Goal: Task Accomplishment & Management: Use online tool/utility

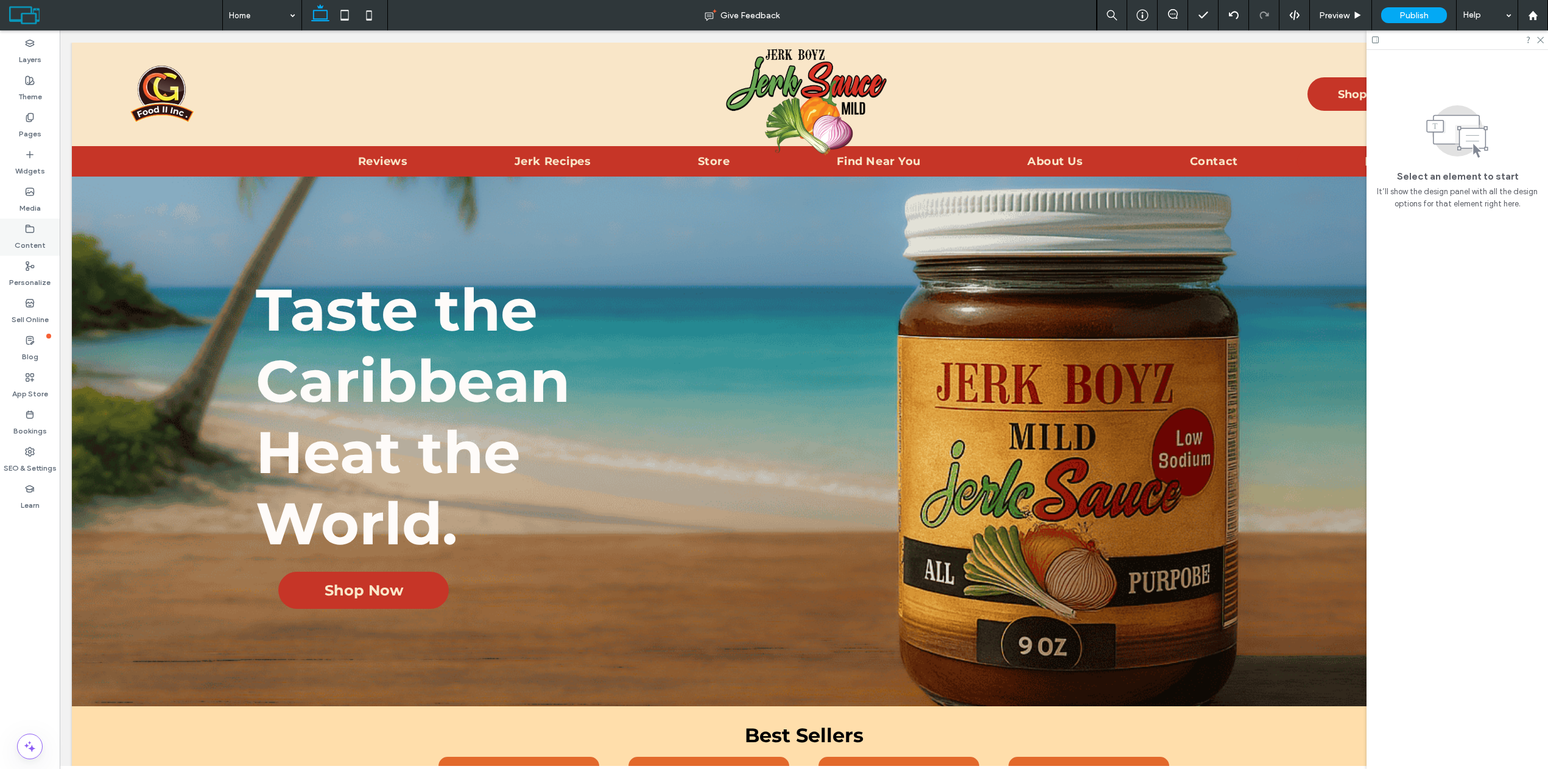
click at [35, 222] on div "Content" at bounding box center [30, 237] width 60 height 37
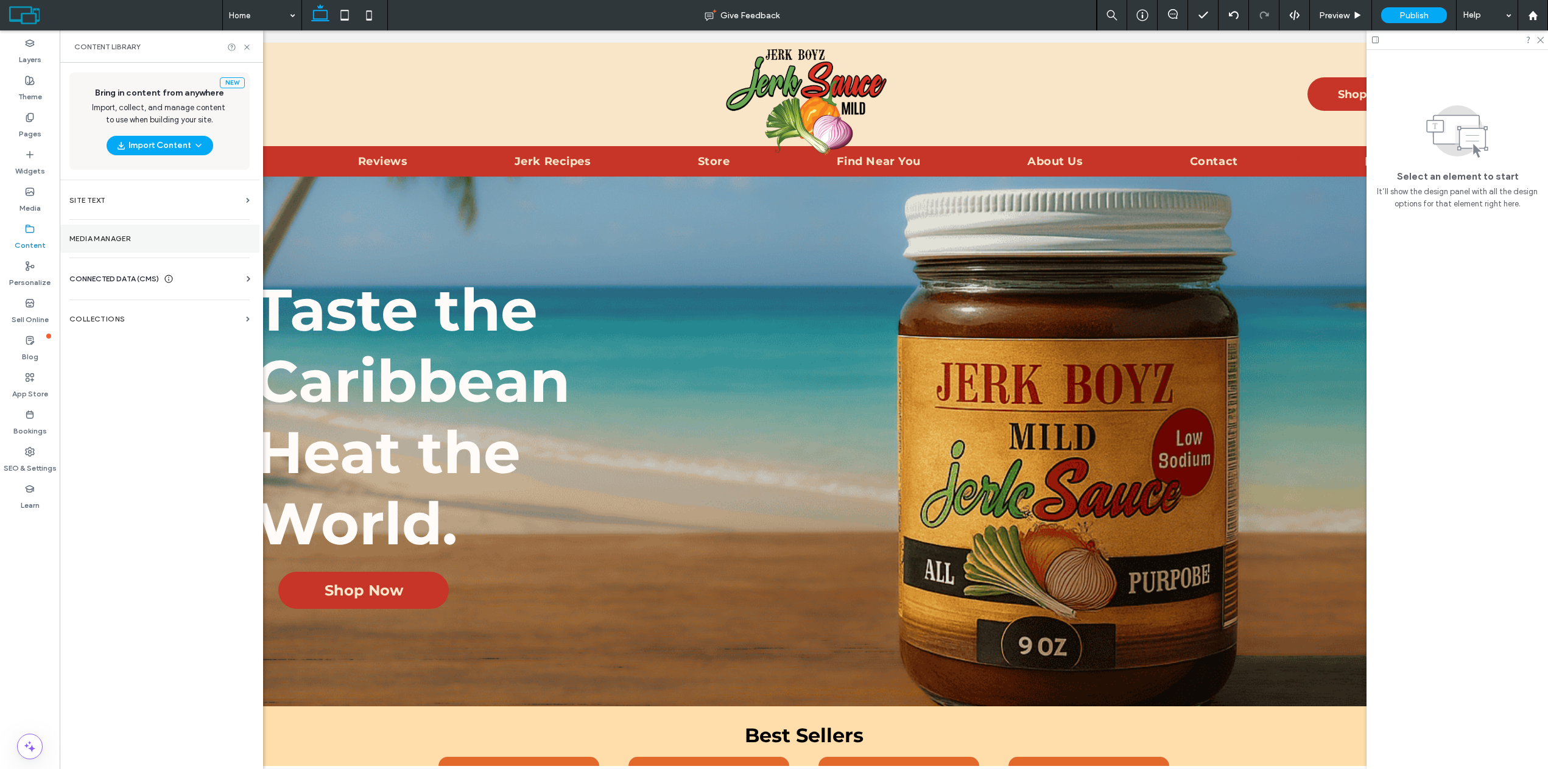
click at [105, 240] on label "Media Manager" at bounding box center [159, 239] width 180 height 9
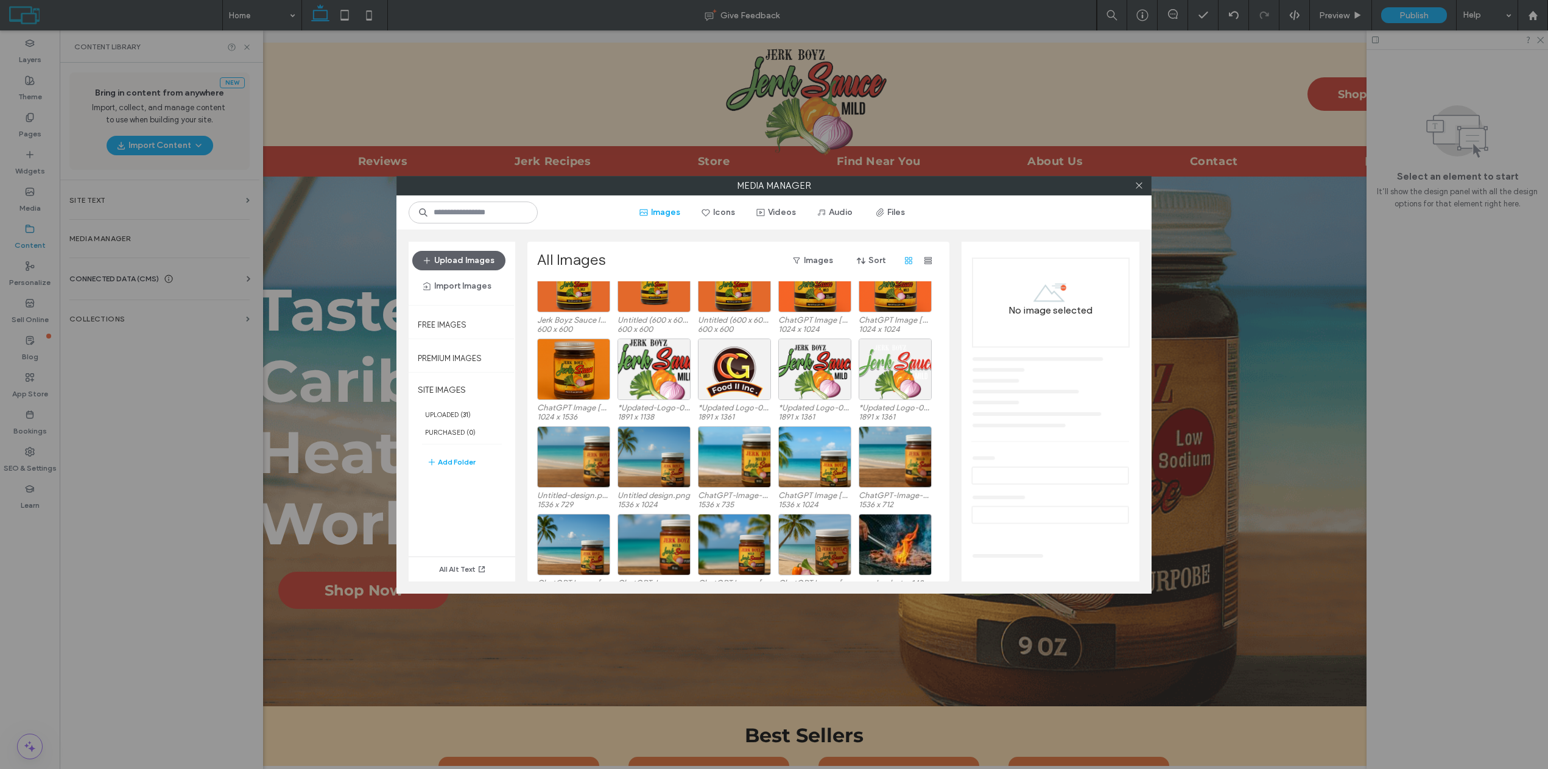
scroll to position [14, 0]
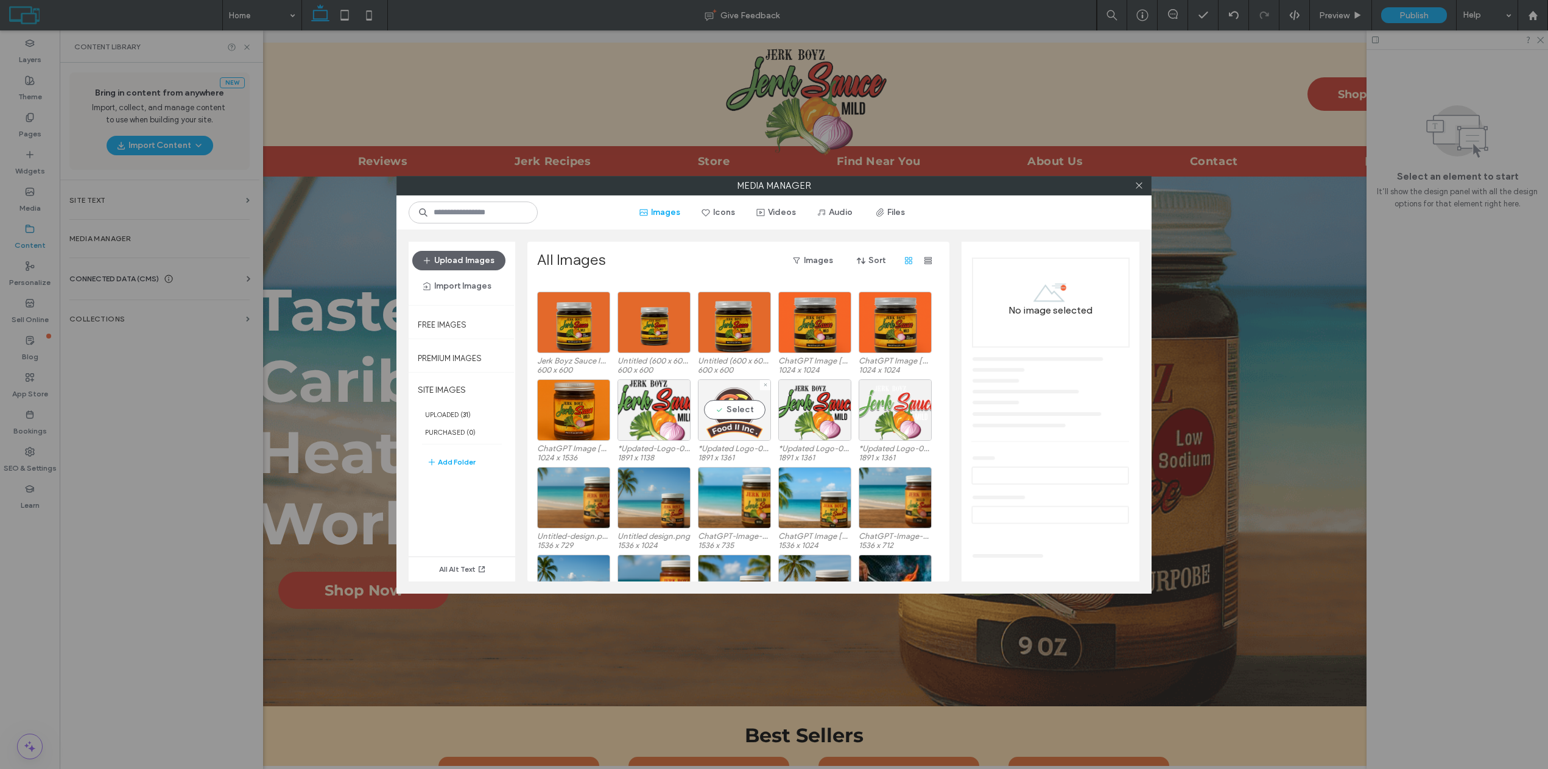
click at [736, 408] on div "Select" at bounding box center [734, 410] width 73 height 62
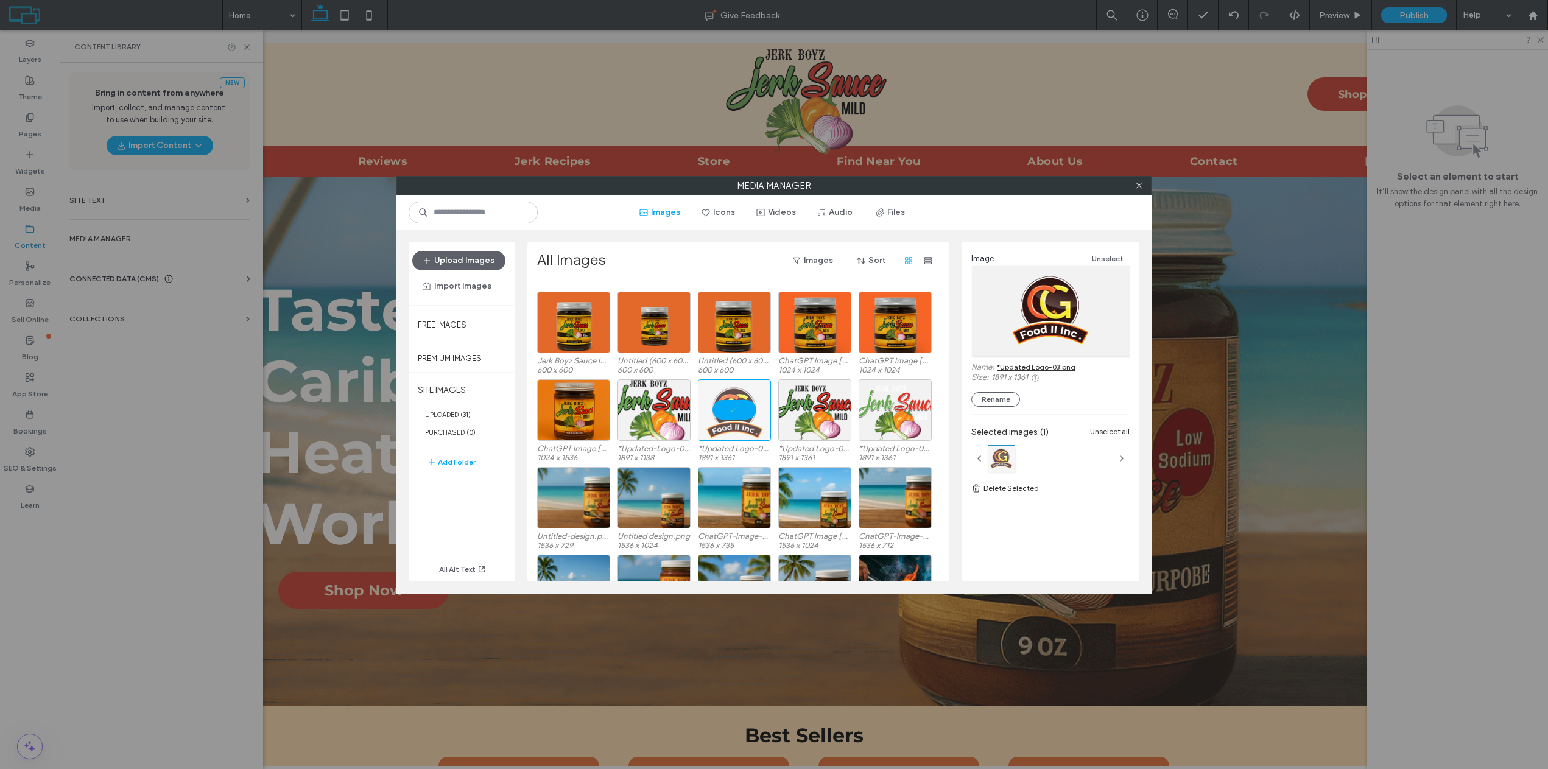
click at [1020, 370] on link "*Updated Logo-03.png" at bounding box center [1036, 366] width 79 height 9
click at [1142, 188] on use at bounding box center [1139, 186] width 6 height 6
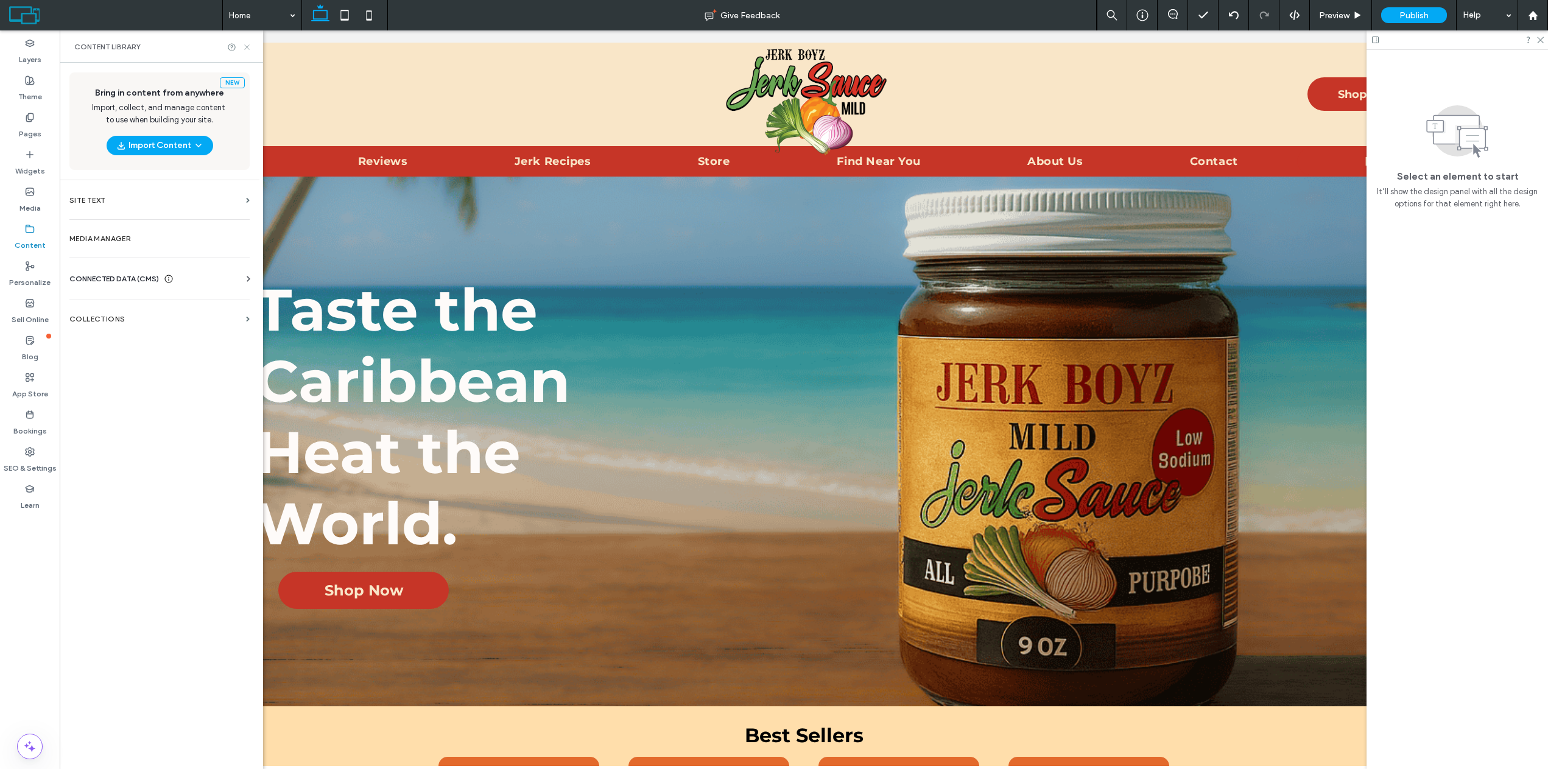
click at [245, 44] on icon at bounding box center [246, 47] width 9 height 9
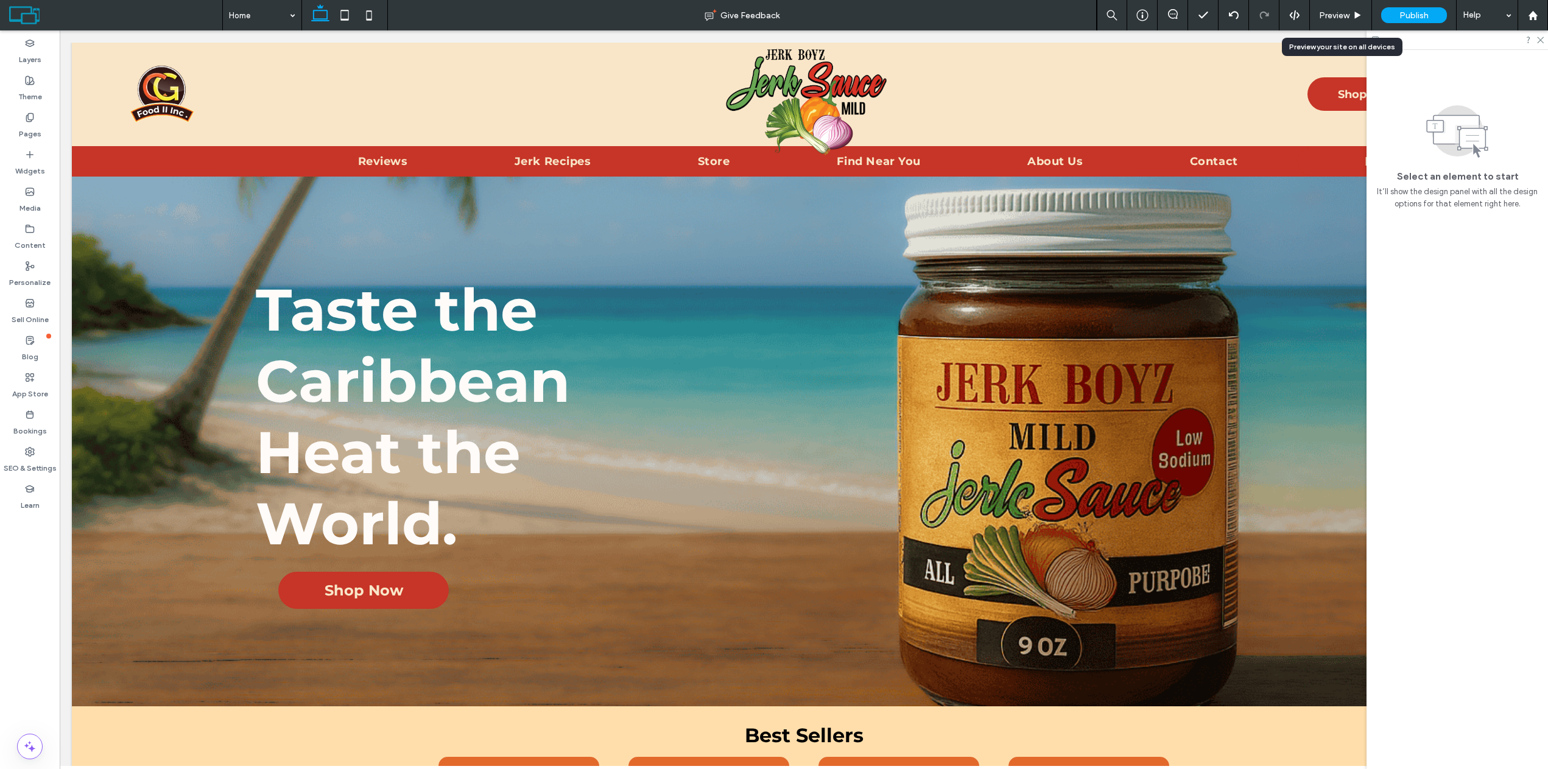
click at [1352, 16] on div "Preview" at bounding box center [1341, 15] width 62 height 10
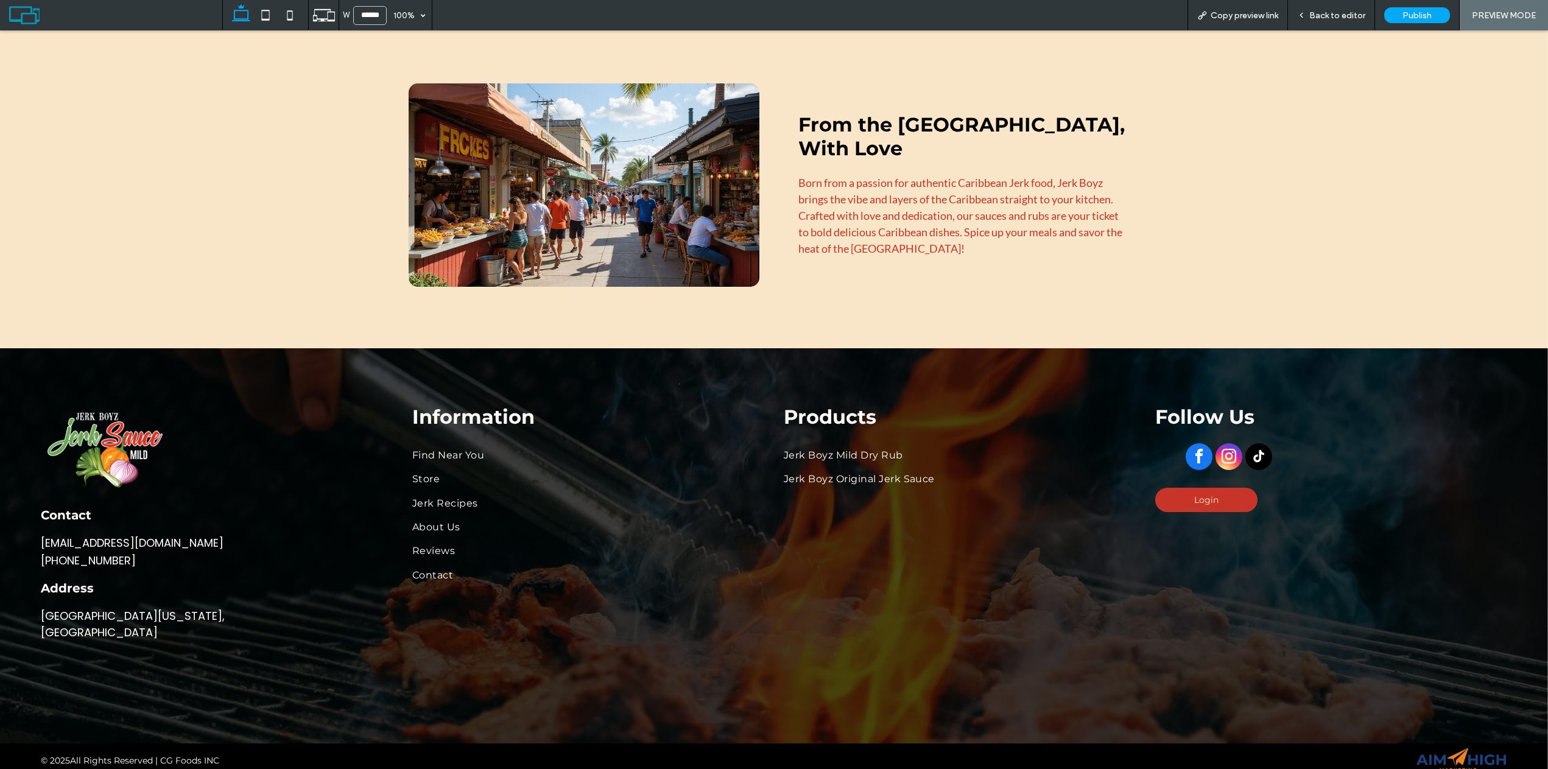
scroll to position [2374, 0]
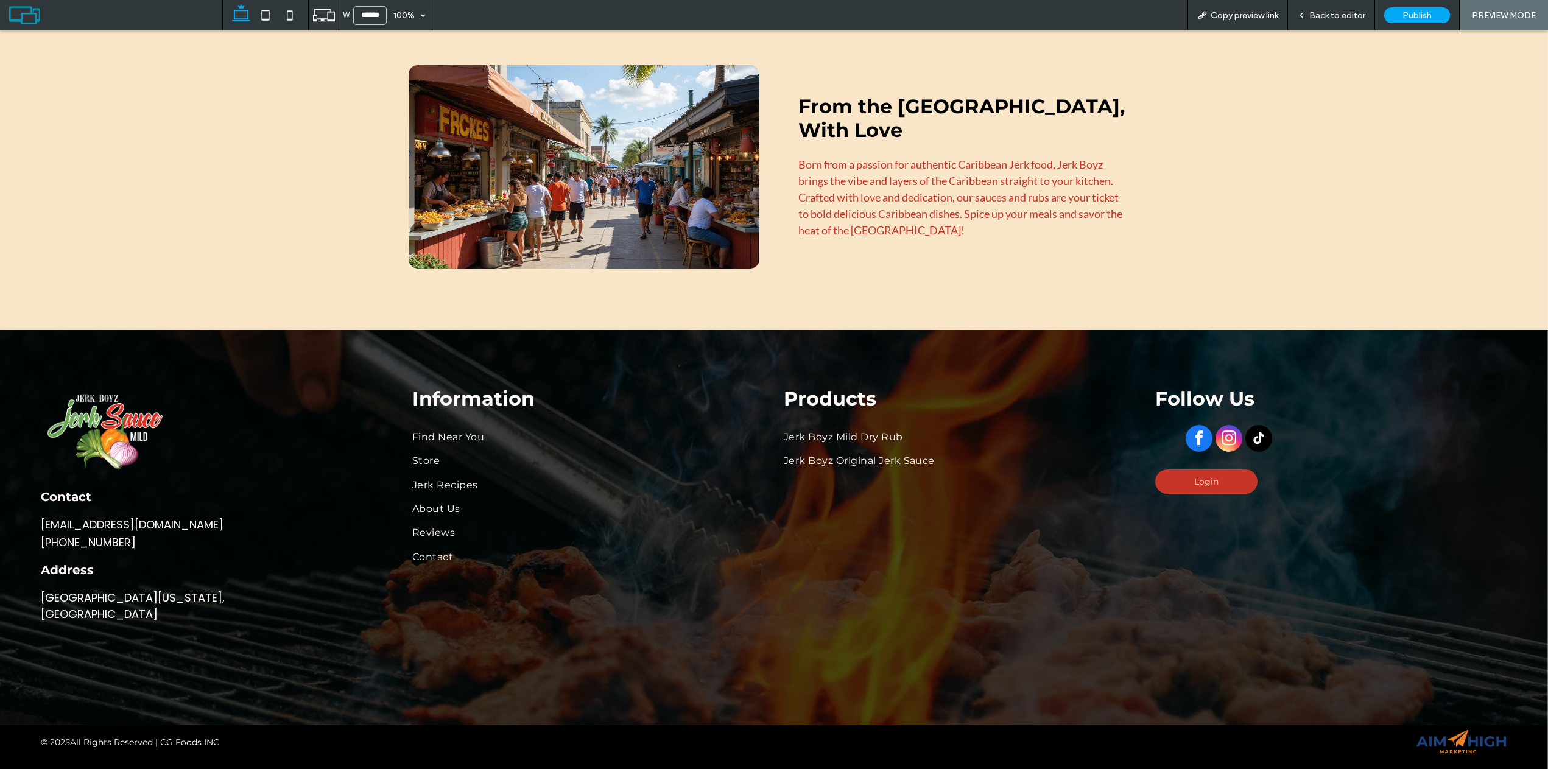
click at [1324, 13] on span "Back to editor" at bounding box center [1338, 15] width 56 height 10
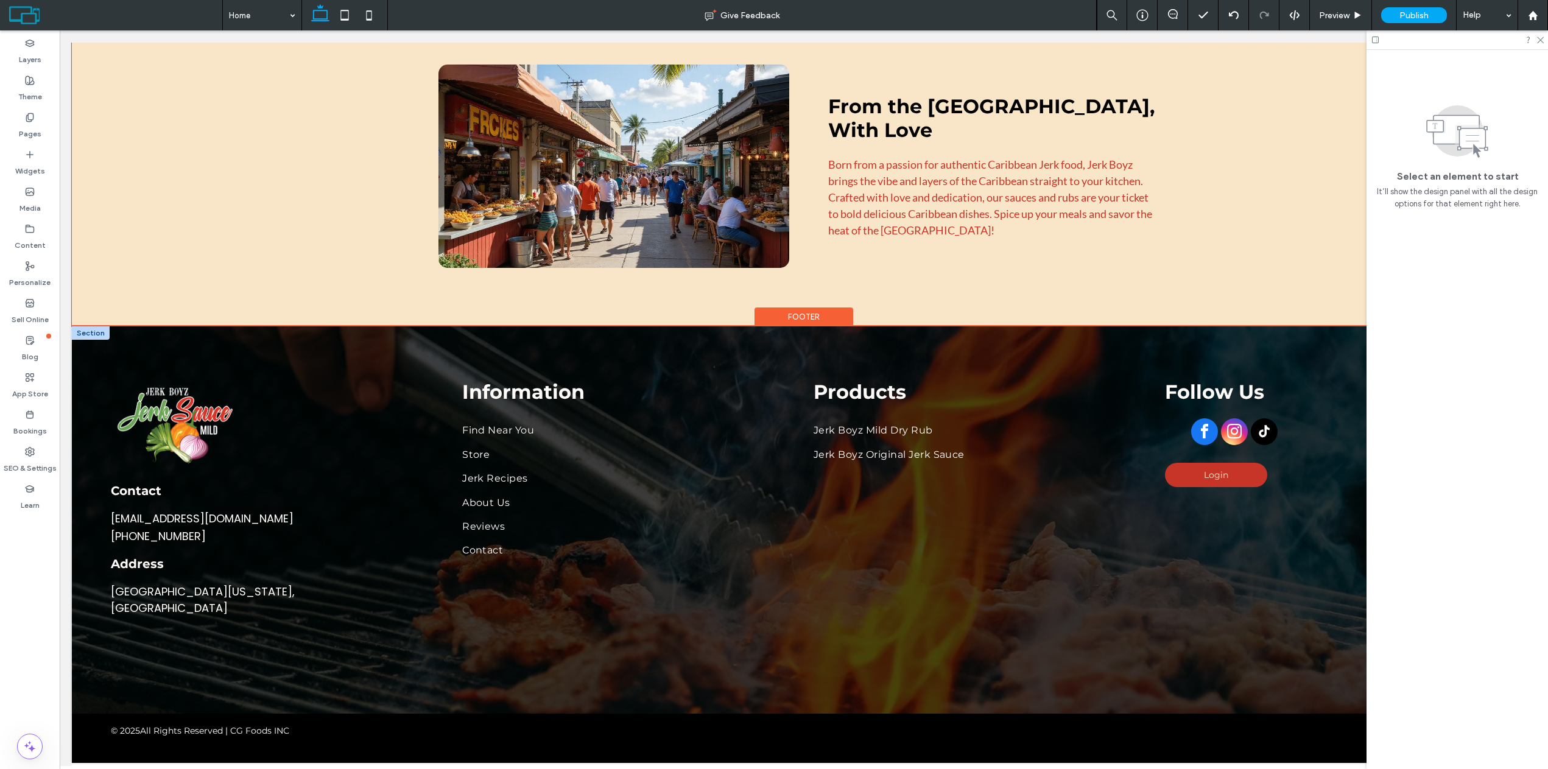
scroll to position [2346, 0]
click at [1179, 428] on div at bounding box center [1234, 433] width 139 height 30
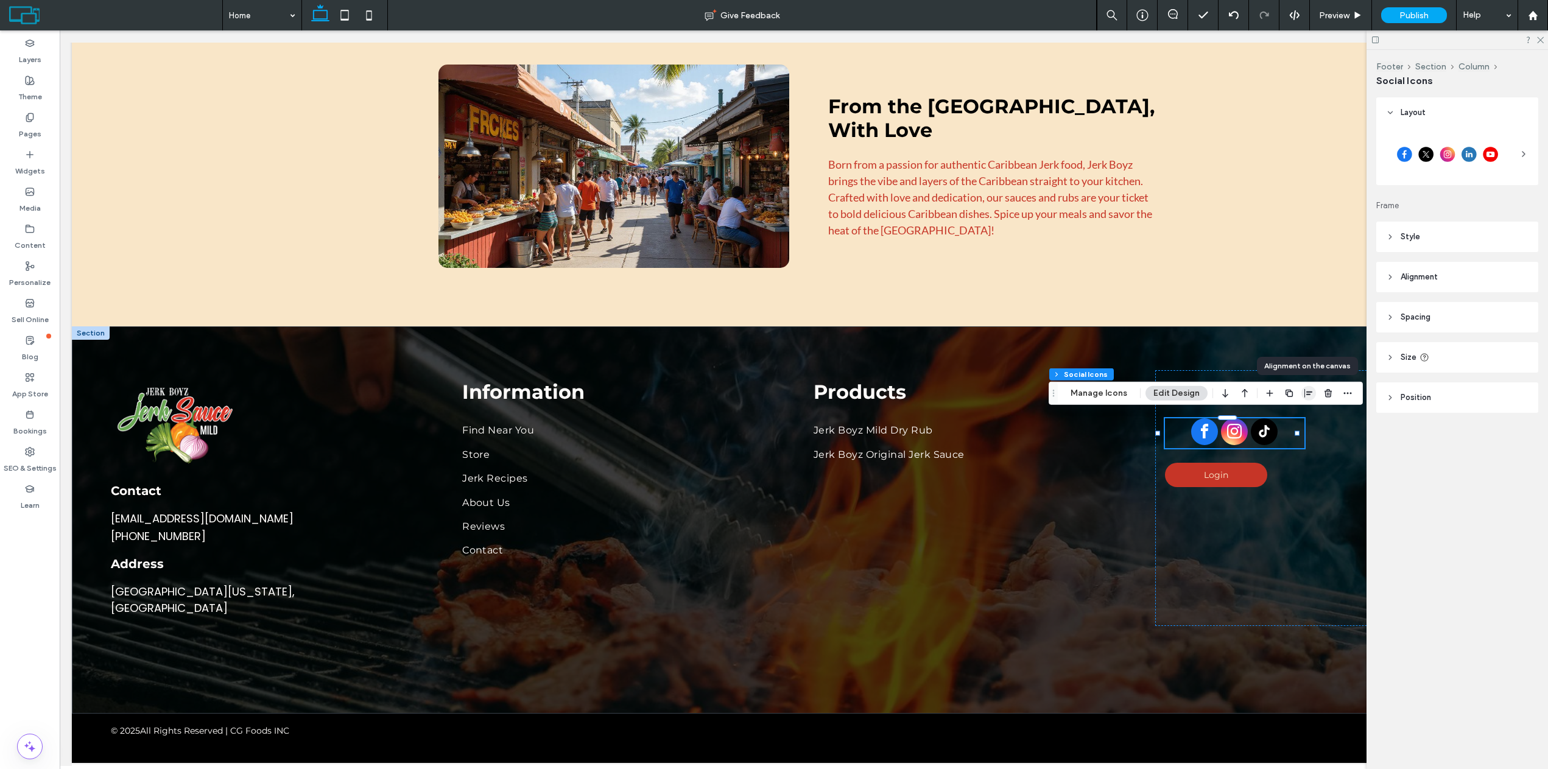
click at [1304, 394] on icon "button" at bounding box center [1309, 394] width 10 height 10
click at [1273, 420] on icon "flex-start" at bounding box center [1278, 417] width 10 height 10
click at [1292, 418] on icon "center" at bounding box center [1297, 417] width 10 height 10
click at [1273, 419] on icon "flex-start" at bounding box center [1278, 417] width 10 height 10
click at [1389, 236] on icon at bounding box center [1390, 237] width 9 height 9
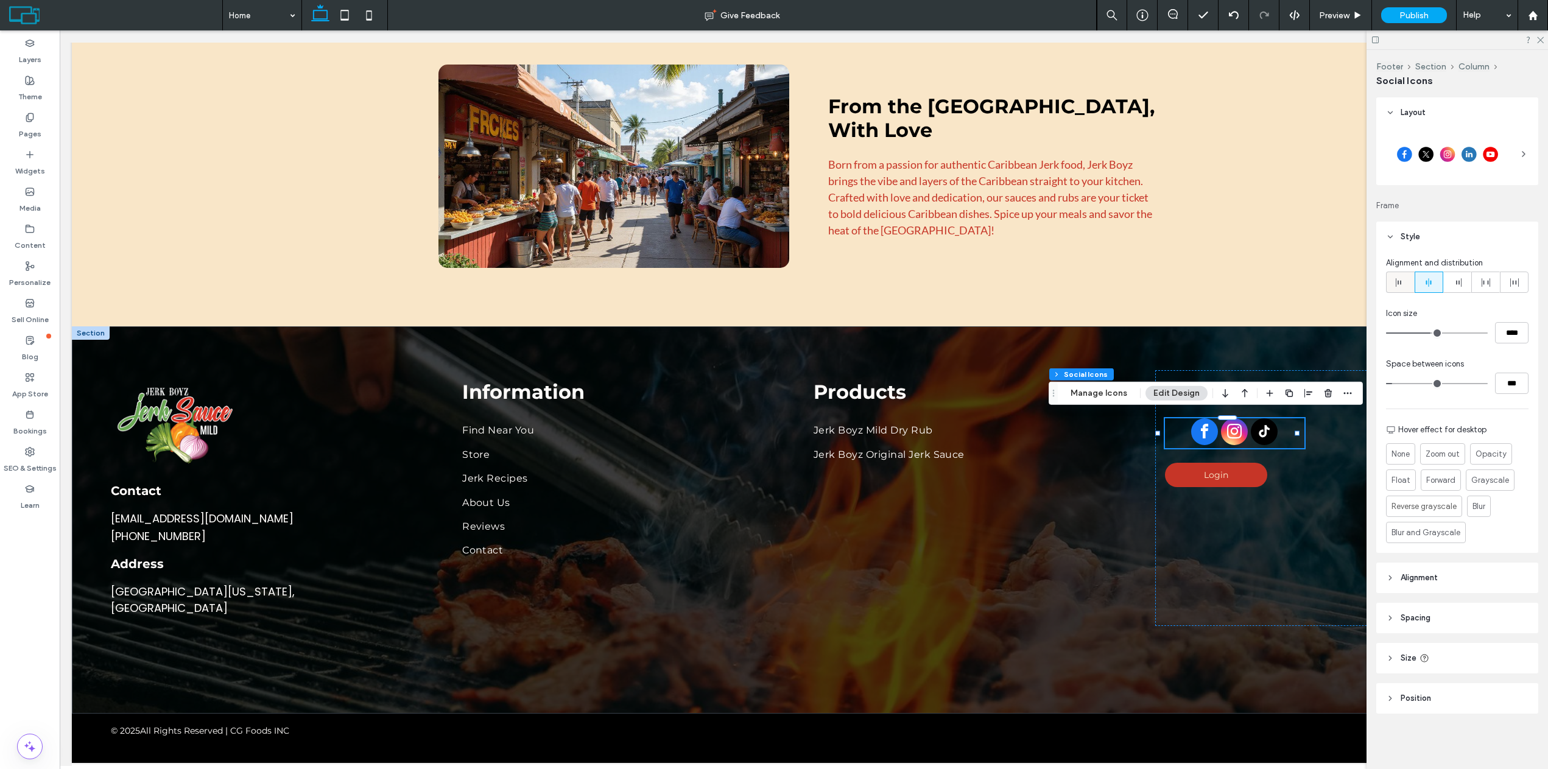
click at [1392, 283] on div at bounding box center [1400, 282] width 27 height 20
click at [1349, 18] on span "Preview" at bounding box center [1334, 15] width 30 height 10
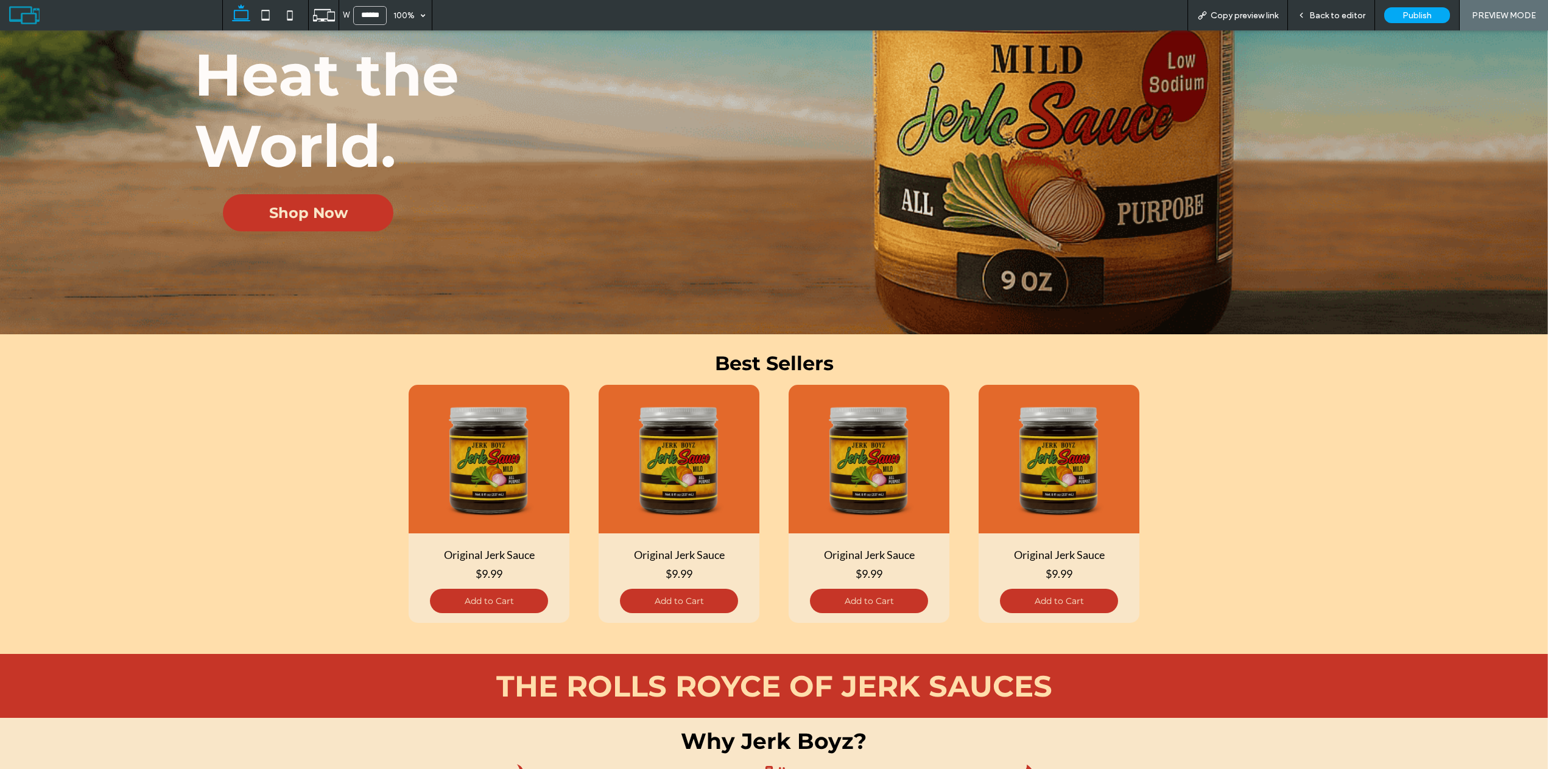
scroll to position [303, 0]
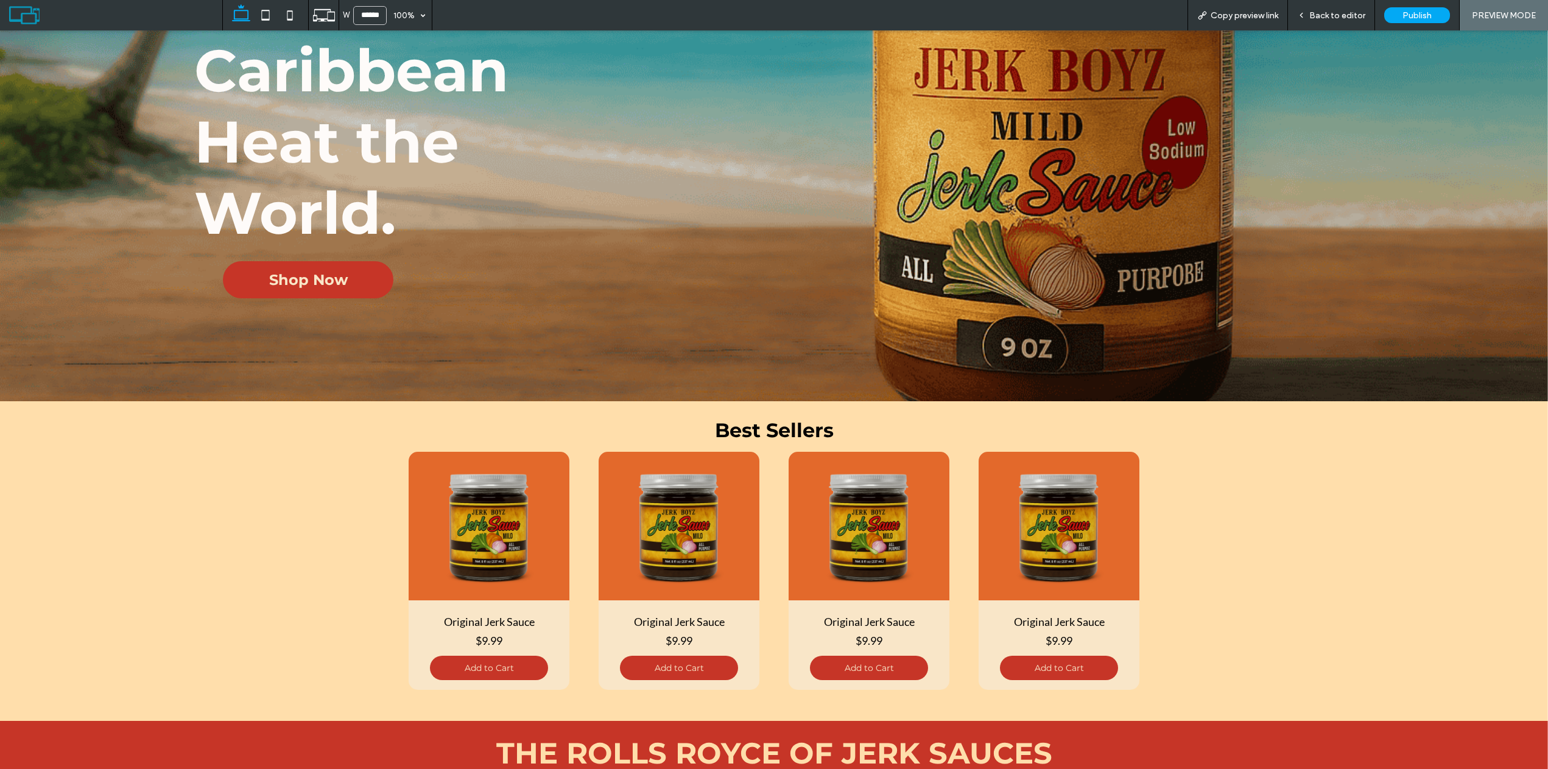
click at [1310, 4] on div "Back to editor" at bounding box center [1331, 15] width 87 height 30
click at [1305, 15] on icon at bounding box center [1301, 15] width 9 height 9
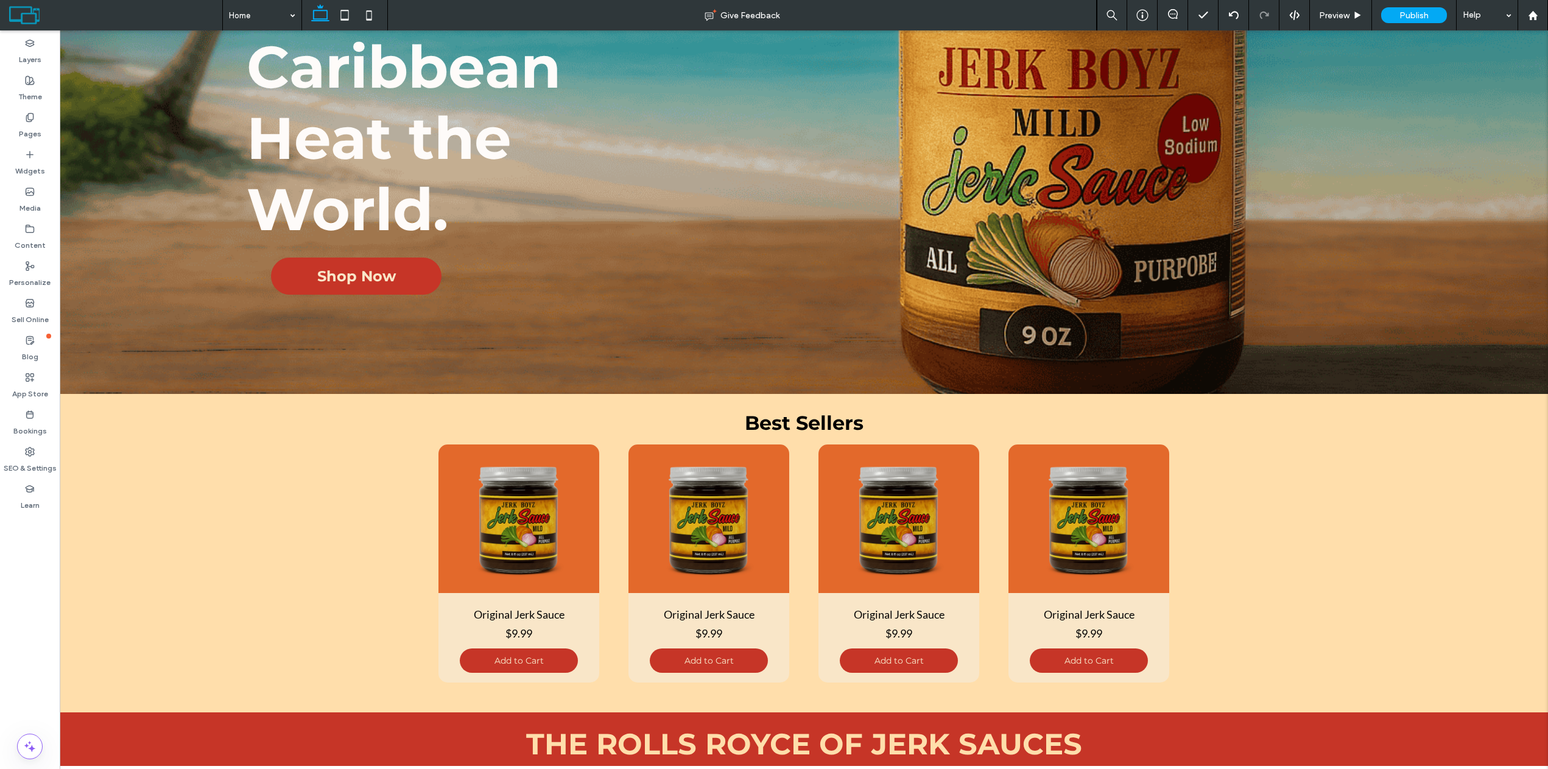
scroll to position [316, 0]
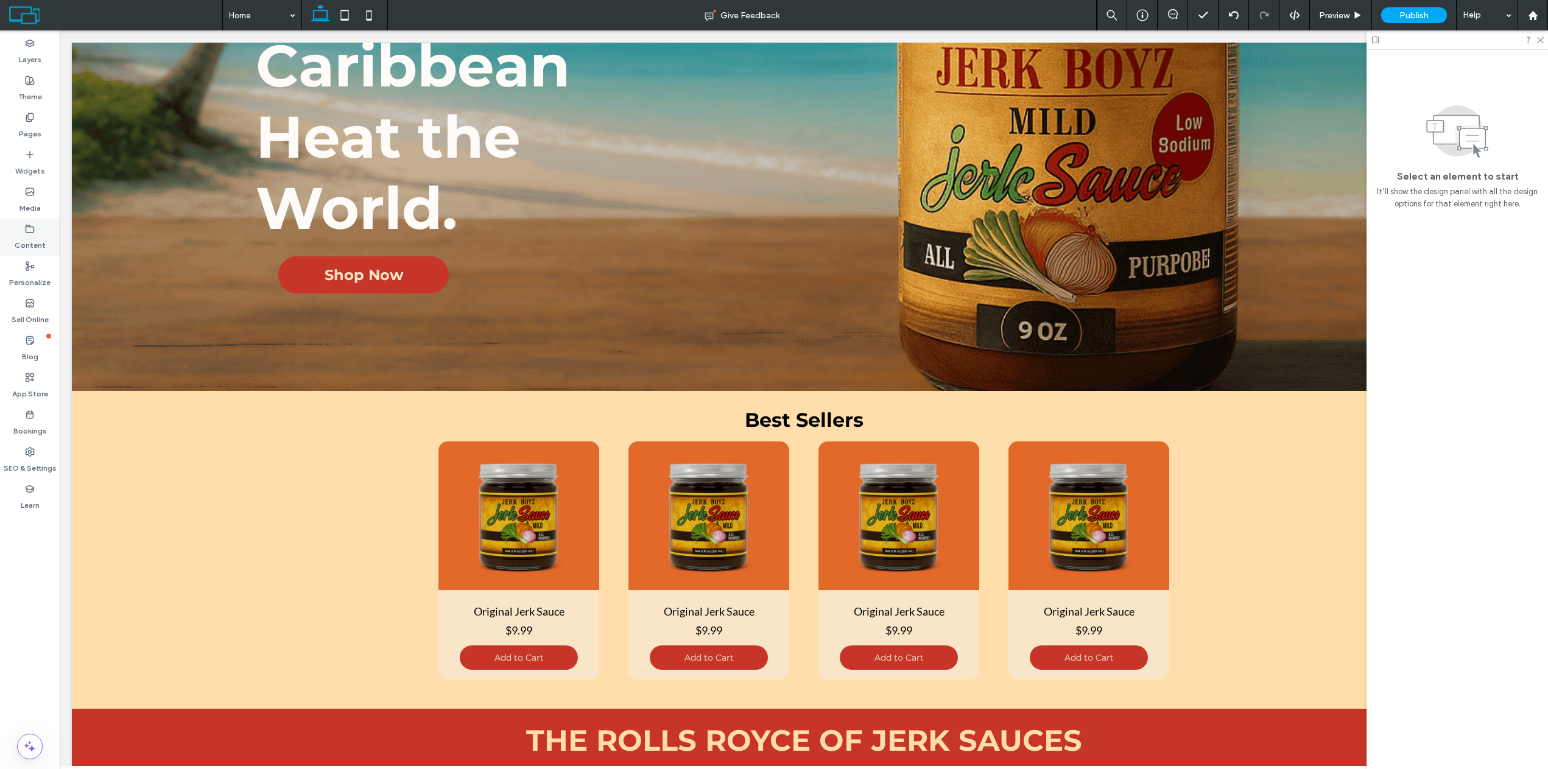
click at [27, 239] on label "Content" at bounding box center [30, 242] width 31 height 17
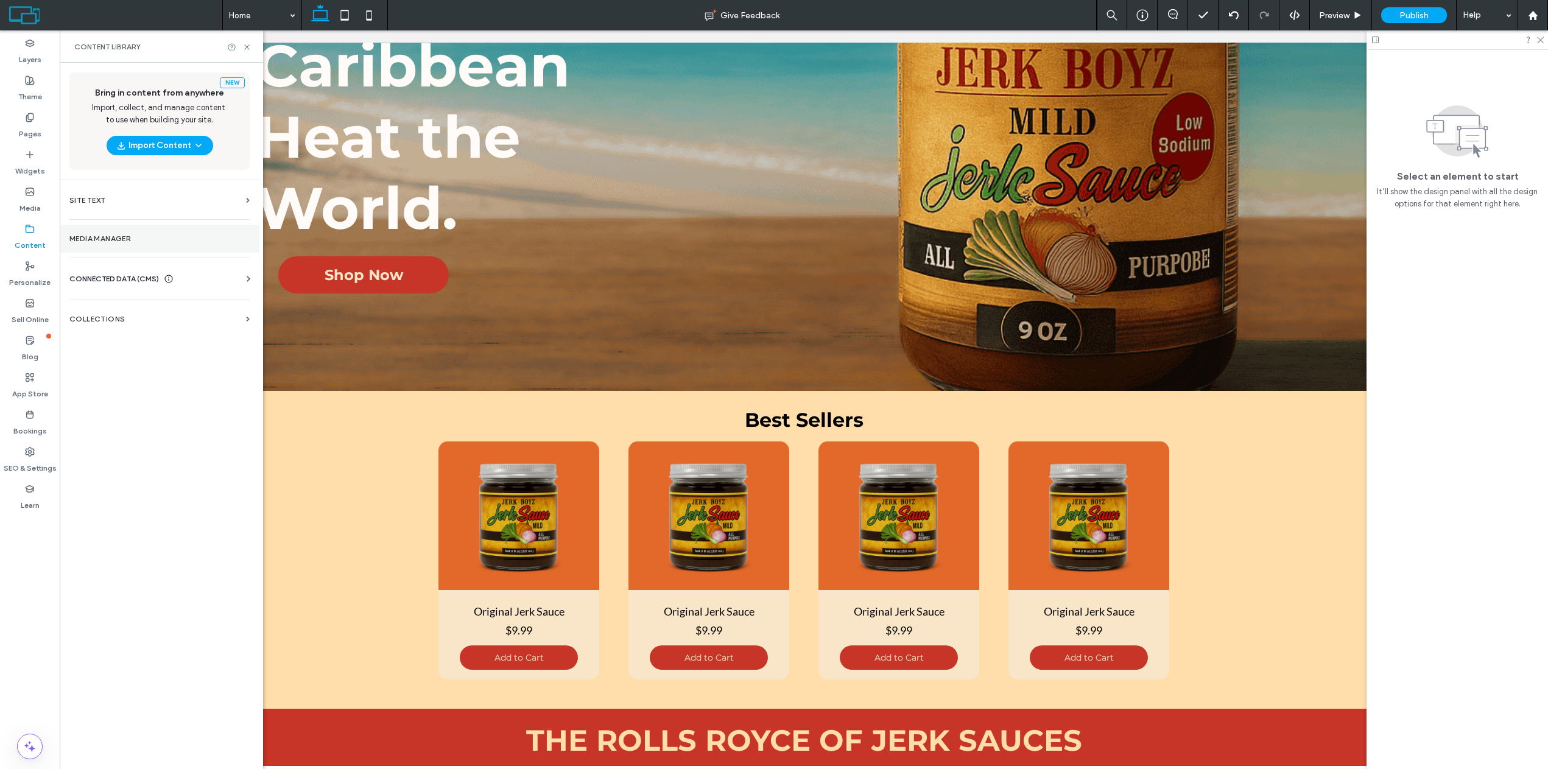
click at [113, 238] on label "Media Manager" at bounding box center [159, 239] width 180 height 9
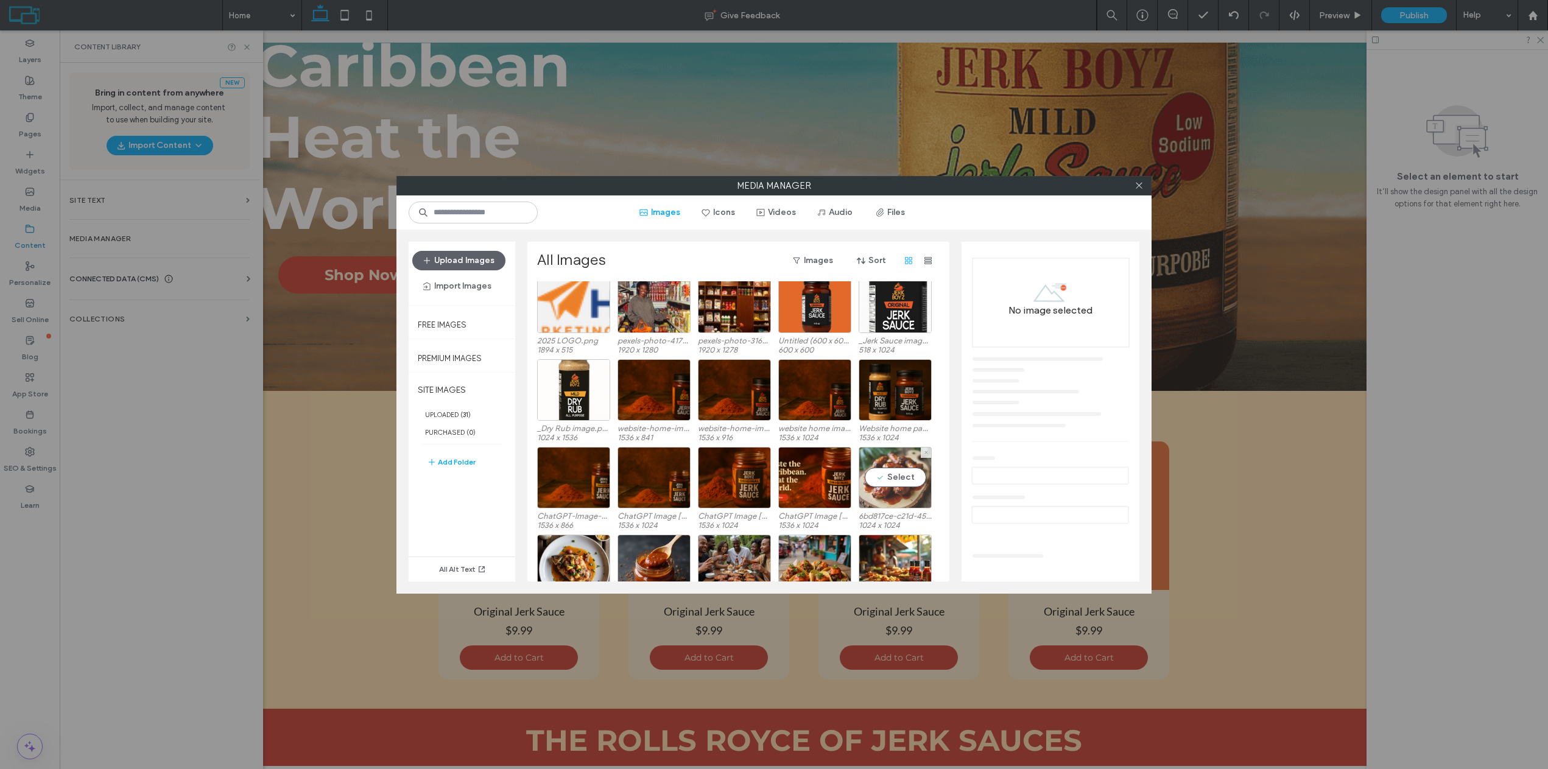
scroll to position [426, 0]
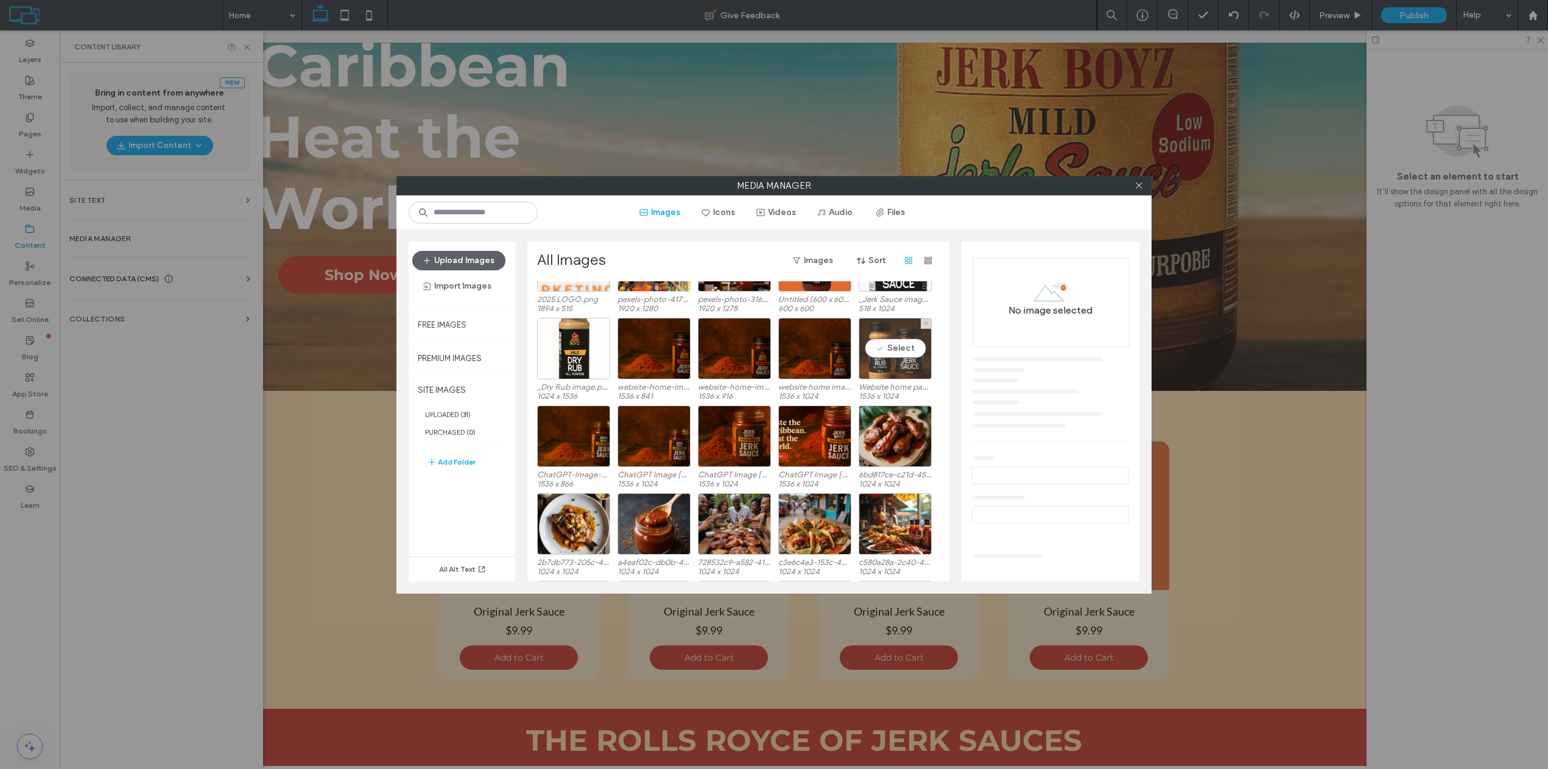
click at [902, 362] on div "Select" at bounding box center [895, 349] width 73 height 62
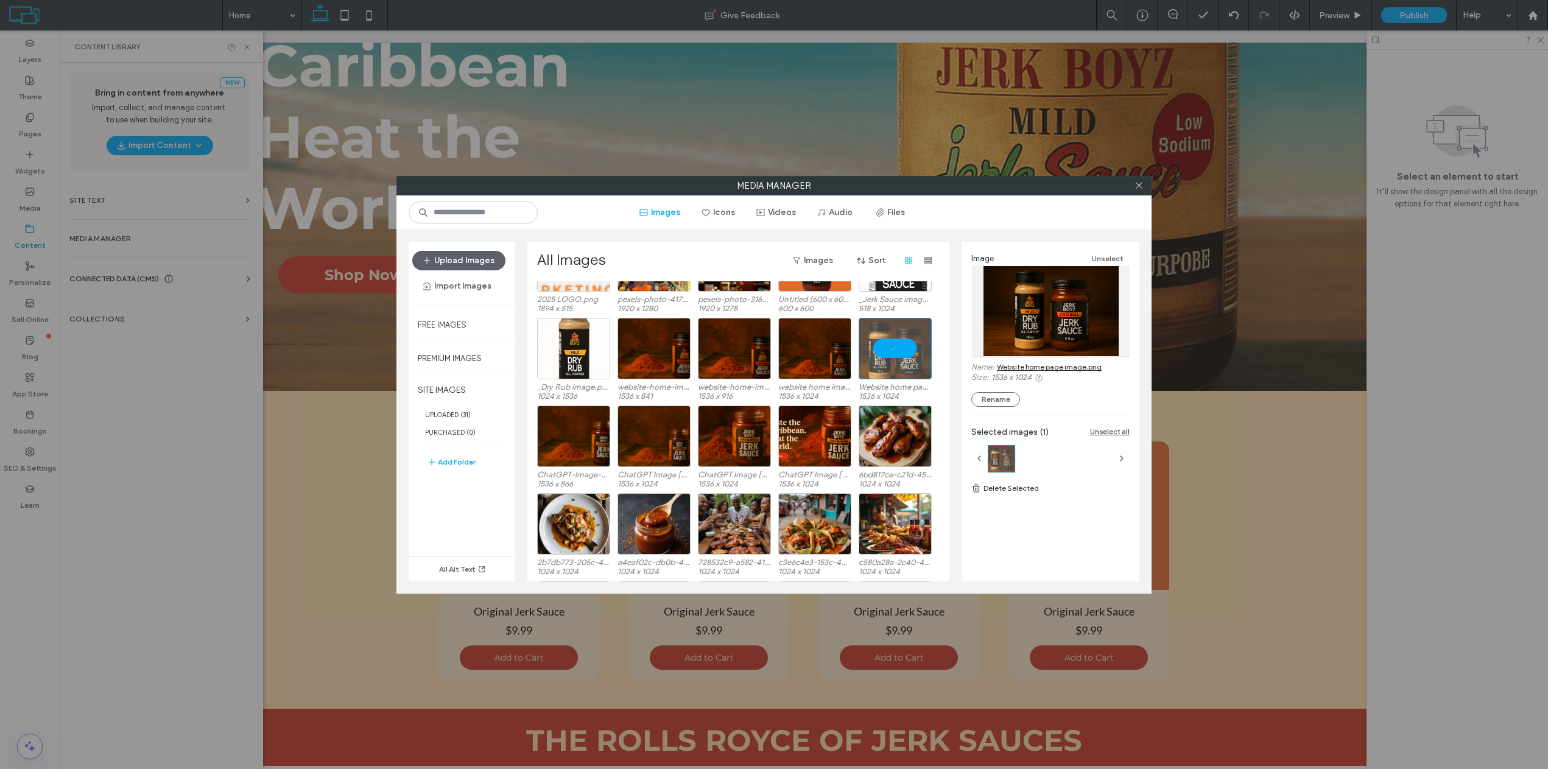
click at [1025, 365] on link "Website home page image.png" at bounding box center [1049, 366] width 105 height 9
click at [1135, 186] on icon at bounding box center [1139, 185] width 9 height 9
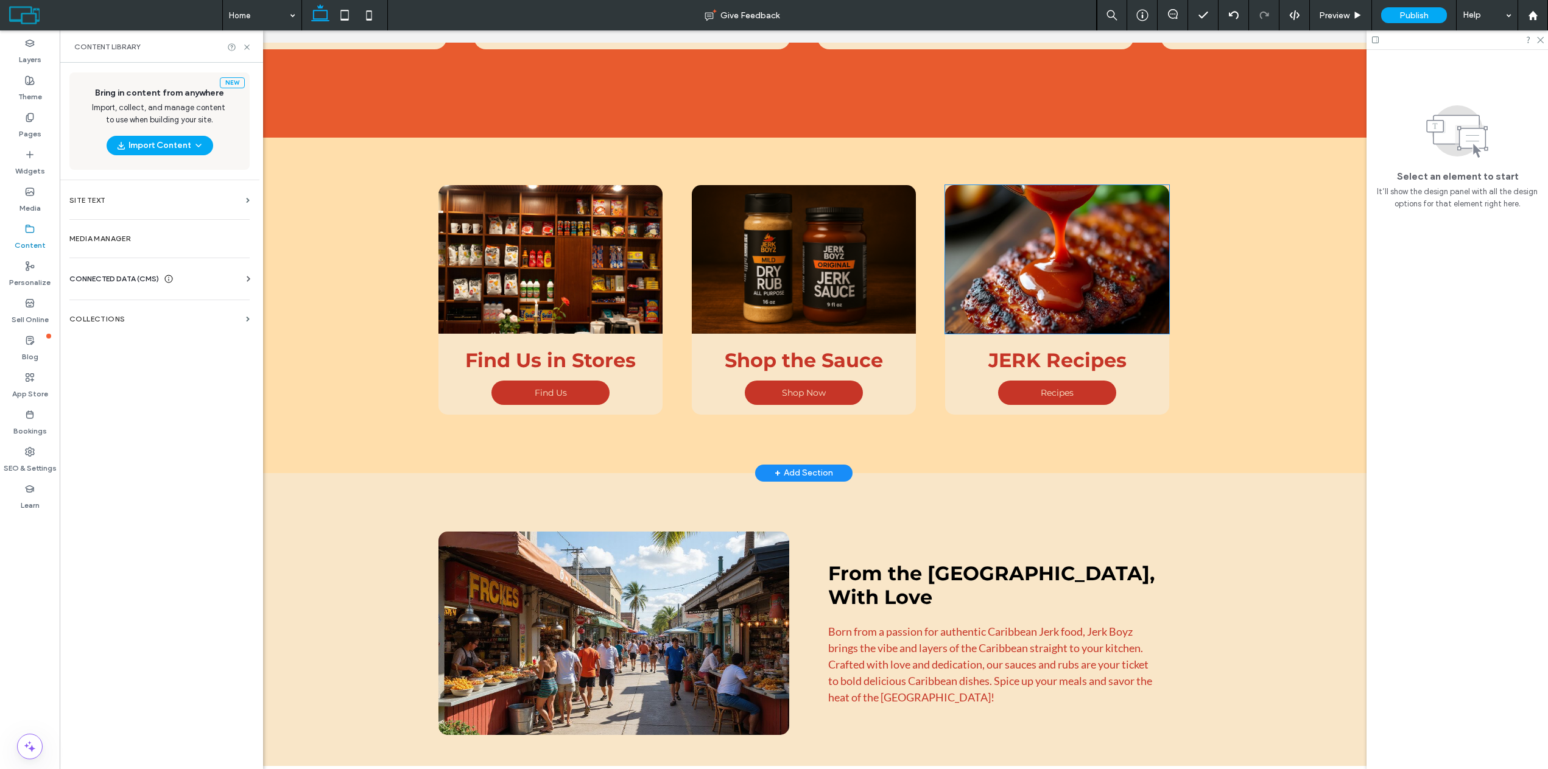
scroll to position [1899, 0]
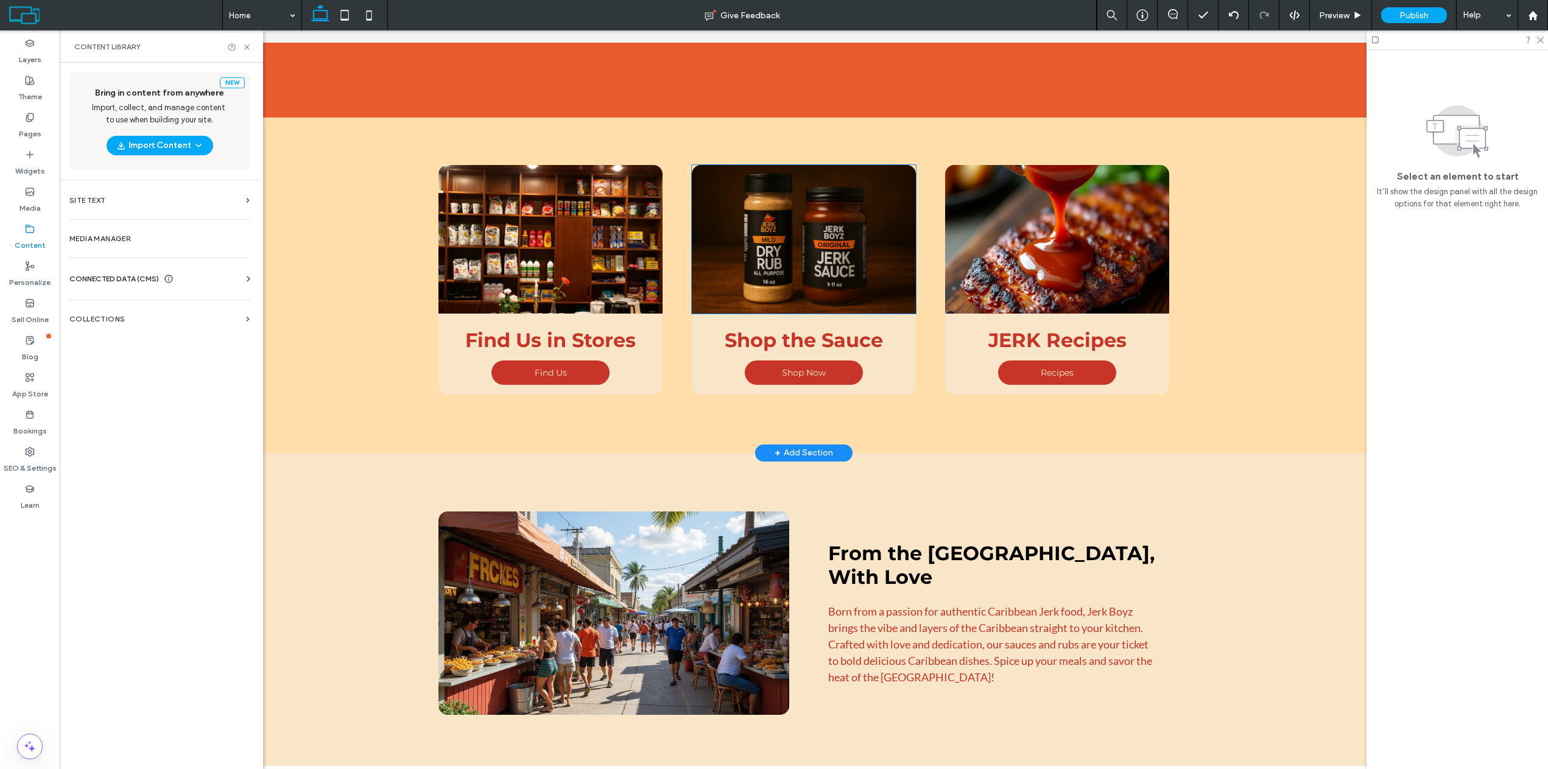
click at [812, 271] on img at bounding box center [804, 239] width 224 height 149
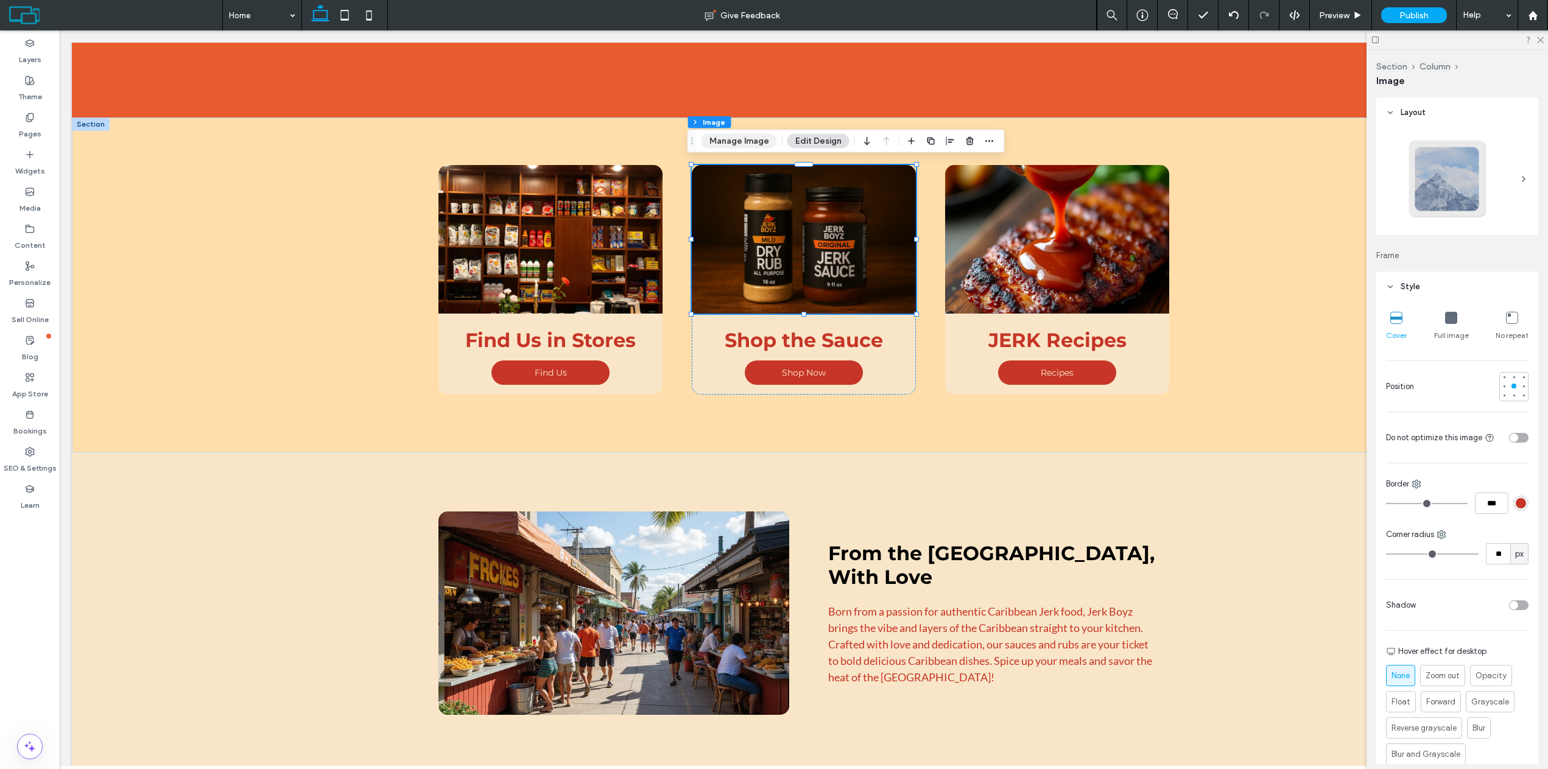
click at [747, 145] on button "Manage Image" at bounding box center [740, 141] width 76 height 15
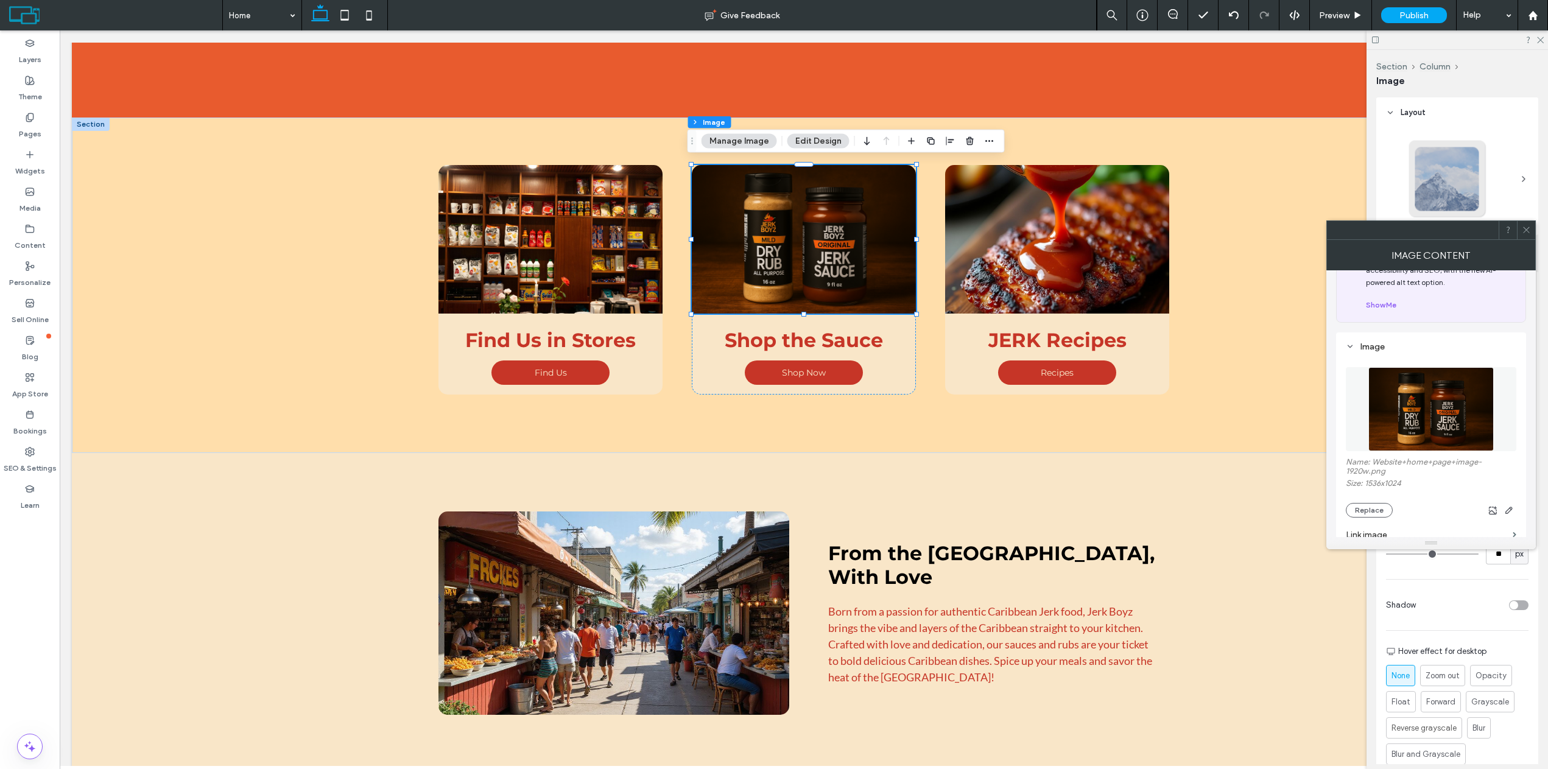
scroll to position [61, 0]
click at [1362, 500] on button "Replace" at bounding box center [1369, 503] width 47 height 15
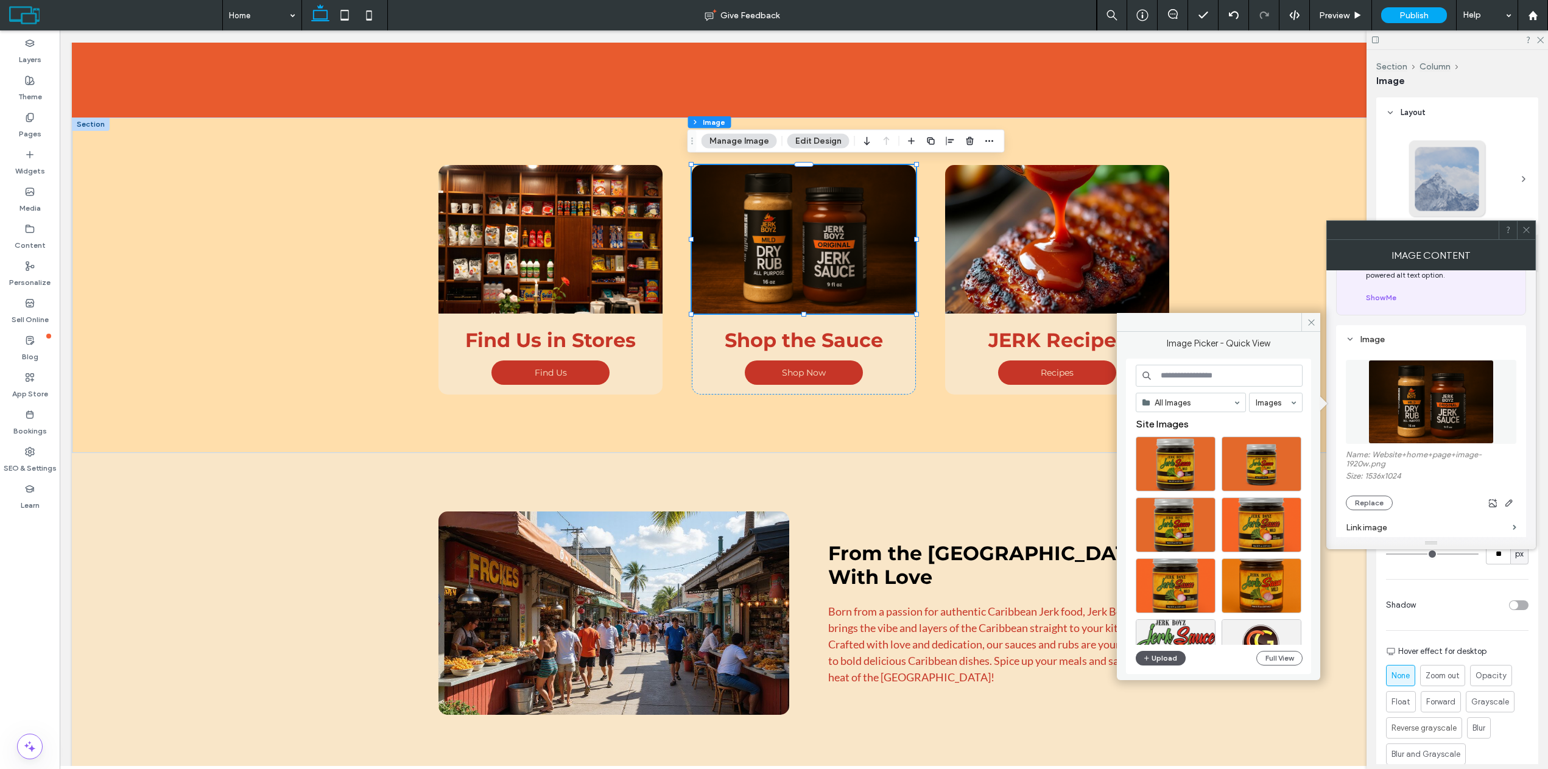
click at [1157, 658] on button "Upload" at bounding box center [1161, 658] width 50 height 15
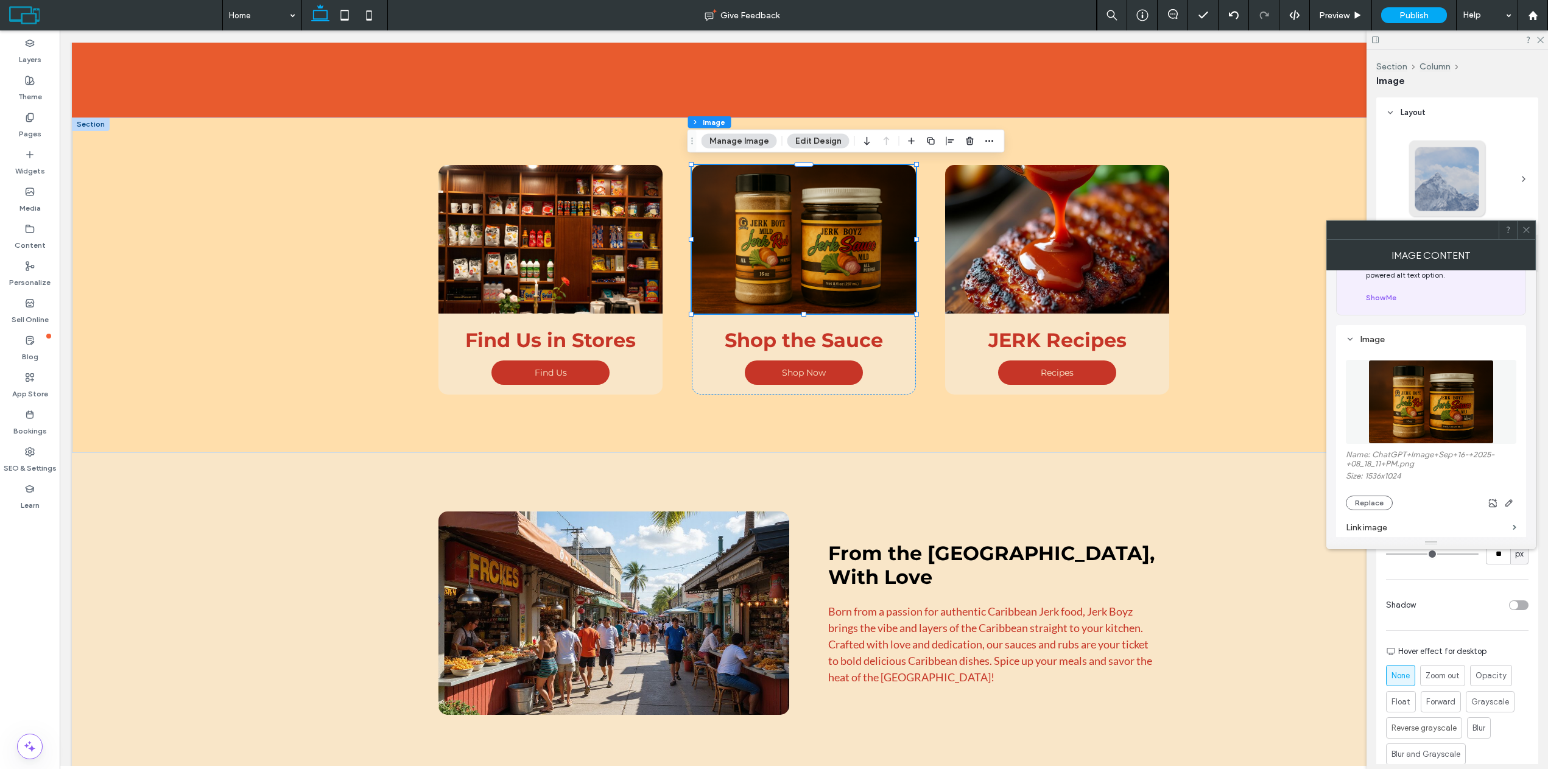
click at [1525, 238] on span at bounding box center [1526, 230] width 9 height 18
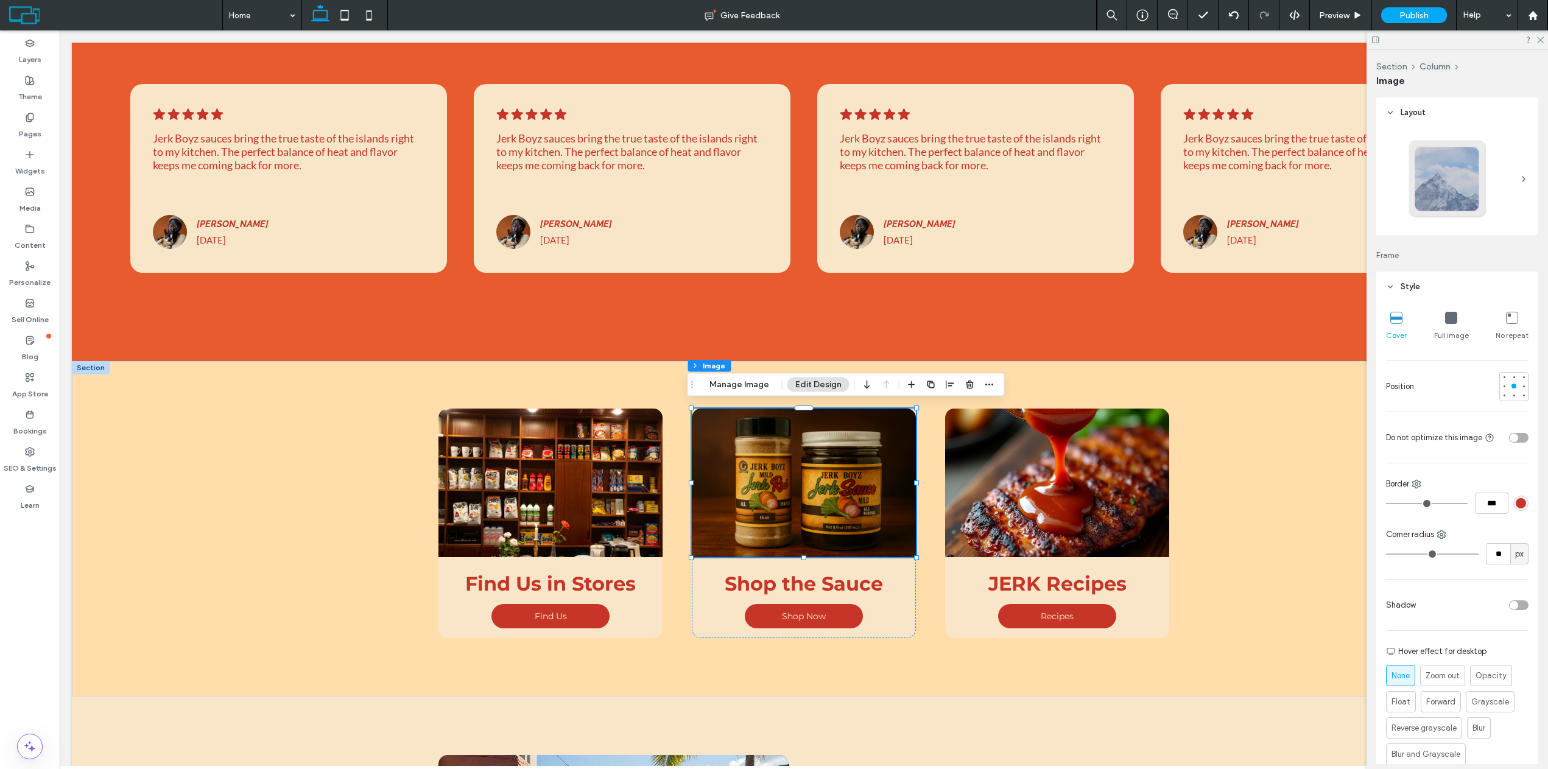
click at [1351, 18] on div "Preview" at bounding box center [1341, 15] width 62 height 10
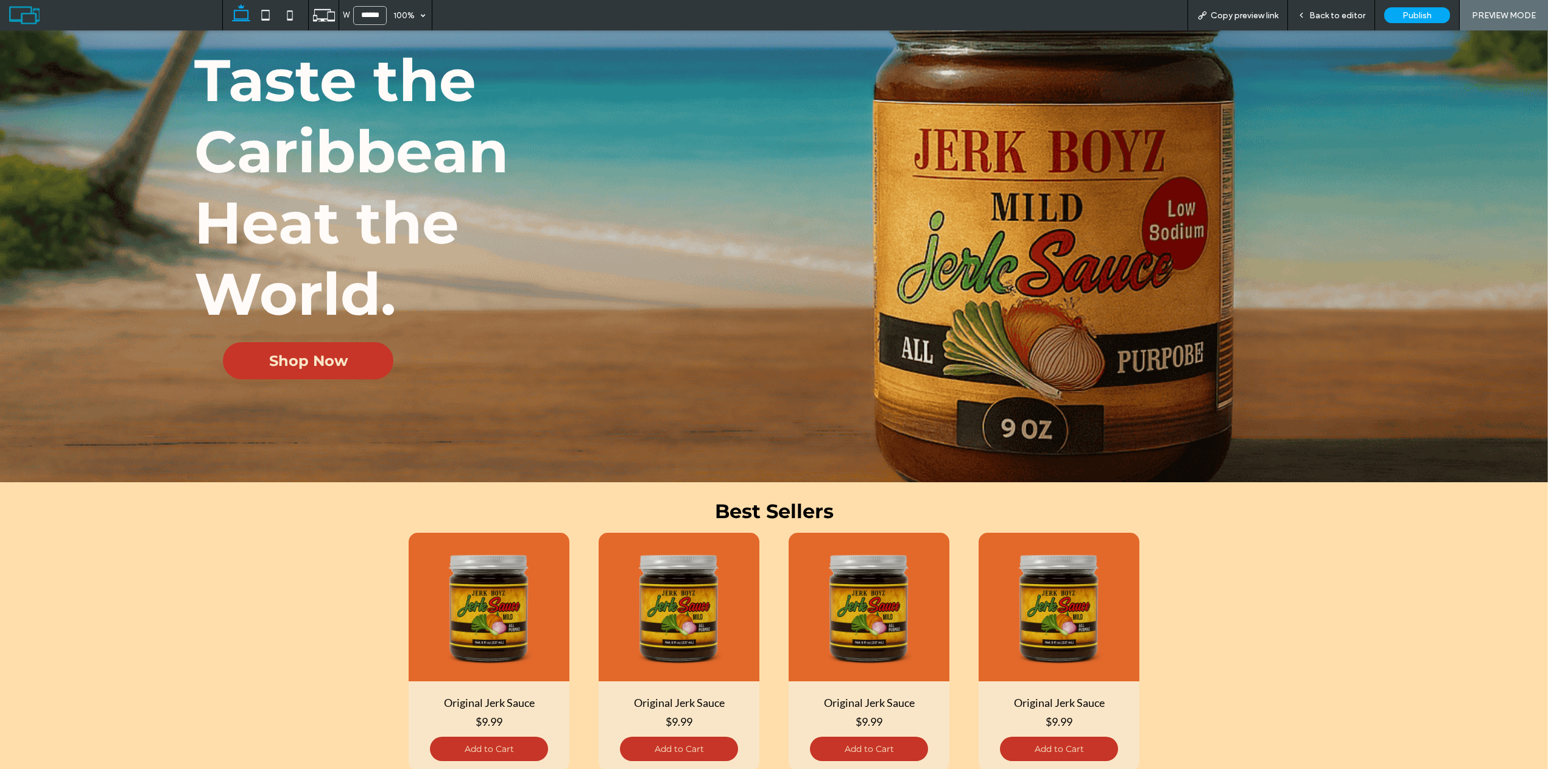
scroll to position [200, 0]
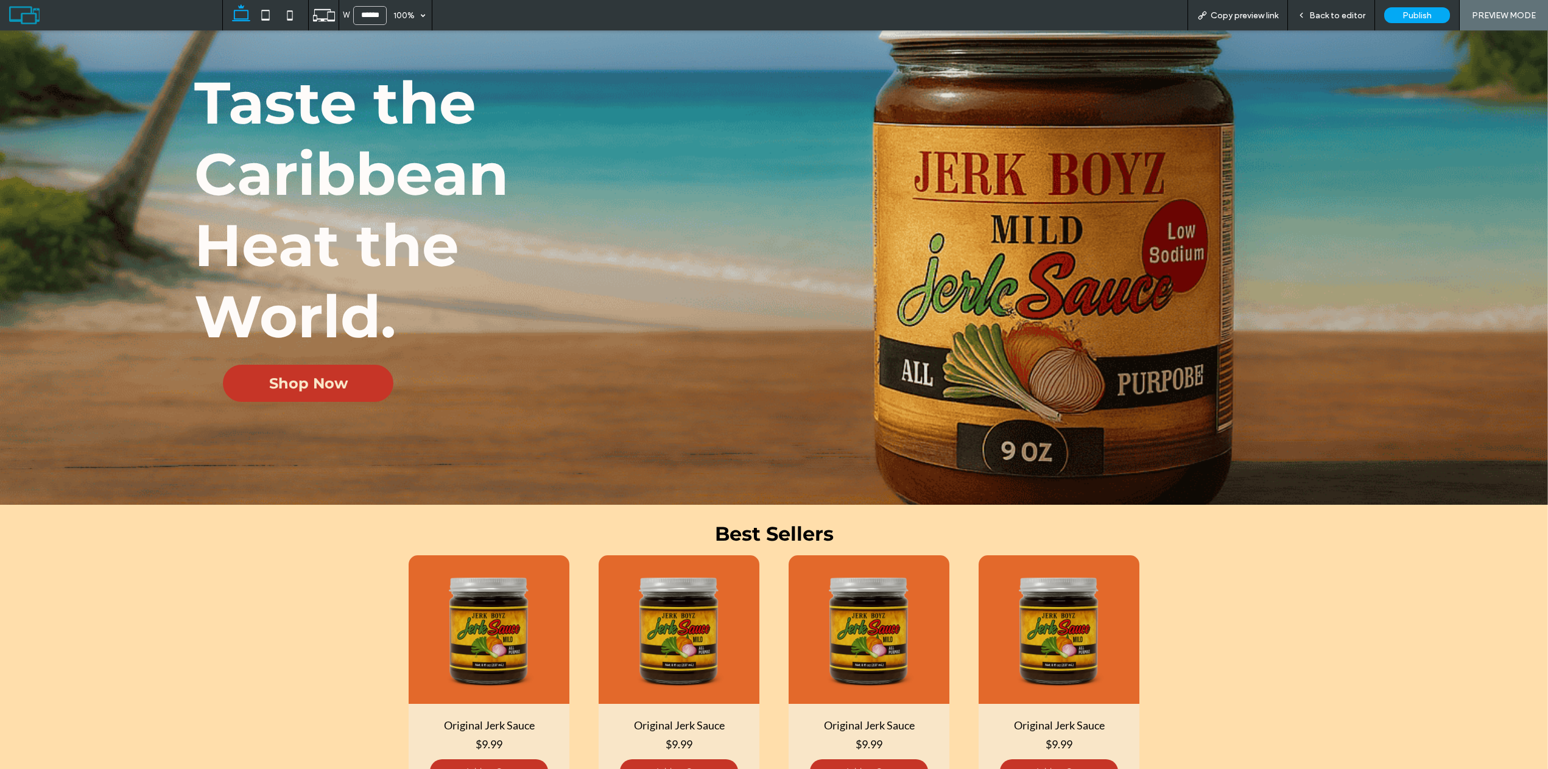
click at [1330, 13] on span "Back to editor" at bounding box center [1338, 15] width 56 height 10
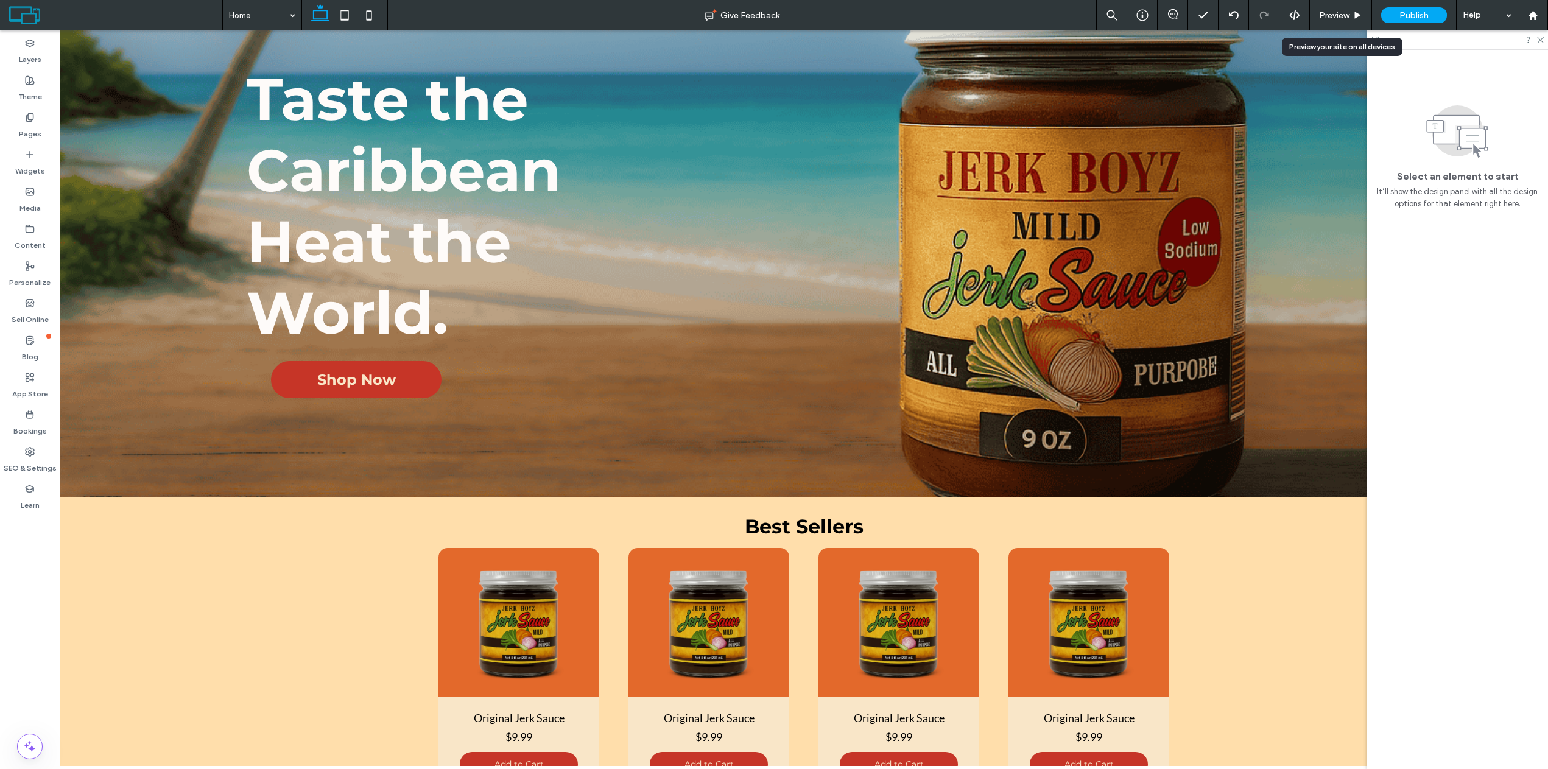
scroll to position [212, 0]
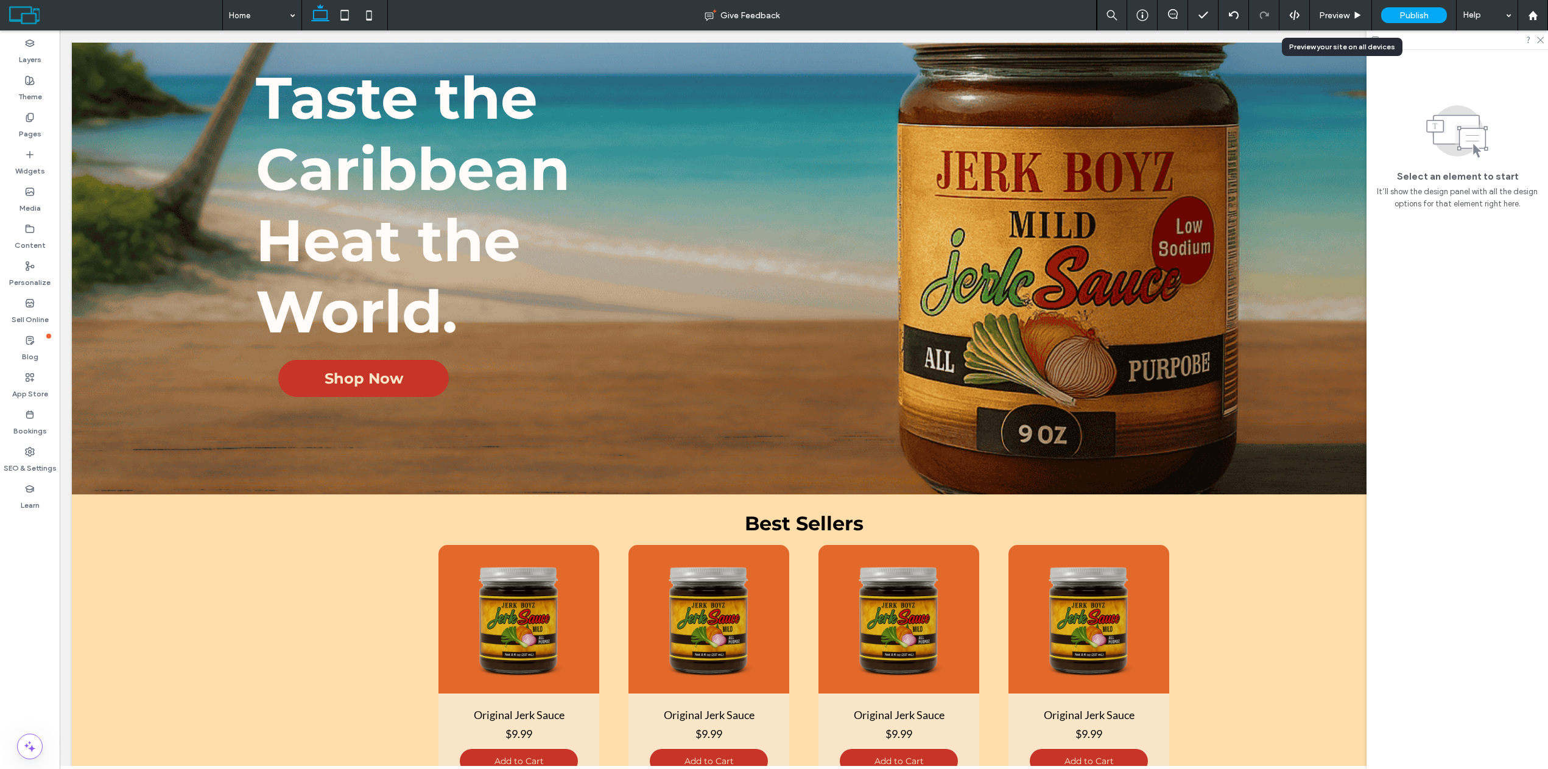
click at [1346, 9] on div "Preview" at bounding box center [1341, 15] width 62 height 30
click at [1322, 17] on span "Preview" at bounding box center [1334, 15] width 30 height 10
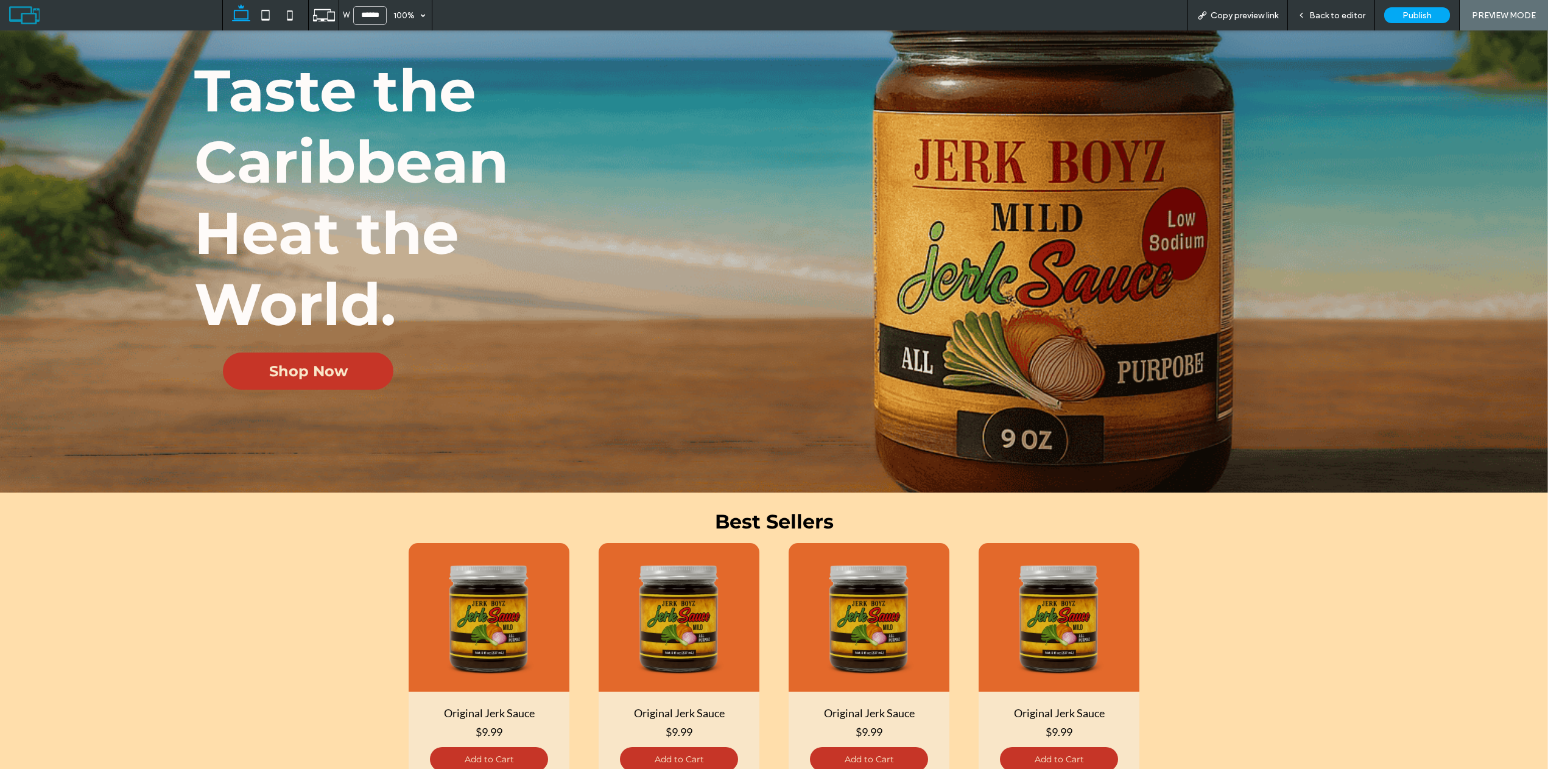
scroll to position [200, 0]
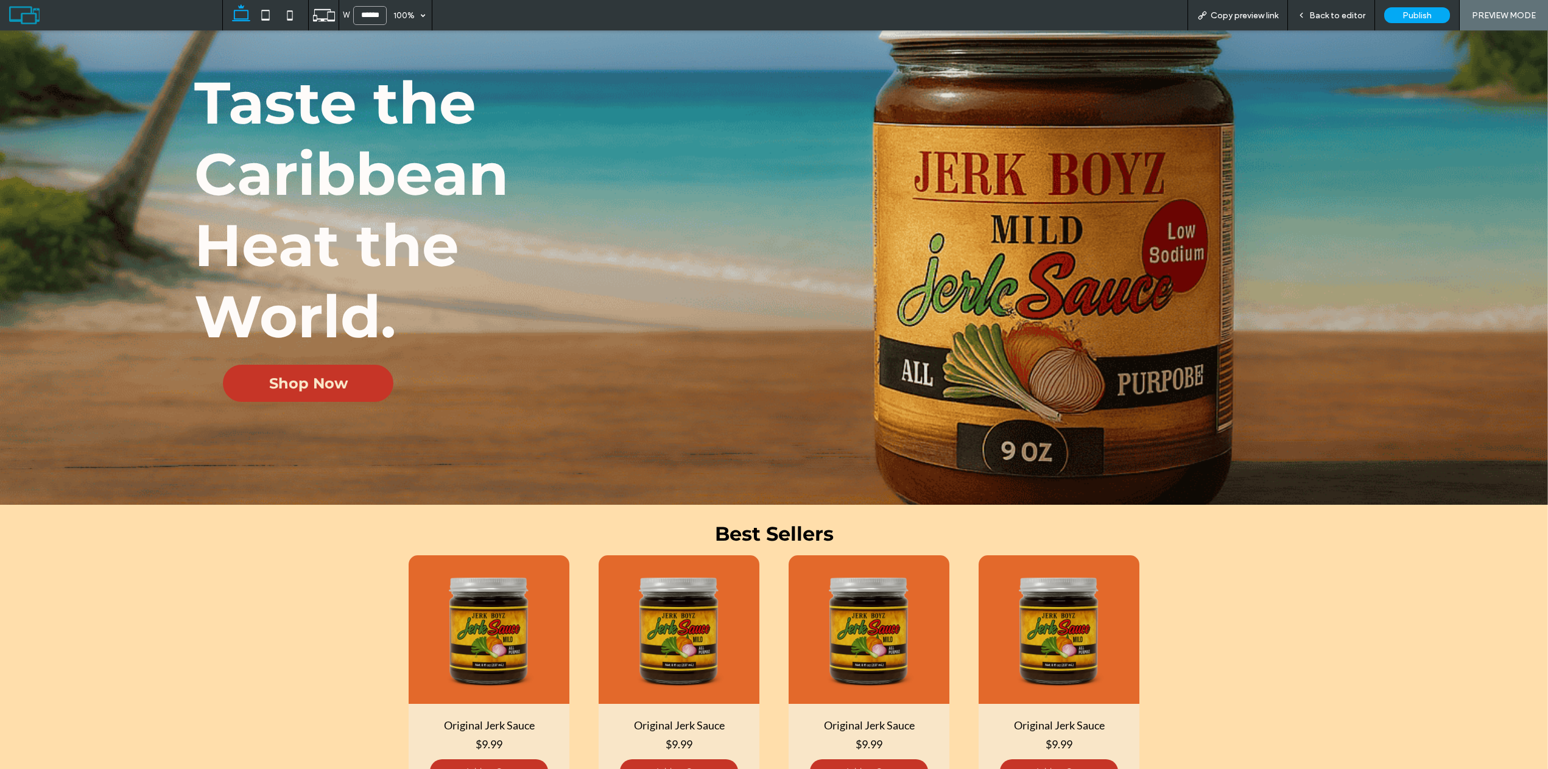
click at [375, 15] on input "******" at bounding box center [370, 15] width 34 height 19
type input "******"
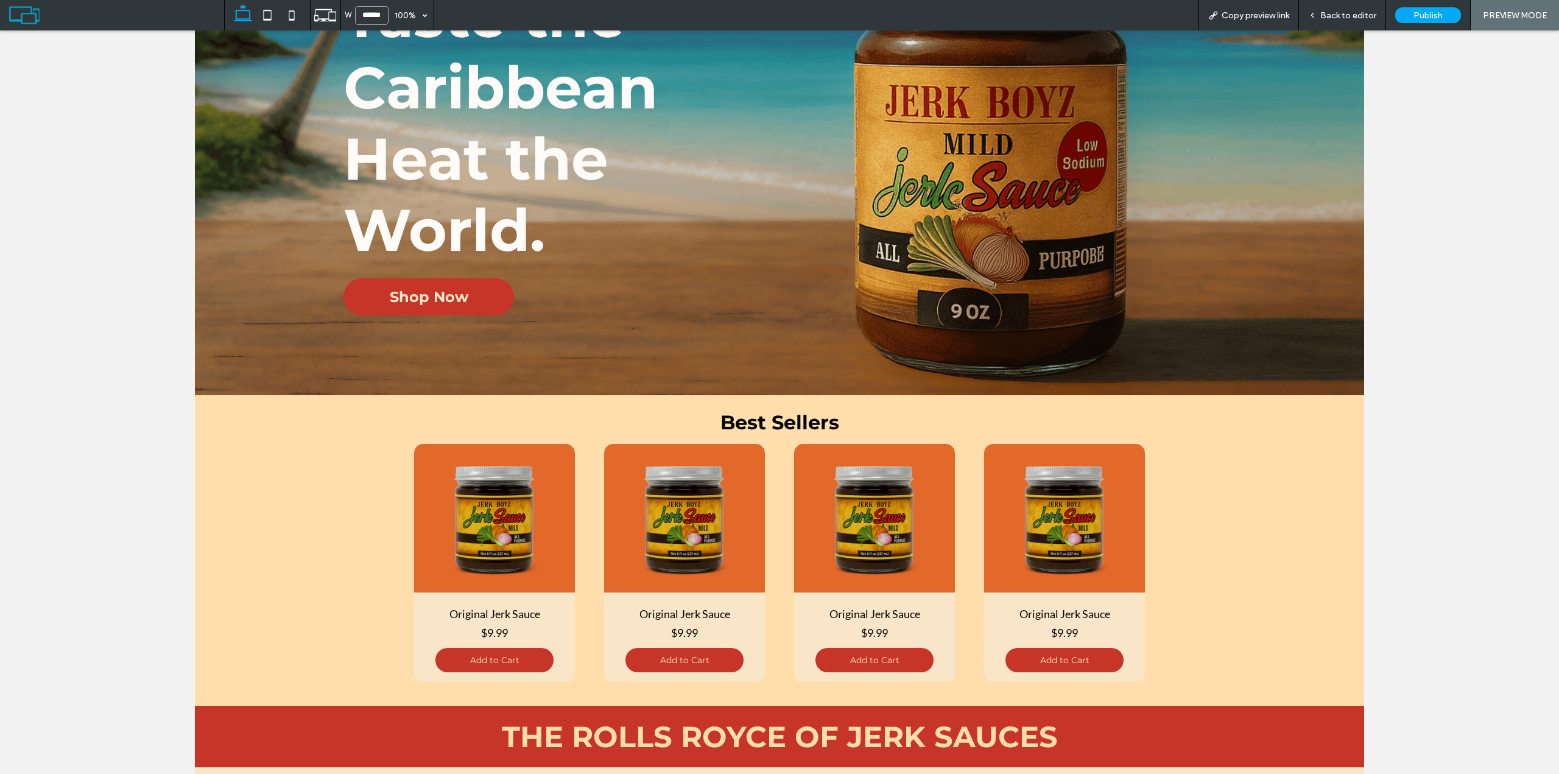
scroll to position [244, 0]
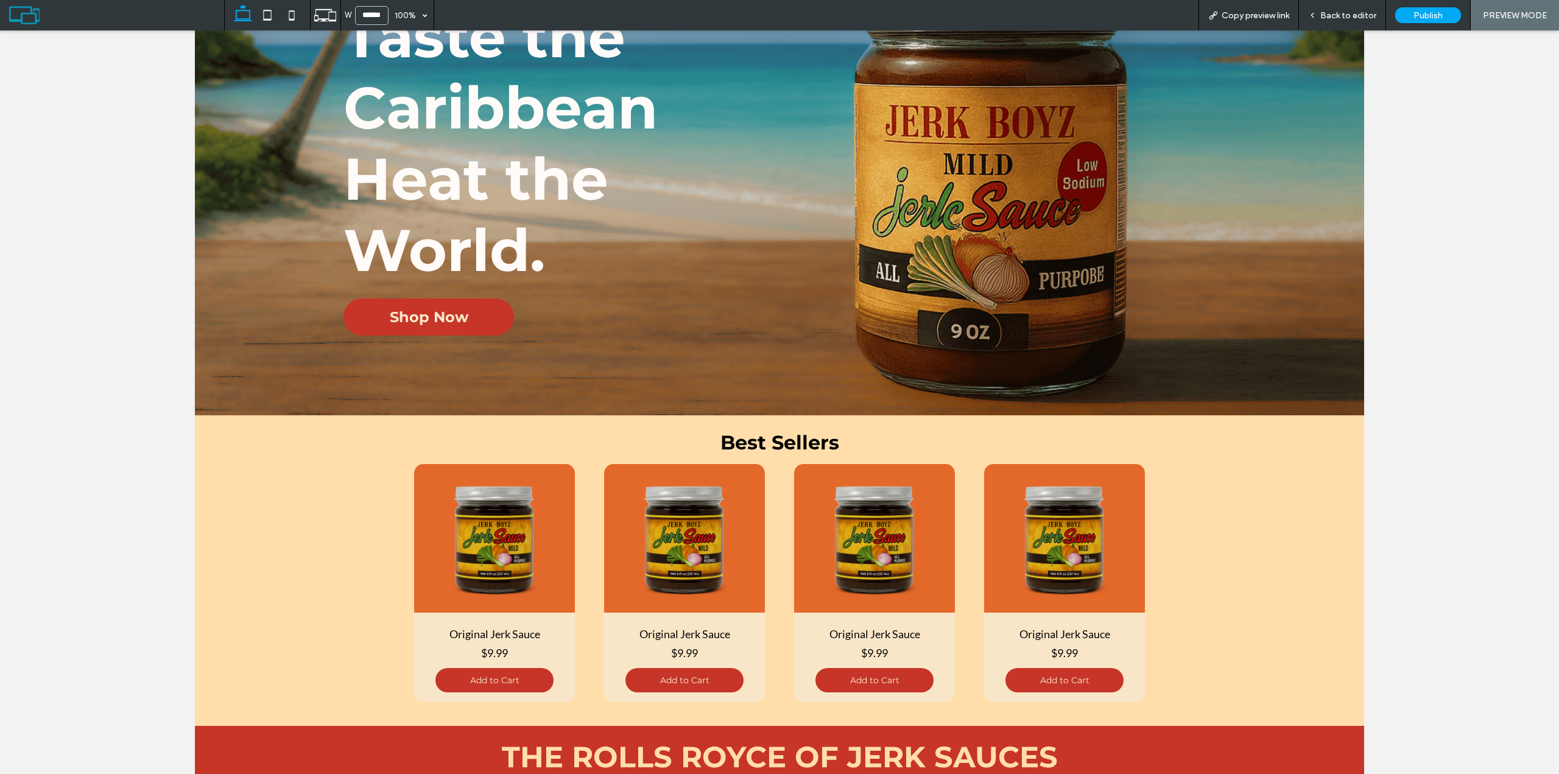
click at [1340, 20] on span "Back to editor" at bounding box center [1349, 15] width 56 height 10
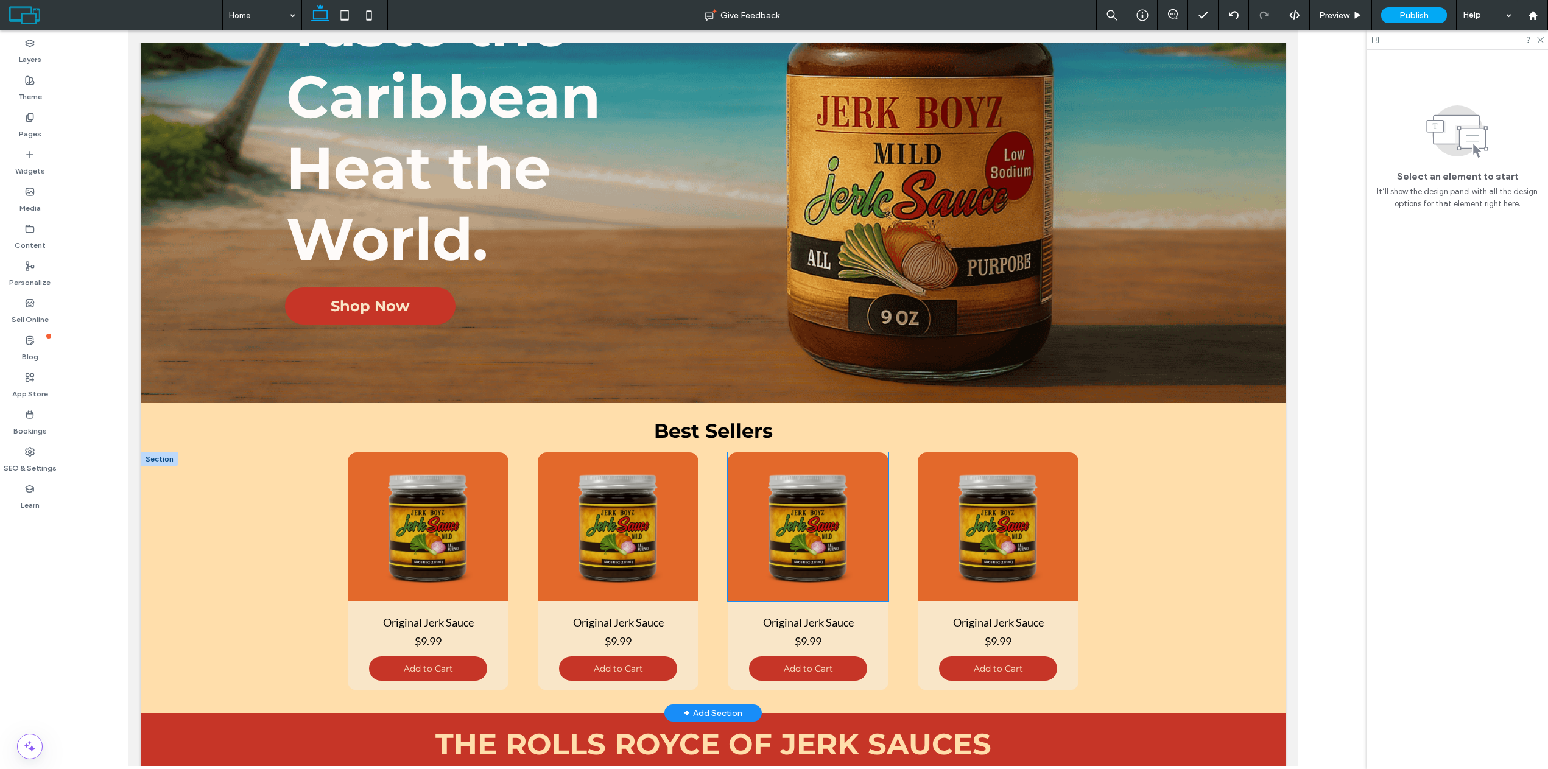
scroll to position [306, 0]
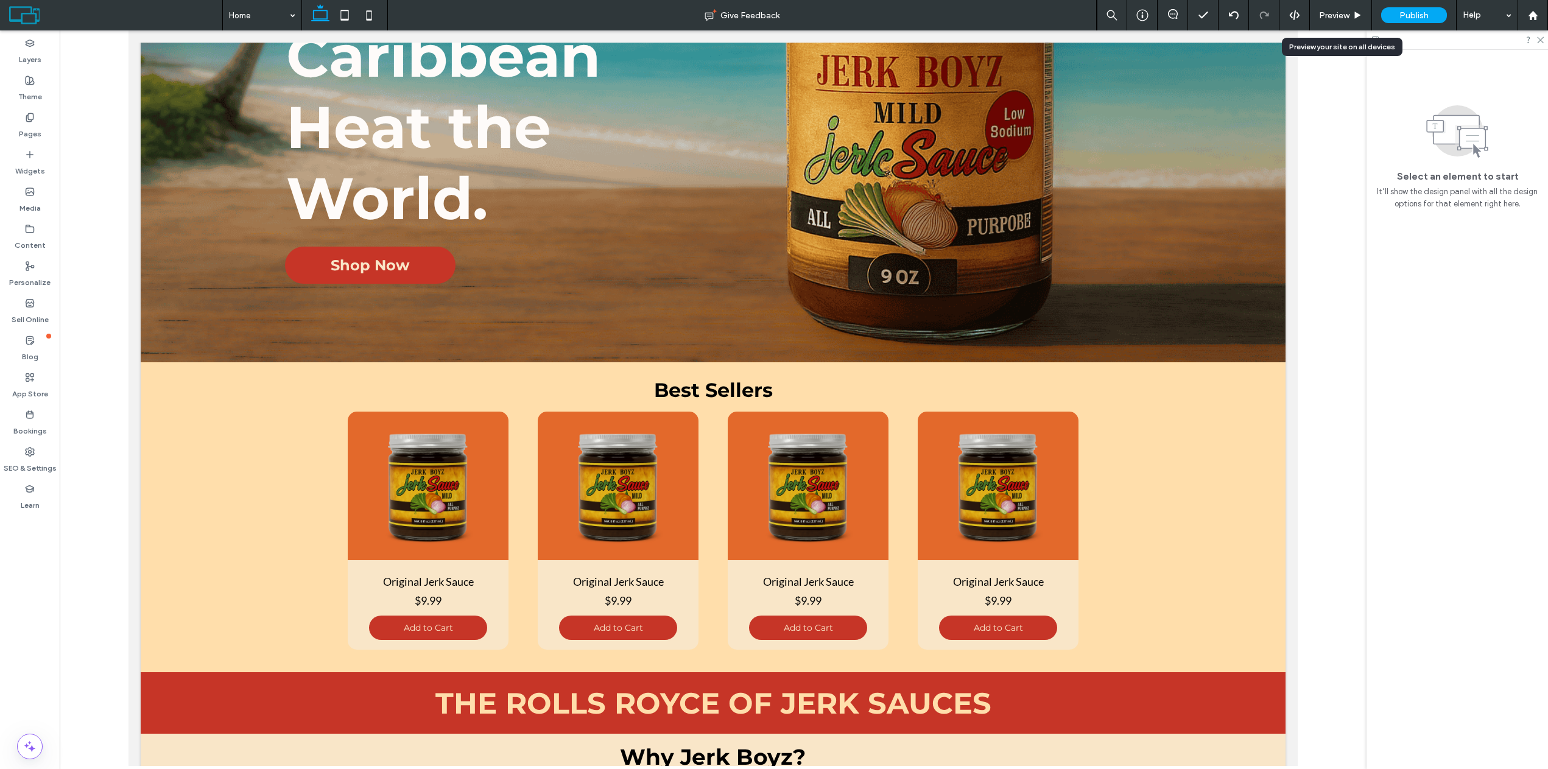
click at [1352, 19] on div "Preview" at bounding box center [1341, 15] width 62 height 10
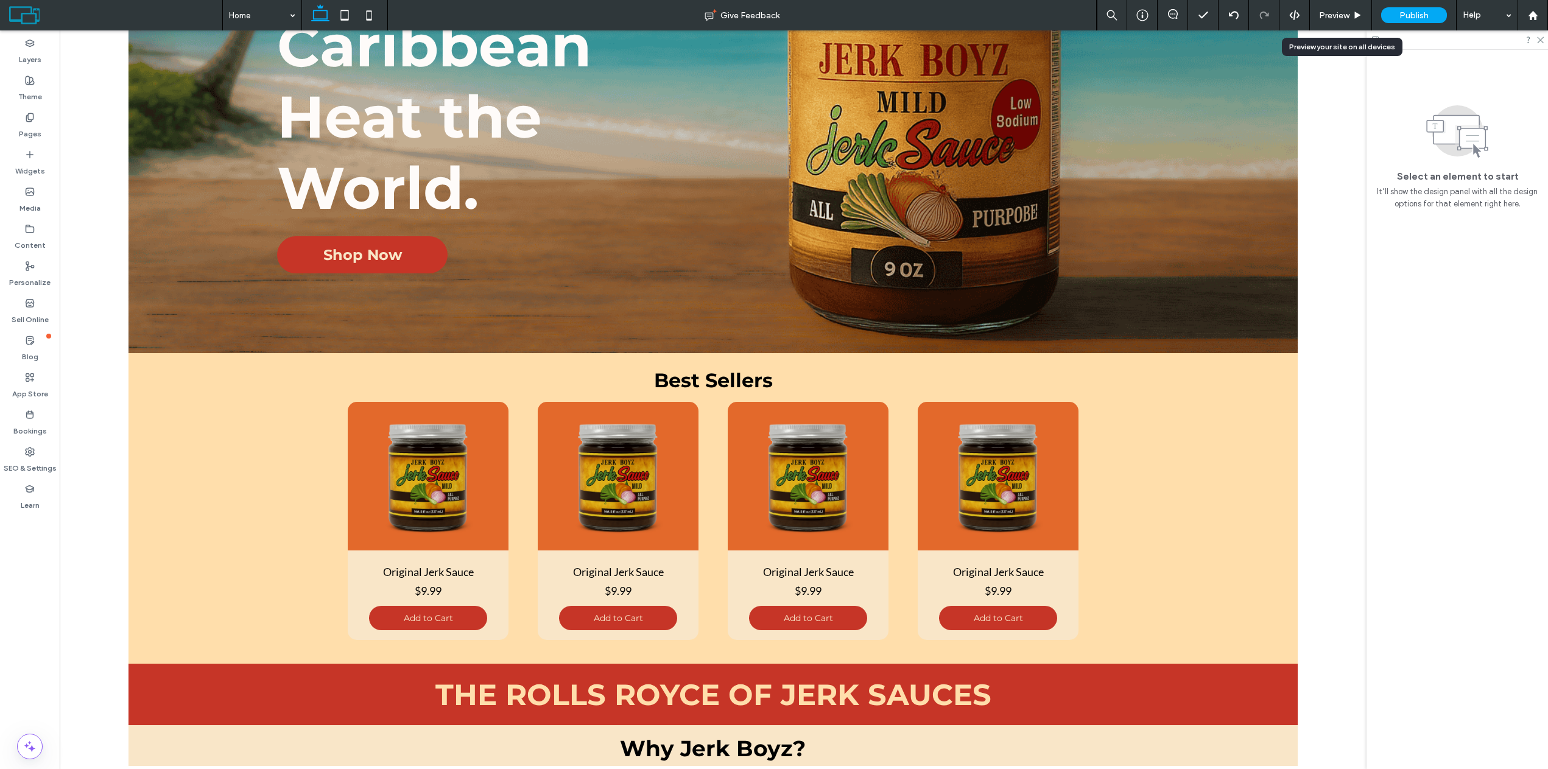
scroll to position [294, 0]
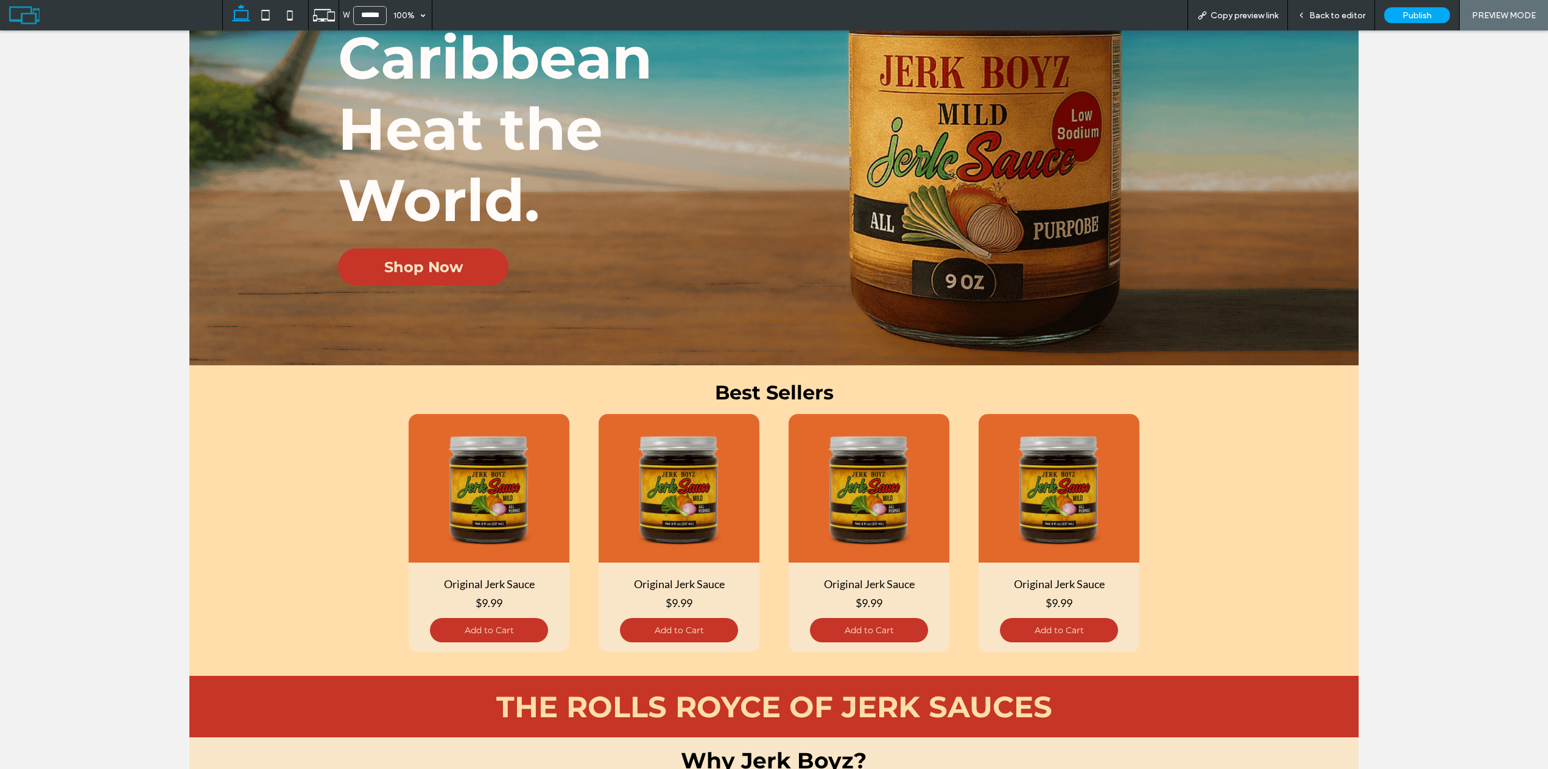
click at [1322, 22] on div "Back to editor" at bounding box center [1331, 15] width 87 height 30
click at [1316, 19] on span "Back to editor" at bounding box center [1338, 15] width 56 height 10
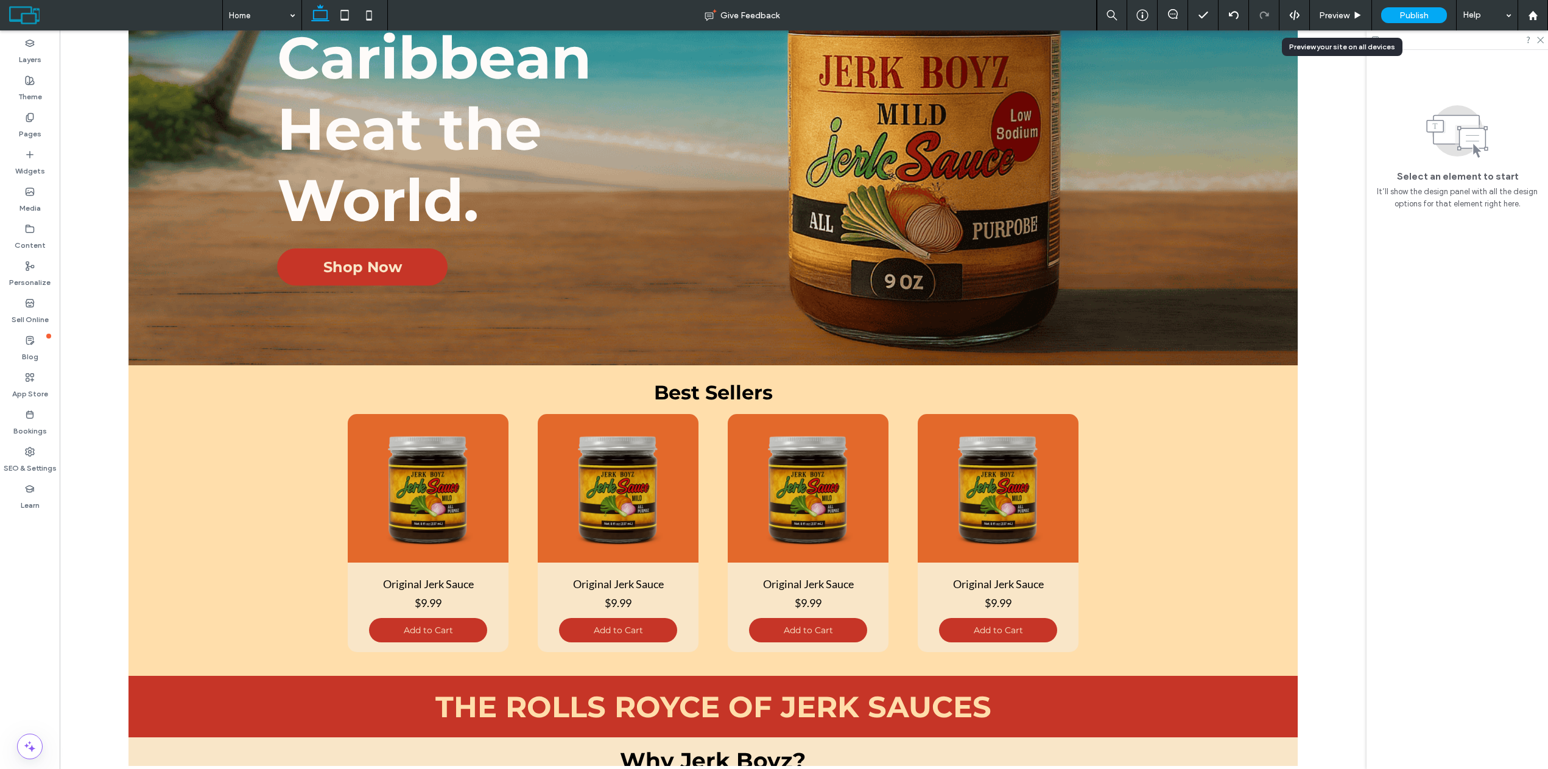
scroll to position [306, 0]
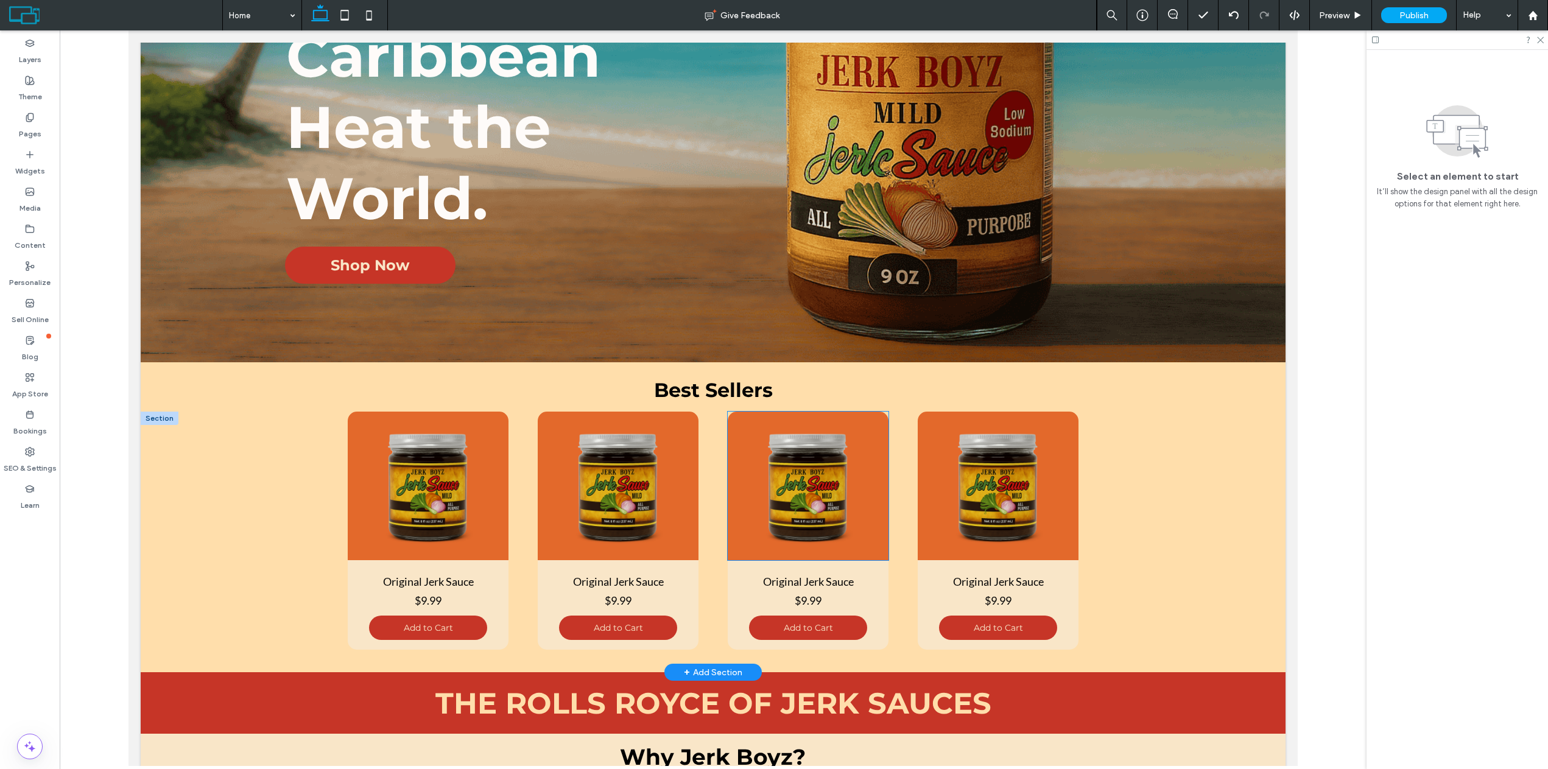
click at [836, 490] on img at bounding box center [808, 486] width 161 height 149
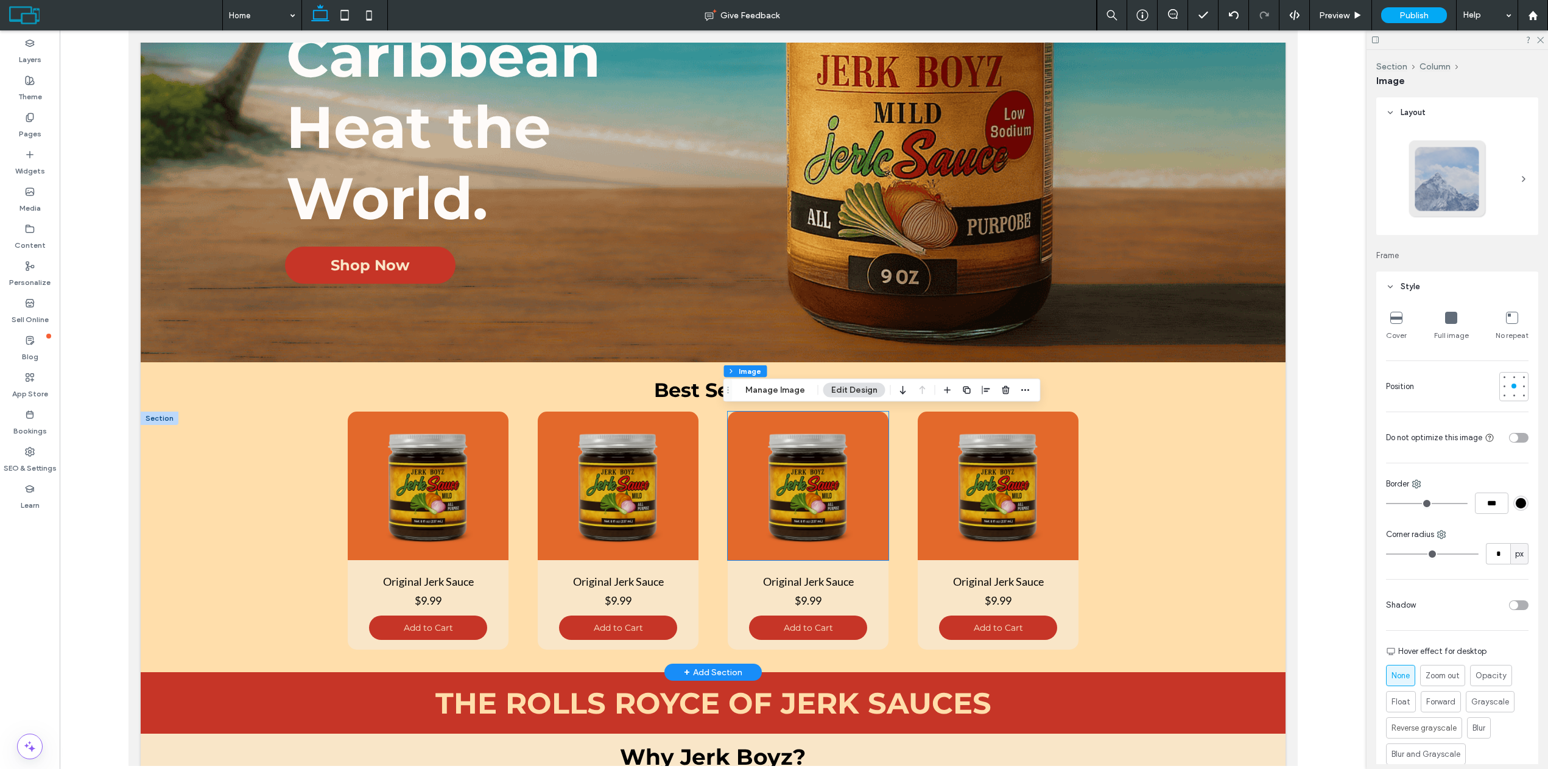
type input "**"
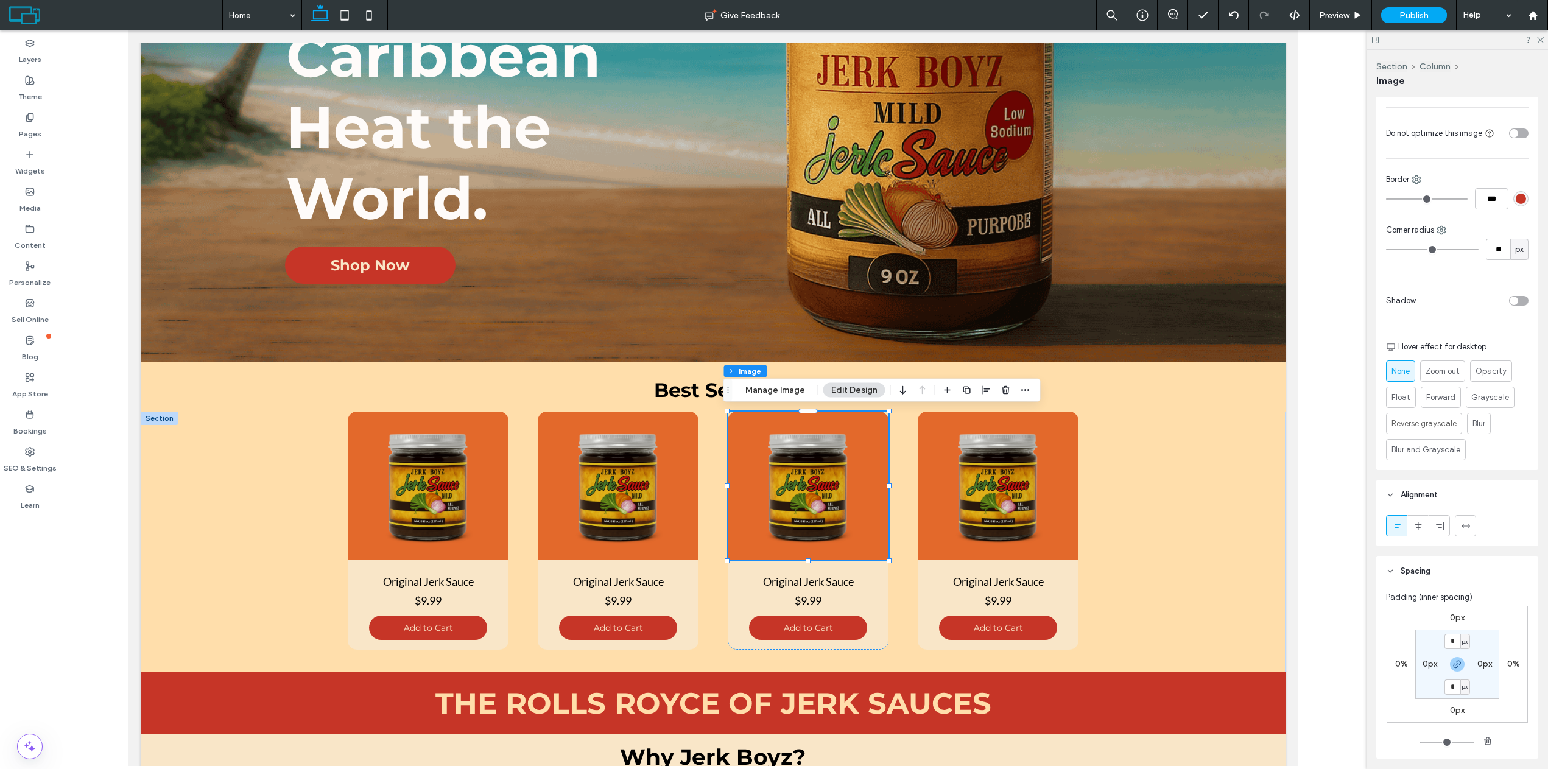
scroll to position [0, 0]
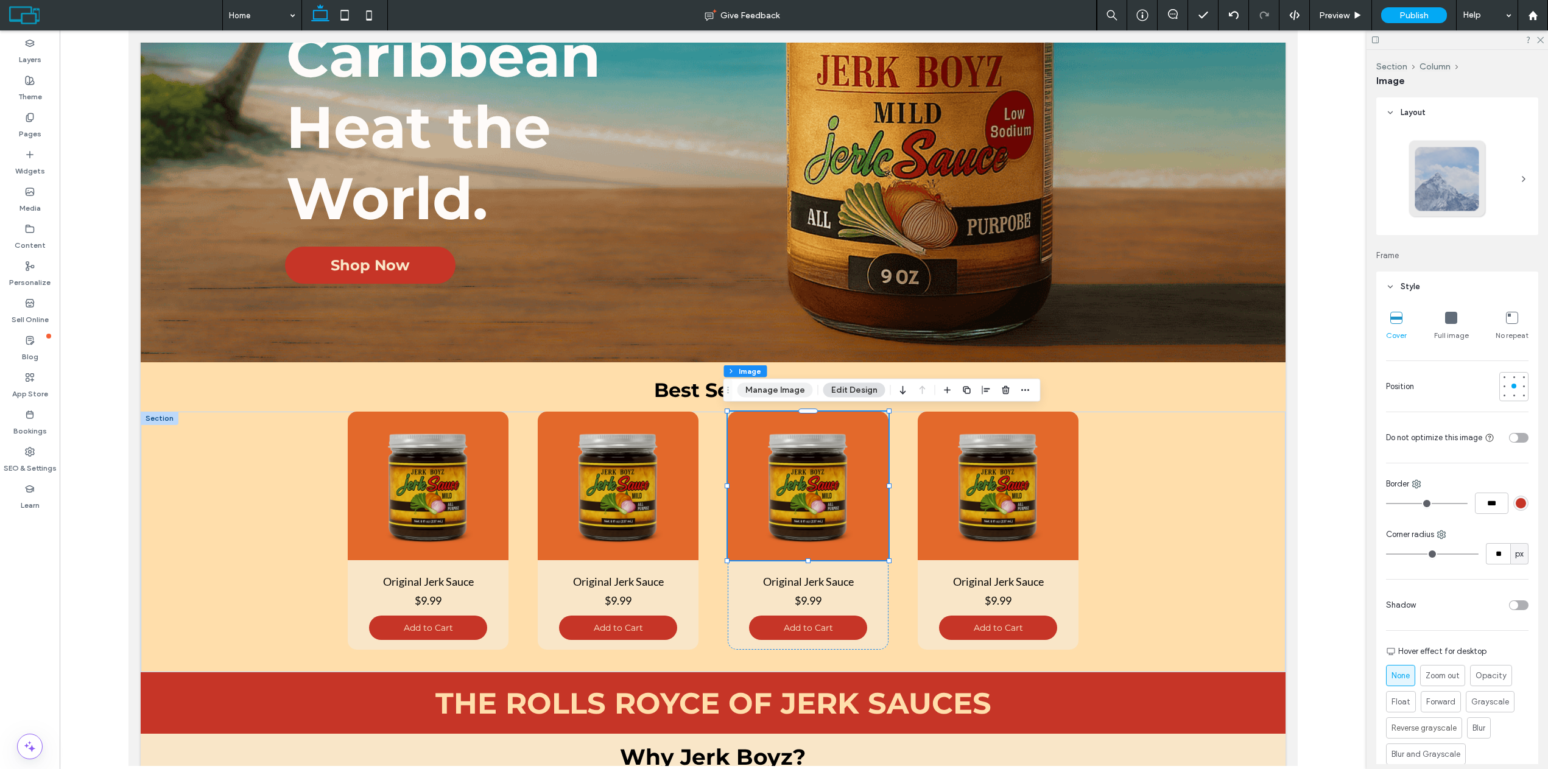
click at [791, 395] on button "Manage Image" at bounding box center [776, 390] width 76 height 15
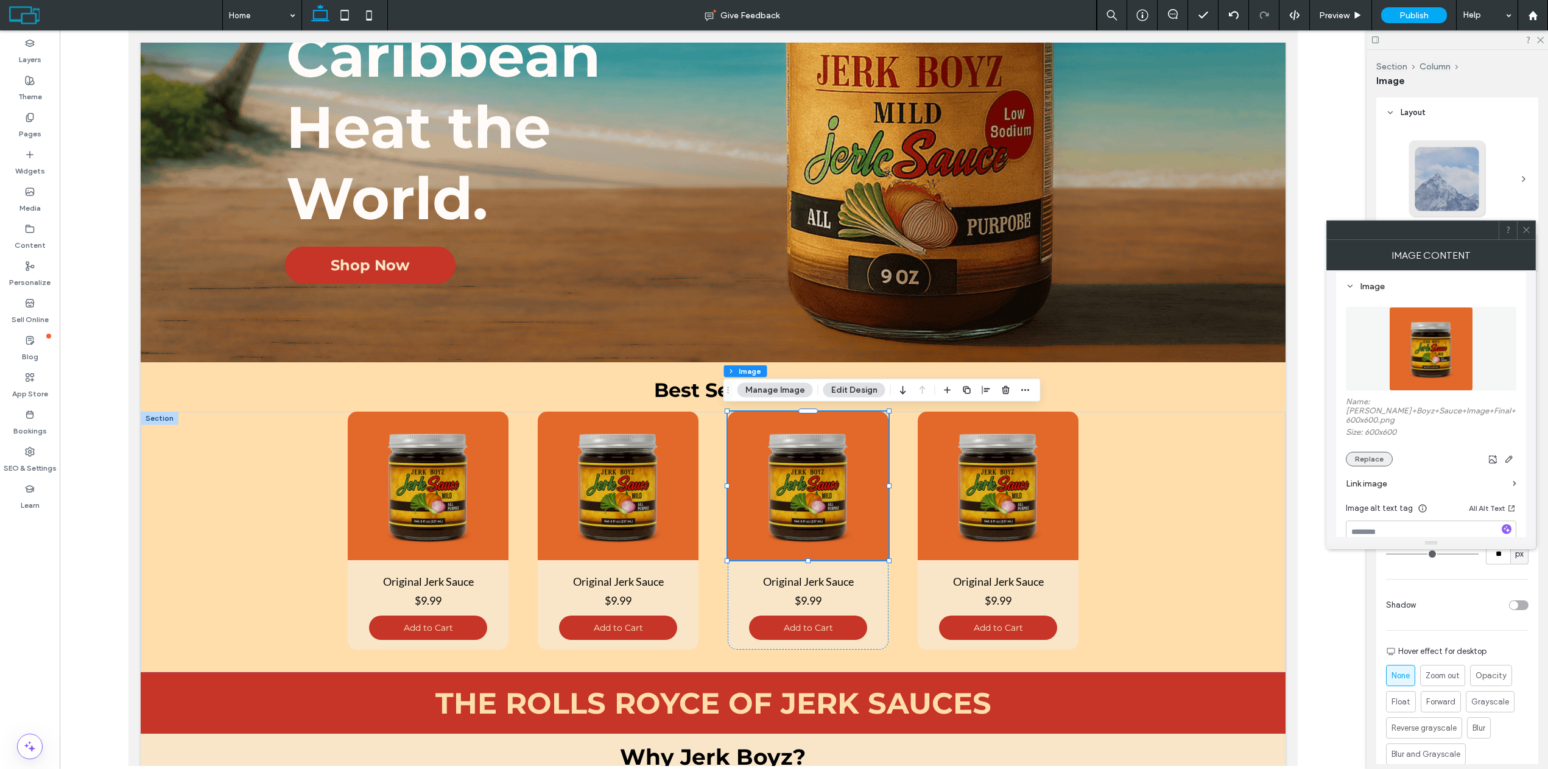
scroll to position [122, 0]
click at [1368, 453] on button "Replace" at bounding box center [1369, 451] width 47 height 15
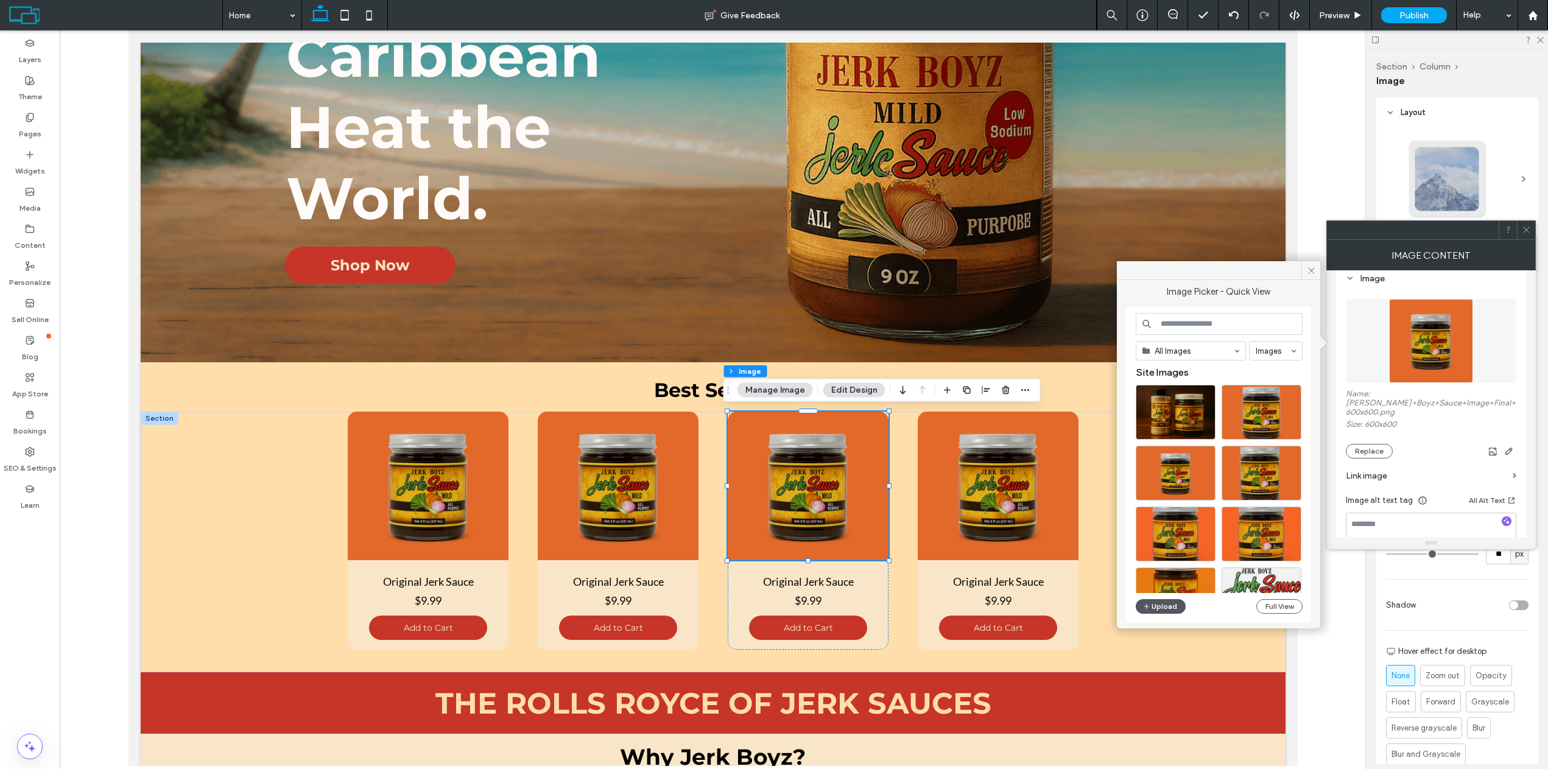
click at [1166, 611] on button "Upload" at bounding box center [1161, 606] width 50 height 15
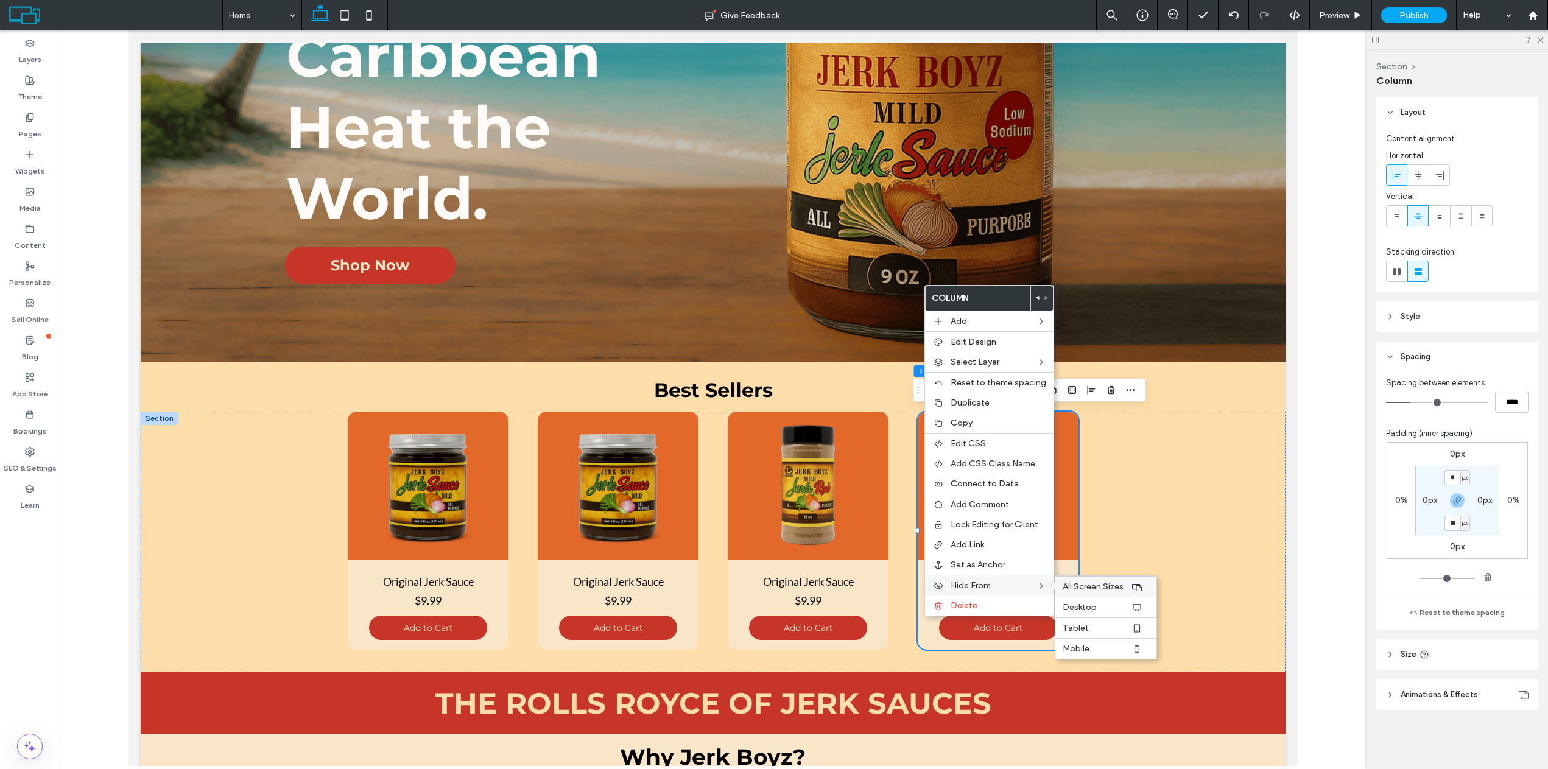
click at [1095, 582] on span "All Screen Sizes" at bounding box center [1093, 587] width 61 height 10
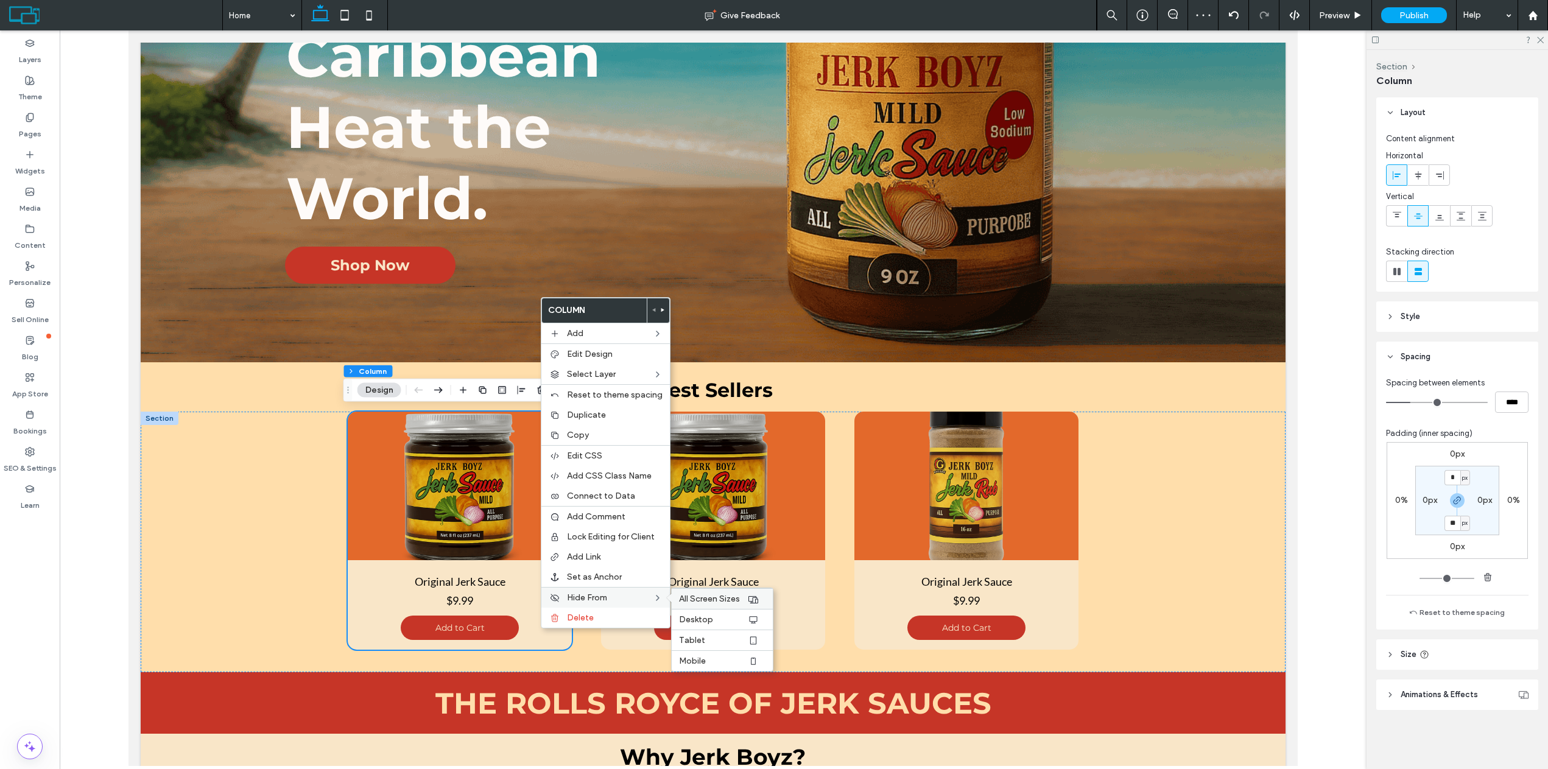
click at [679, 596] on span "All Screen Sizes" at bounding box center [709, 599] width 61 height 10
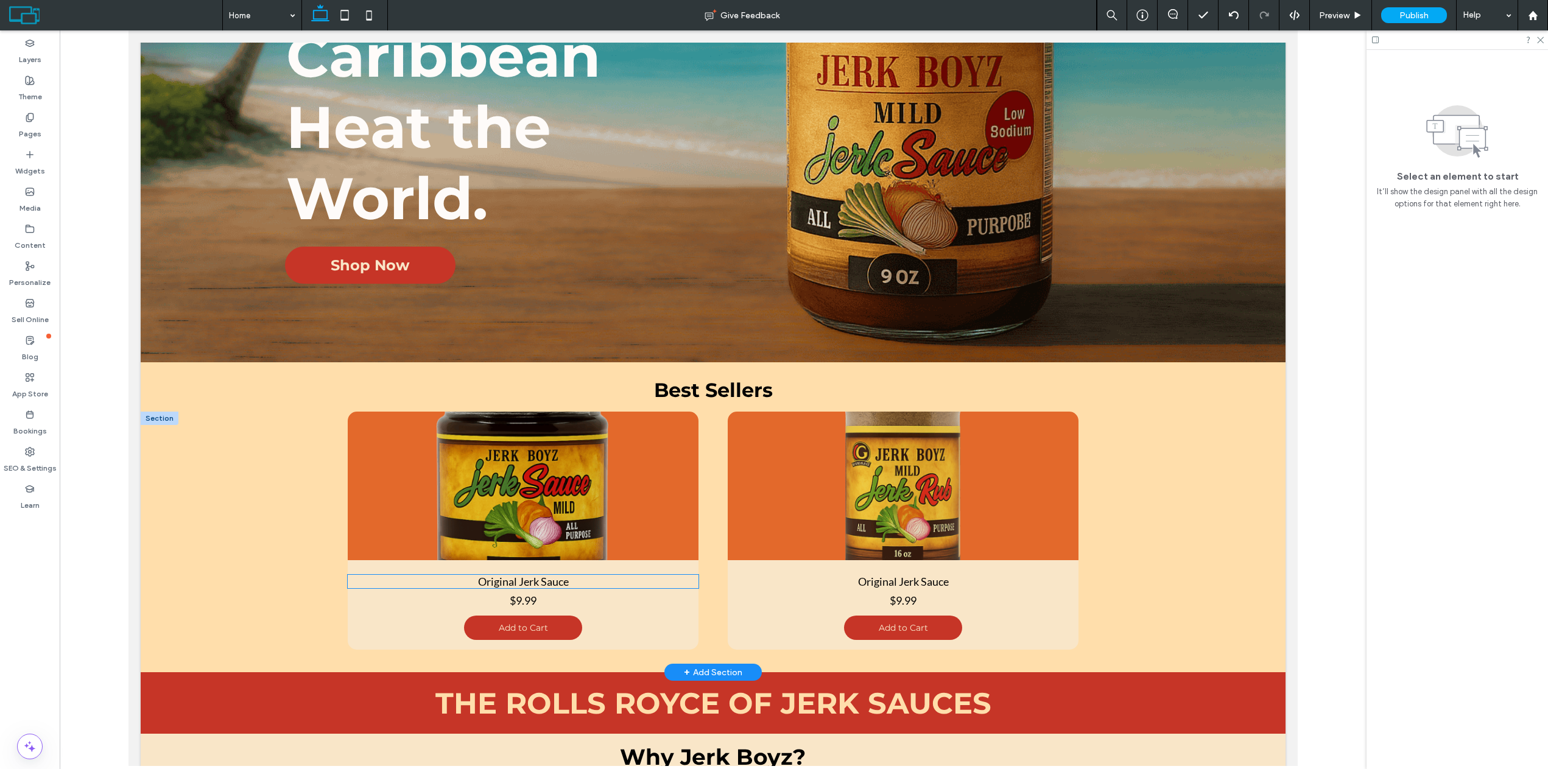
click at [361, 578] on p "Original Jerk Sauce" at bounding box center [523, 581] width 351 height 13
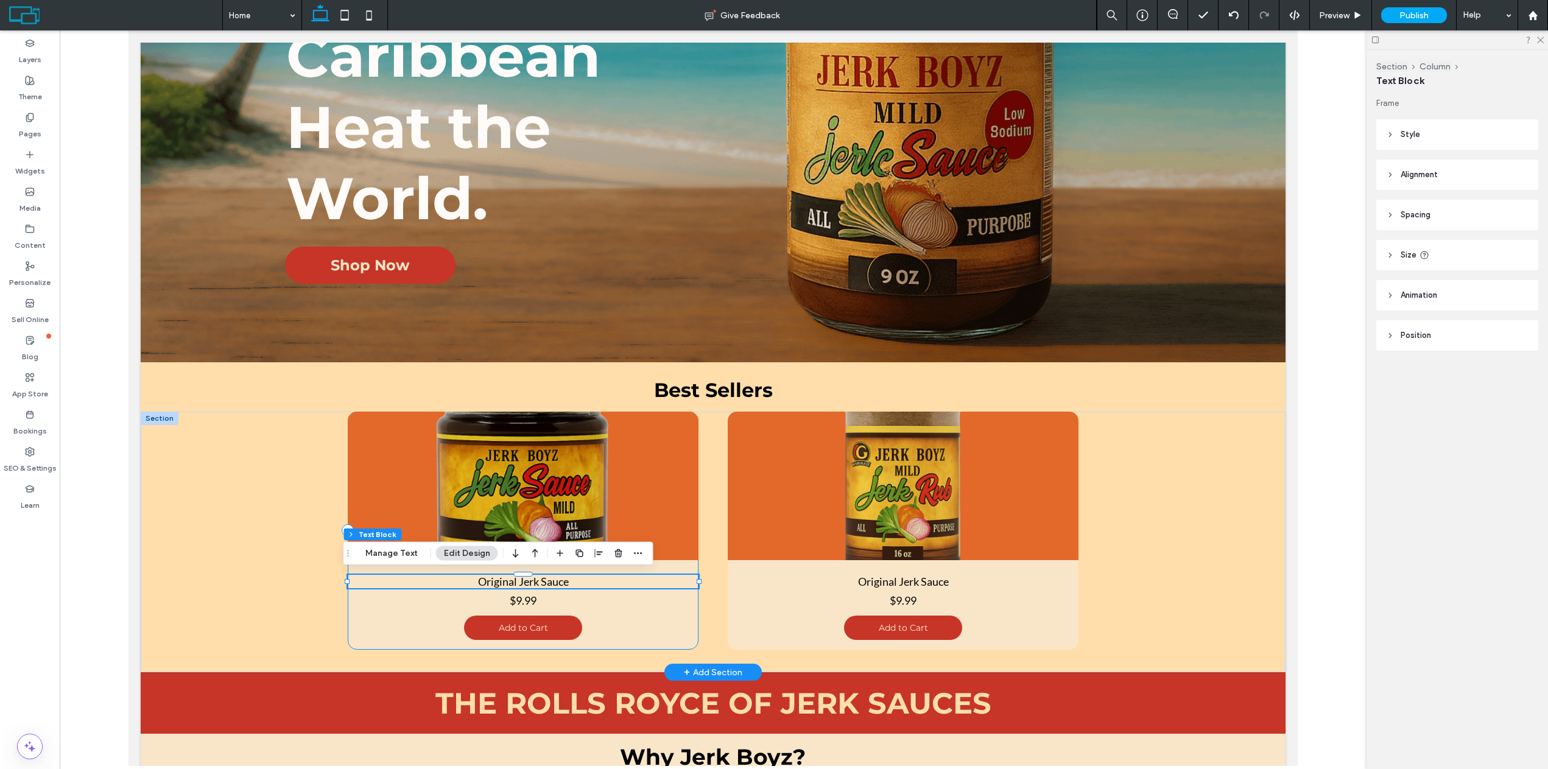
click at [355, 596] on p "$9.99" at bounding box center [523, 600] width 351 height 13
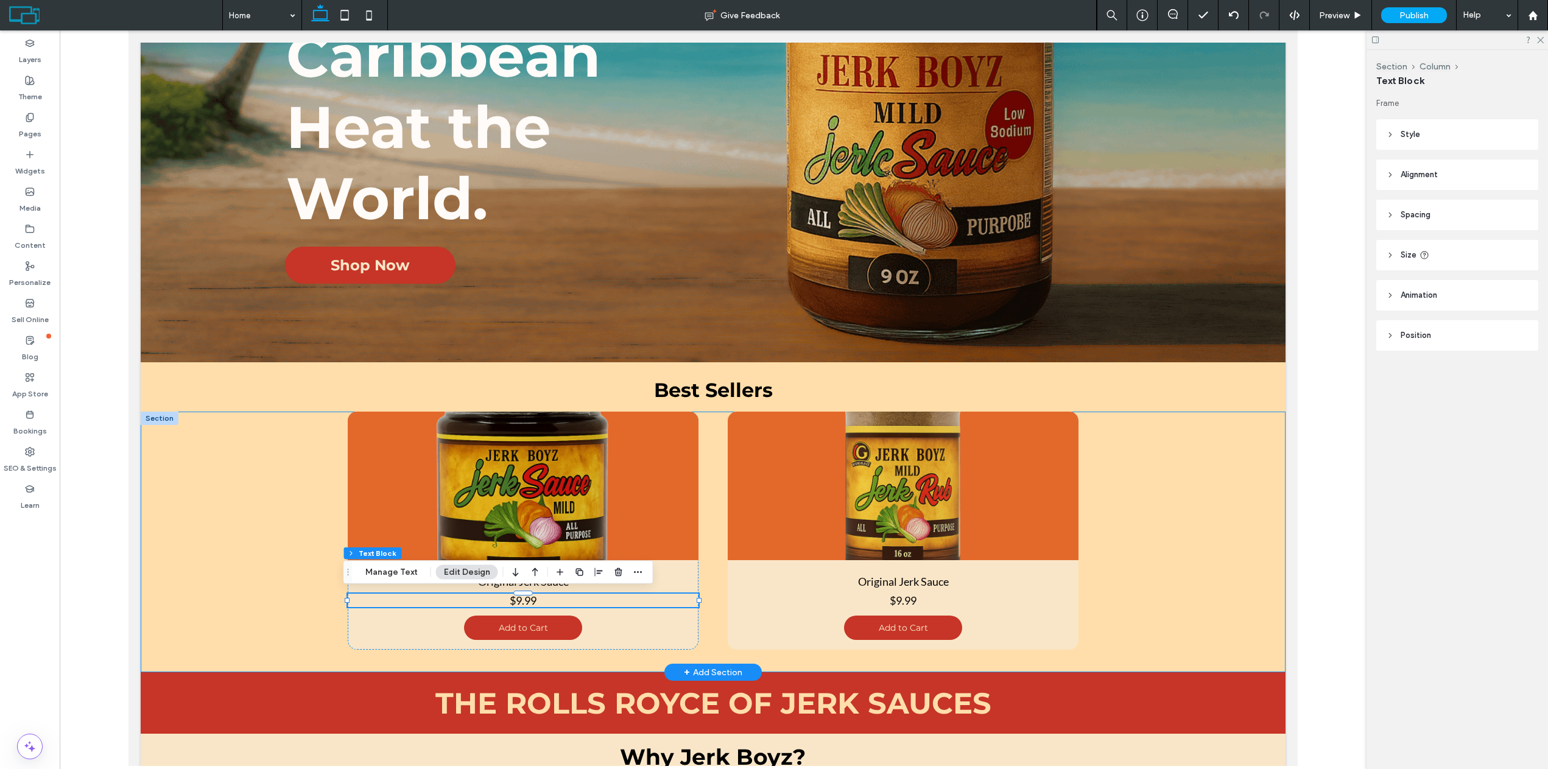
click at [1145, 620] on div "Original Jerk Sauce $9.99 Add to Cart Original Jerk Sauce $9.99 Add to Cart Ori…" at bounding box center [713, 542] width 1145 height 261
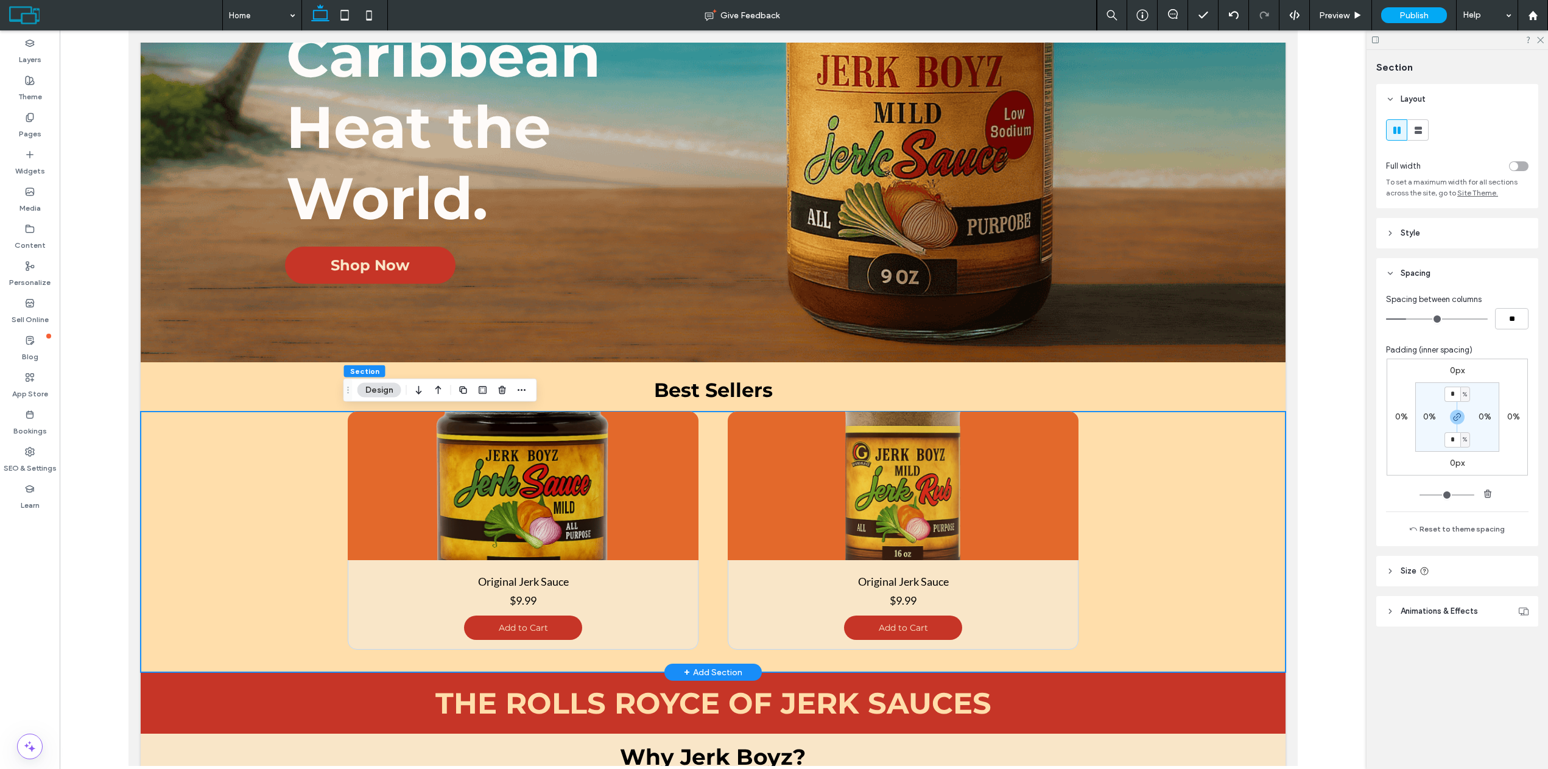
click at [305, 503] on div "Original Jerk Sauce $9.99 Add to Cart Original Jerk Sauce $9.99 Add to Cart Ori…" at bounding box center [713, 542] width 1145 height 261
click at [309, 395] on div "Best Sellers" at bounding box center [713, 386] width 1145 height 49
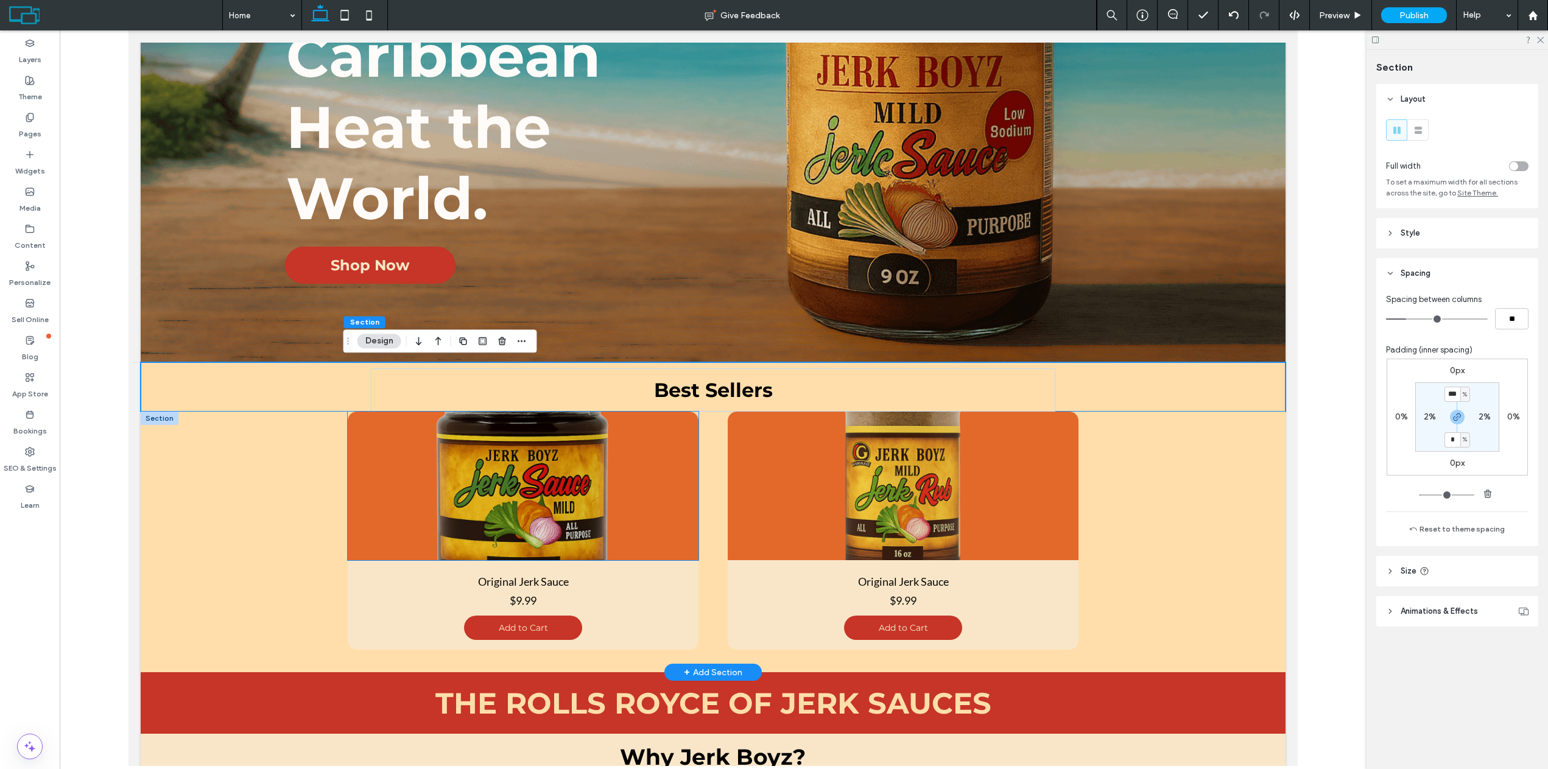
click at [348, 535] on img at bounding box center [523, 486] width 351 height 149
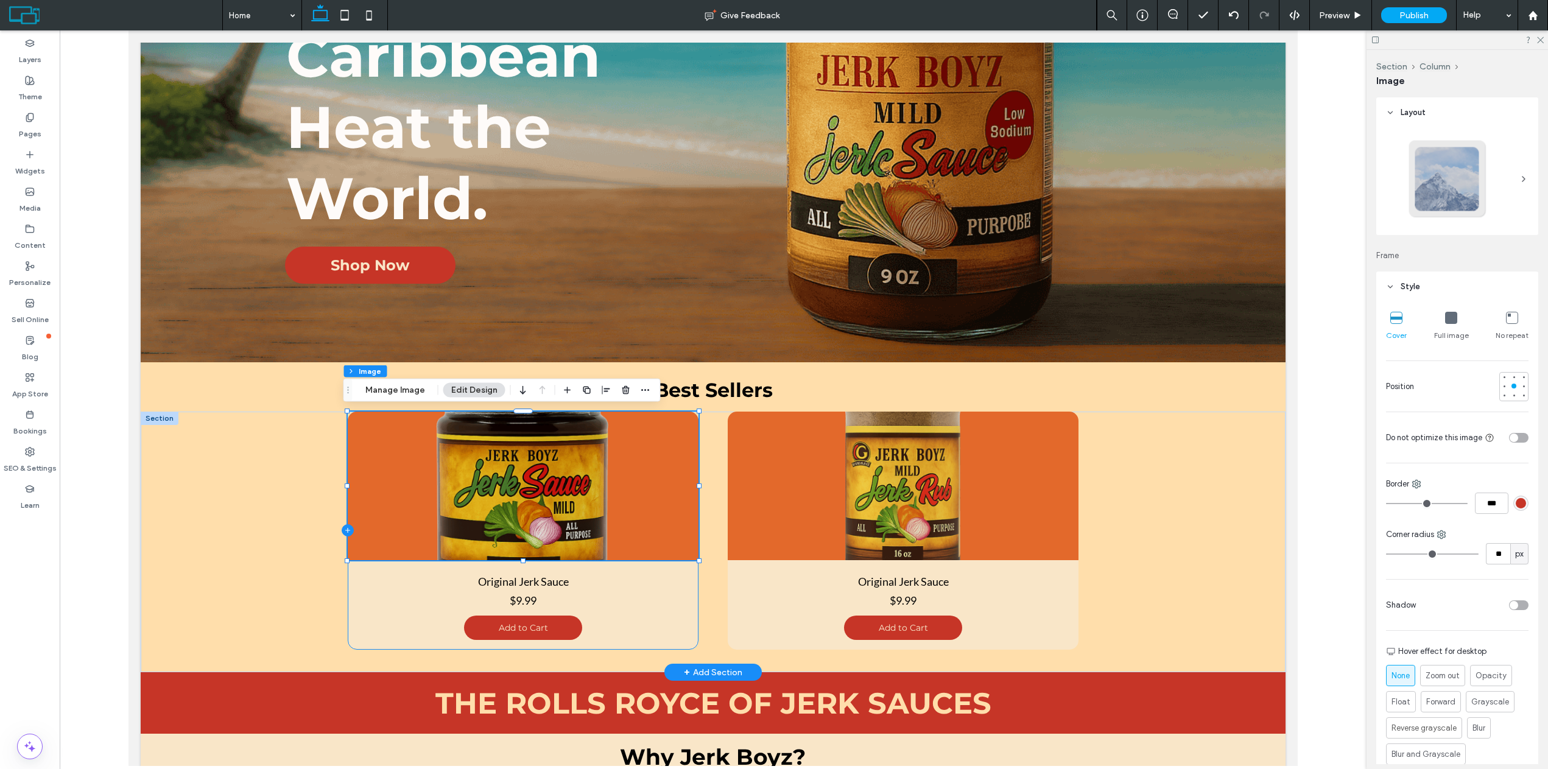
click at [345, 531] on icon at bounding box center [348, 530] width 12 height 12
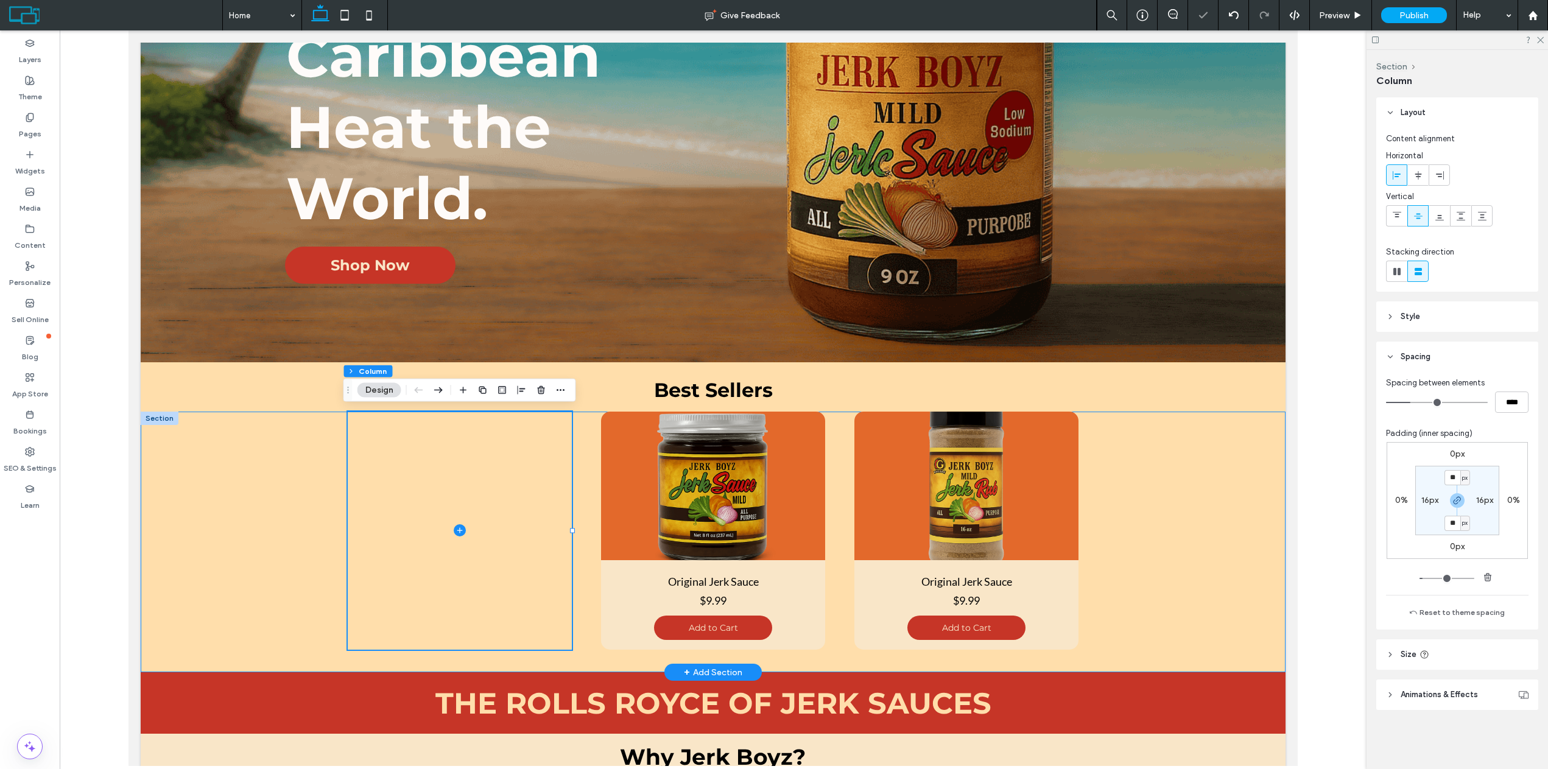
click at [1080, 549] on div "Original Jerk Sauce $9.99 Add to Cart Original Jerk Sauce $9.99 Add to Cart Ori…" at bounding box center [713, 542] width 1145 height 261
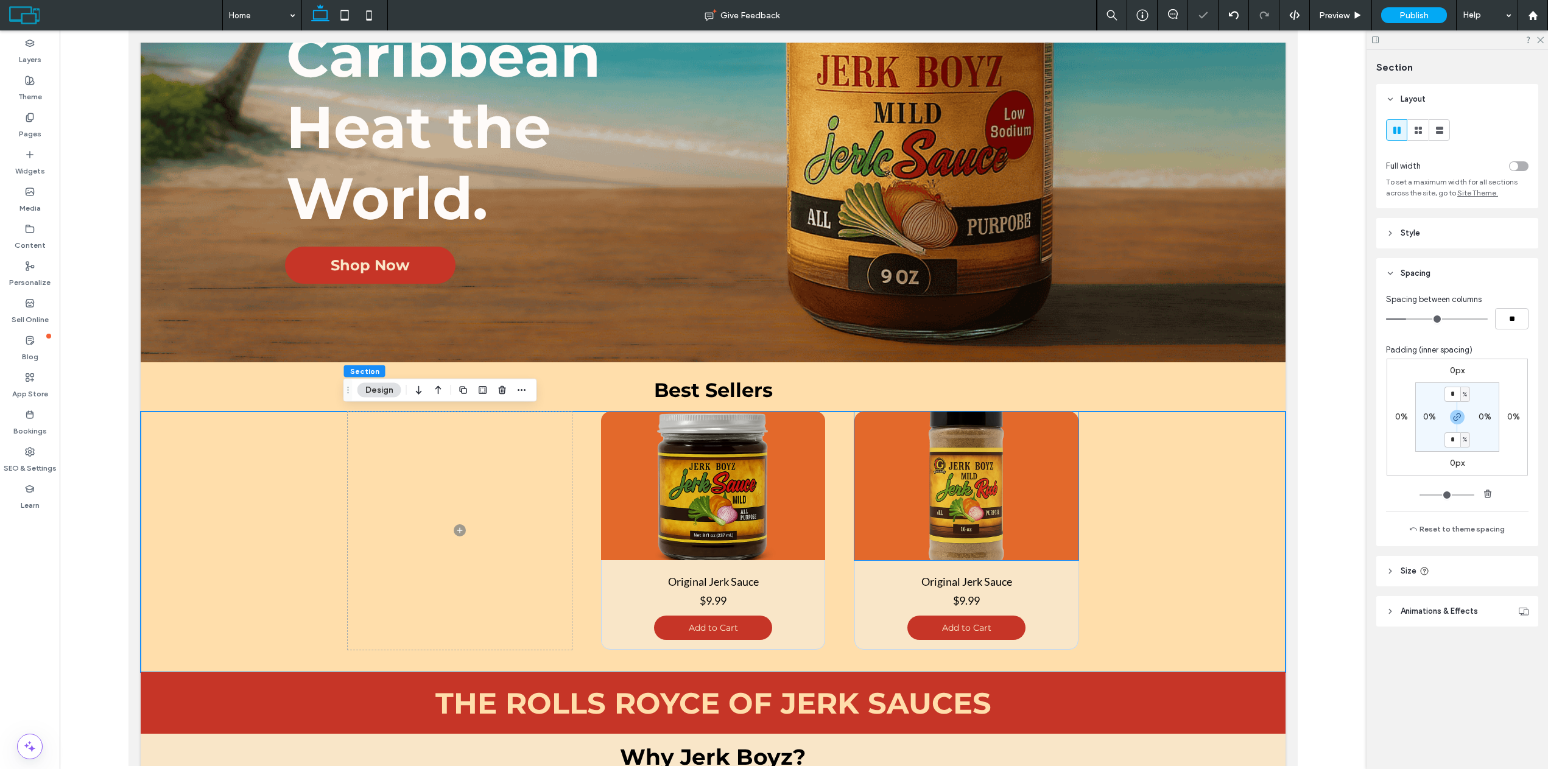
click at [1056, 542] on img at bounding box center [967, 486] width 224 height 149
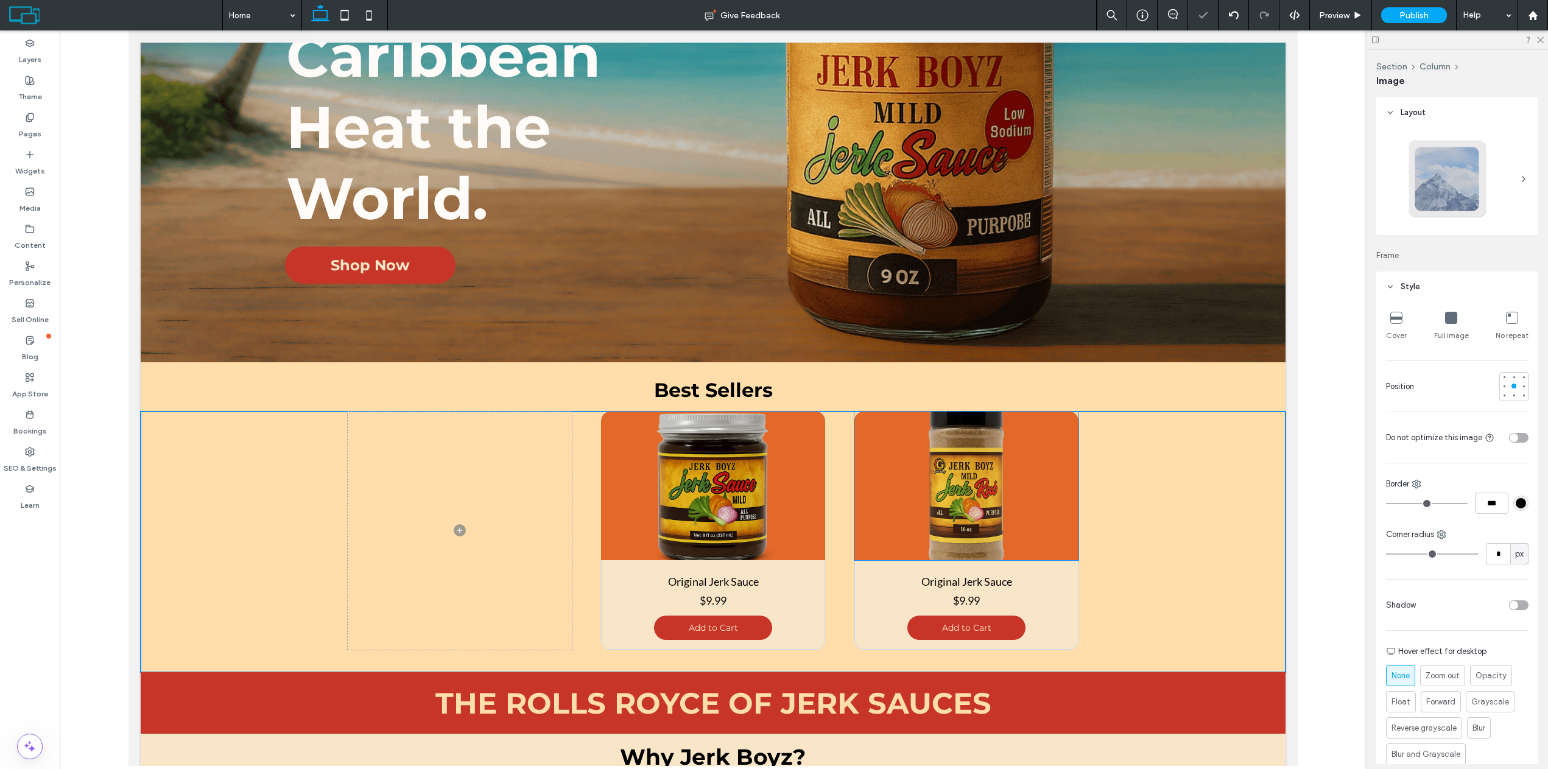
type input "**"
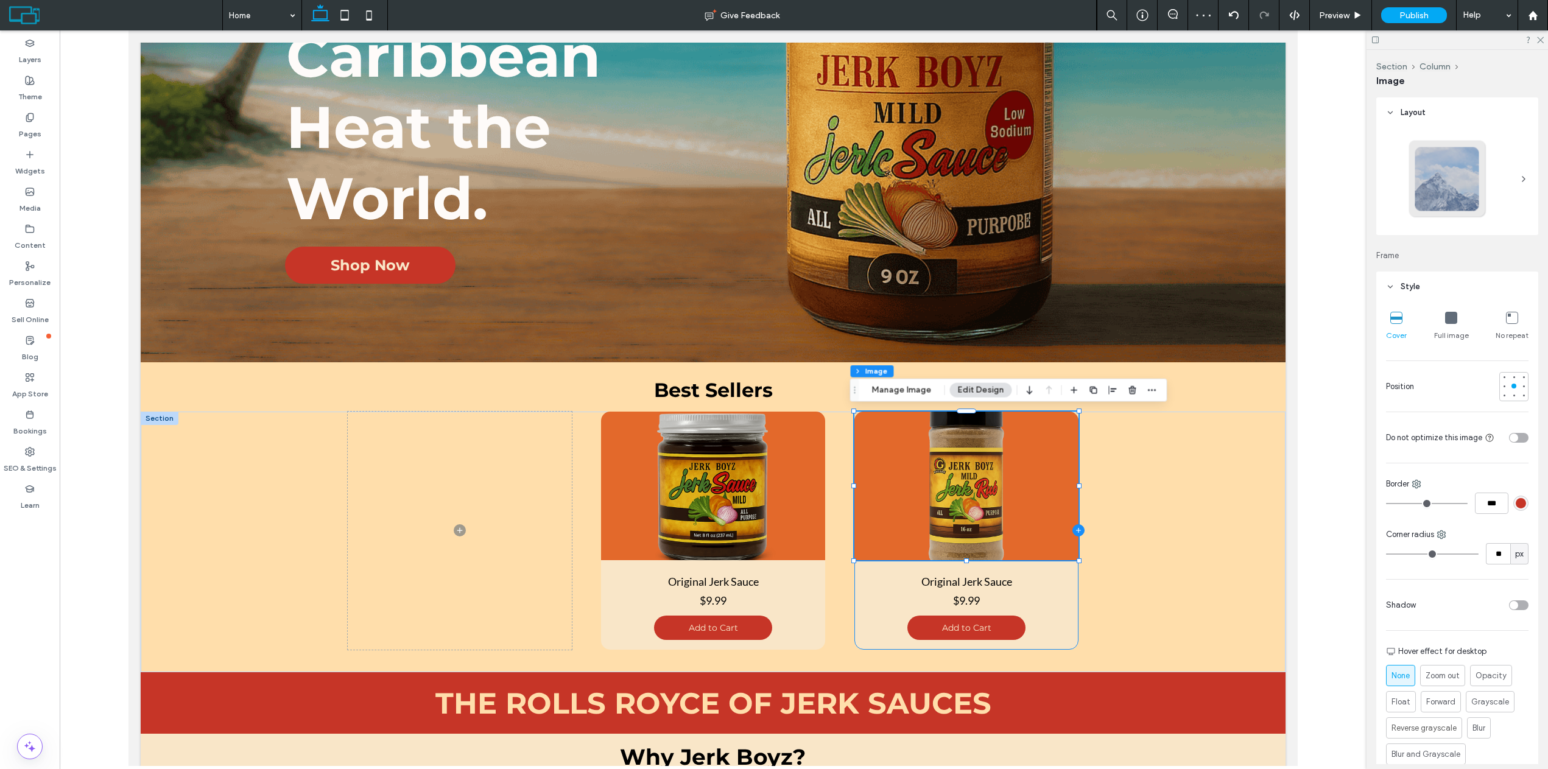
click at [1073, 529] on icon at bounding box center [1079, 530] width 12 height 12
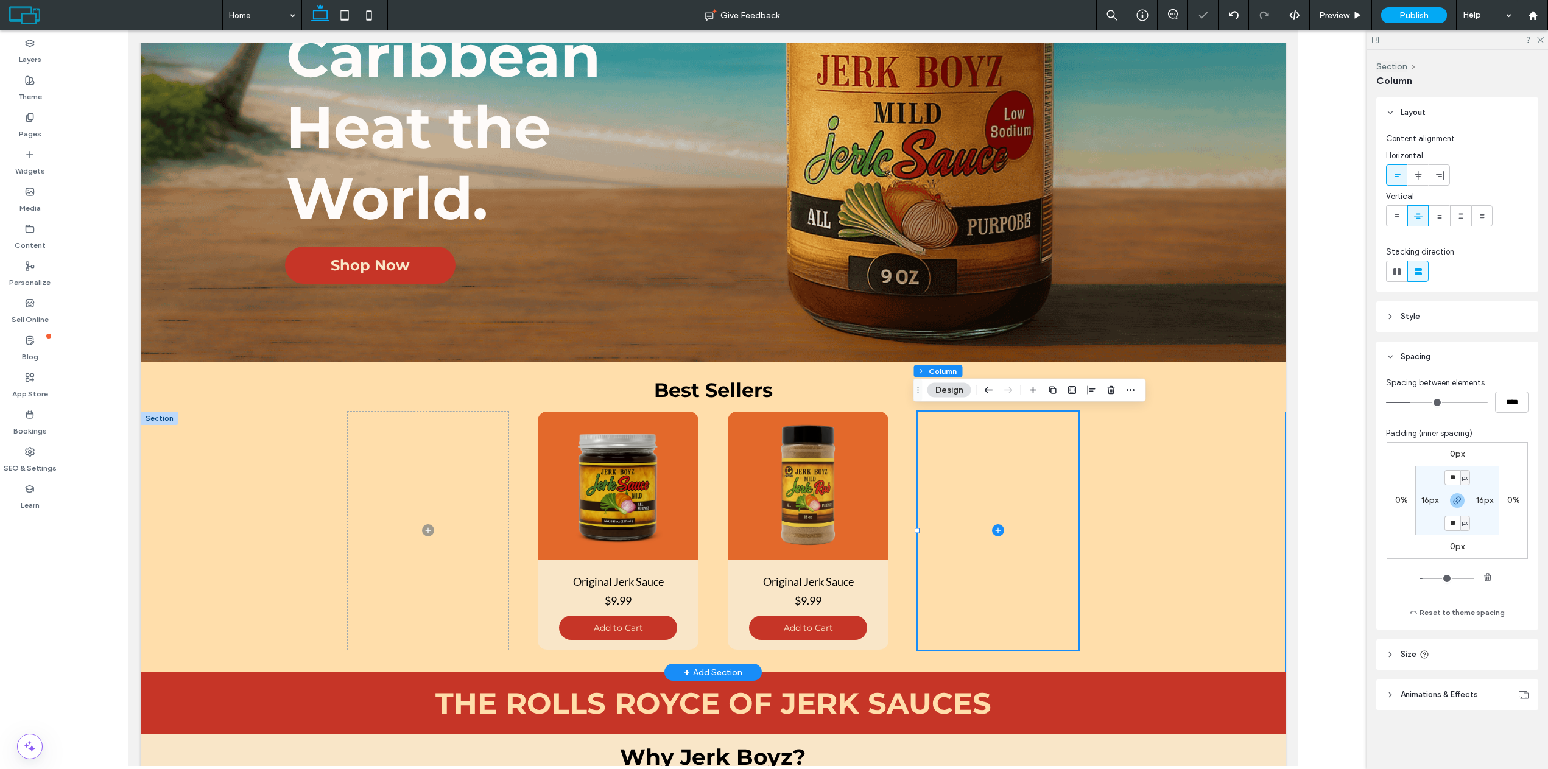
click at [1150, 500] on div "Original Jerk Sauce $9.99 Add to Cart Original Jerk Sauce $9.99 Add to Cart Ori…" at bounding box center [713, 542] width 1145 height 261
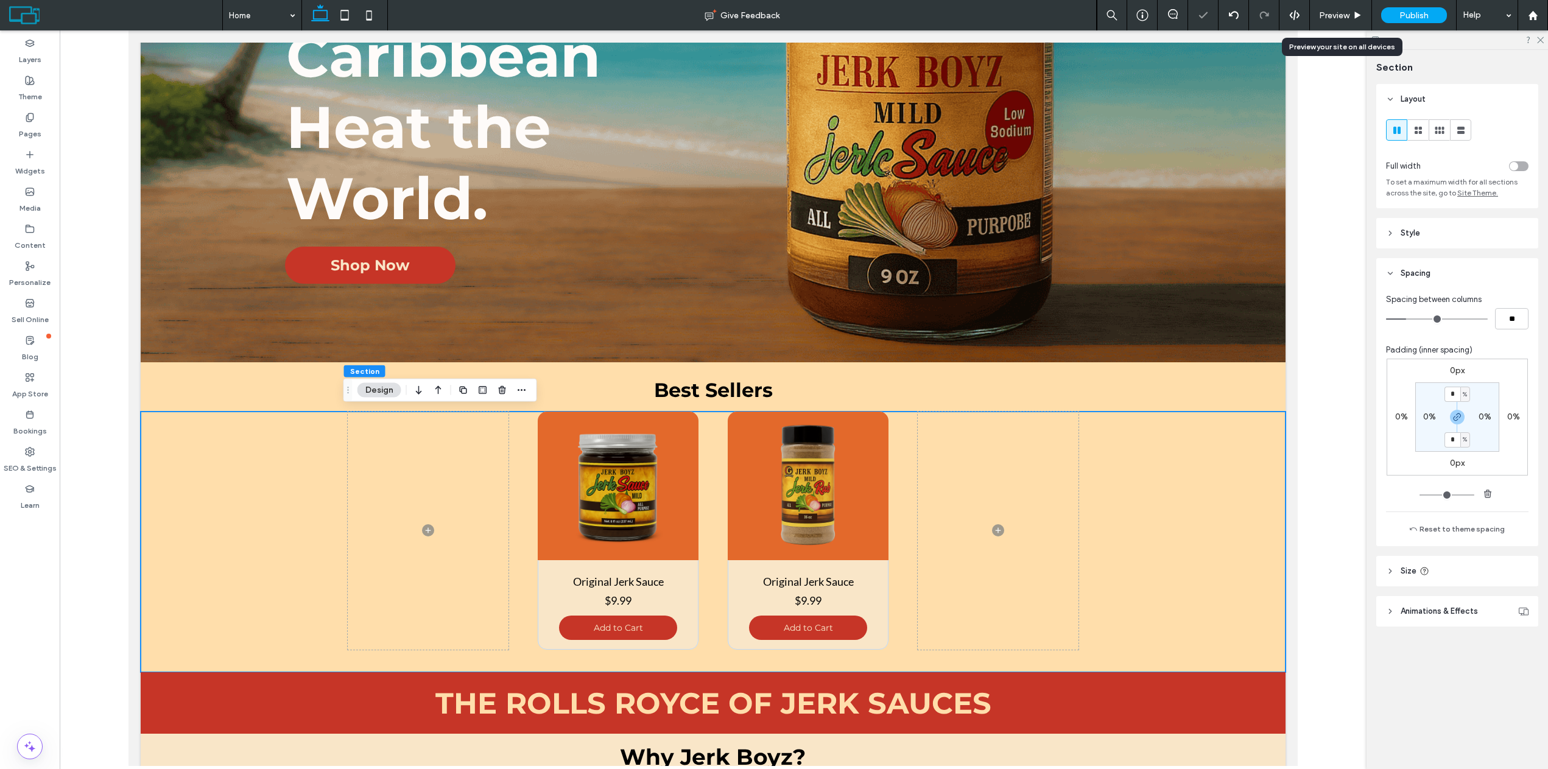
click at [1352, 19] on div "Preview" at bounding box center [1341, 15] width 62 height 10
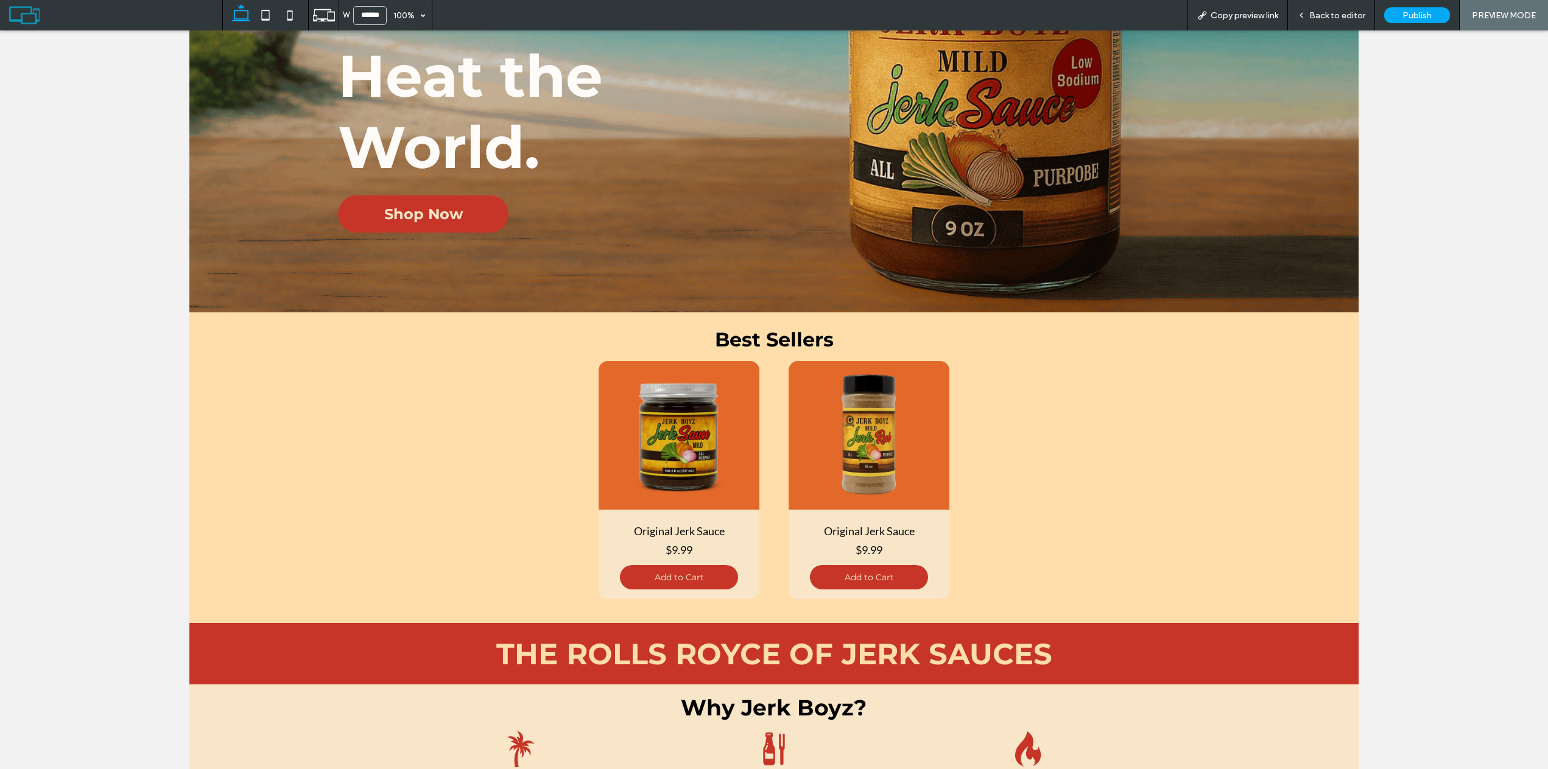
scroll to position [365, 0]
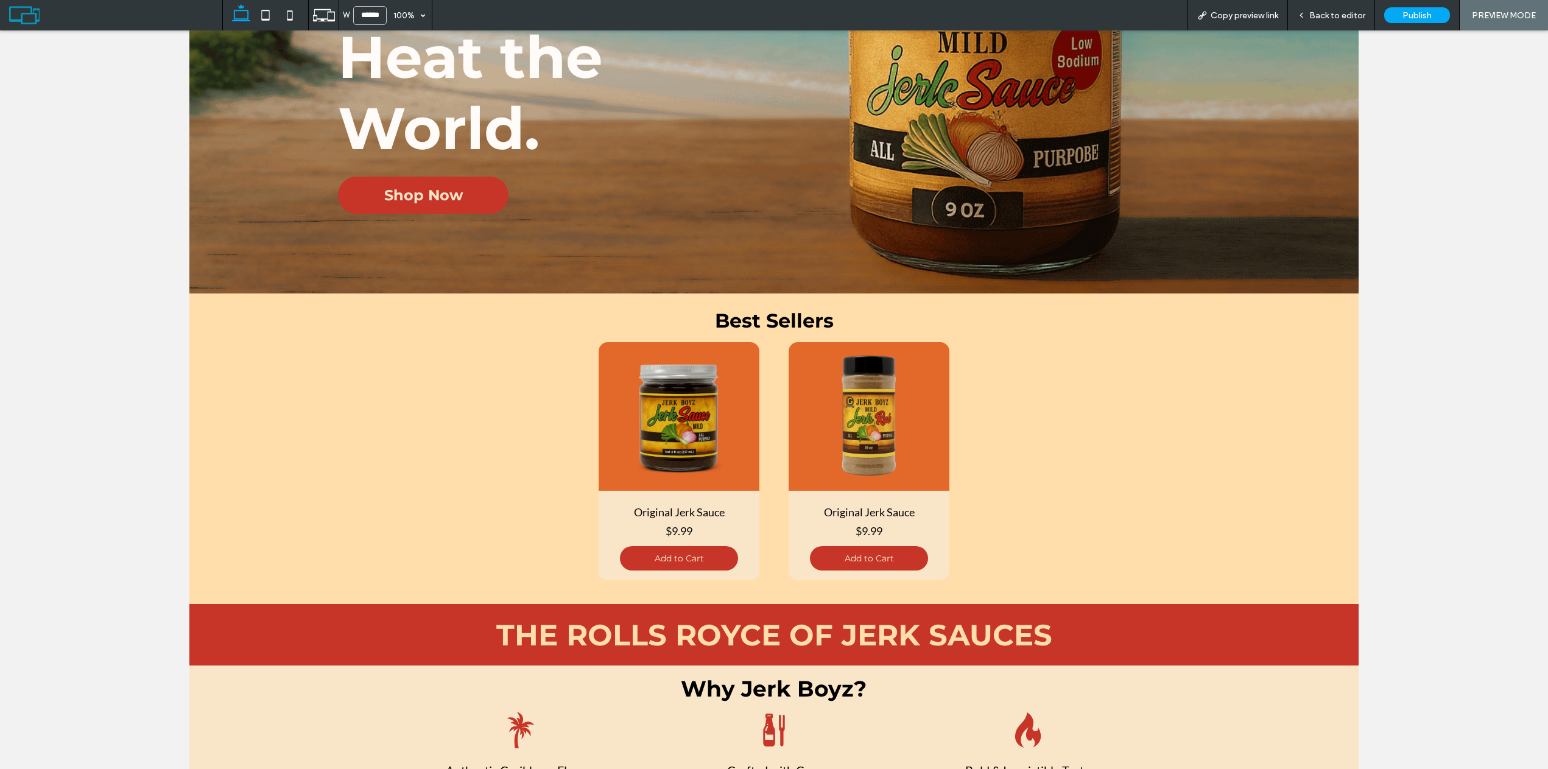
click at [1322, 8] on div "Back to editor" at bounding box center [1331, 15] width 87 height 30
click at [1324, 25] on div "Back to editor" at bounding box center [1331, 15] width 87 height 30
click at [1315, 21] on div "Back to editor" at bounding box center [1331, 15] width 87 height 30
click at [1316, 18] on span "Back to editor" at bounding box center [1338, 15] width 56 height 10
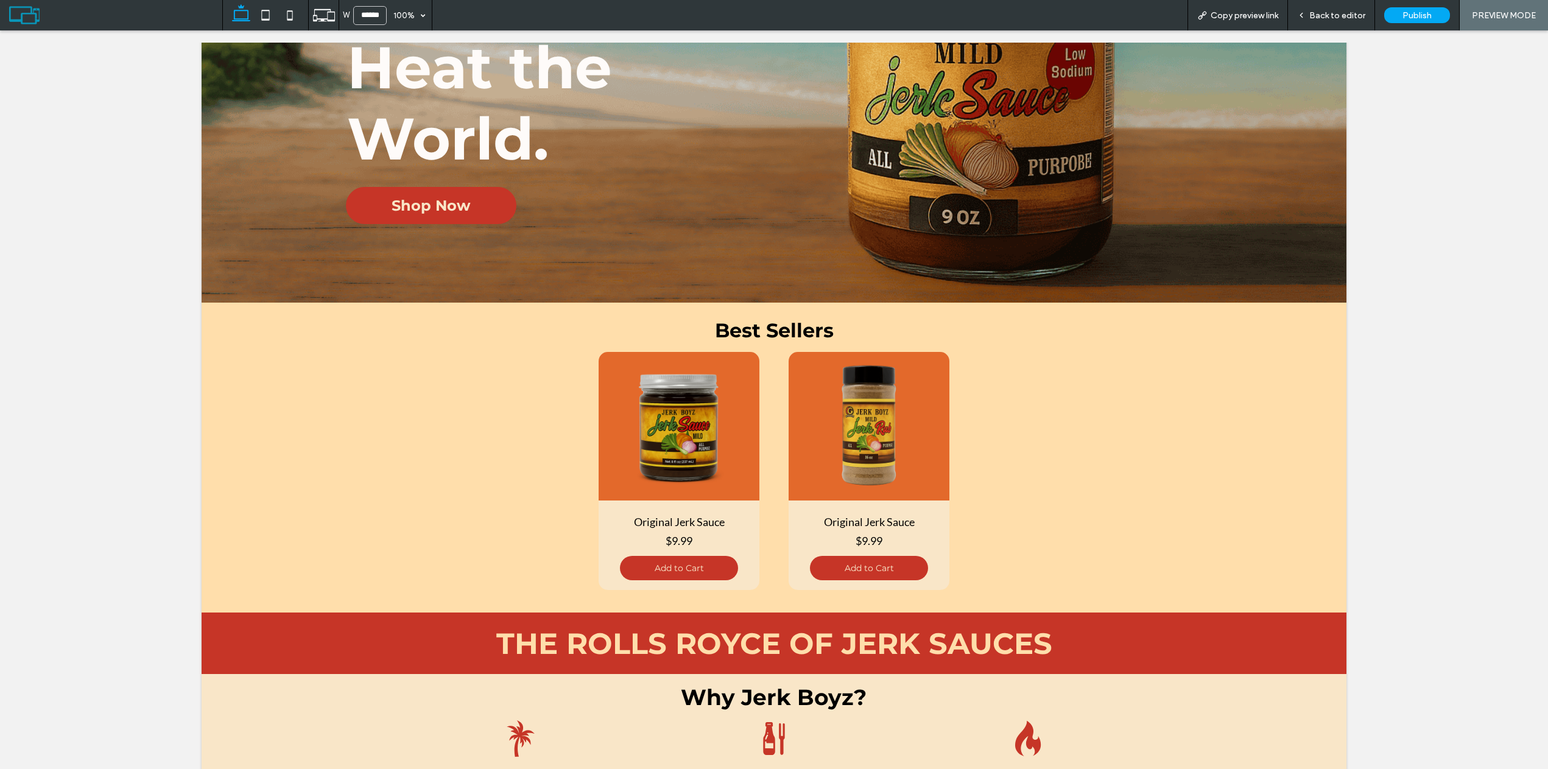
scroll to position [378, 0]
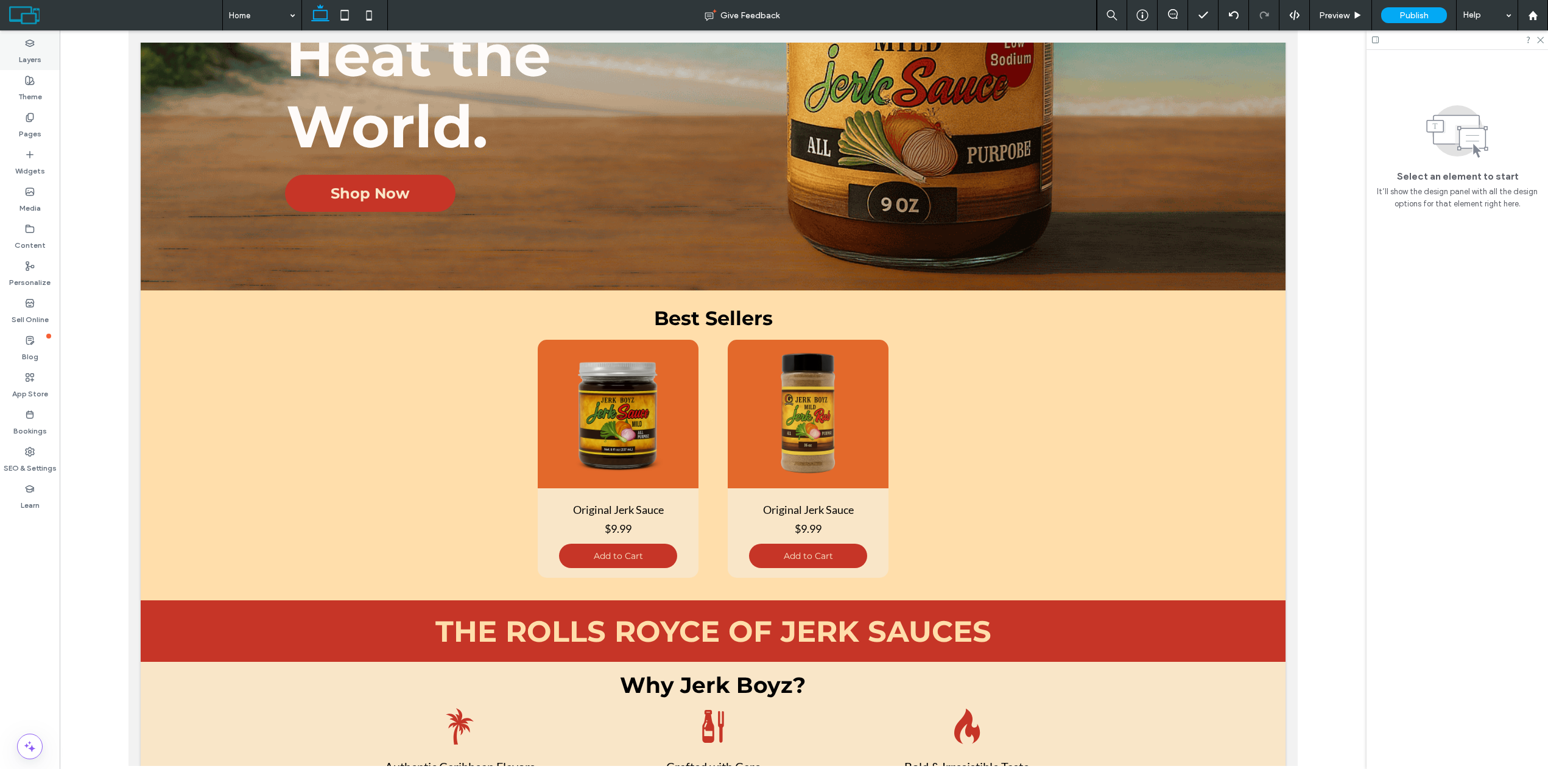
click at [35, 48] on label "Layers" at bounding box center [30, 56] width 23 height 17
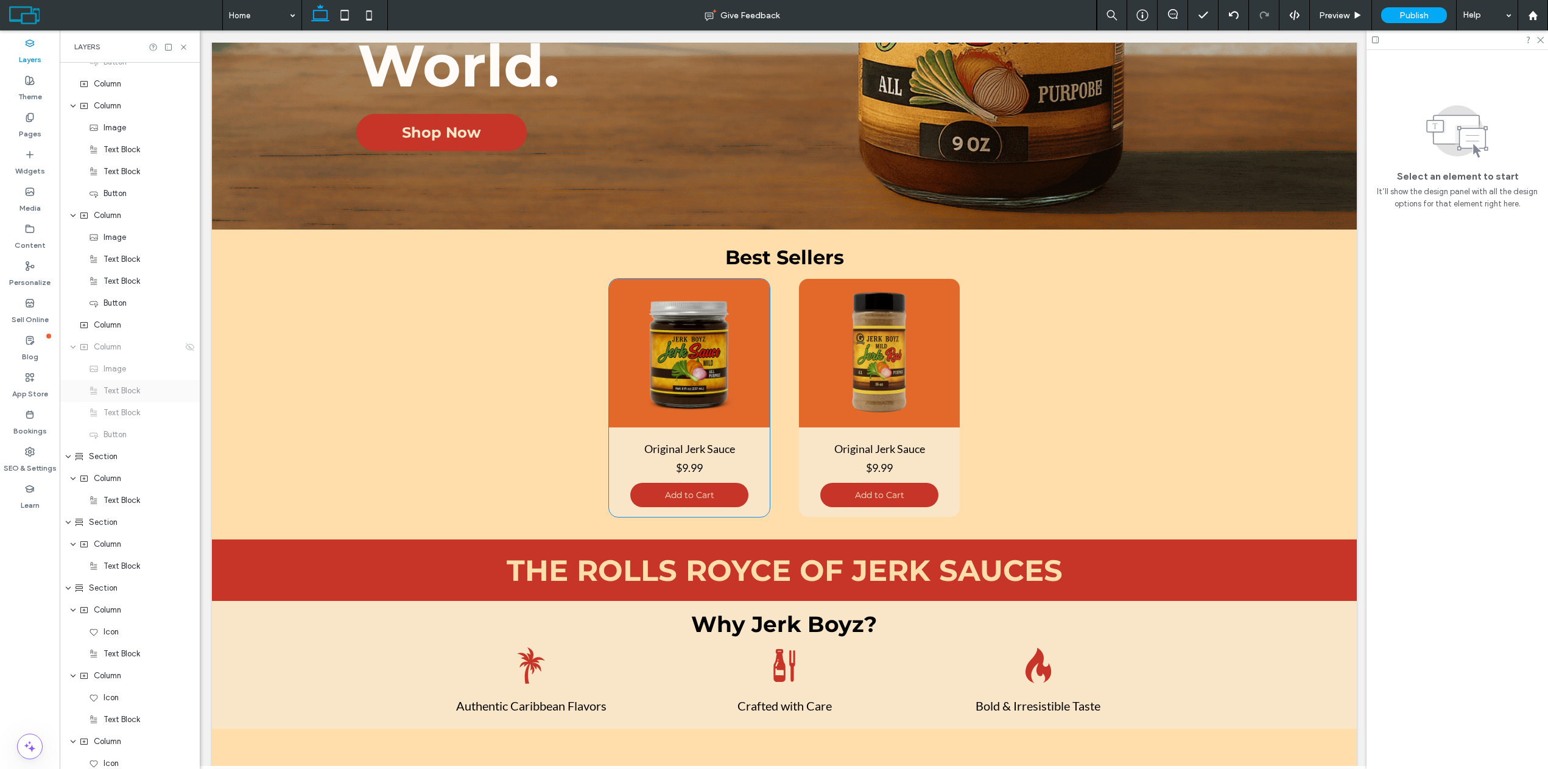
scroll to position [670, 0]
click at [121, 348] on span "Column" at bounding box center [107, 347] width 27 height 12
click at [186, 409] on icon at bounding box center [190, 408] width 10 height 10
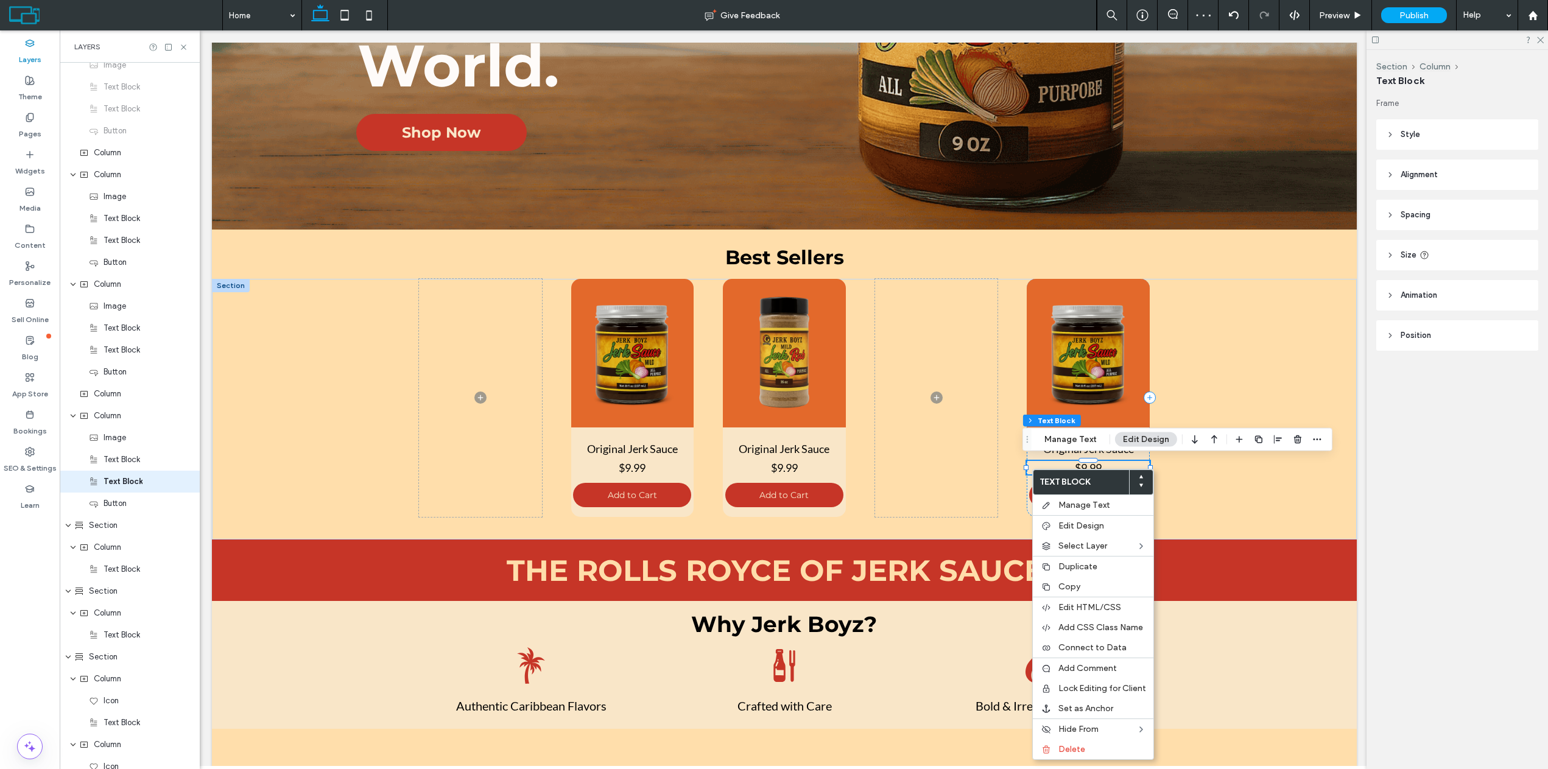
scroll to position [666, 0]
drag, startPoint x: 1241, startPoint y: 445, endPoint x: 1041, endPoint y: 412, distance: 202.5
click at [1041, 412] on img at bounding box center [1088, 353] width 123 height 149
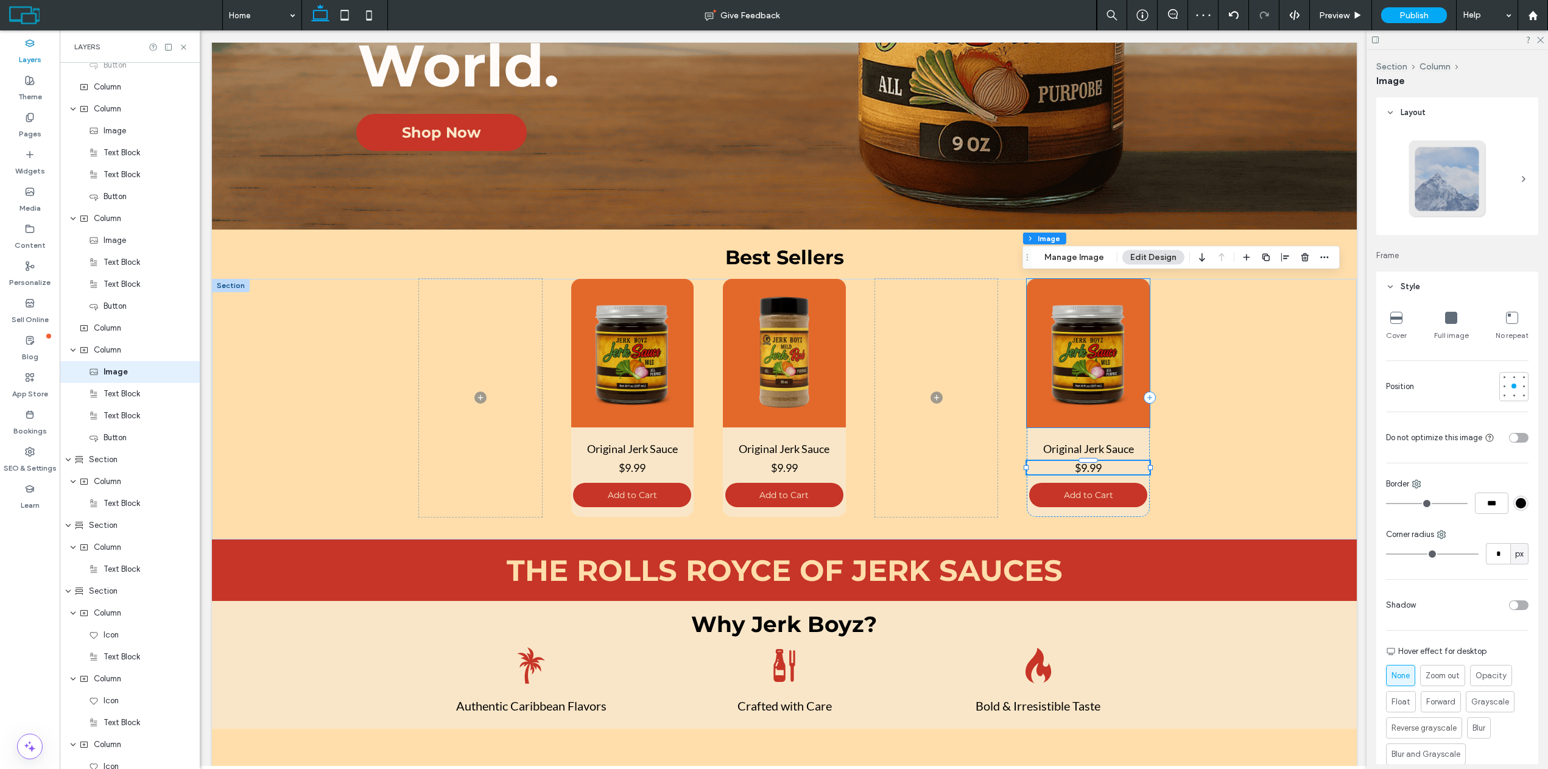
type input "**"
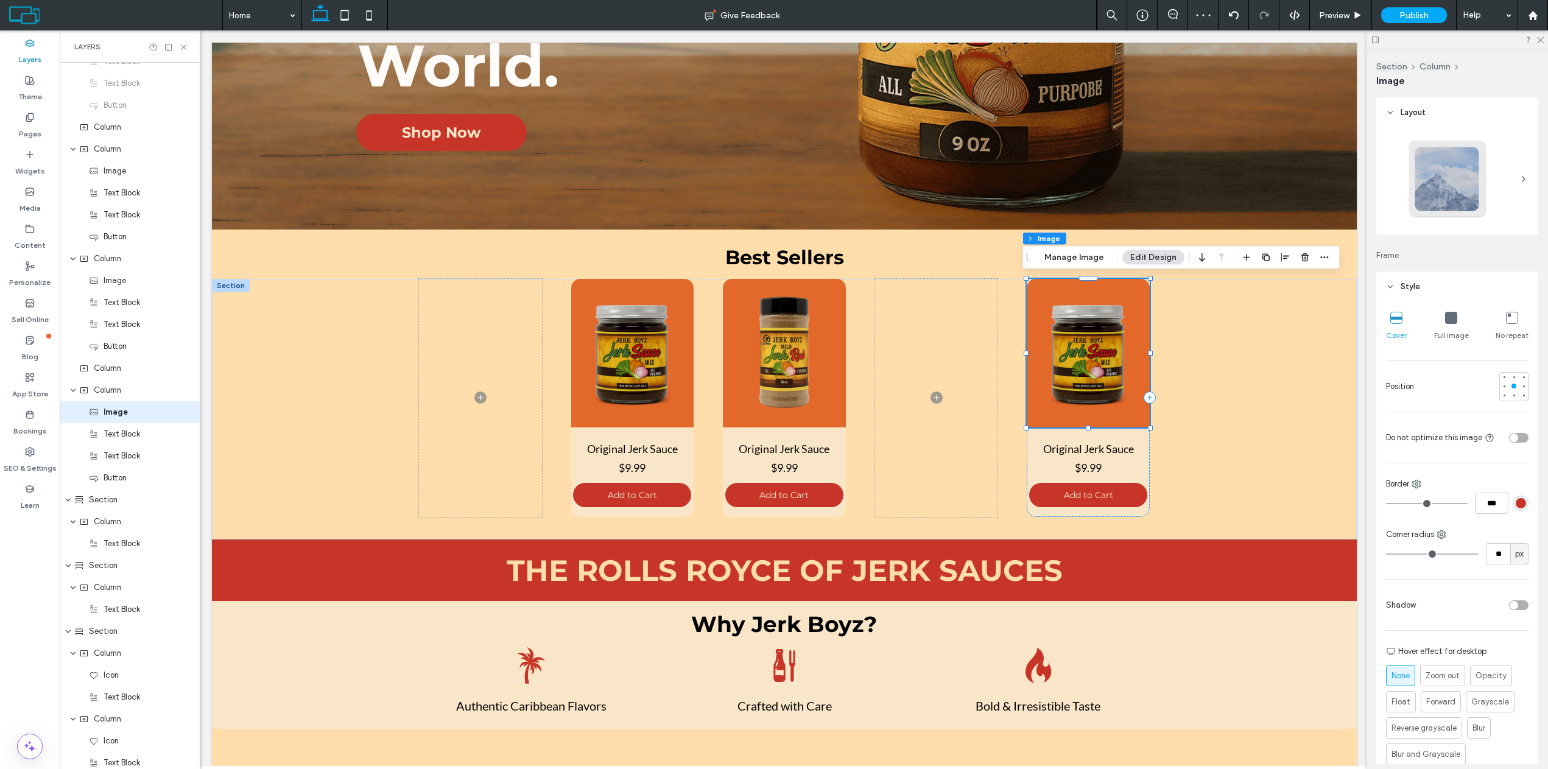
scroll to position [623, 0]
click at [1034, 512] on div "Original Jerk Sauce $9.99 Add to Cart" at bounding box center [1088, 398] width 123 height 238
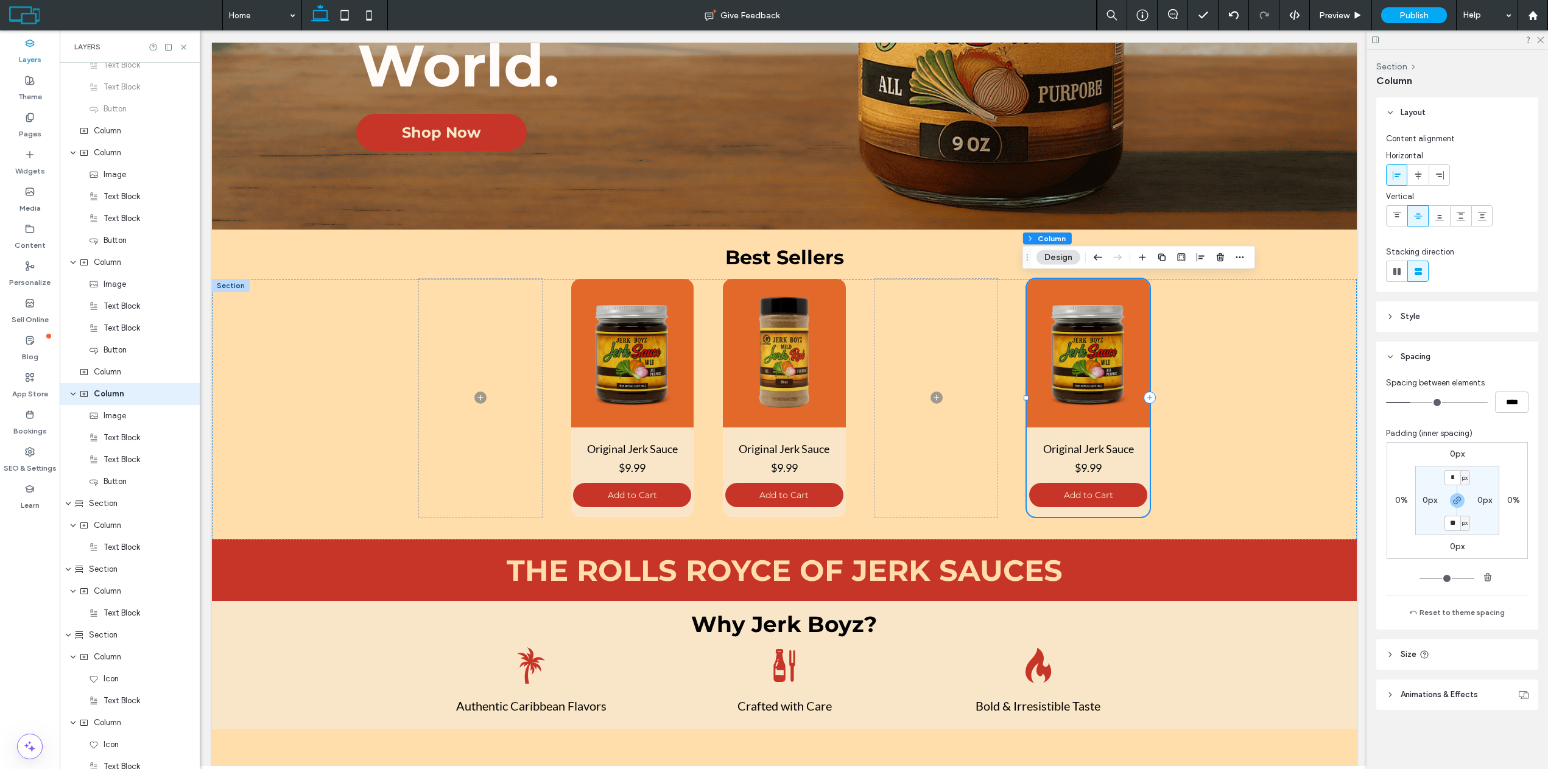
scroll to position [601, 0]
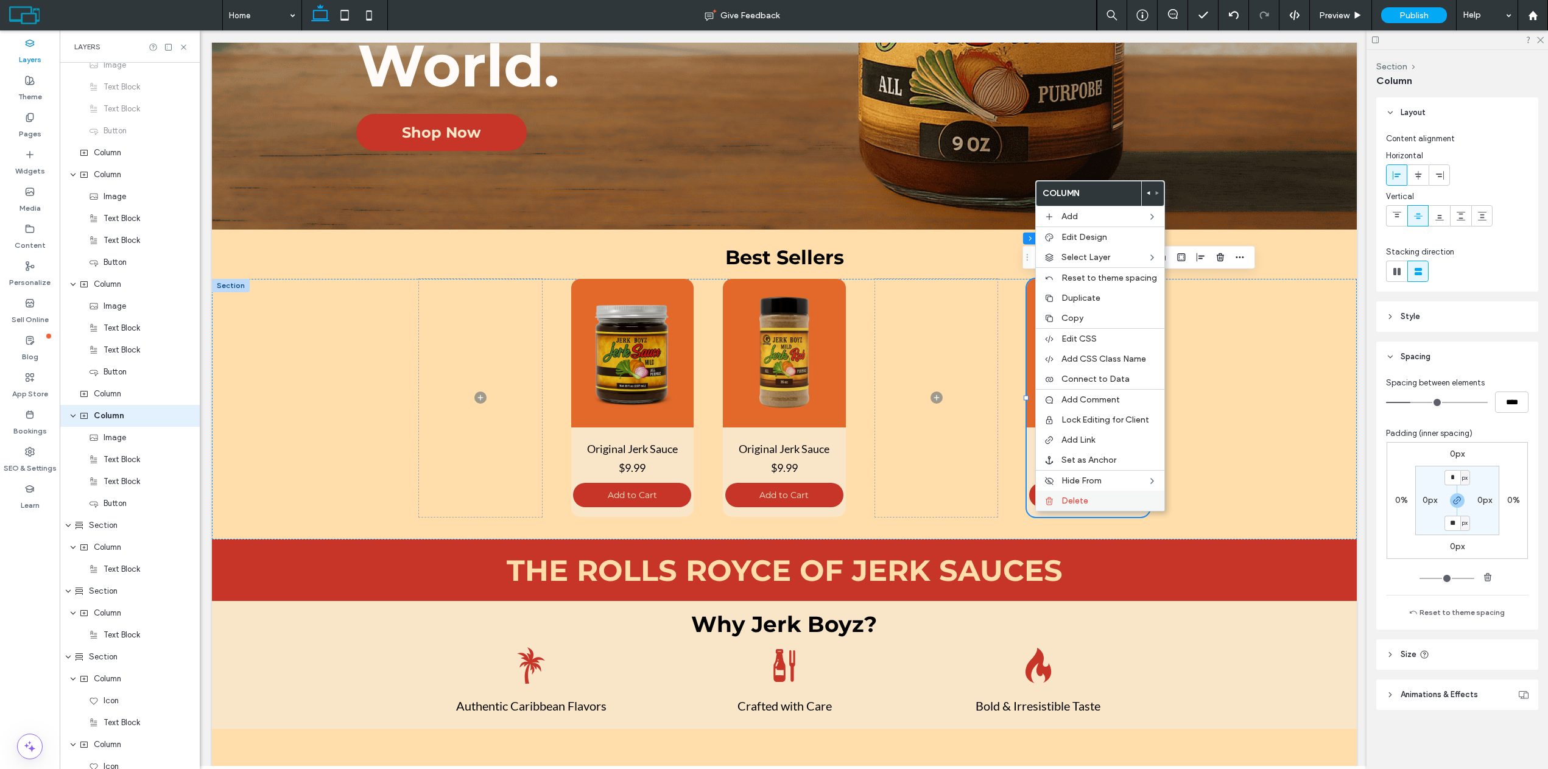
click at [1056, 502] on div "Delete" at bounding box center [1100, 501] width 129 height 20
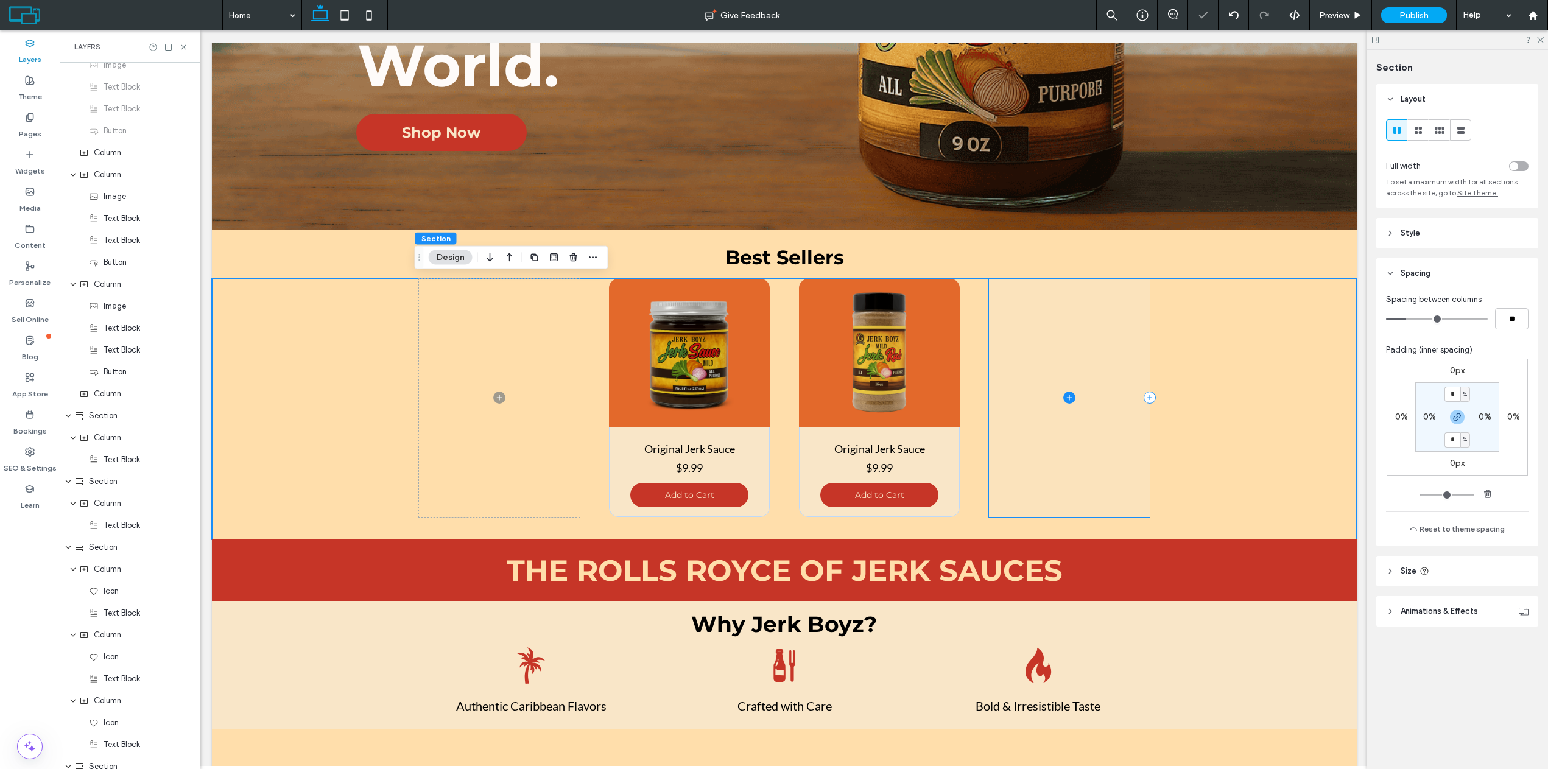
scroll to position [206, 0]
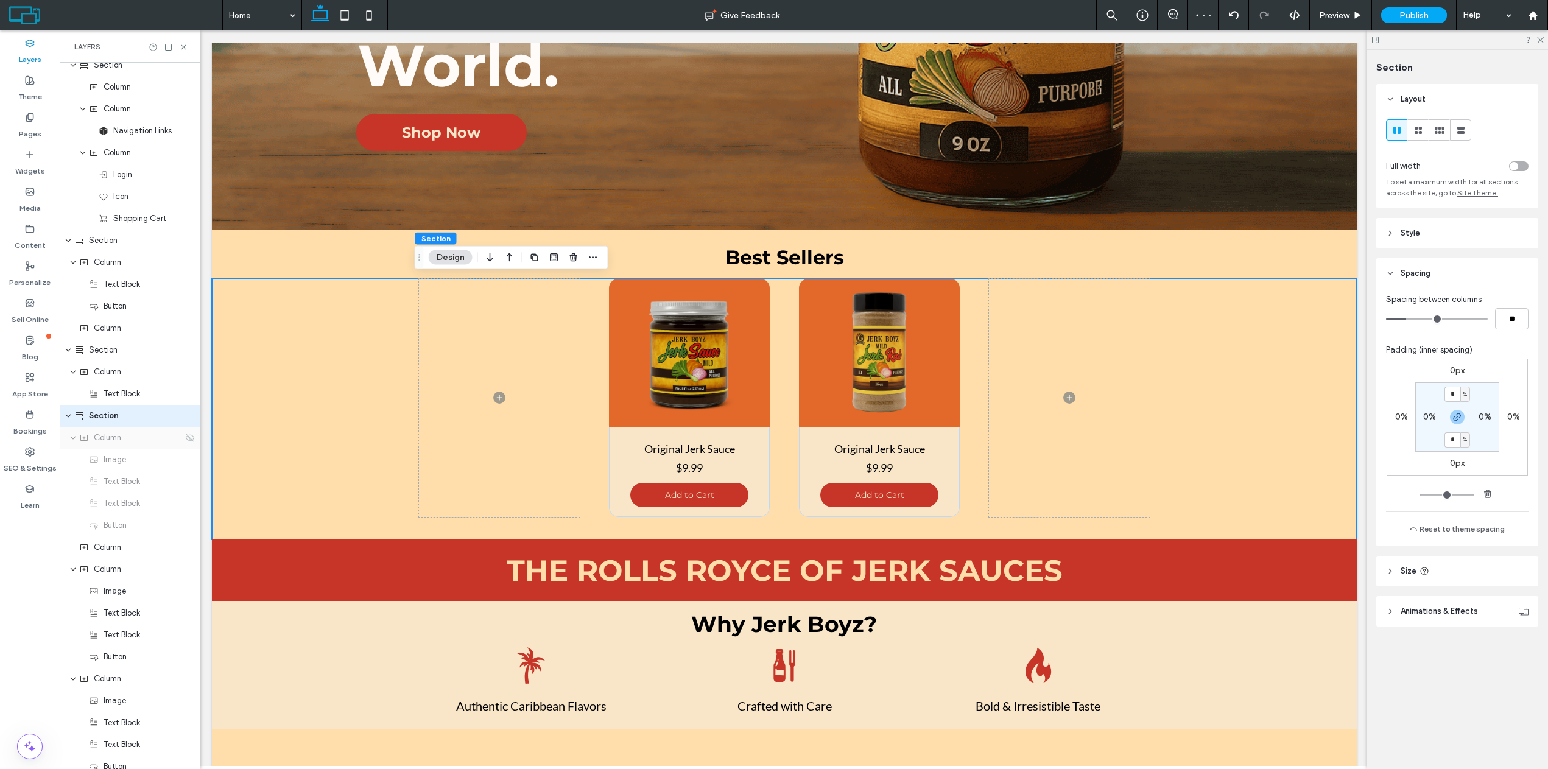
click at [155, 443] on div "Column" at bounding box center [131, 438] width 104 height 12
click at [182, 443] on div "Column" at bounding box center [130, 438] width 140 height 22
click at [185, 440] on icon at bounding box center [190, 438] width 10 height 10
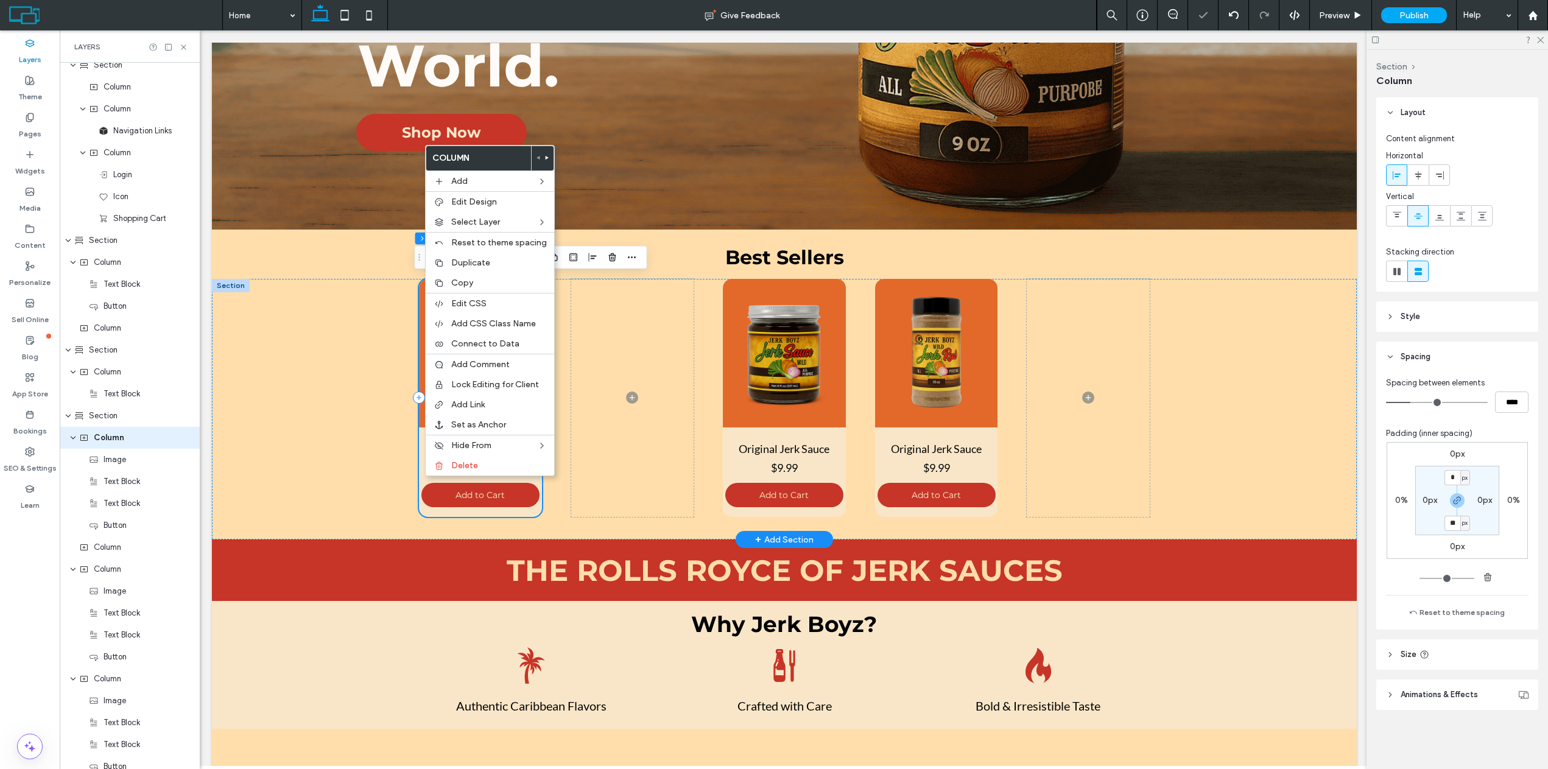
scroll to position [228, 0]
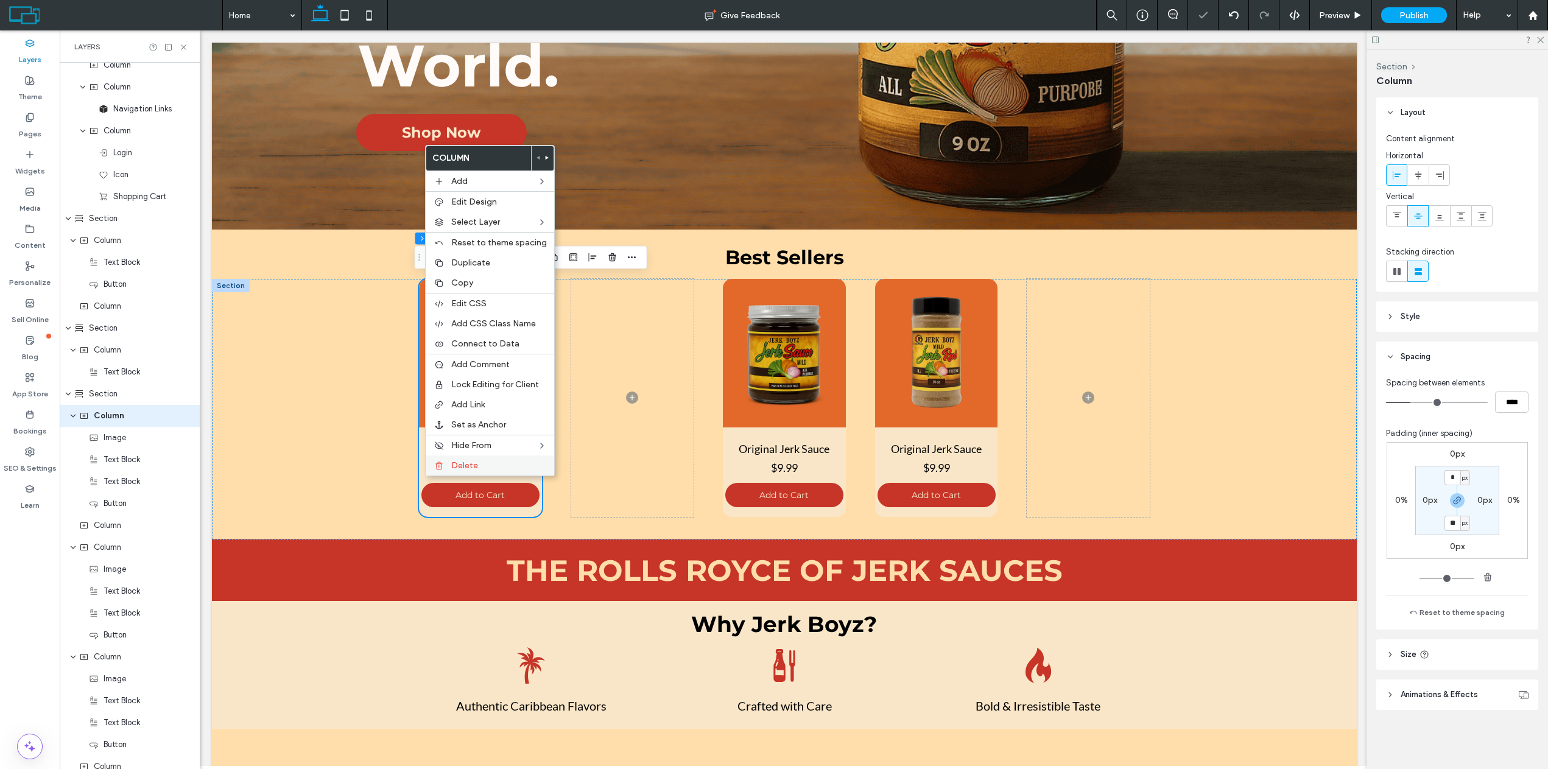
click at [461, 470] on span "Delete" at bounding box center [464, 466] width 27 height 10
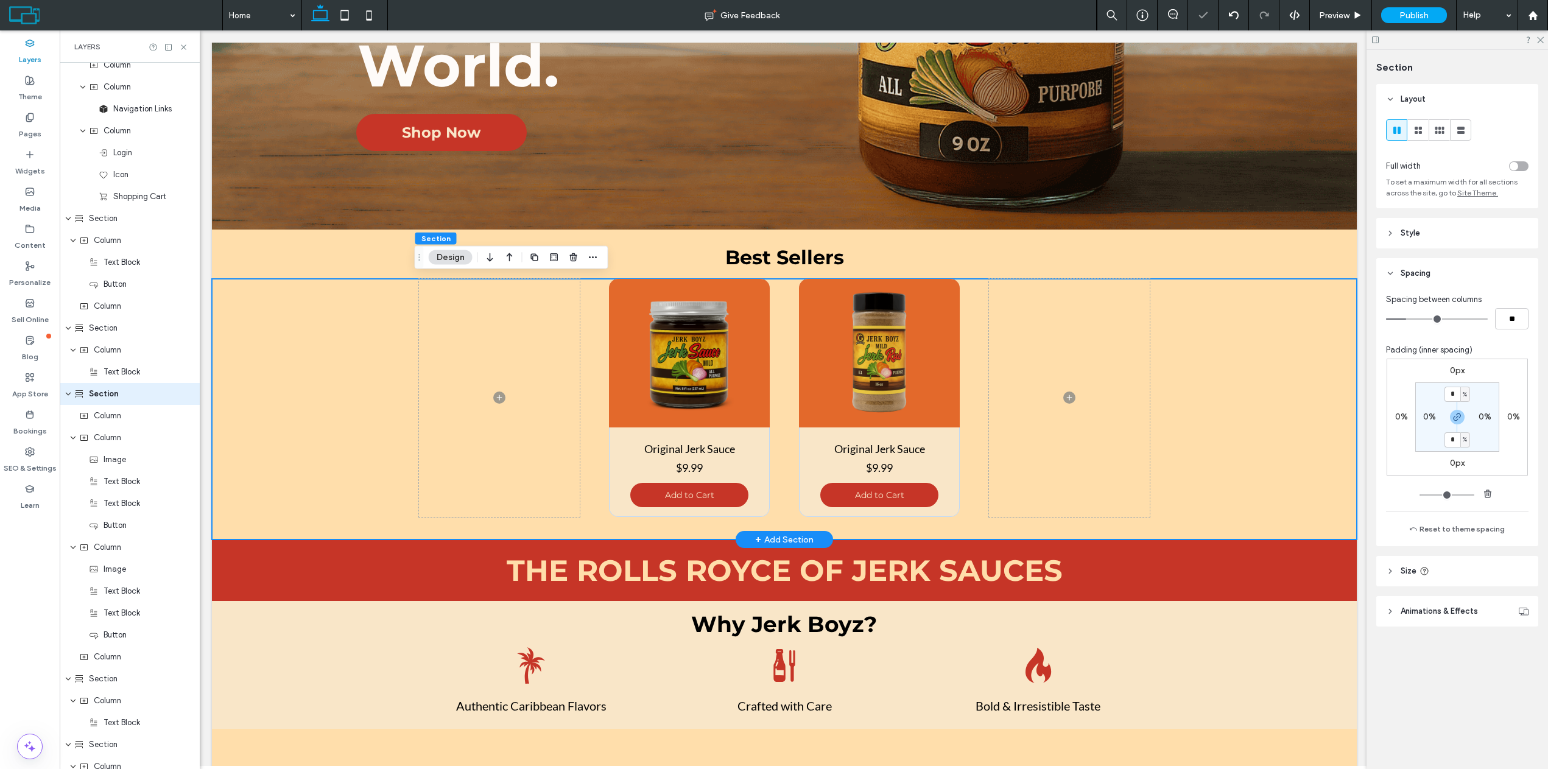
scroll to position [206, 0]
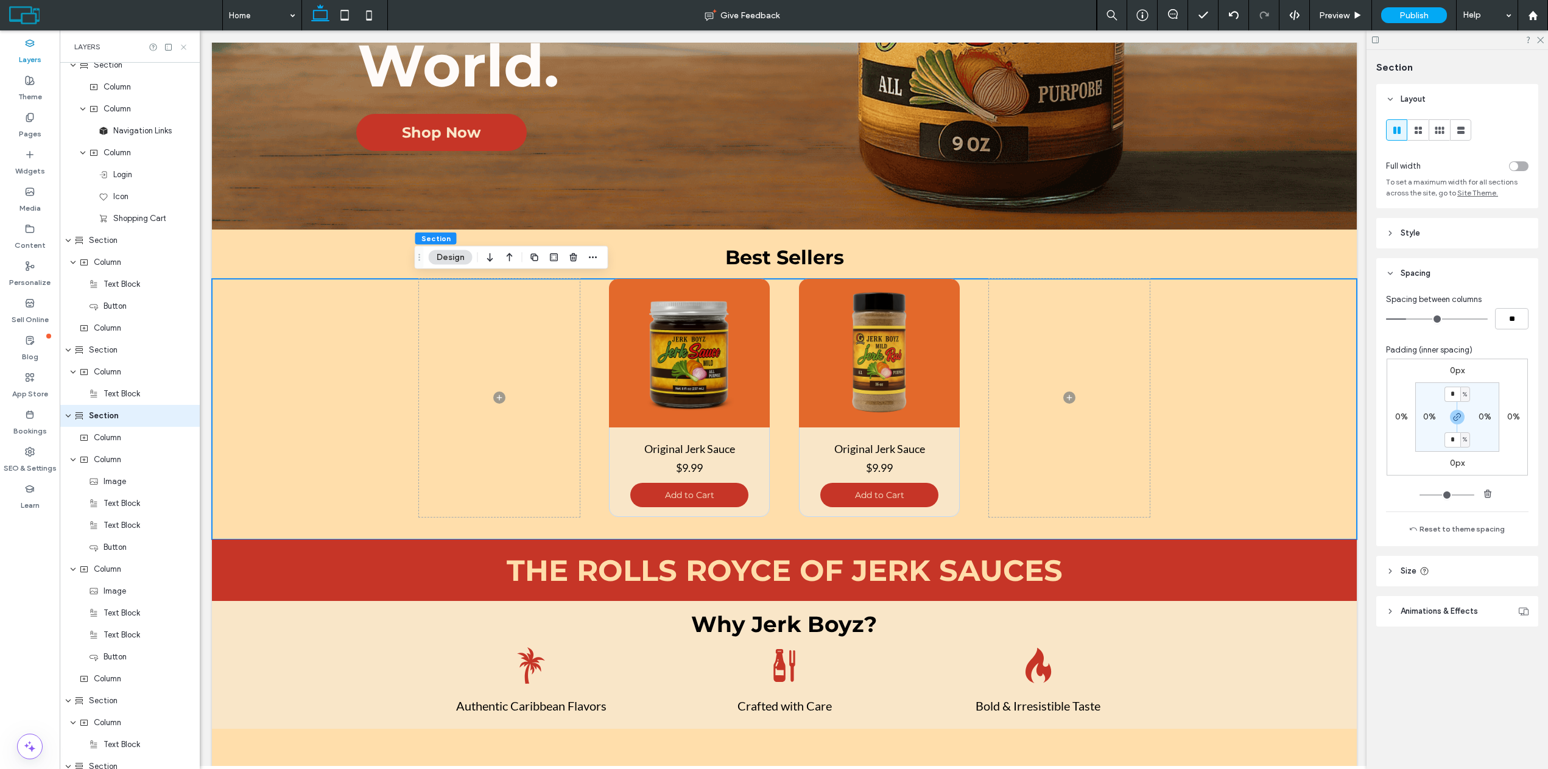
click at [185, 45] on icon at bounding box center [183, 47] width 9 height 9
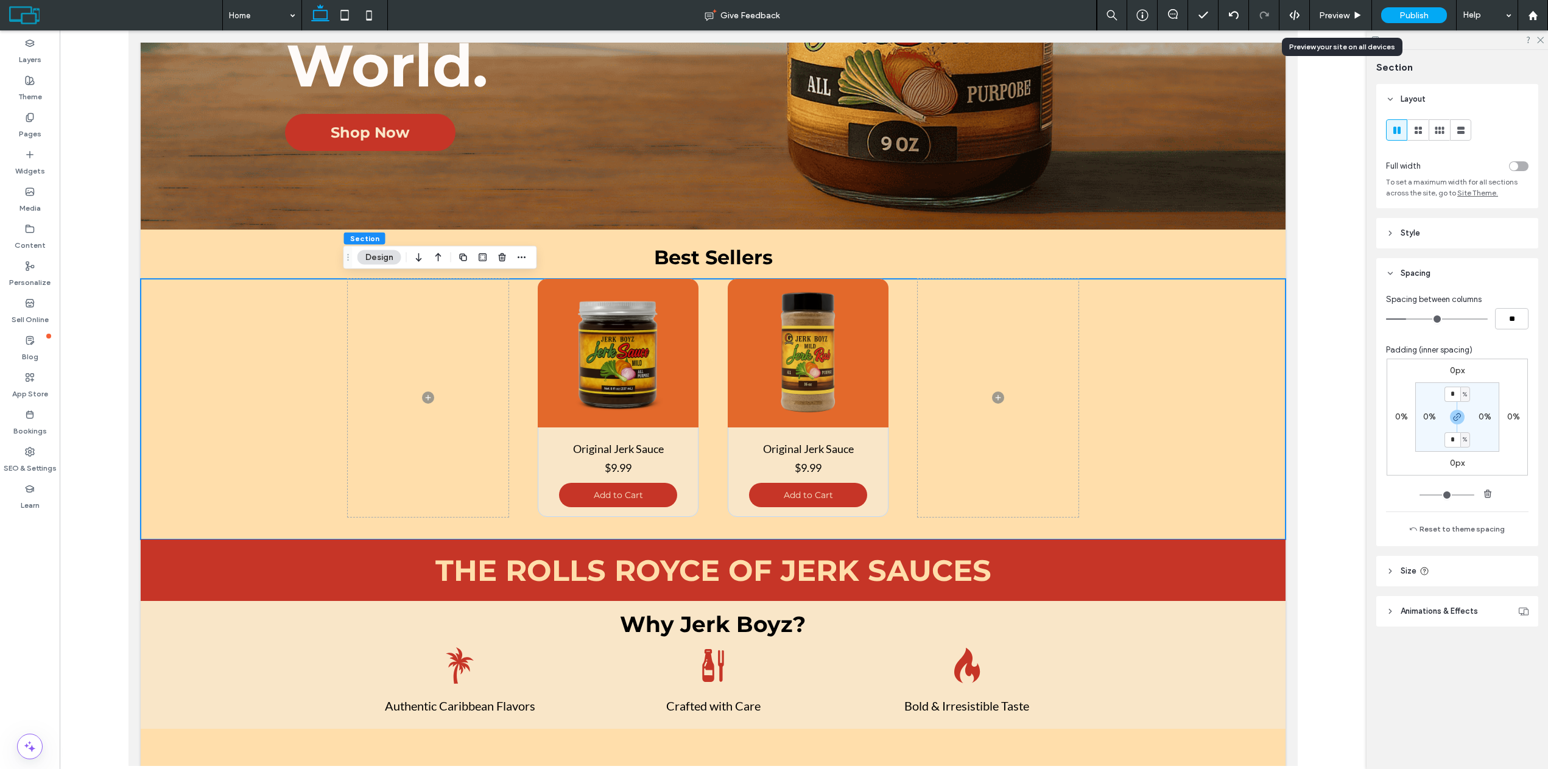
click at [1357, 15] on use at bounding box center [1358, 15] width 6 height 7
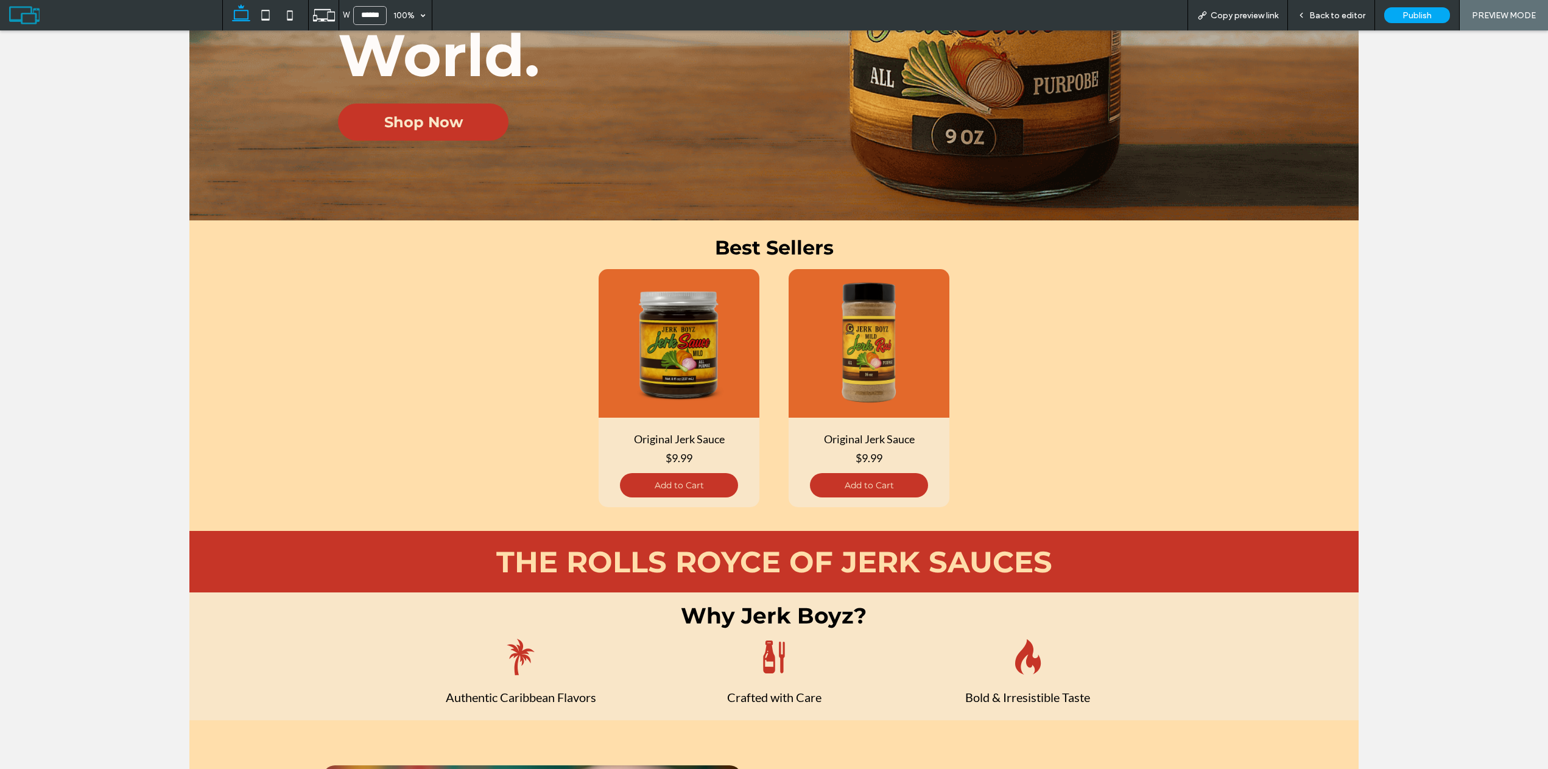
scroll to position [426, 0]
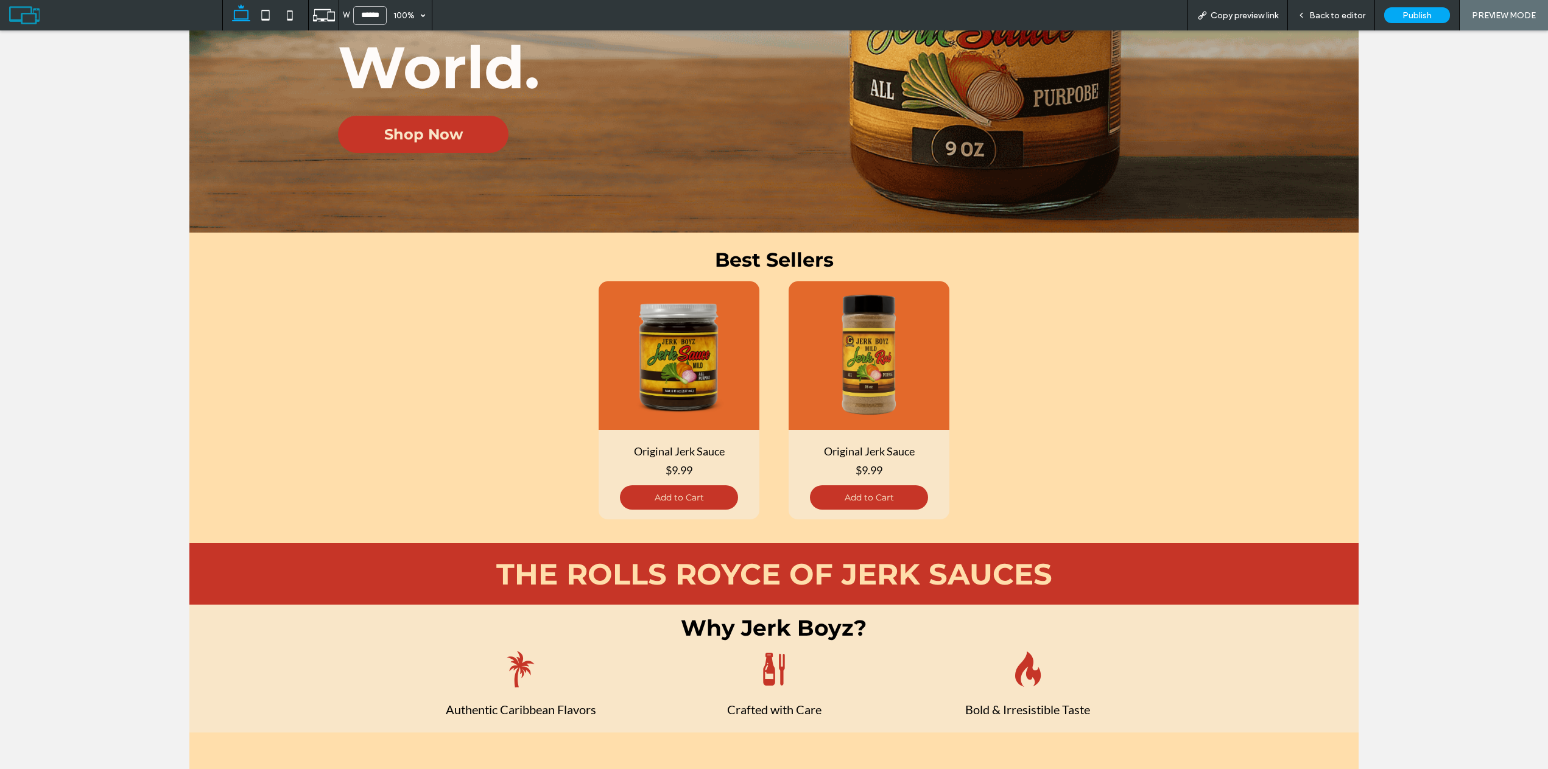
click at [1314, 12] on span "Back to editor" at bounding box center [1338, 15] width 56 height 10
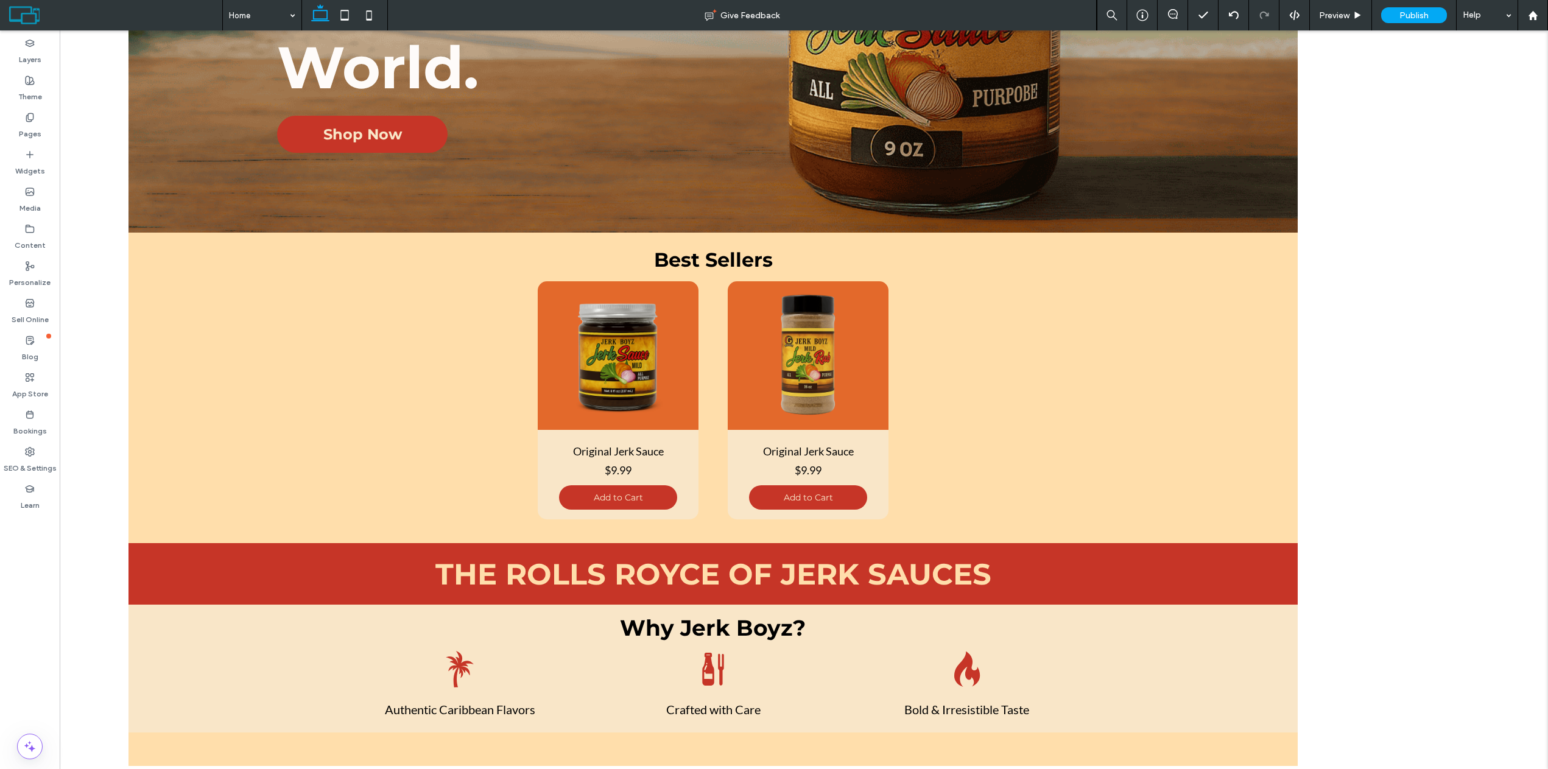
scroll to position [439, 0]
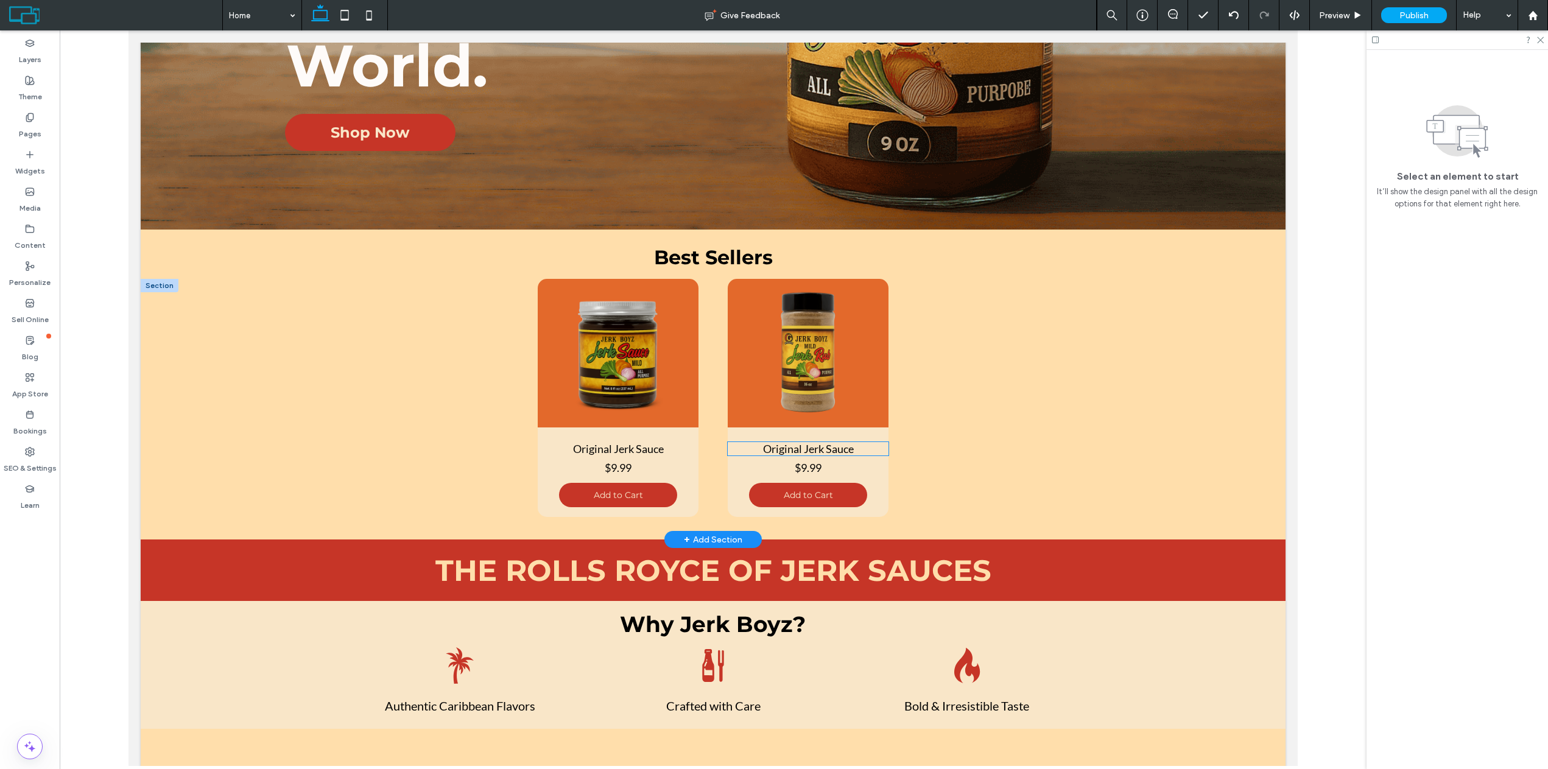
click at [799, 449] on span "Original Jerk Sauce" at bounding box center [808, 448] width 91 height 13
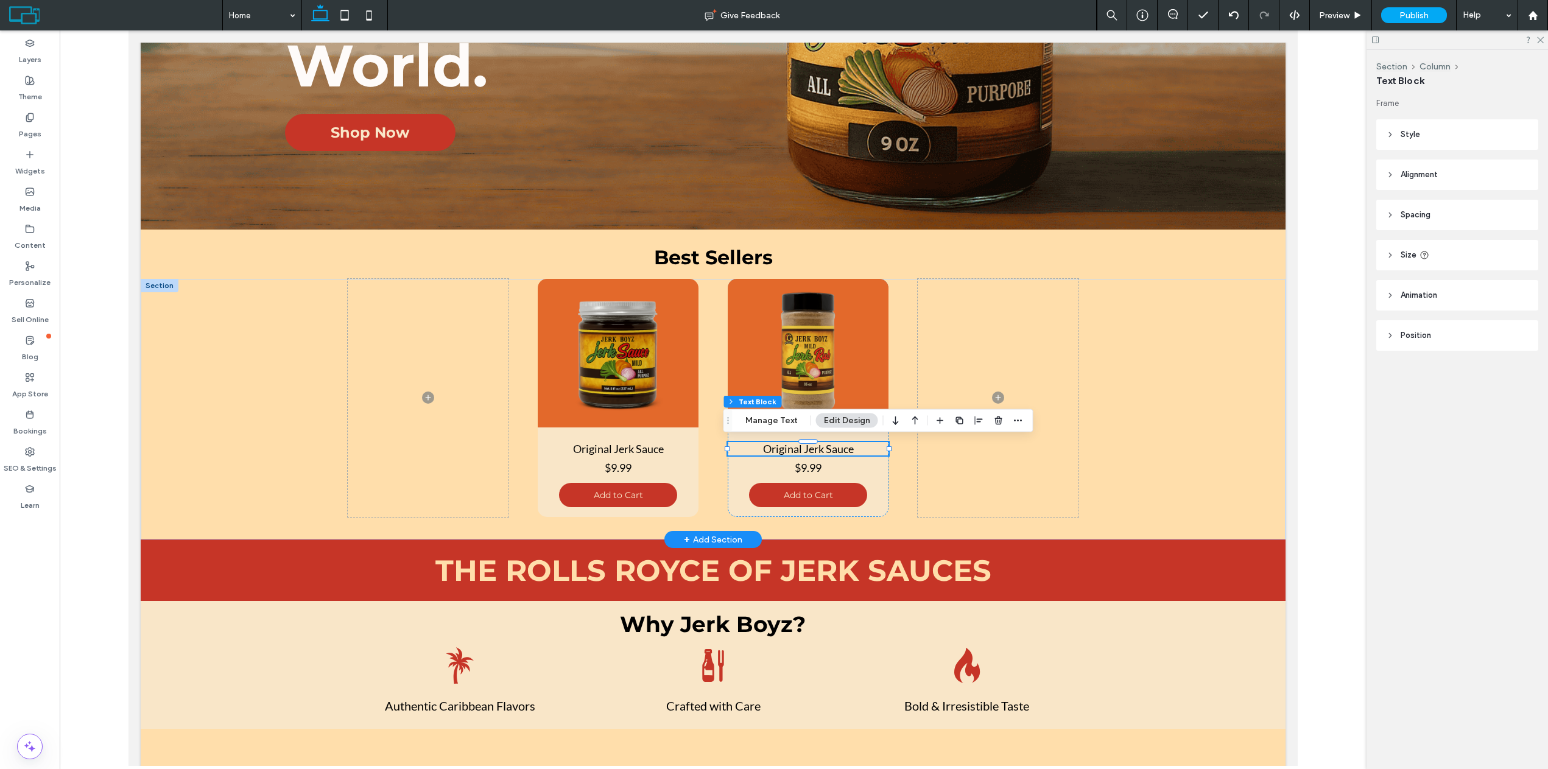
click at [819, 451] on span "Original Jerk Sauce" at bounding box center [808, 448] width 91 height 13
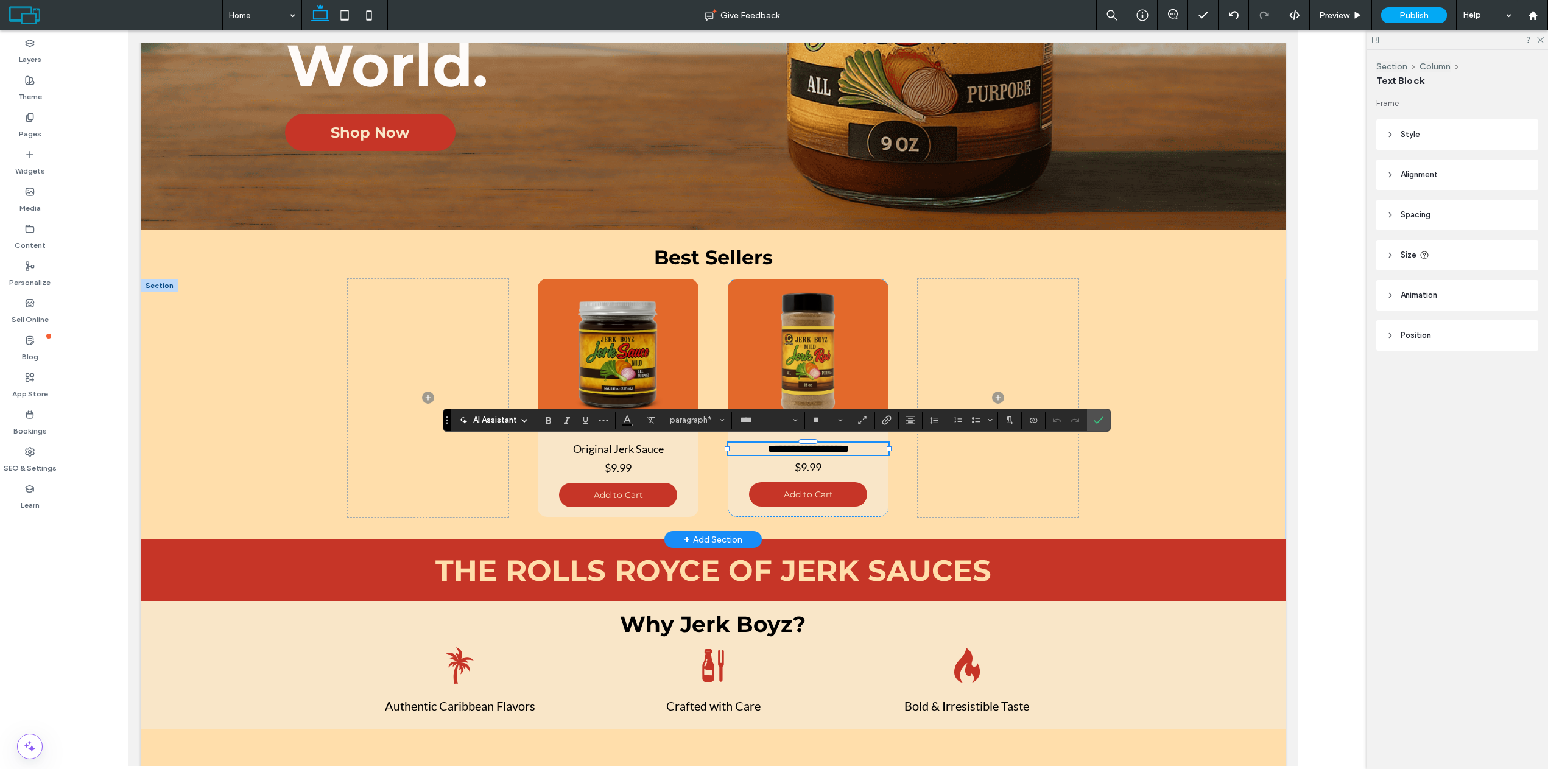
click at [835, 451] on span "**********" at bounding box center [808, 448] width 81 height 11
drag, startPoint x: 822, startPoint y: 448, endPoint x: 856, endPoint y: 448, distance: 33.5
click at [856, 448] on p "**********" at bounding box center [808, 449] width 161 height 12
click at [1103, 415] on icon "Confirm" at bounding box center [1099, 420] width 10 height 10
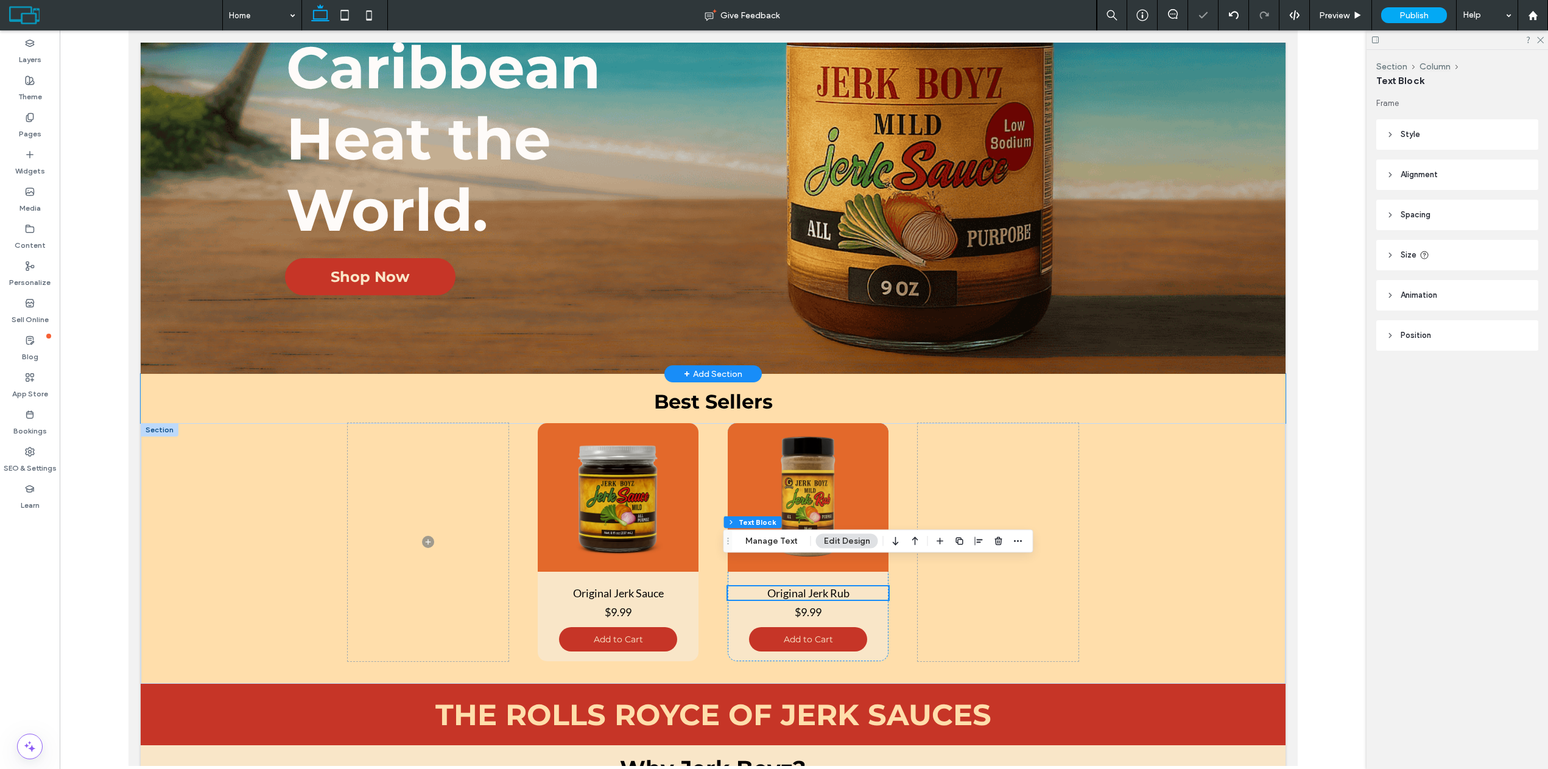
scroll to position [256, 0]
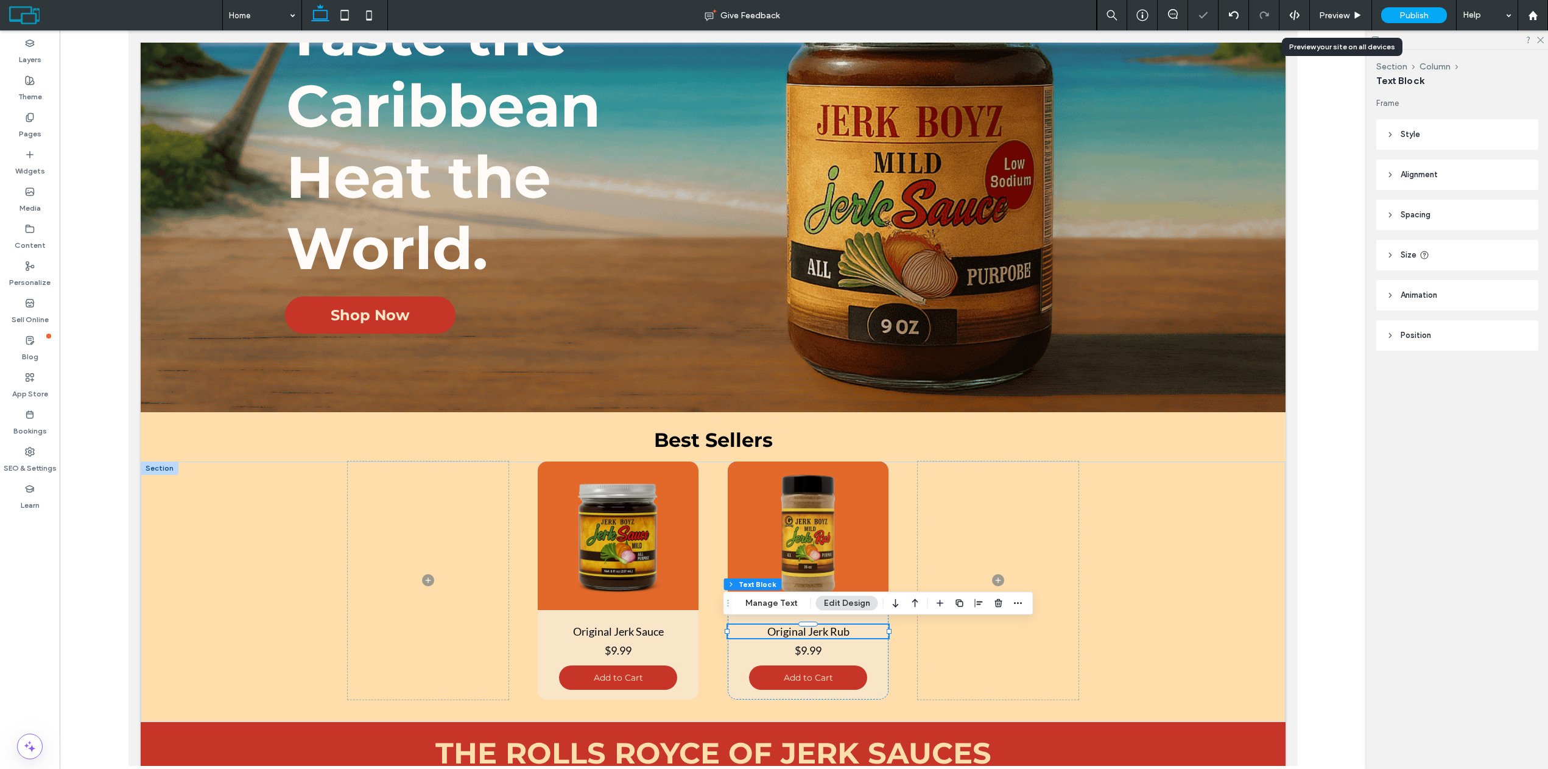
drag, startPoint x: 1315, startPoint y: 14, endPoint x: 1075, endPoint y: 18, distance: 240.0
click at [1315, 14] on div "Preview" at bounding box center [1341, 15] width 62 height 10
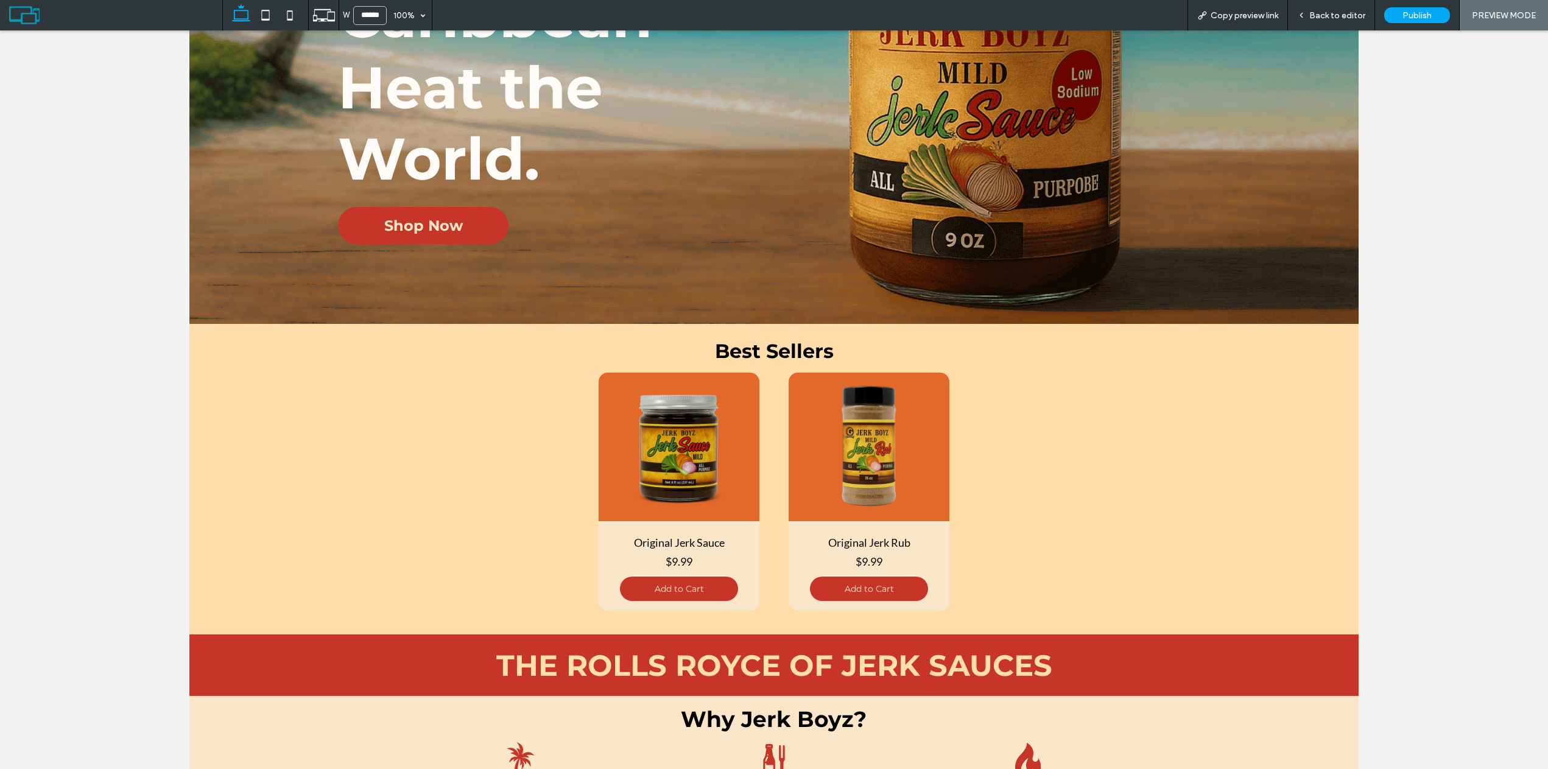
scroll to position [365, 0]
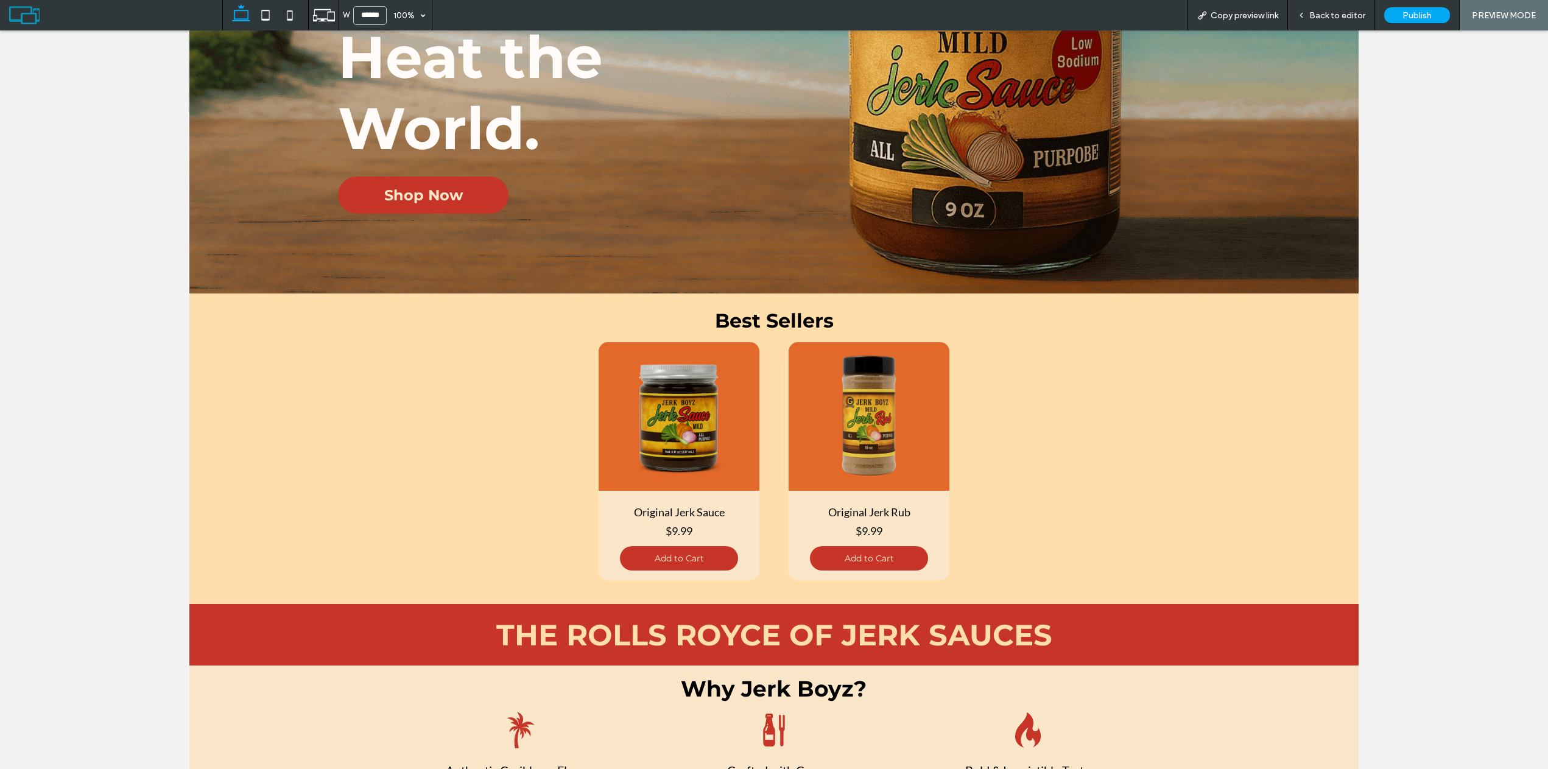
click at [1322, 13] on span "Back to editor" at bounding box center [1338, 15] width 56 height 10
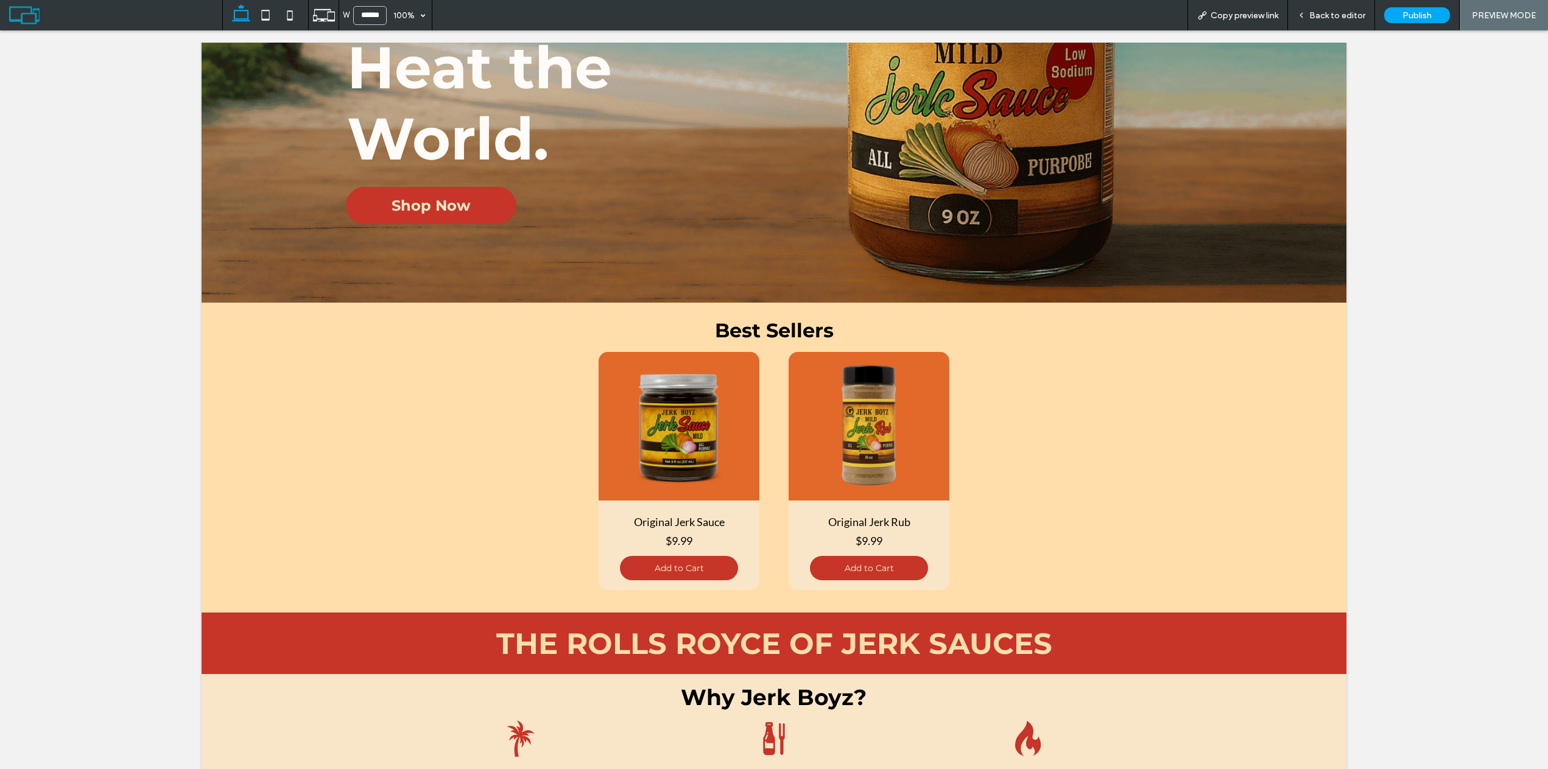
scroll to position [378, 0]
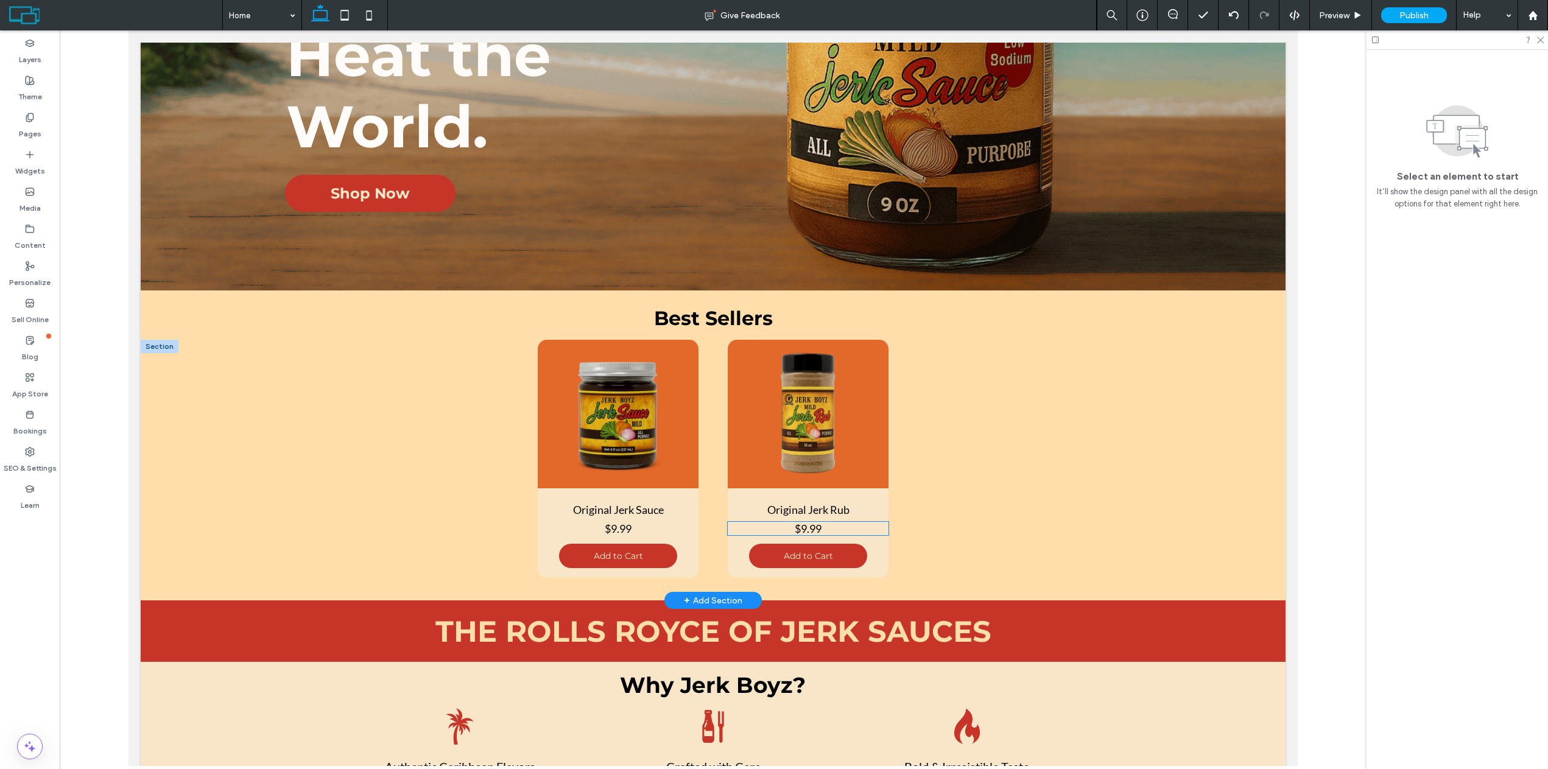
click at [811, 525] on span "$9.99" at bounding box center [808, 528] width 27 height 13
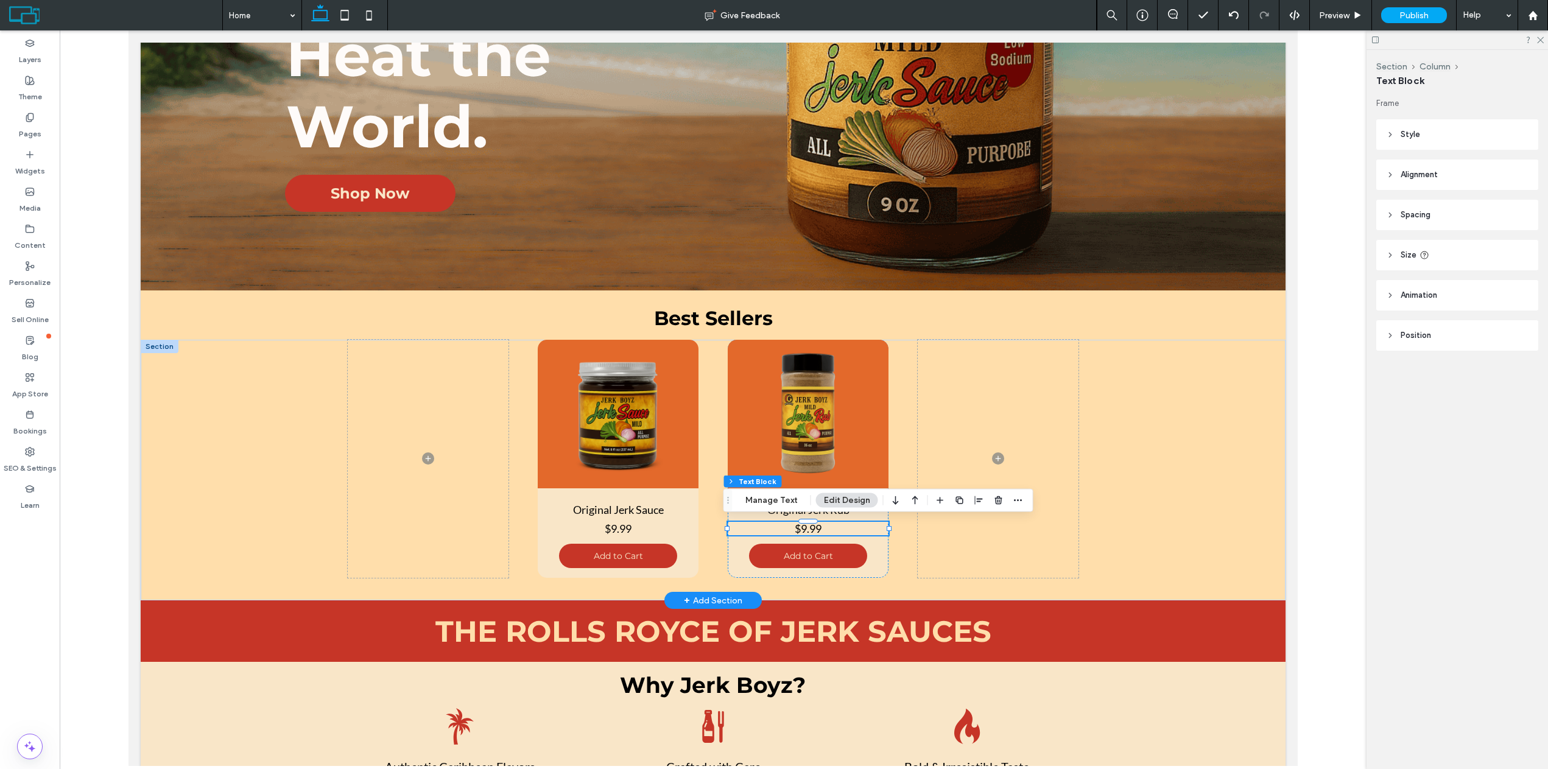
click at [815, 529] on span "$9.99" at bounding box center [808, 528] width 27 height 13
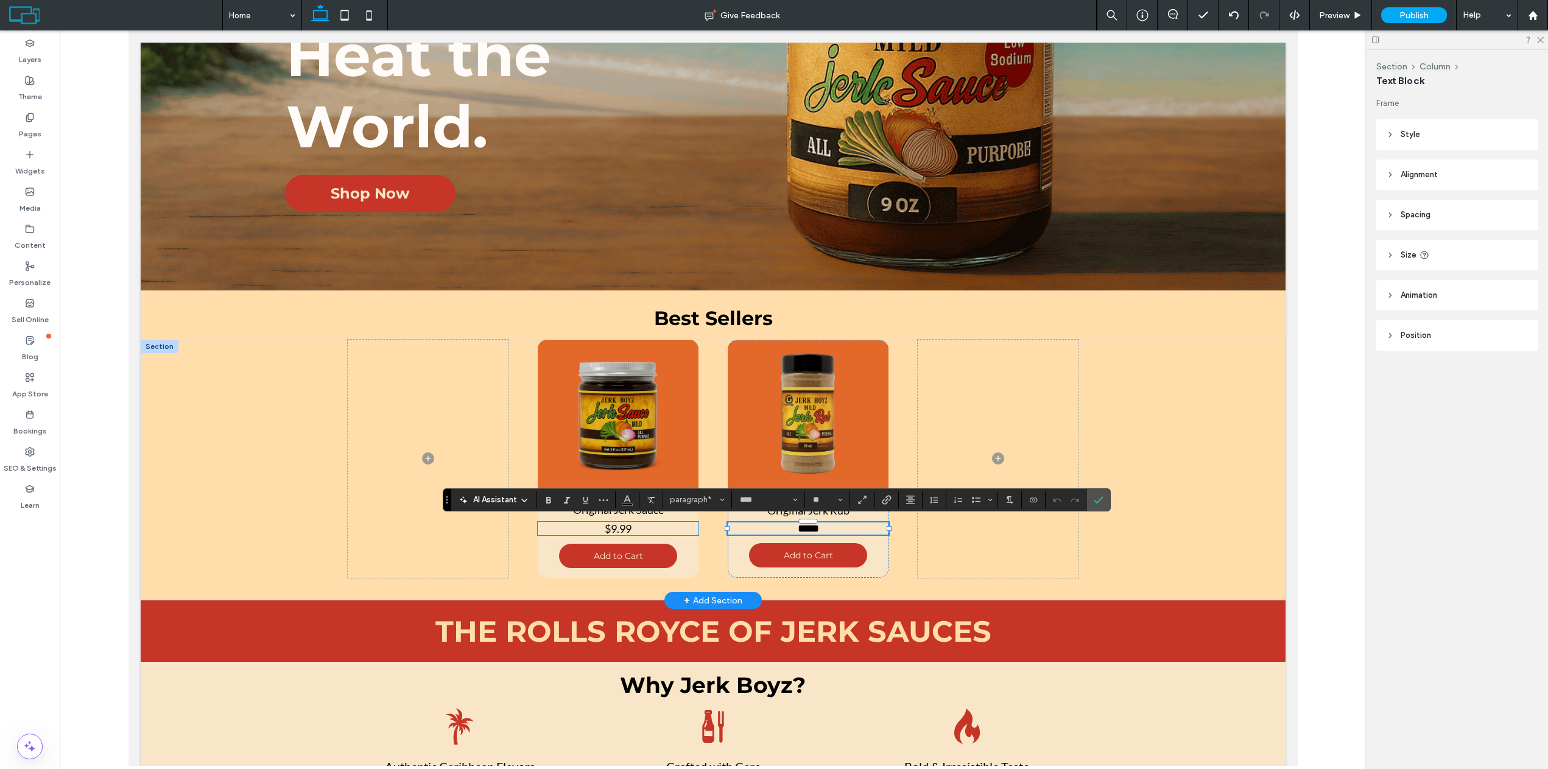
click at [653, 528] on p "$9.99" at bounding box center [618, 528] width 161 height 13
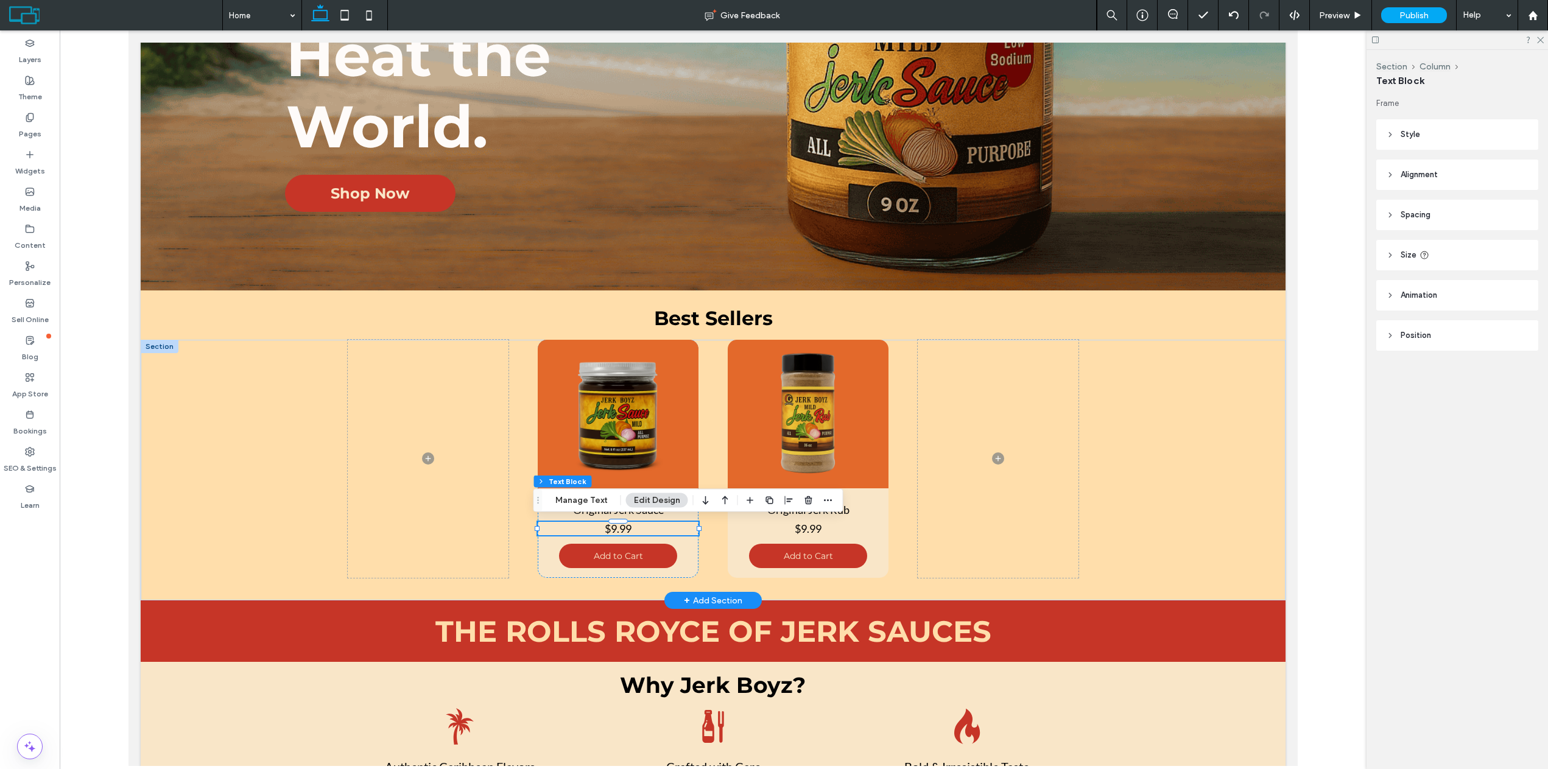
click at [652, 528] on p "$9.99" at bounding box center [618, 528] width 161 height 13
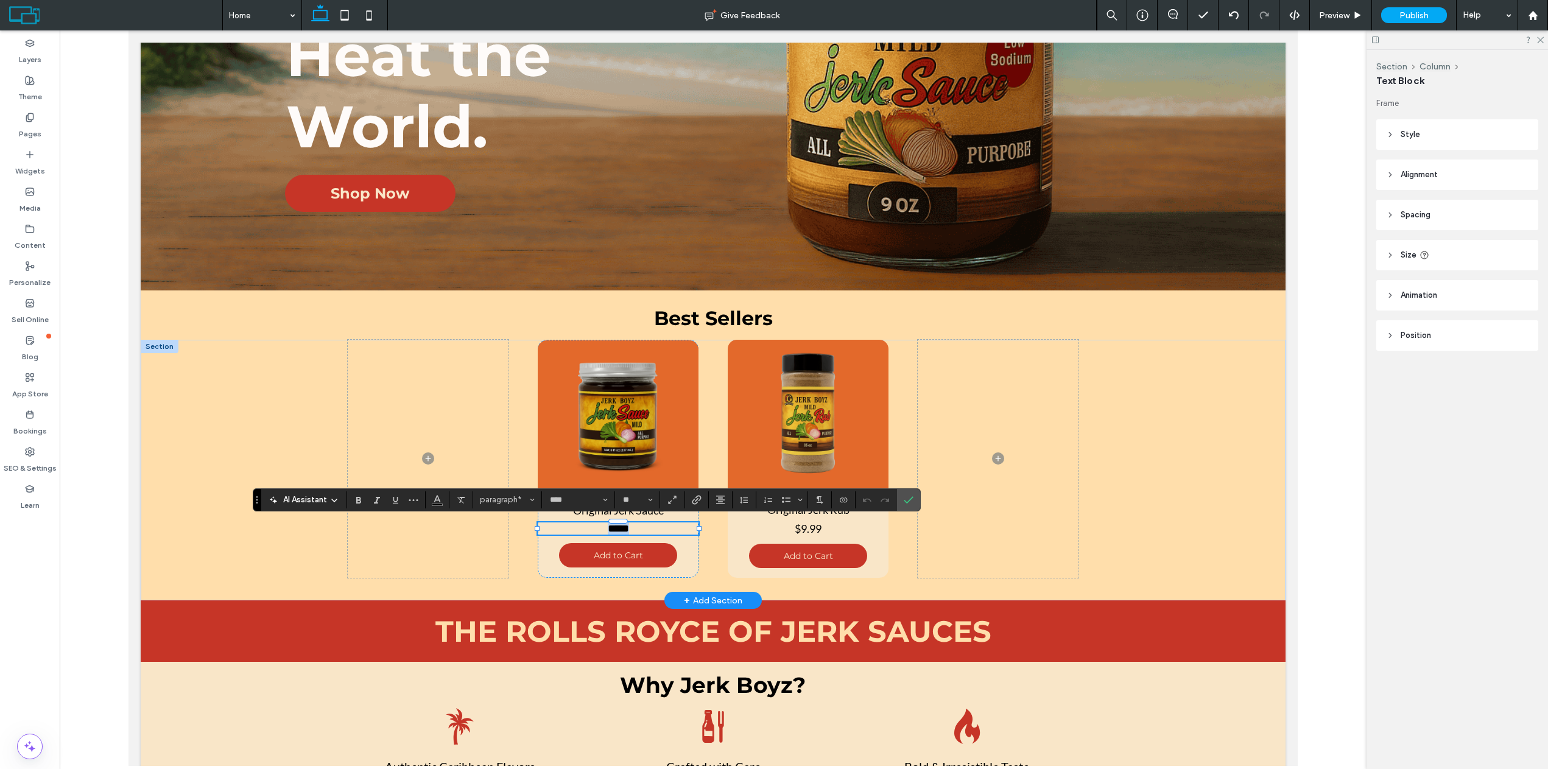
click at [650, 530] on p "*****" at bounding box center [618, 529] width 161 height 12
click at [795, 528] on span "$9.99" at bounding box center [808, 528] width 27 height 13
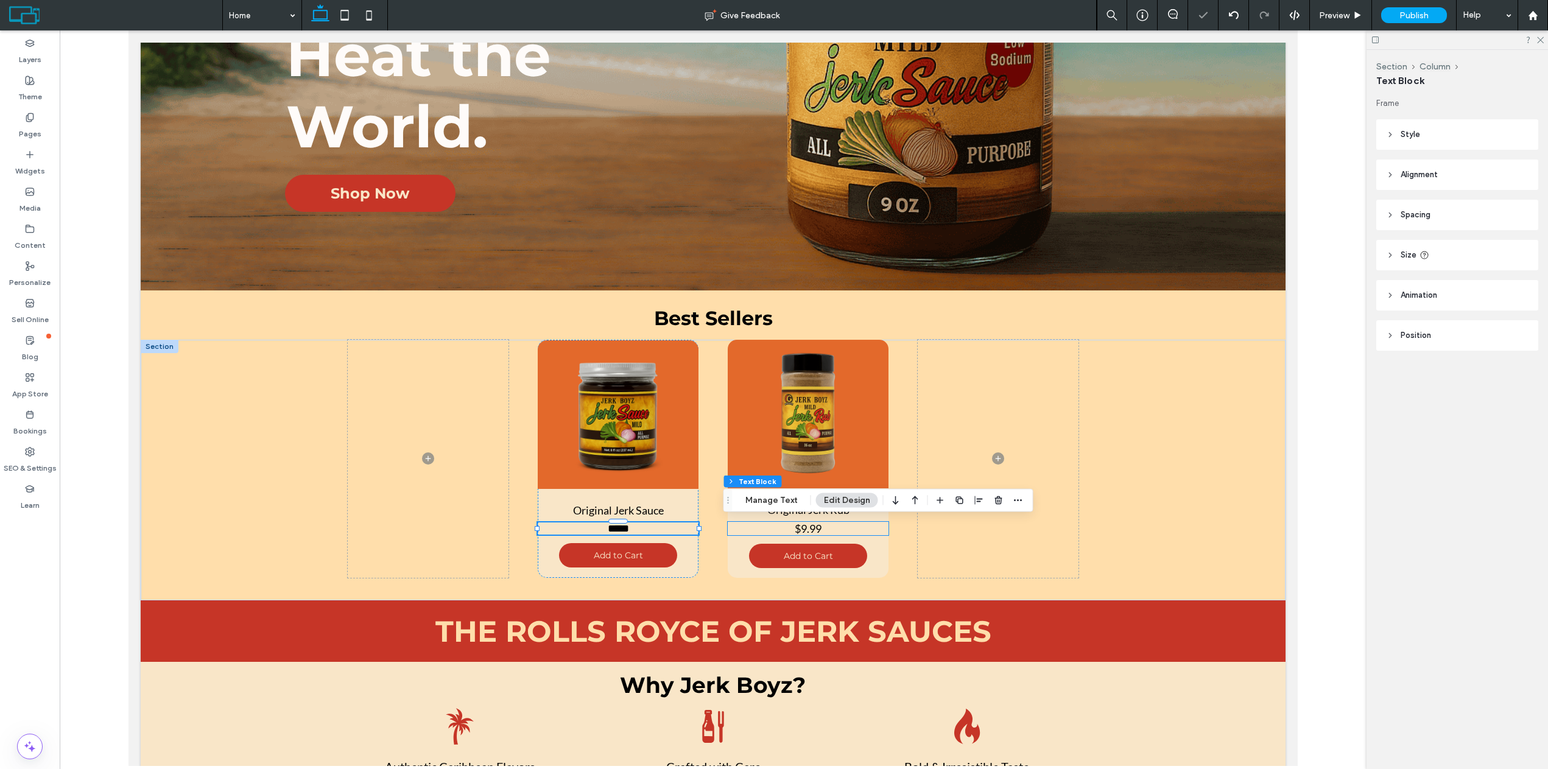
click at [793, 528] on div "$9.99" at bounding box center [808, 528] width 161 height 13
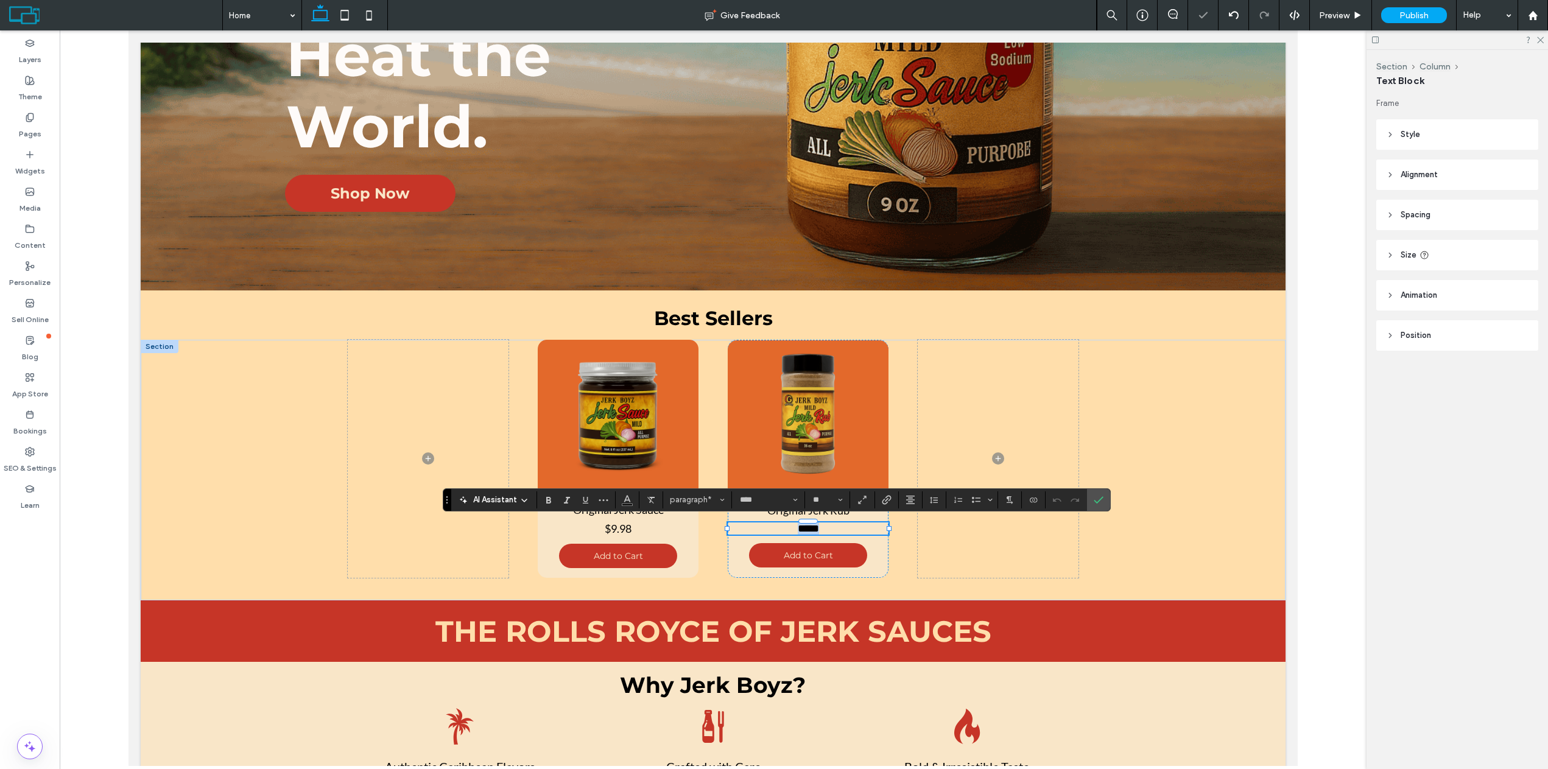
click at [816, 530] on span "*****" at bounding box center [808, 528] width 21 height 11
click at [1098, 501] on icon "Confirm" at bounding box center [1099, 500] width 10 height 10
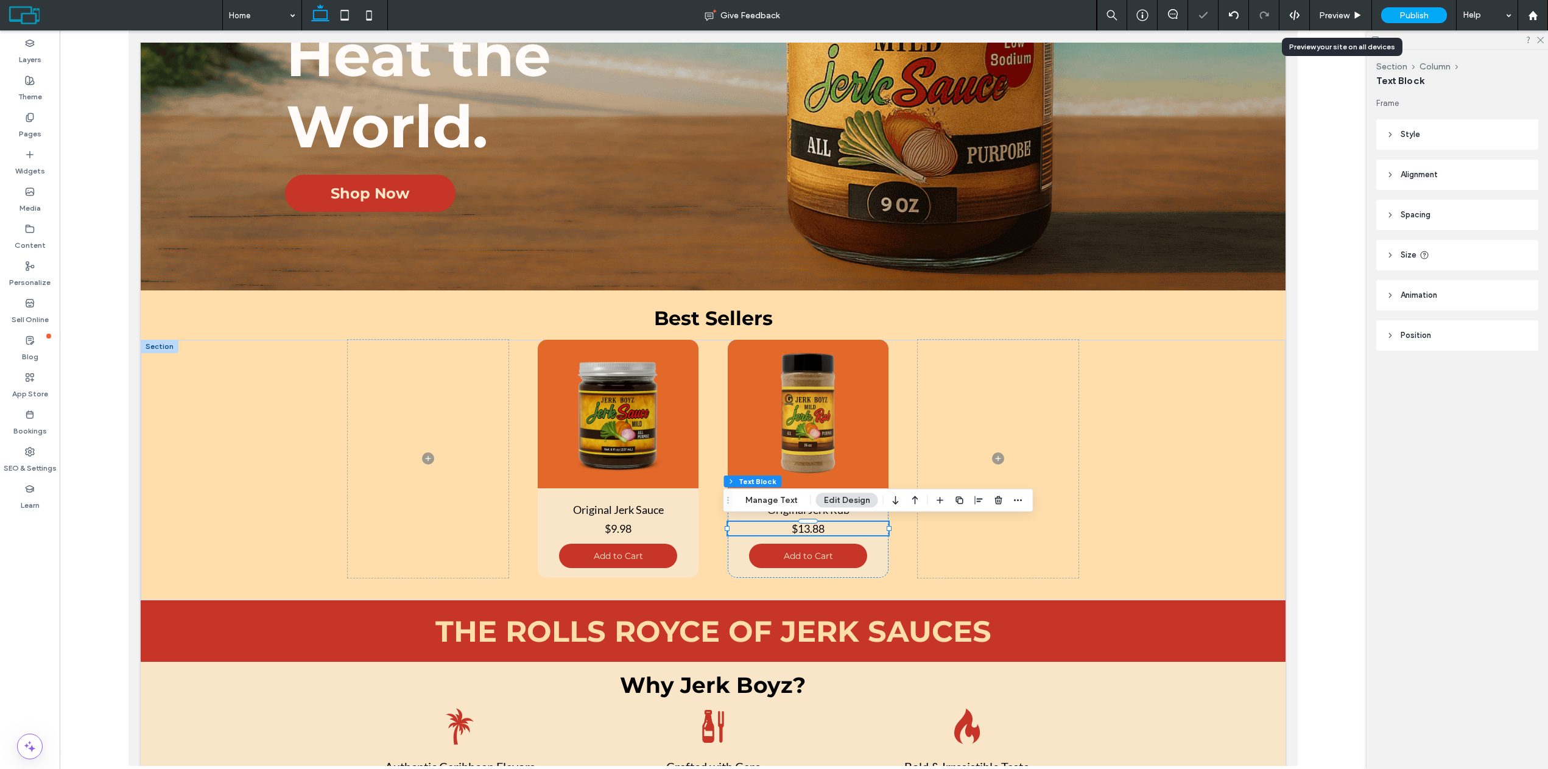
drag, startPoint x: 1355, startPoint y: 15, endPoint x: 1114, endPoint y: 0, distance: 241.1
click at [1355, 15] on icon at bounding box center [1358, 15] width 9 height 9
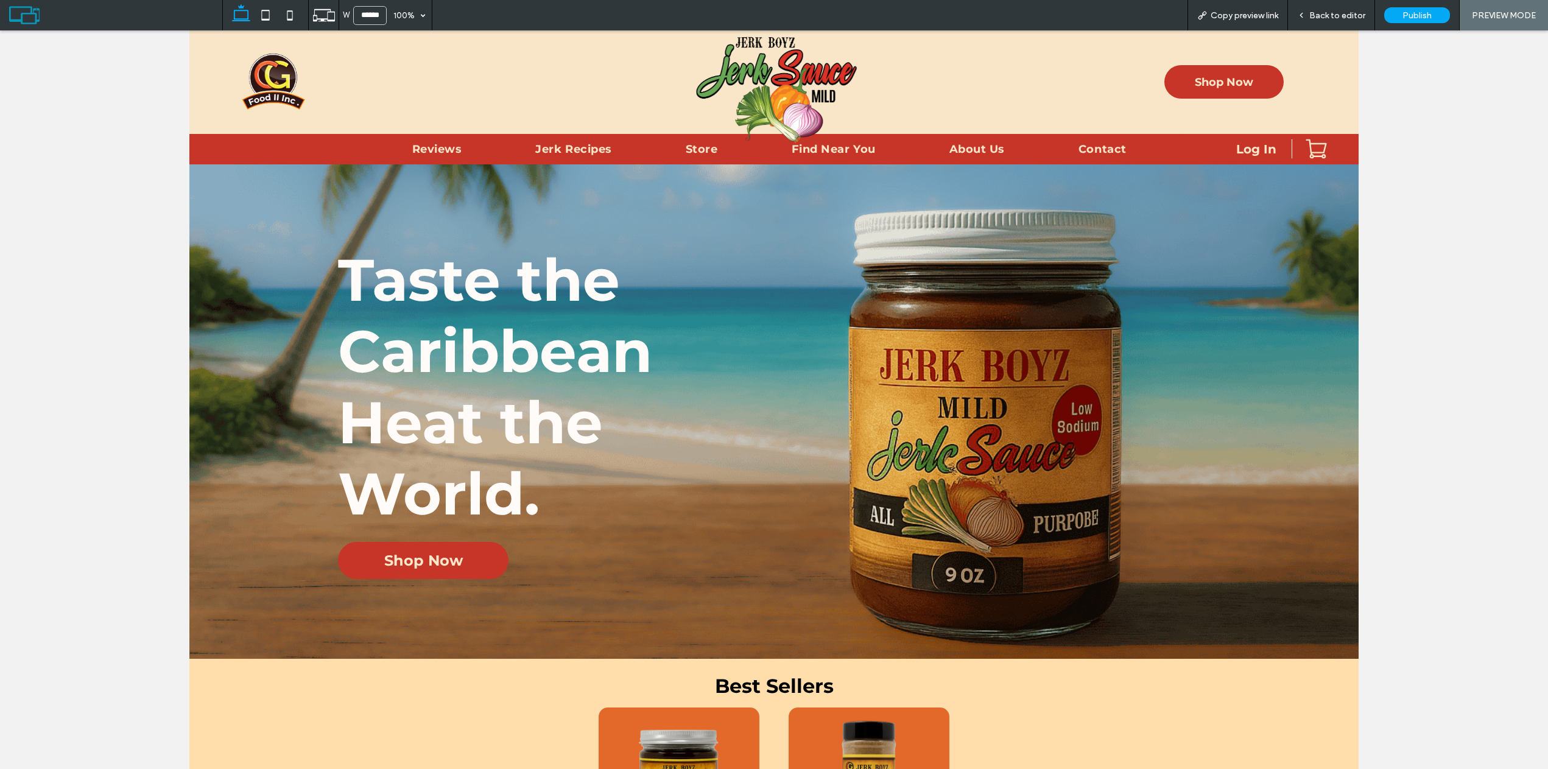
click at [1319, 23] on div "Back to editor" at bounding box center [1331, 15] width 87 height 30
click at [1321, 21] on div "Back to editor" at bounding box center [1331, 15] width 87 height 30
click at [1326, 18] on span "Back to editor" at bounding box center [1338, 15] width 56 height 10
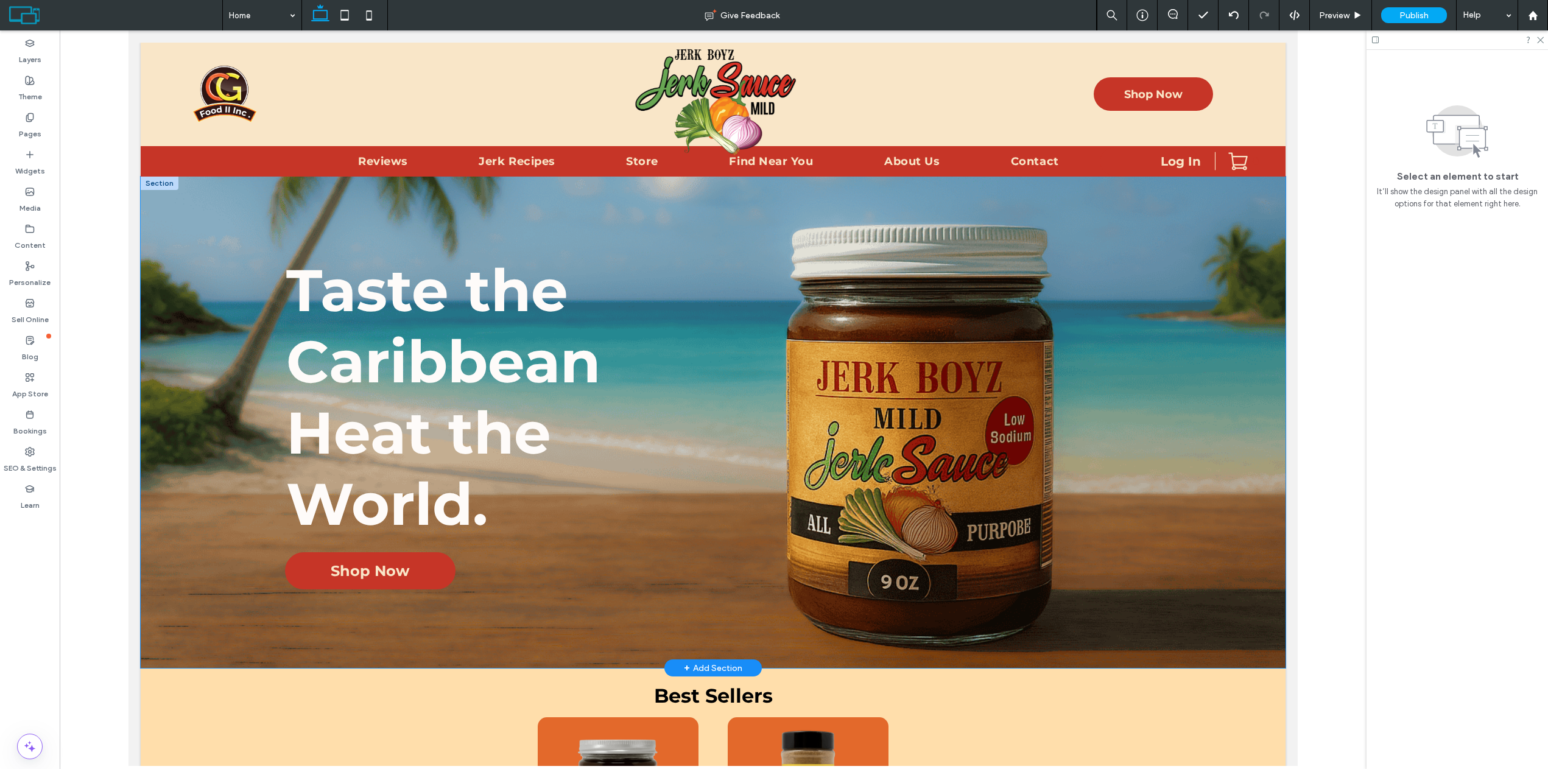
click at [1000, 213] on div "Taste the Caribbean Heat the World. Shop Now" at bounding box center [713, 423] width 1145 height 492
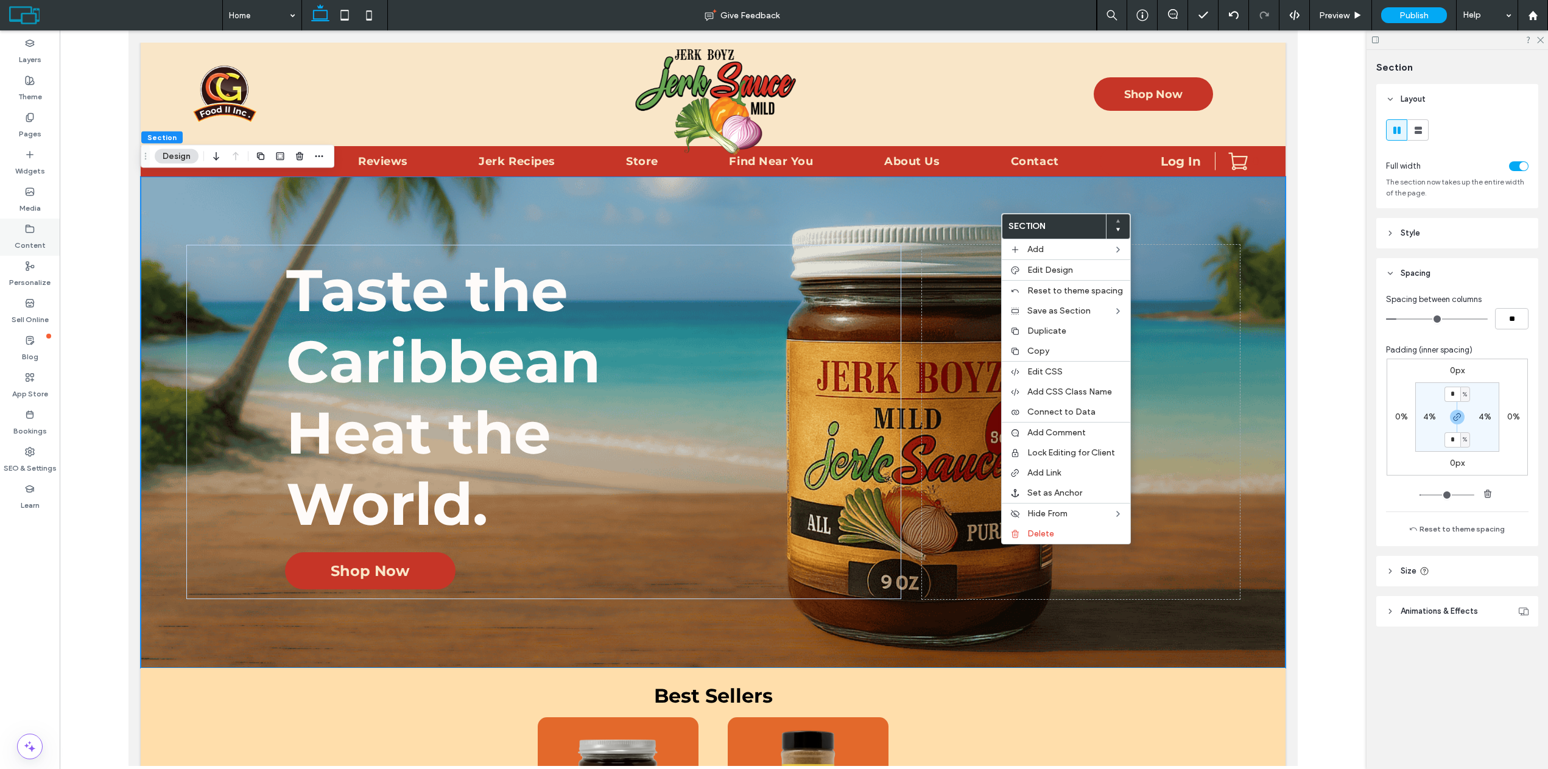
click at [41, 229] on div "Content" at bounding box center [30, 237] width 60 height 37
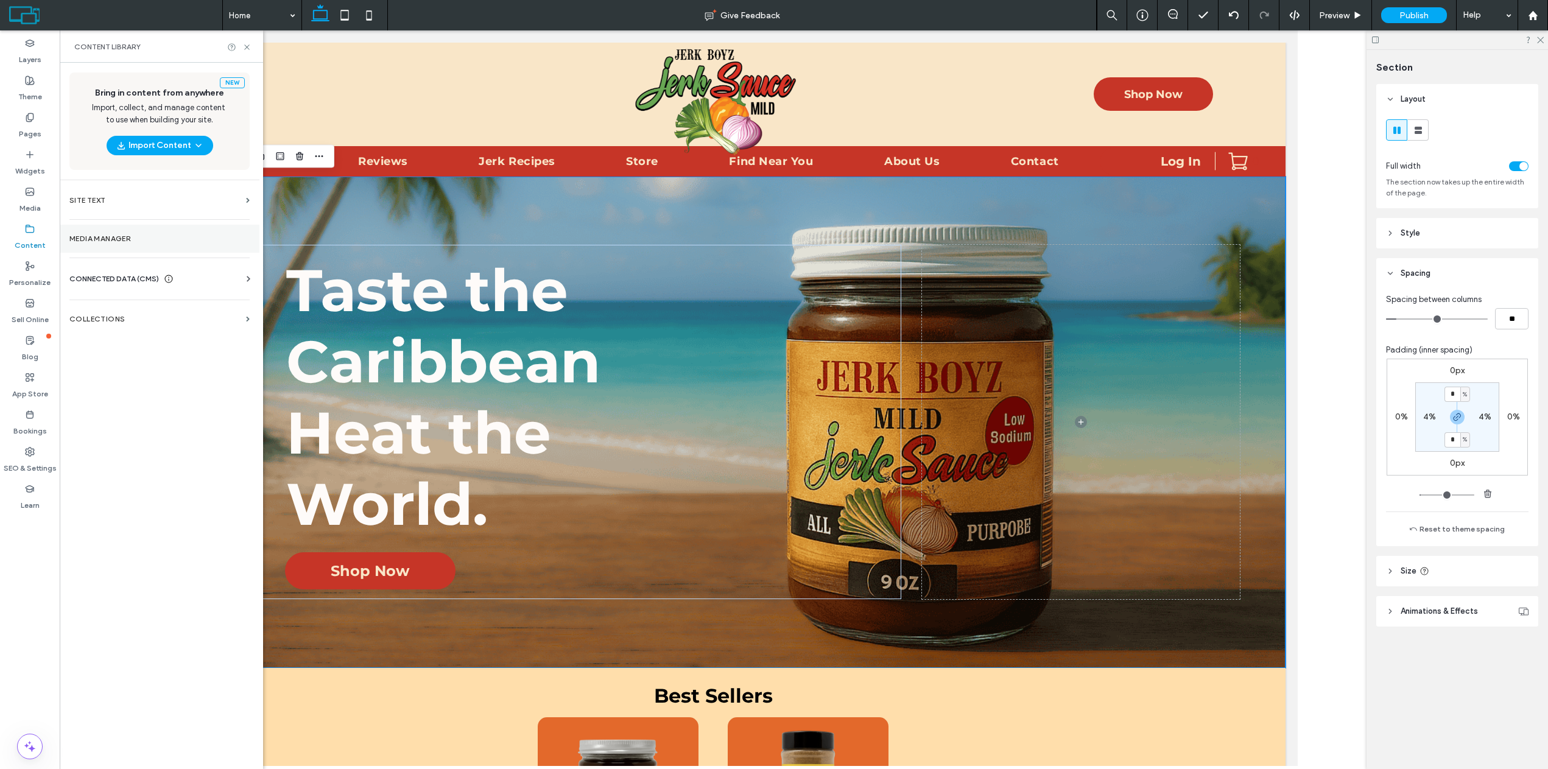
click at [82, 236] on label "Media Manager" at bounding box center [159, 239] width 180 height 9
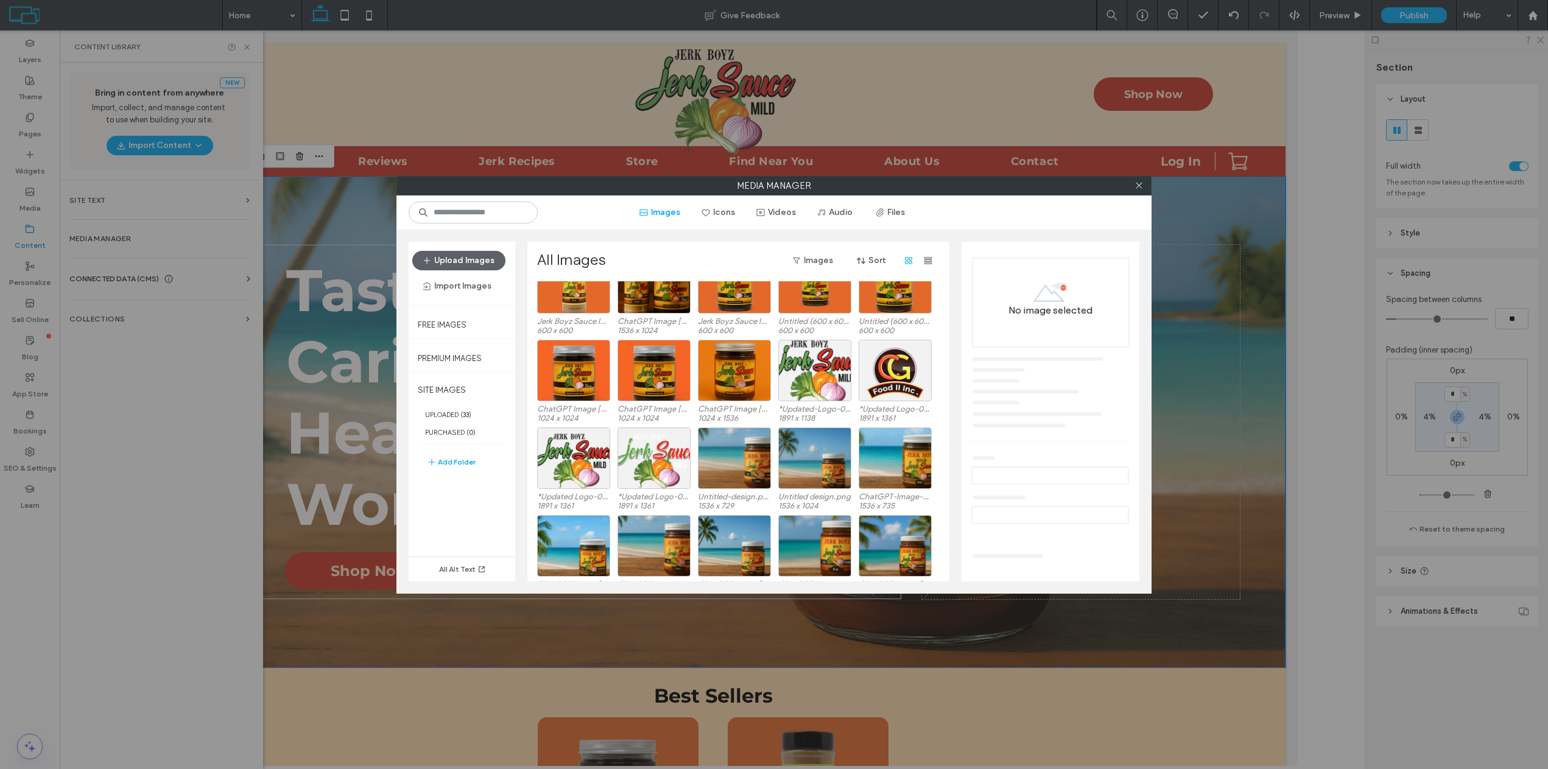
scroll to position [61, 0]
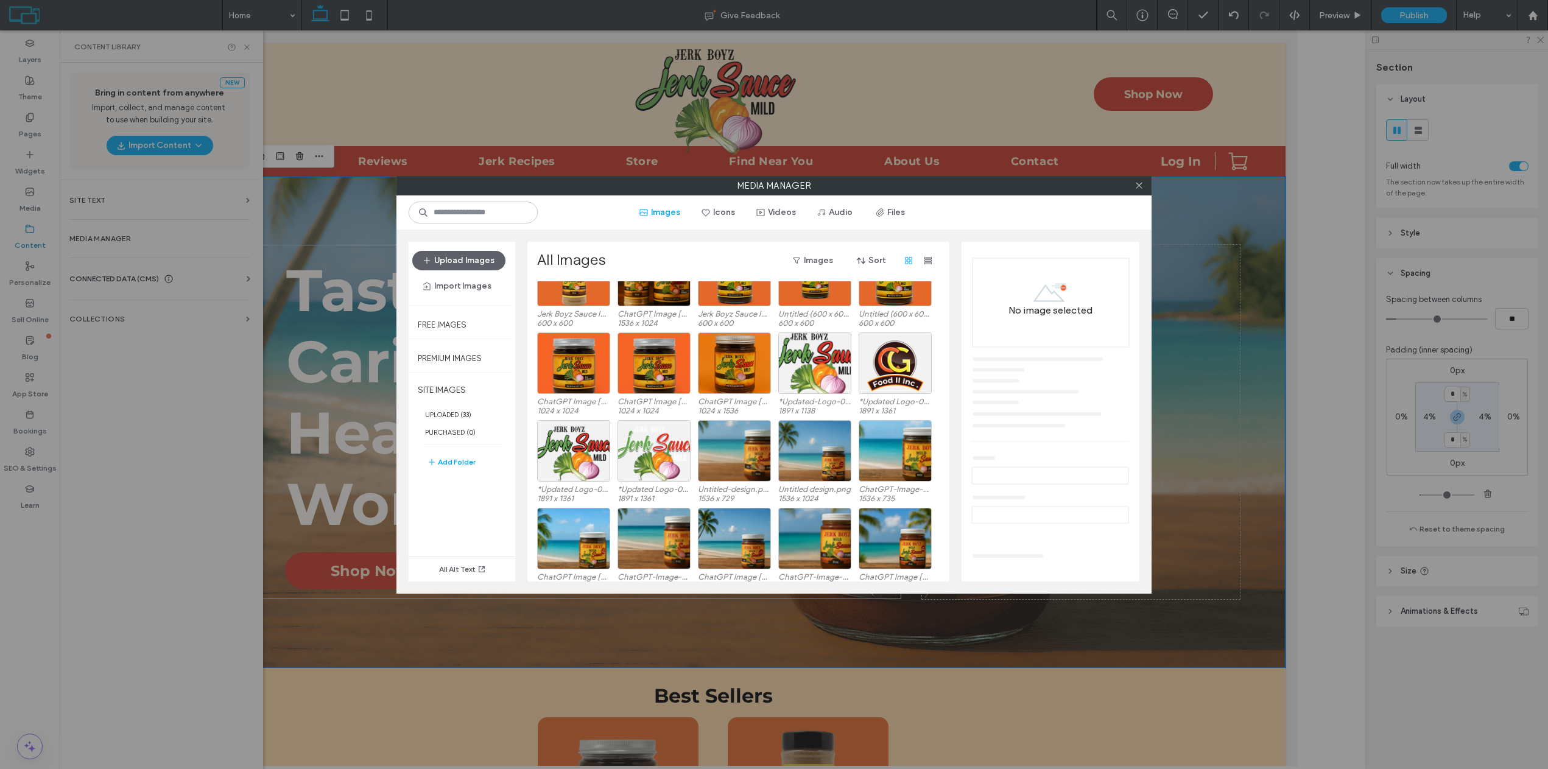
click at [1145, 189] on div at bounding box center [1139, 186] width 18 height 18
click at [1142, 185] on icon at bounding box center [1139, 185] width 9 height 9
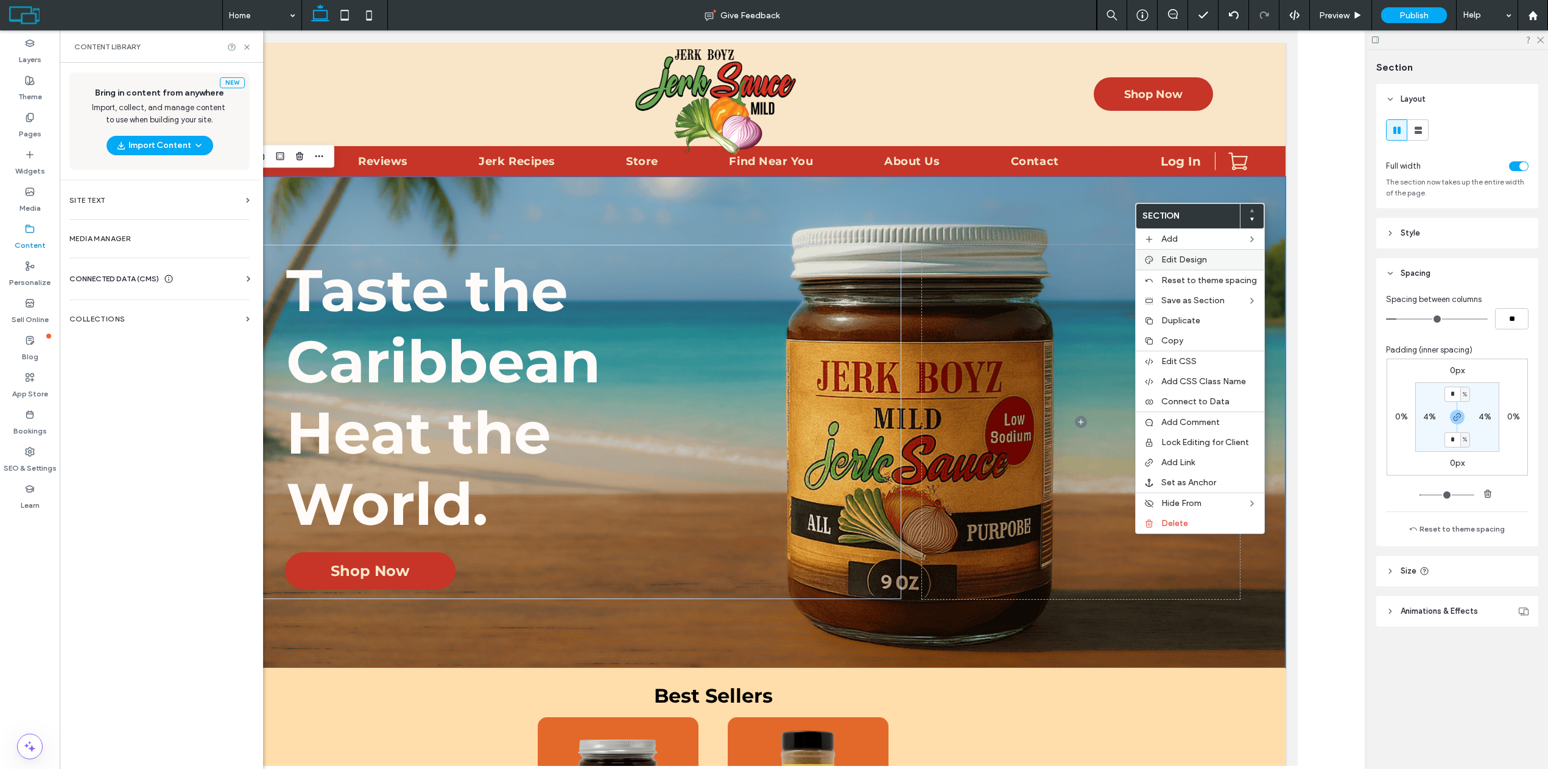
click at [1165, 261] on span "Edit Design" at bounding box center [1185, 260] width 46 height 10
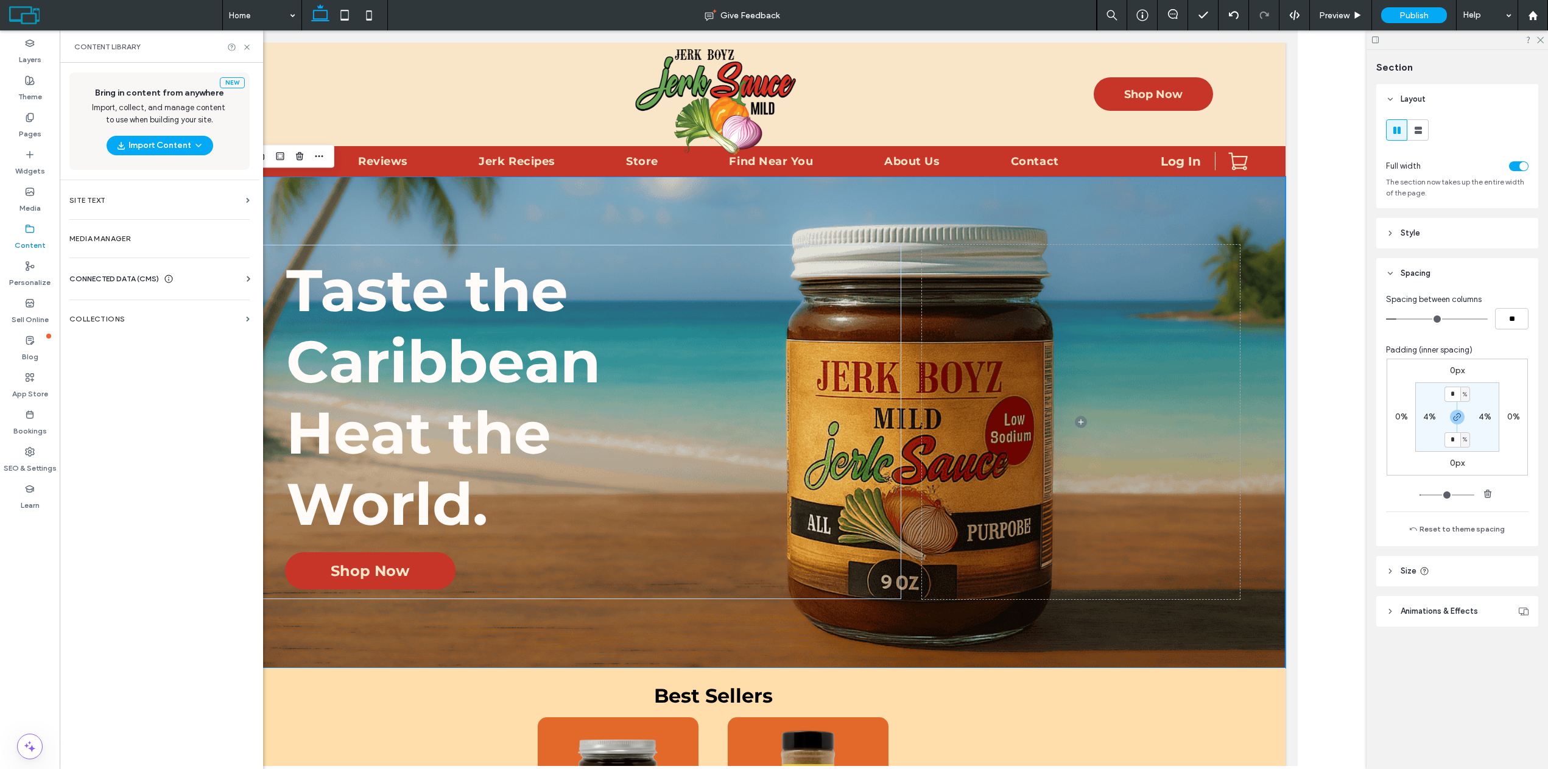
click at [1392, 99] on use at bounding box center [1391, 99] width 4 height 2
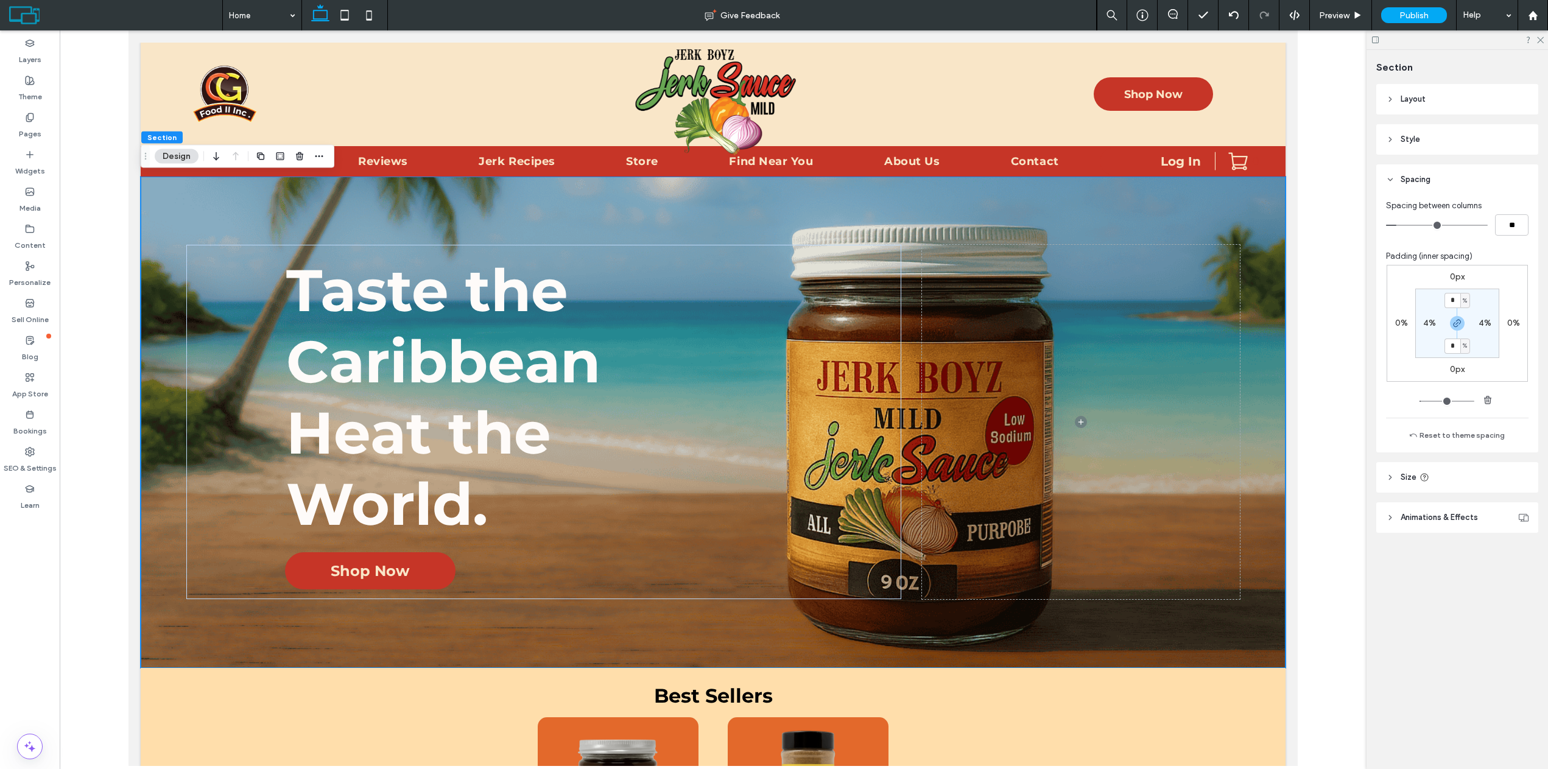
click at [1392, 138] on icon at bounding box center [1390, 139] width 9 height 9
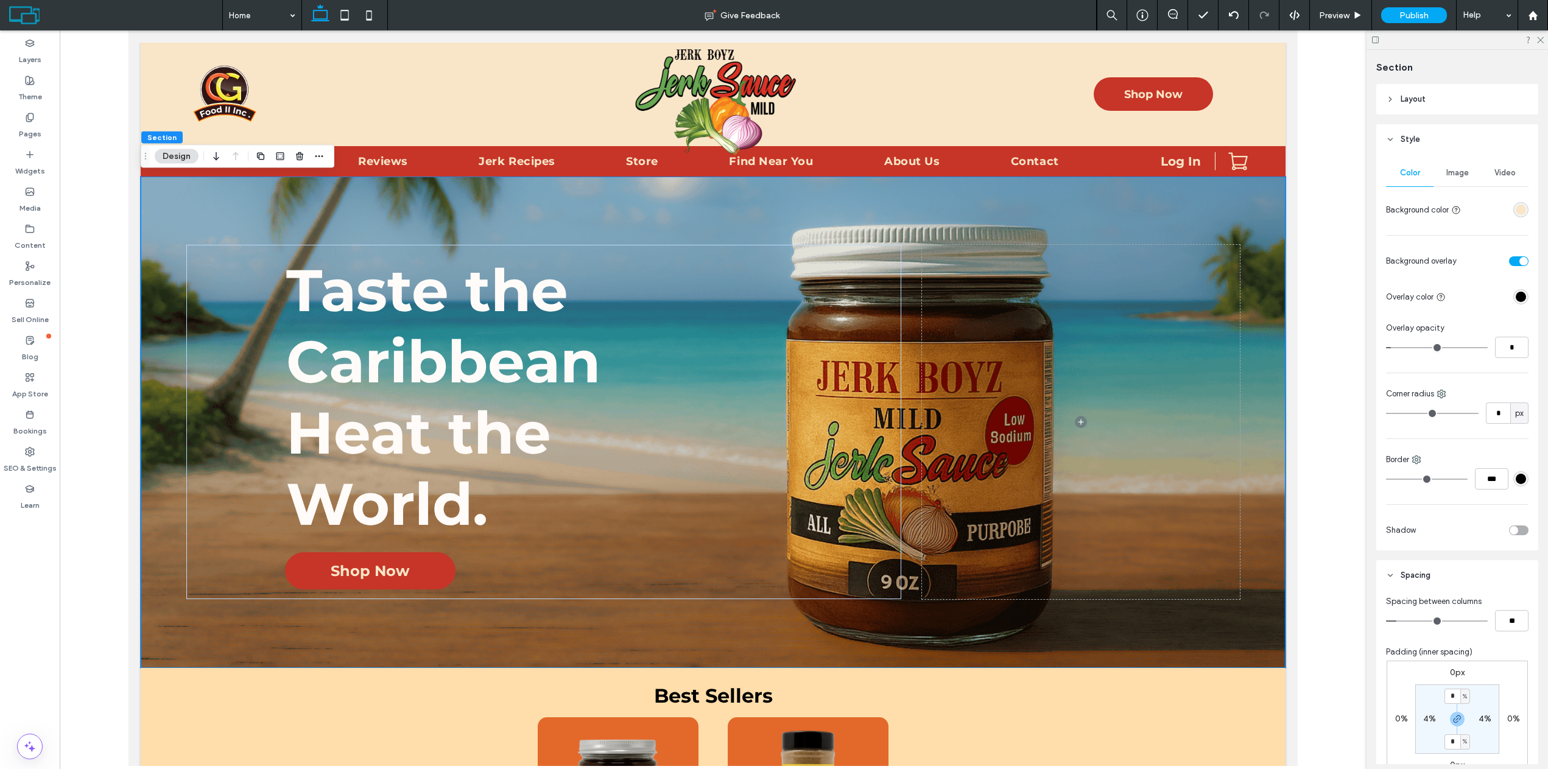
click at [1481, 170] on div "Video" at bounding box center [1505, 173] width 48 height 27
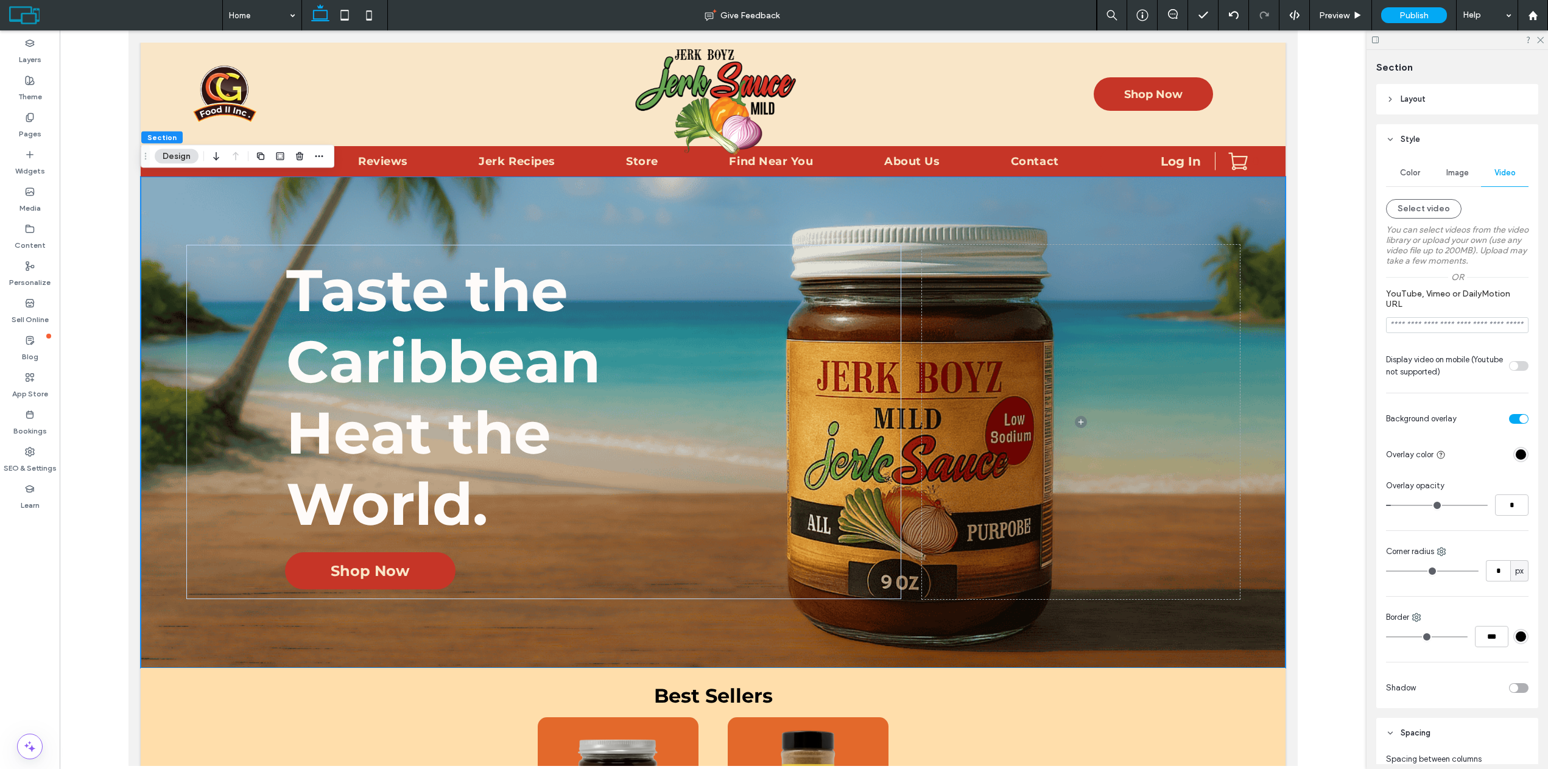
click at [1452, 171] on span "Image" at bounding box center [1458, 173] width 23 height 10
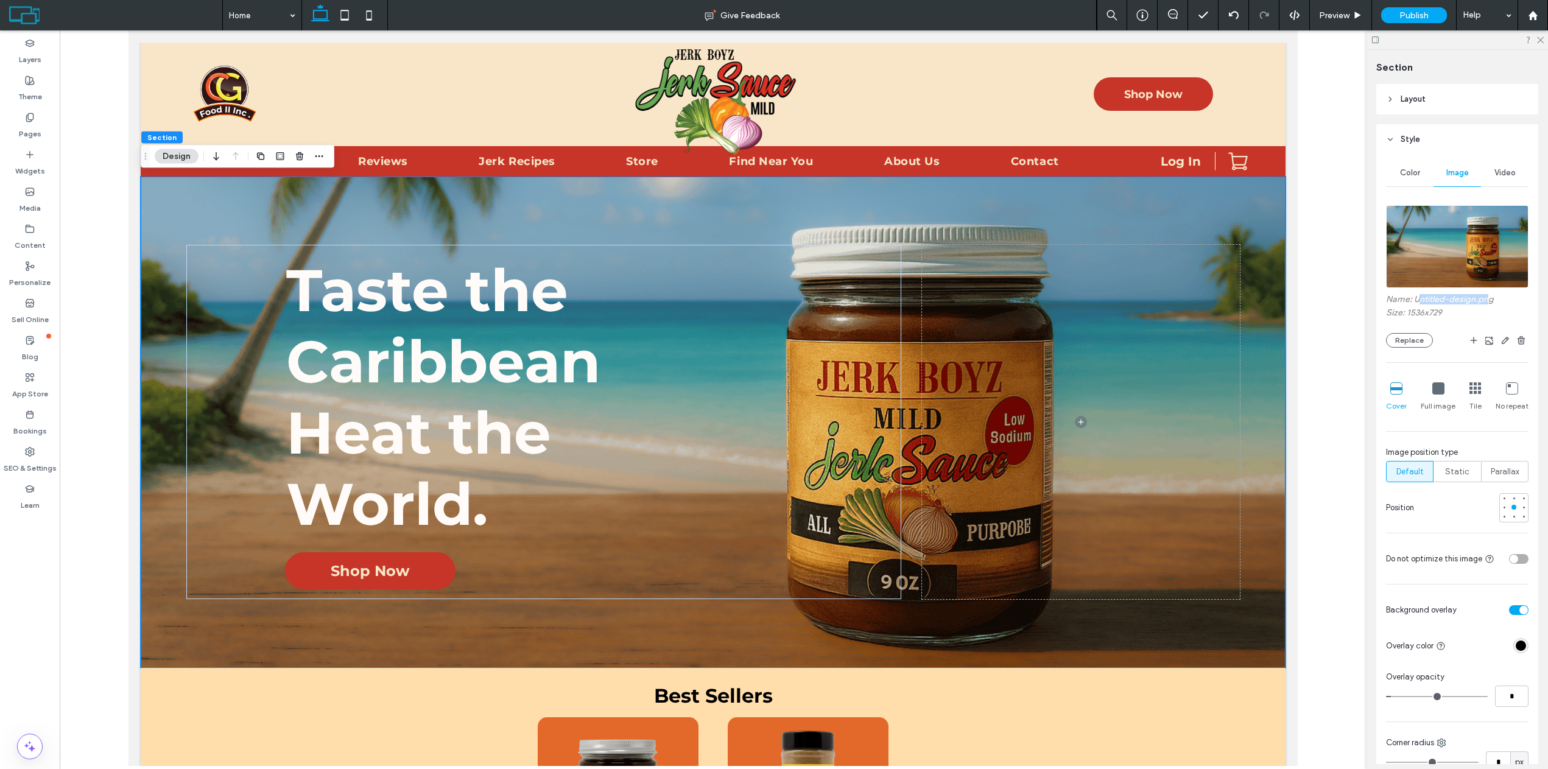
drag, startPoint x: 1417, startPoint y: 298, endPoint x: 1492, endPoint y: 295, distance: 75.0
click at [1492, 295] on label "Name: Untitled-design.png" at bounding box center [1457, 300] width 143 height 13
drag, startPoint x: 1508, startPoint y: 297, endPoint x: 1416, endPoint y: 298, distance: 91.4
click at [1416, 298] on label "Name: Untitled-design.png" at bounding box center [1457, 300] width 143 height 13
copy label "Untitled-design.png"
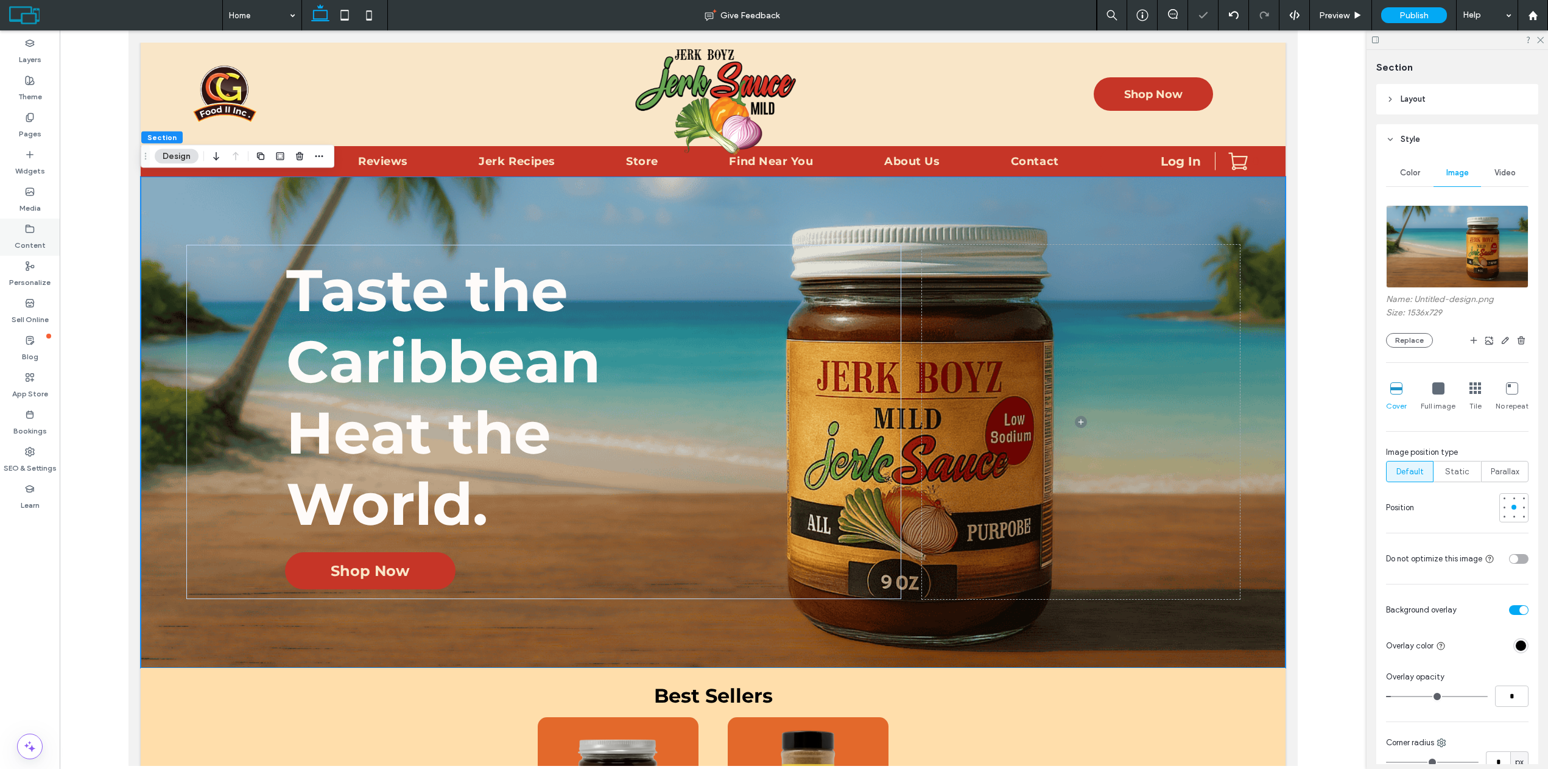
click at [21, 234] on label "Content" at bounding box center [30, 242] width 31 height 17
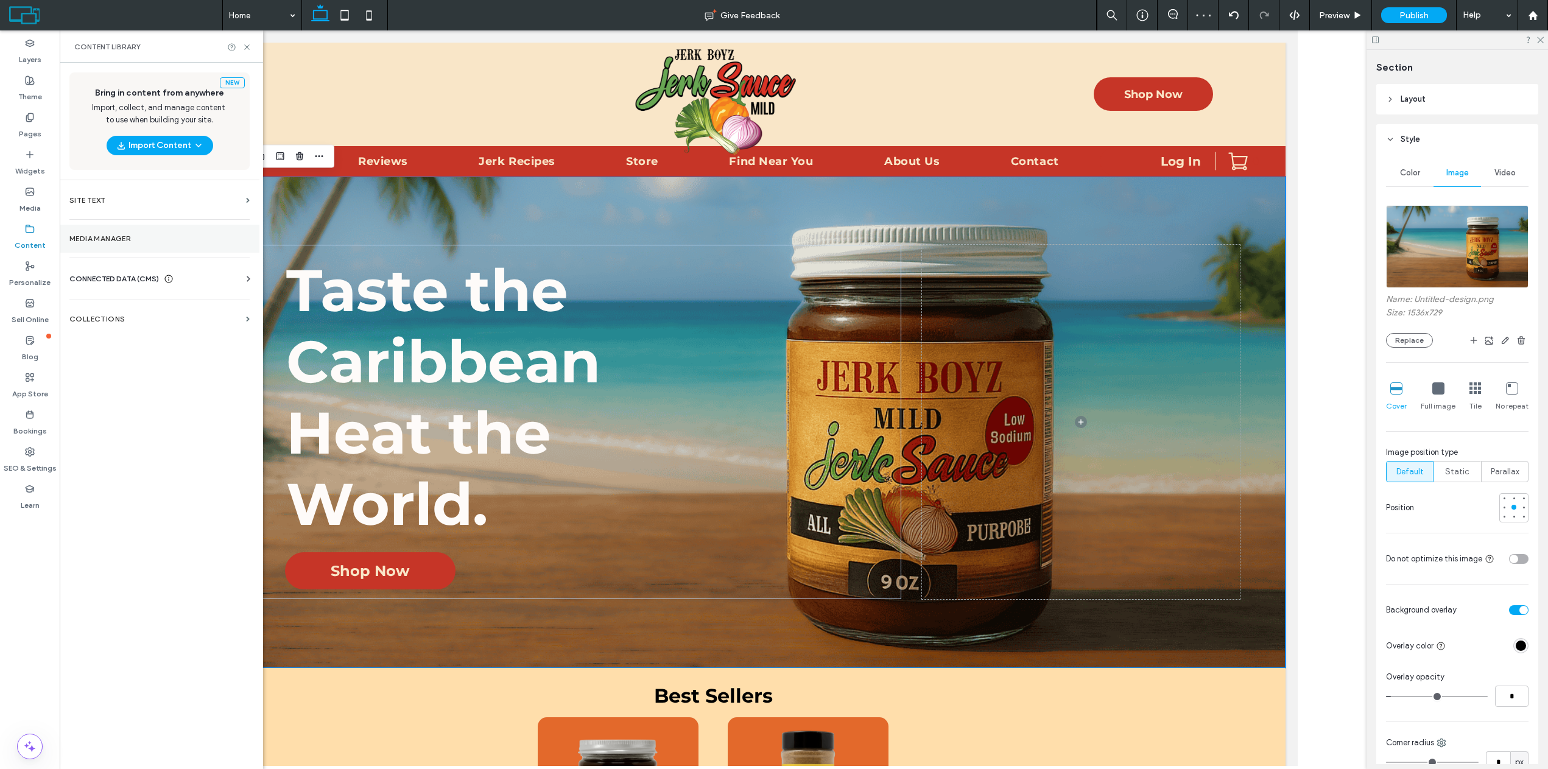
click at [130, 241] on label "Media Manager" at bounding box center [159, 239] width 180 height 9
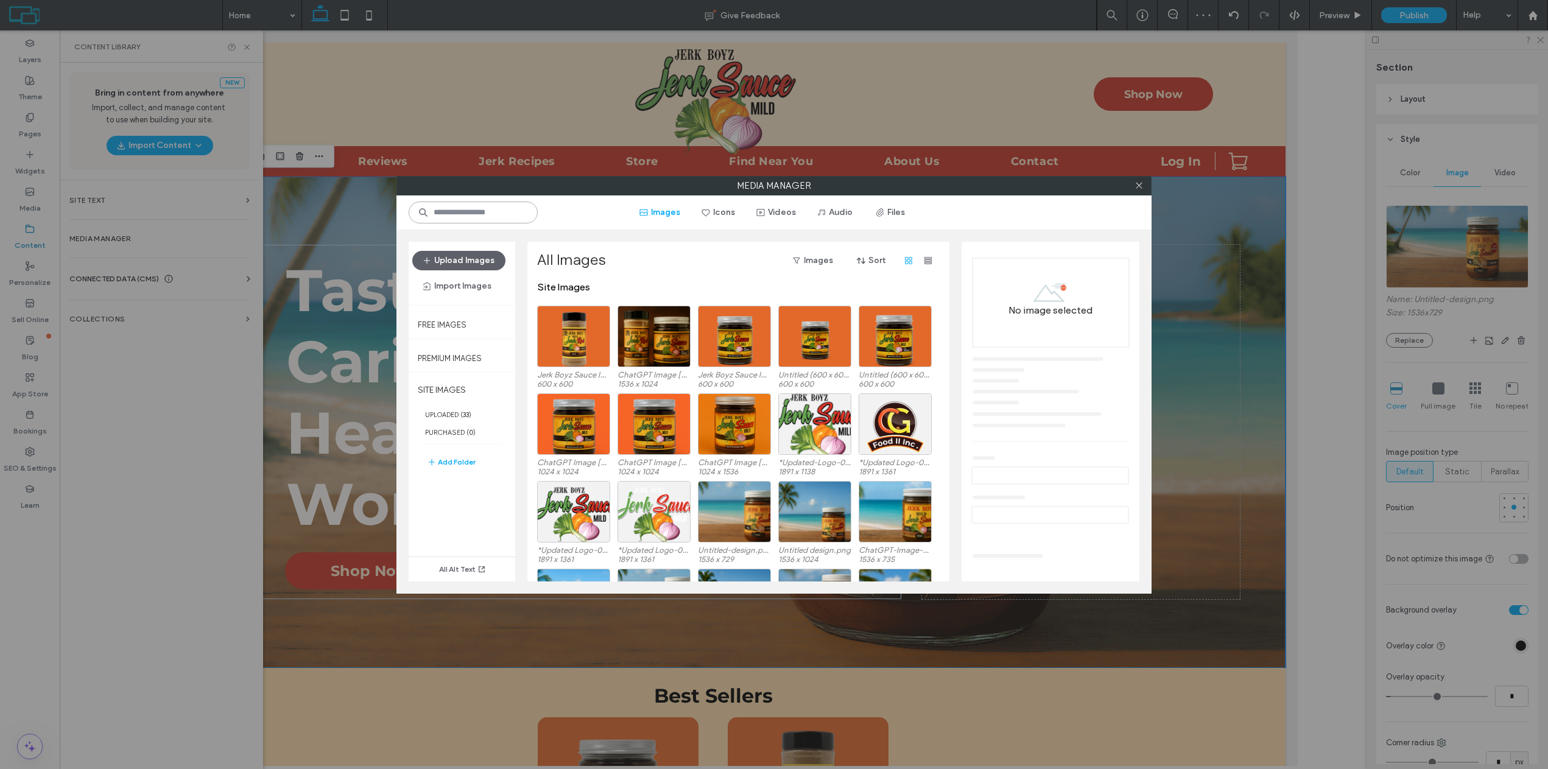
click at [480, 211] on input at bounding box center [473, 213] width 129 height 22
paste input "**********"
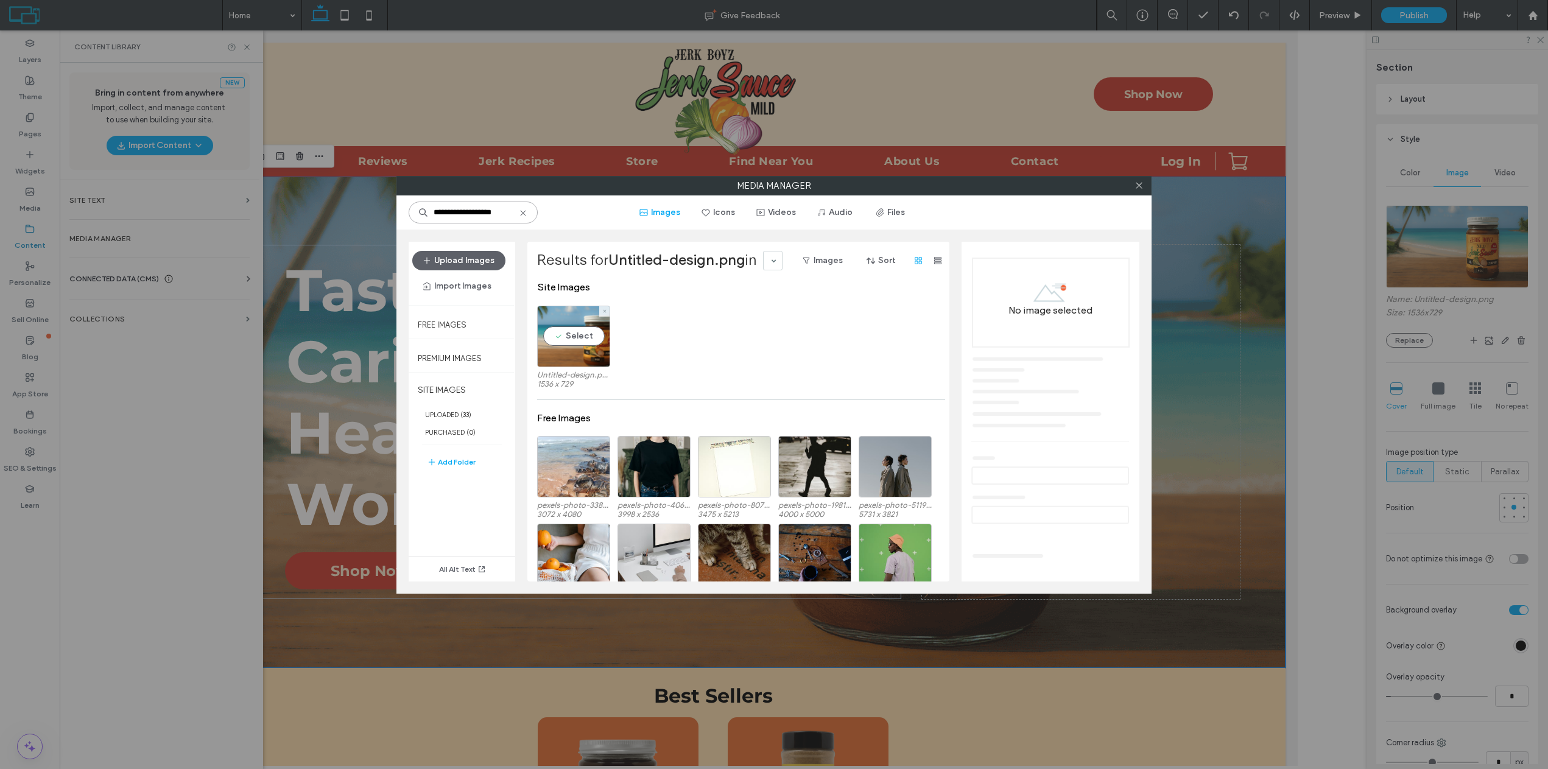
type input "**********"
click at [584, 371] on label "Untitled-design.png" at bounding box center [573, 374] width 73 height 9
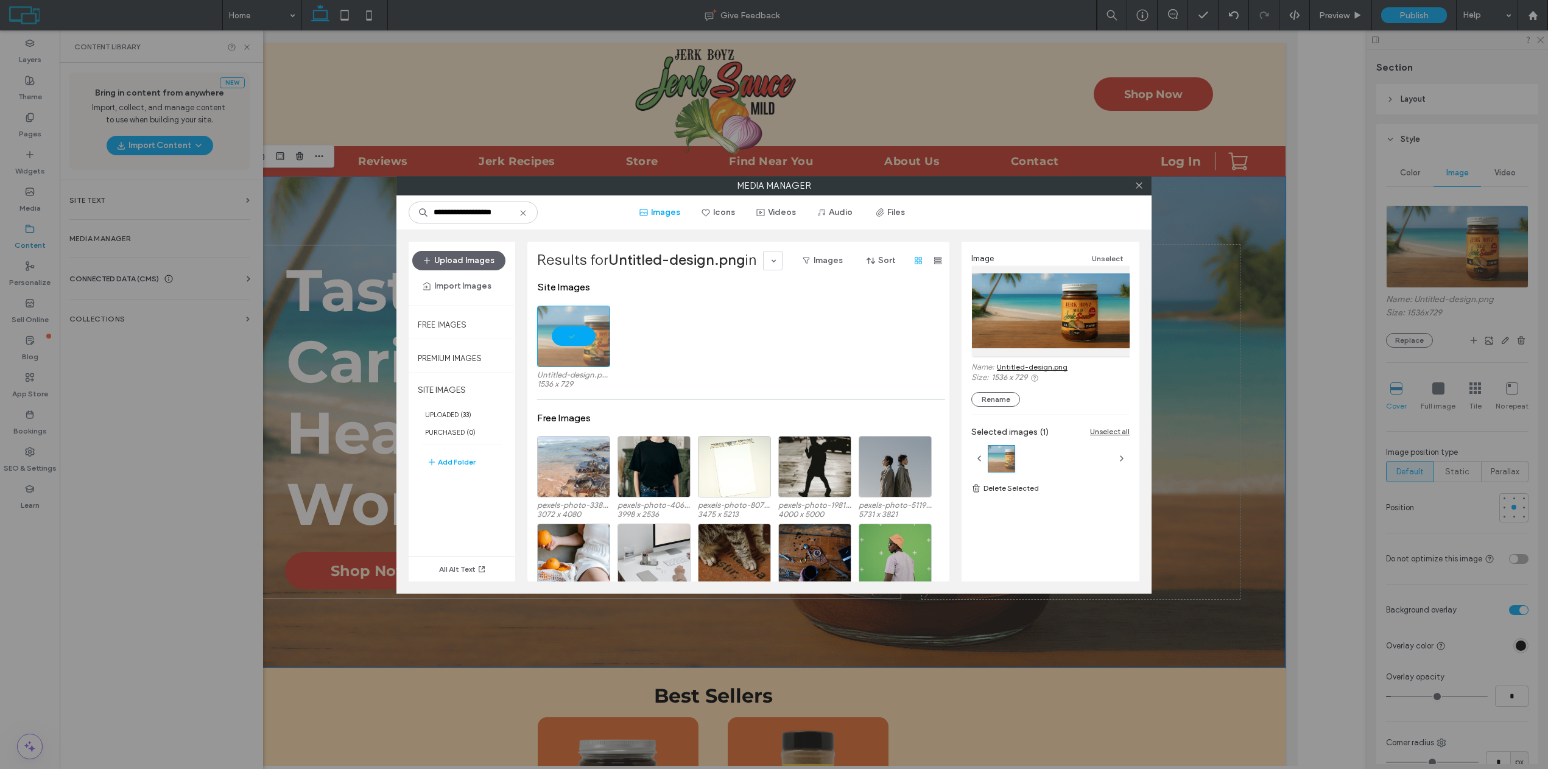
click at [1031, 369] on link "Untitled-design.png" at bounding box center [1032, 366] width 71 height 9
click at [1135, 190] on span at bounding box center [1139, 186] width 9 height 18
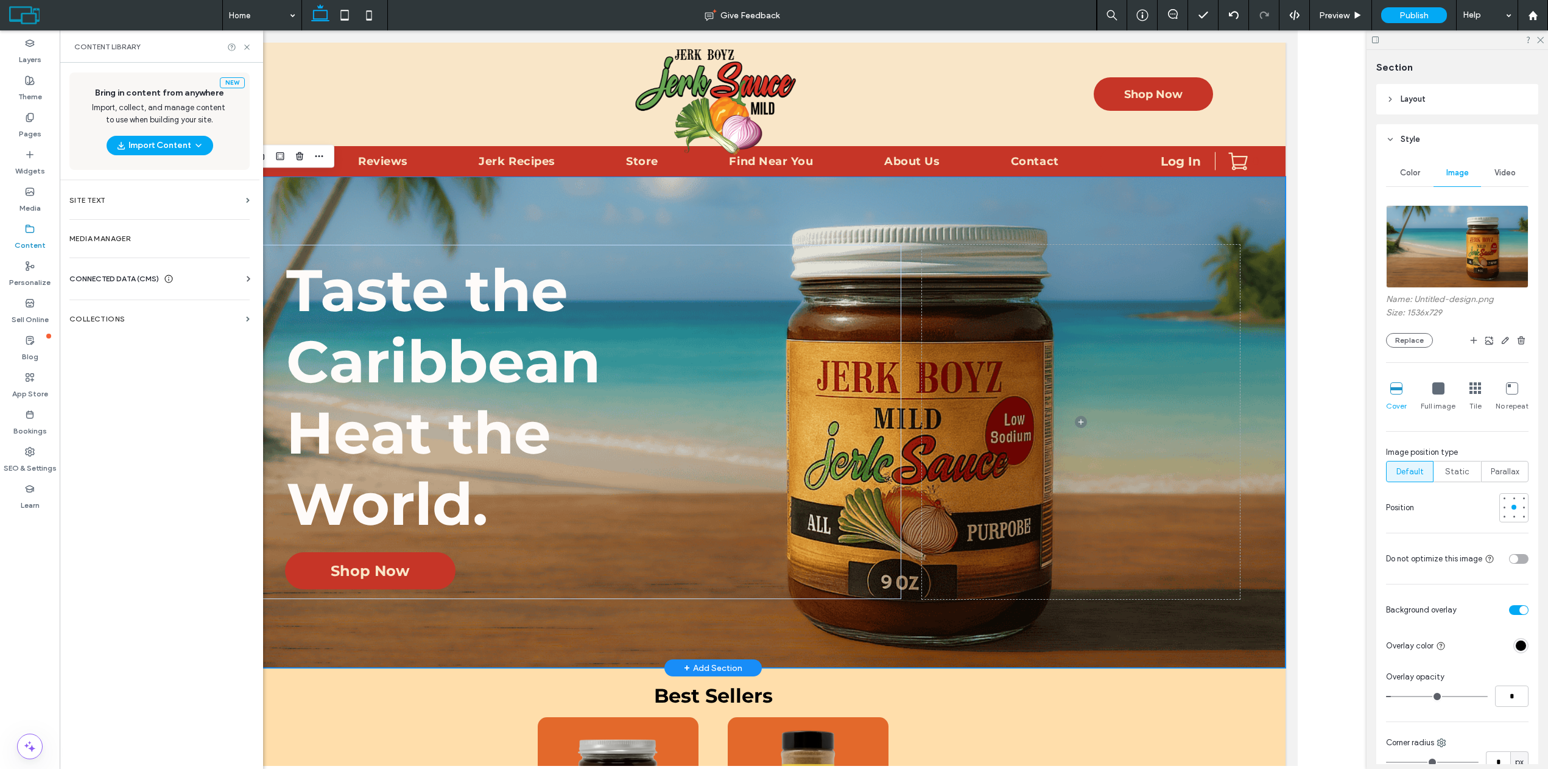
click at [514, 196] on div "Taste the Caribbean Heat the World. Shop Now" at bounding box center [713, 423] width 1145 height 492
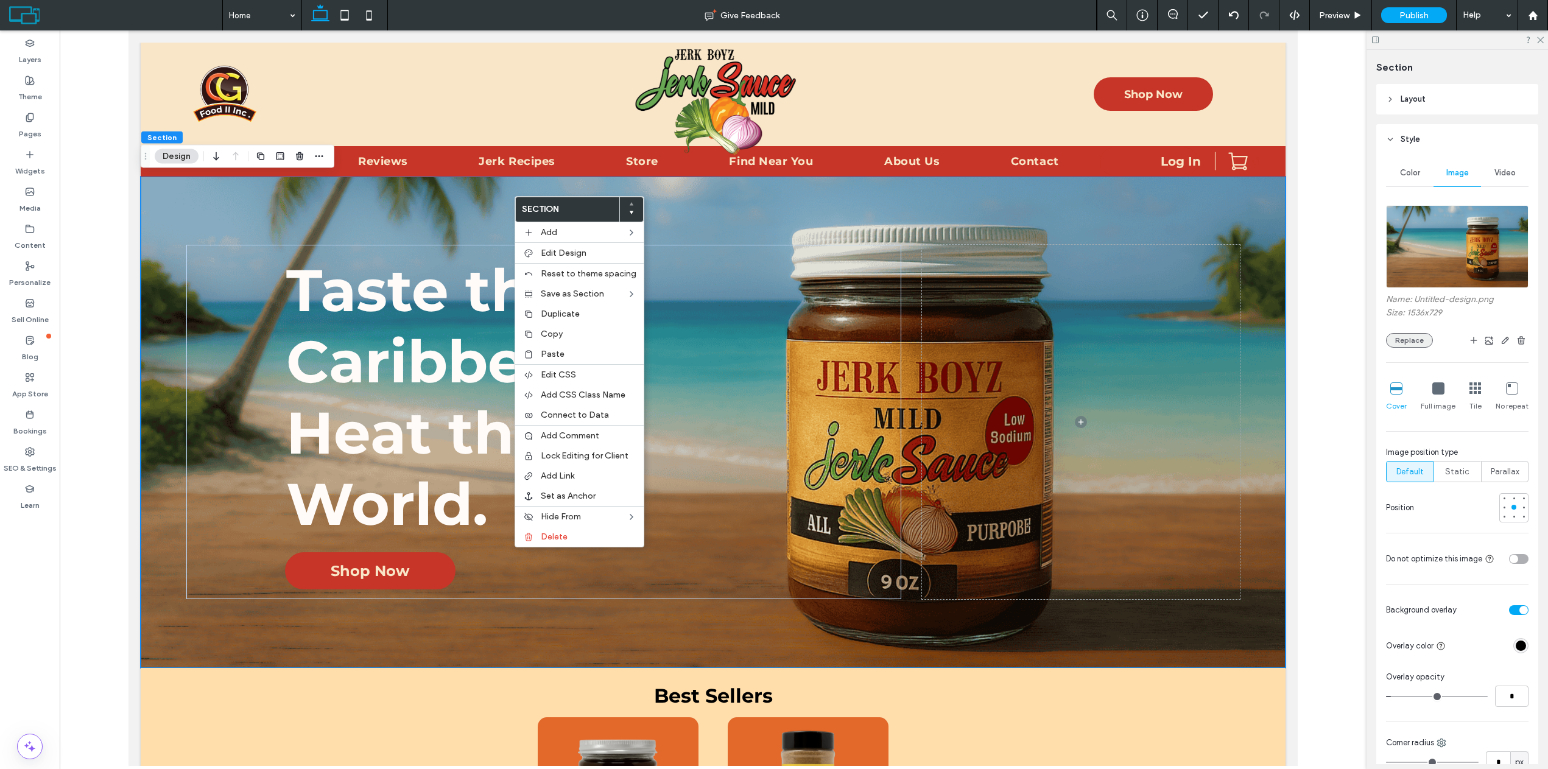
click at [1410, 341] on button "Replace" at bounding box center [1409, 340] width 47 height 15
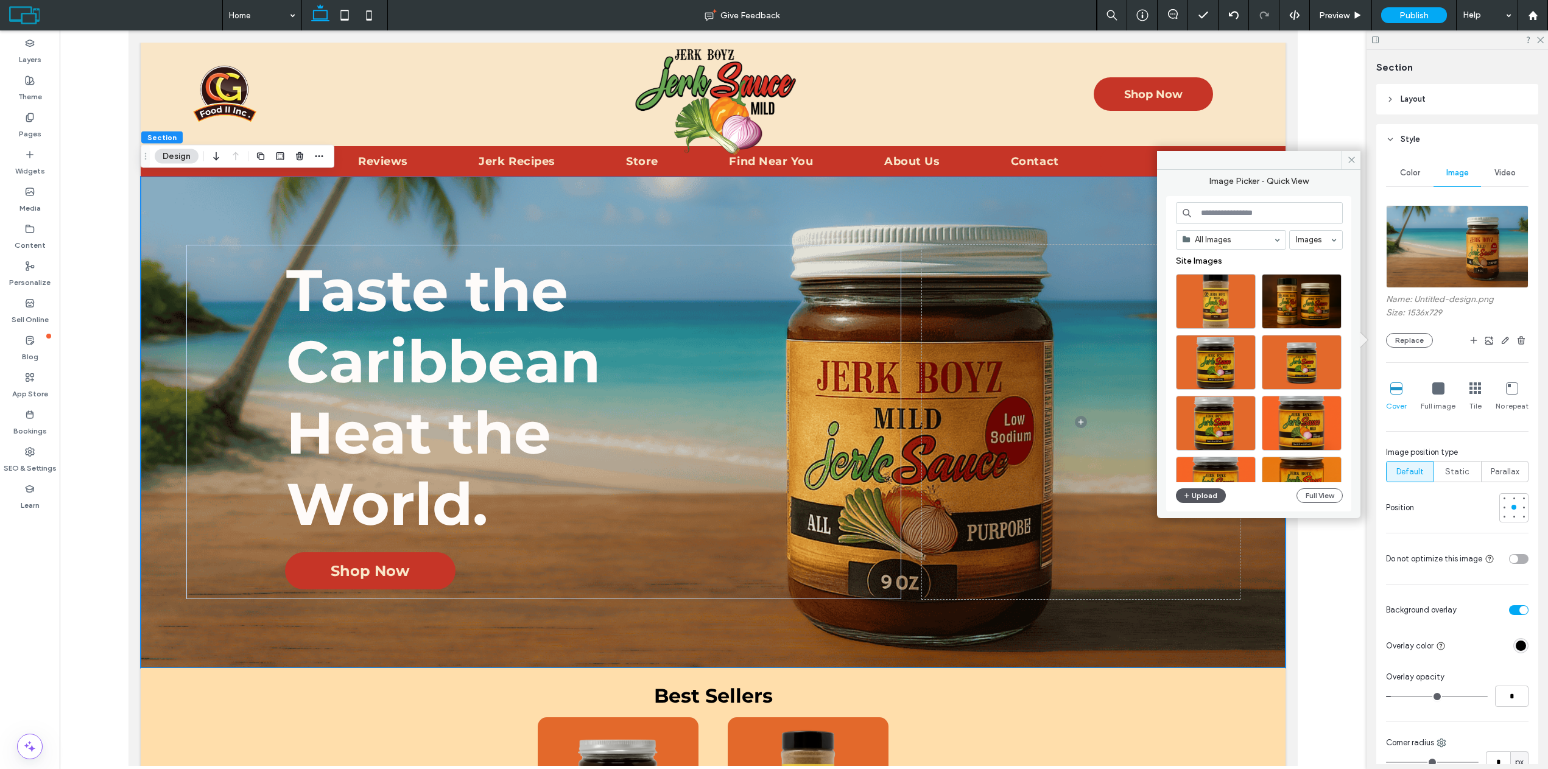
click at [1207, 499] on button "Upload" at bounding box center [1201, 496] width 50 height 15
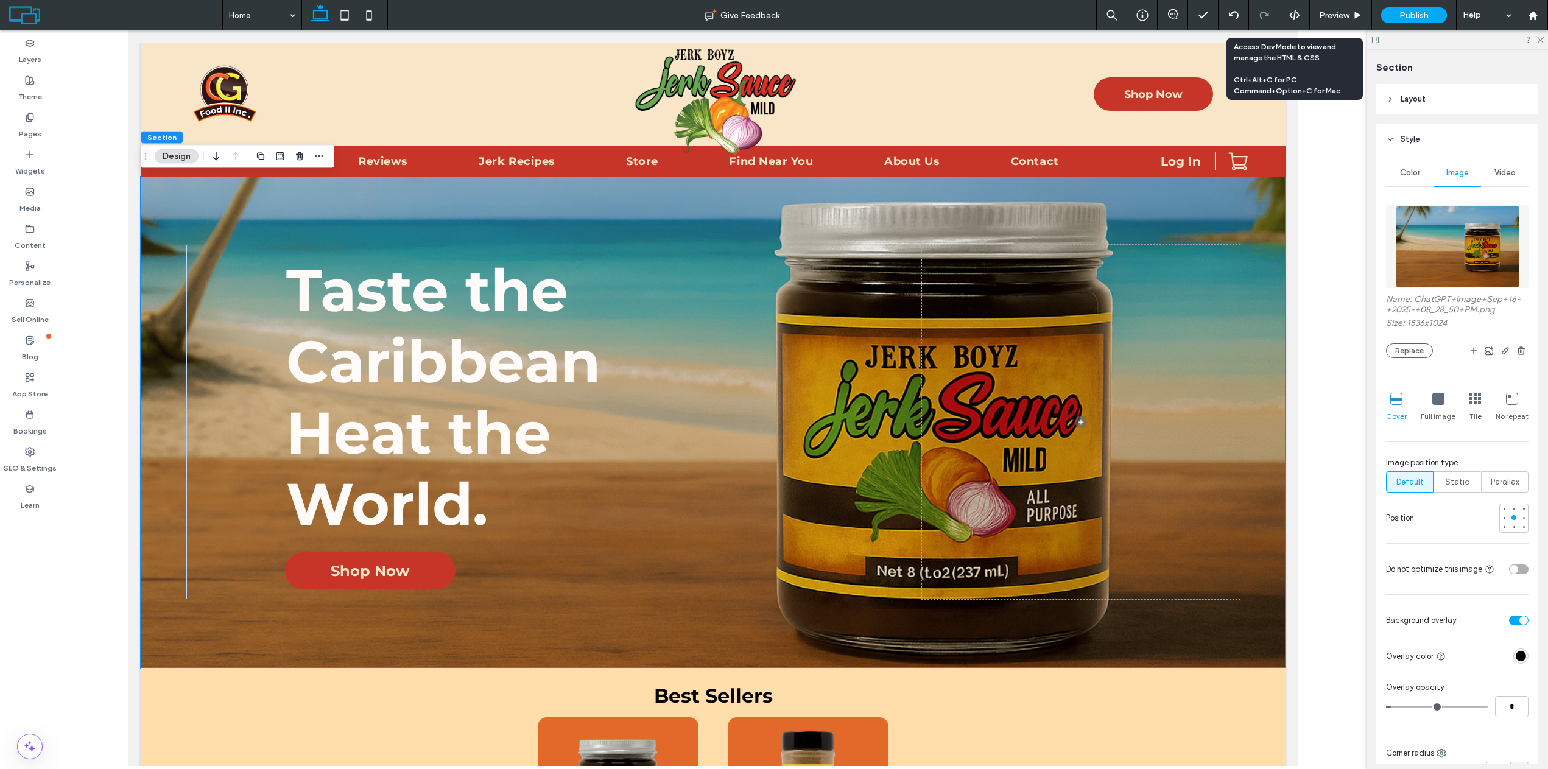
click at [1301, 20] on div at bounding box center [1295, 15] width 30 height 11
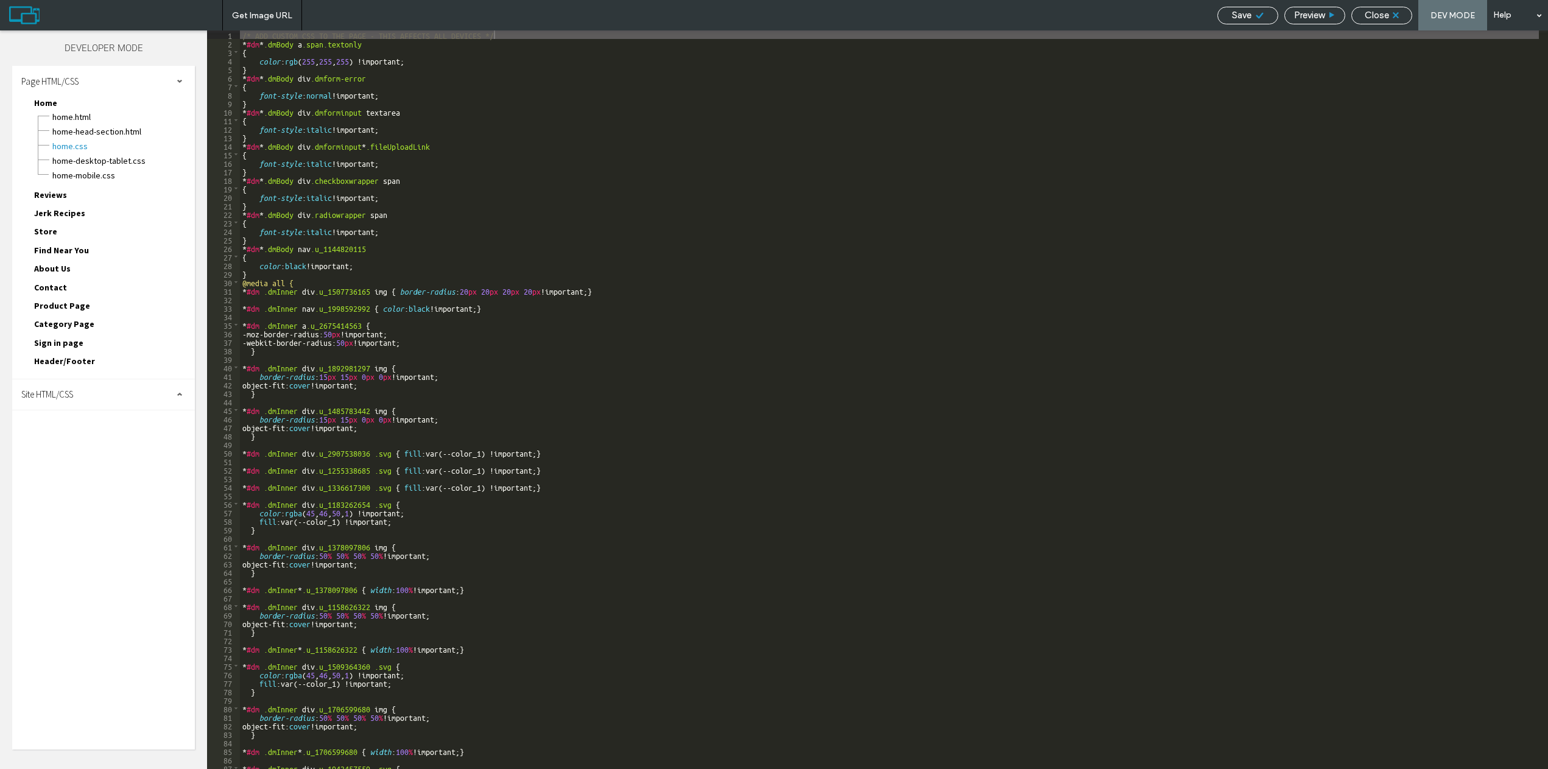
click at [1384, 16] on span "Close" at bounding box center [1377, 15] width 24 height 11
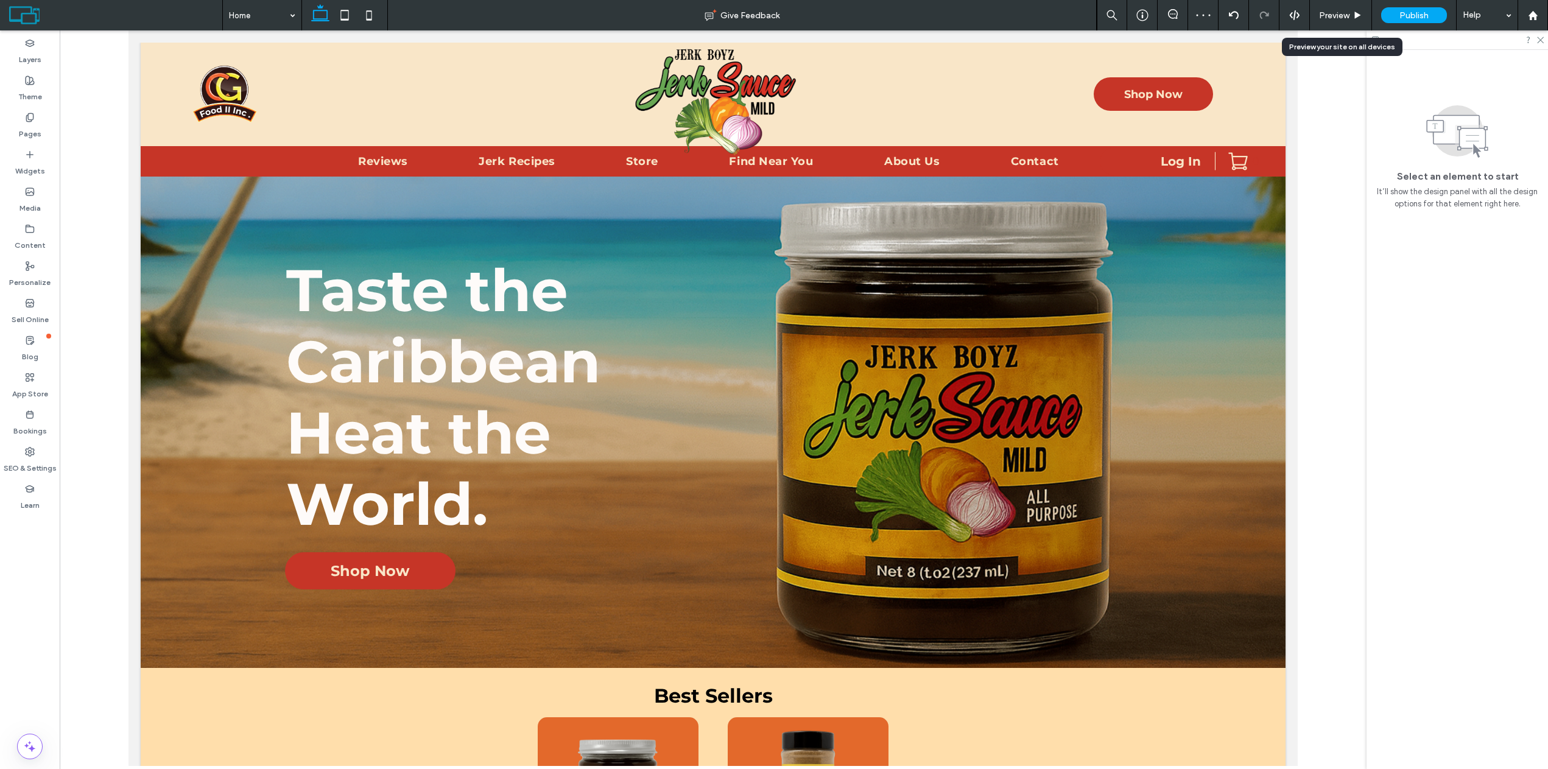
click at [1352, 20] on div "Preview" at bounding box center [1341, 15] width 62 height 10
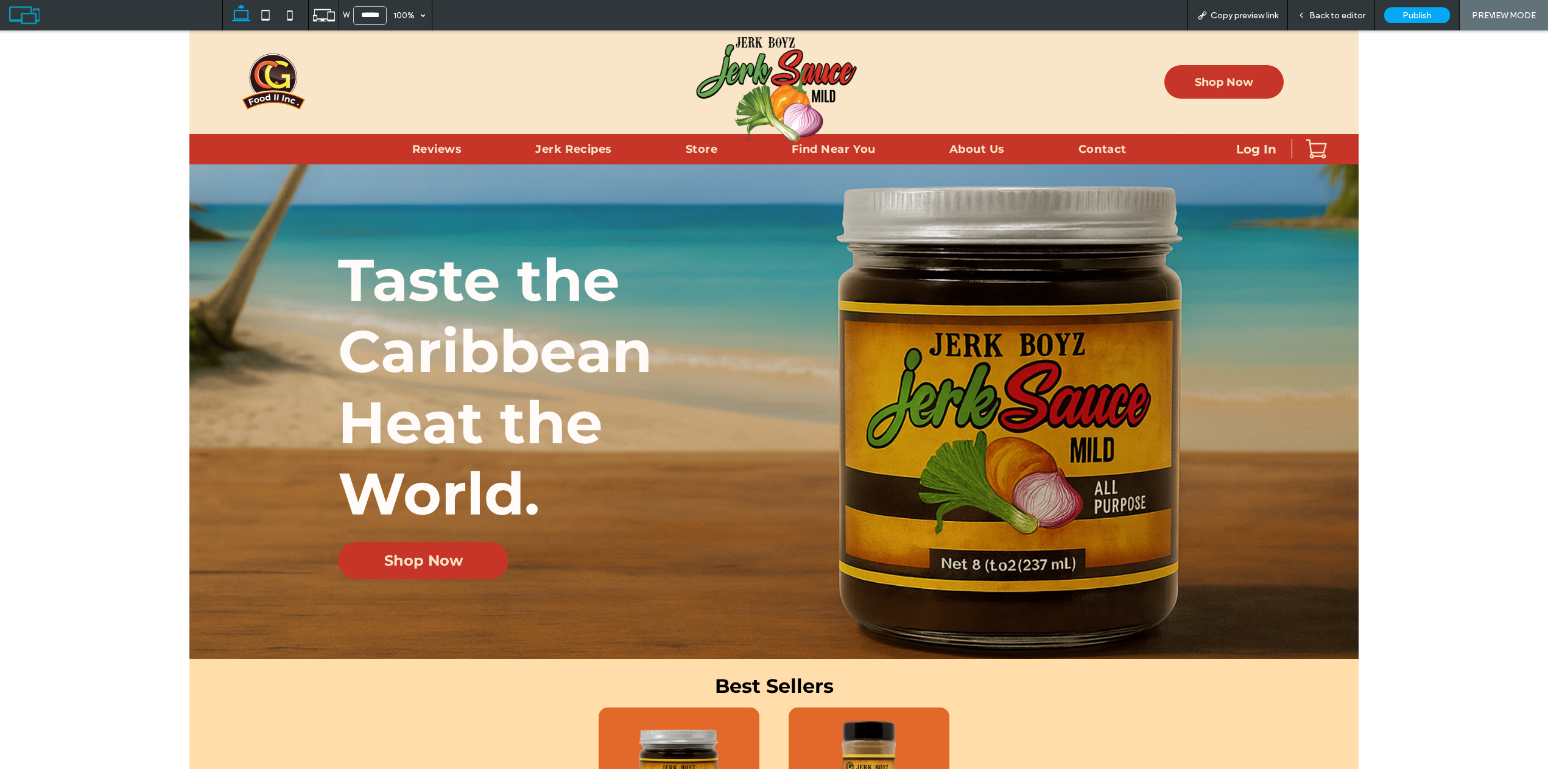
click at [780, 228] on div "Taste the Caribbean Heat the World. Shop Now" at bounding box center [774, 411] width 1170 height 495
click at [1332, 13] on span "Back to editor" at bounding box center [1338, 15] width 56 height 10
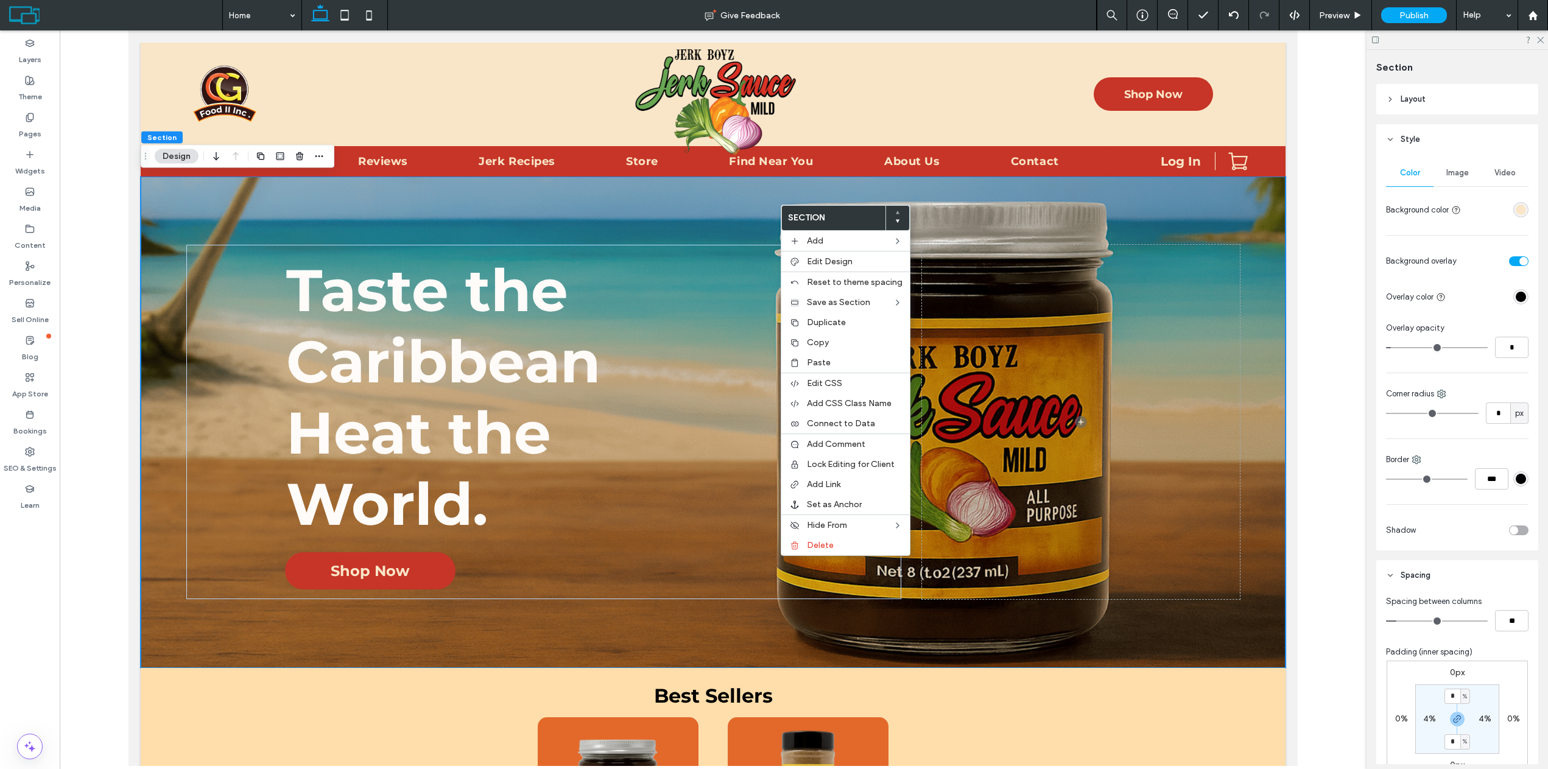
click at [1466, 169] on span "Image" at bounding box center [1458, 173] width 23 height 10
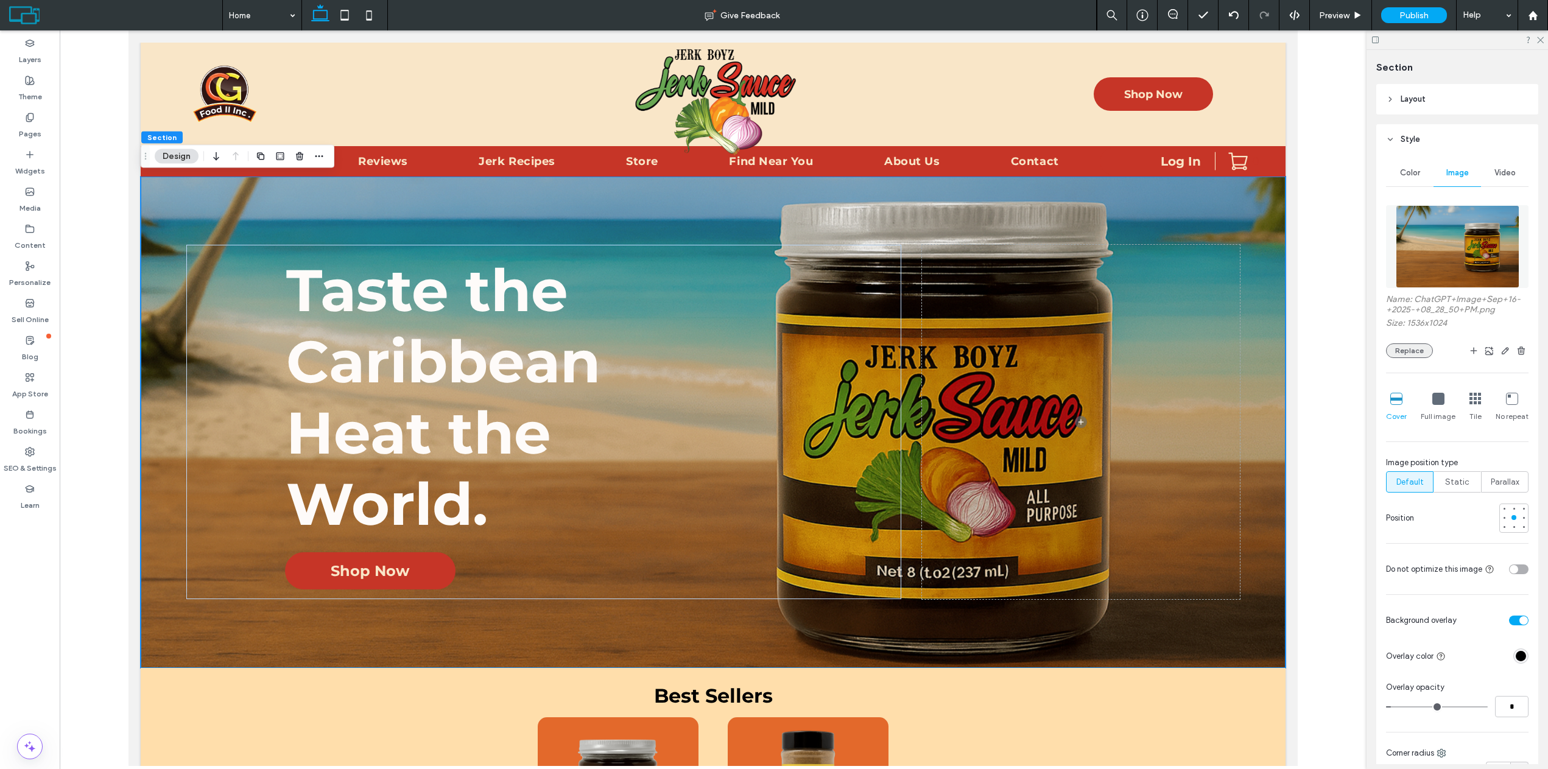
click at [1413, 356] on button "Replace" at bounding box center [1409, 351] width 47 height 15
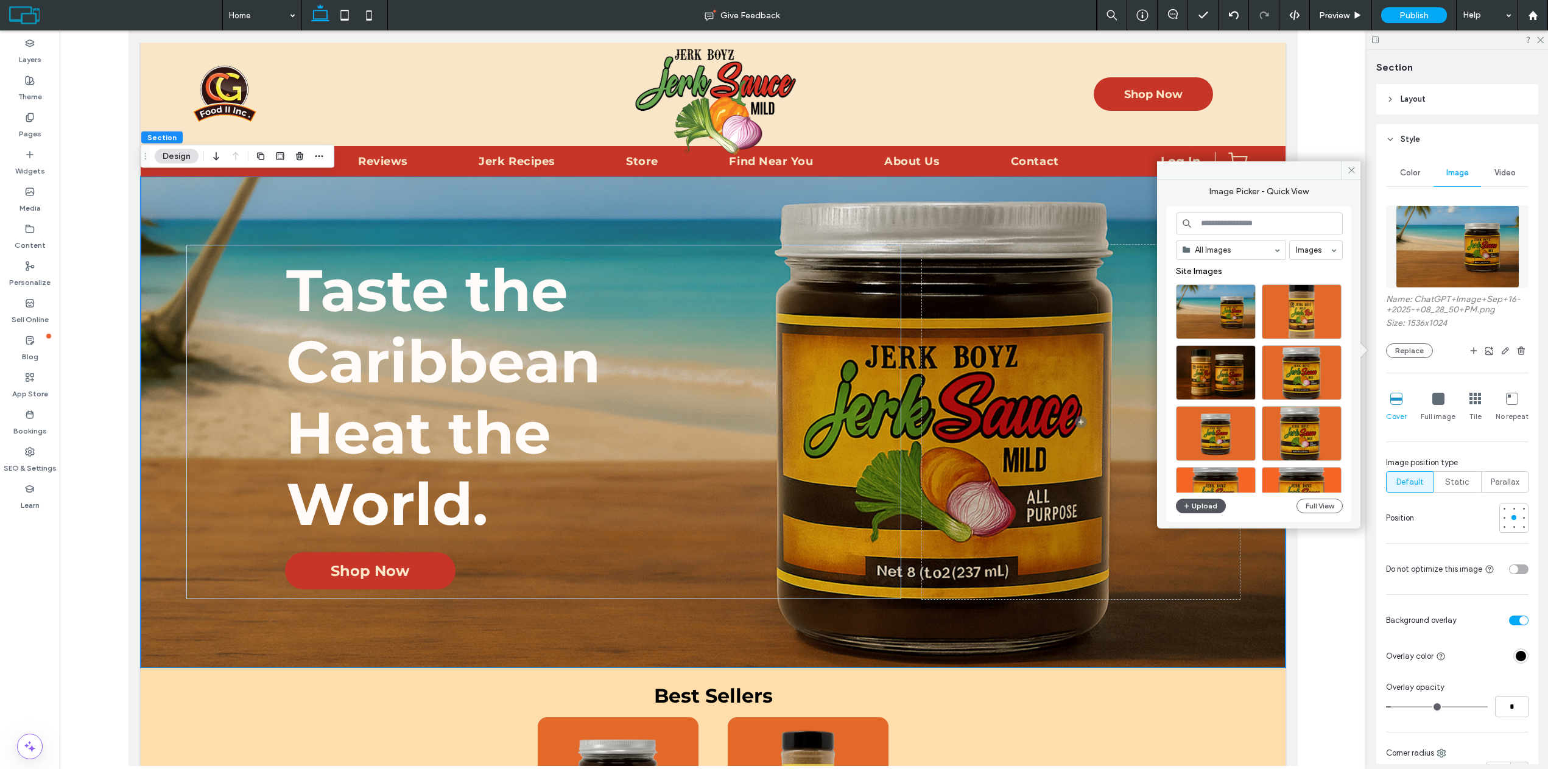
click at [1204, 506] on button "Upload" at bounding box center [1201, 506] width 50 height 15
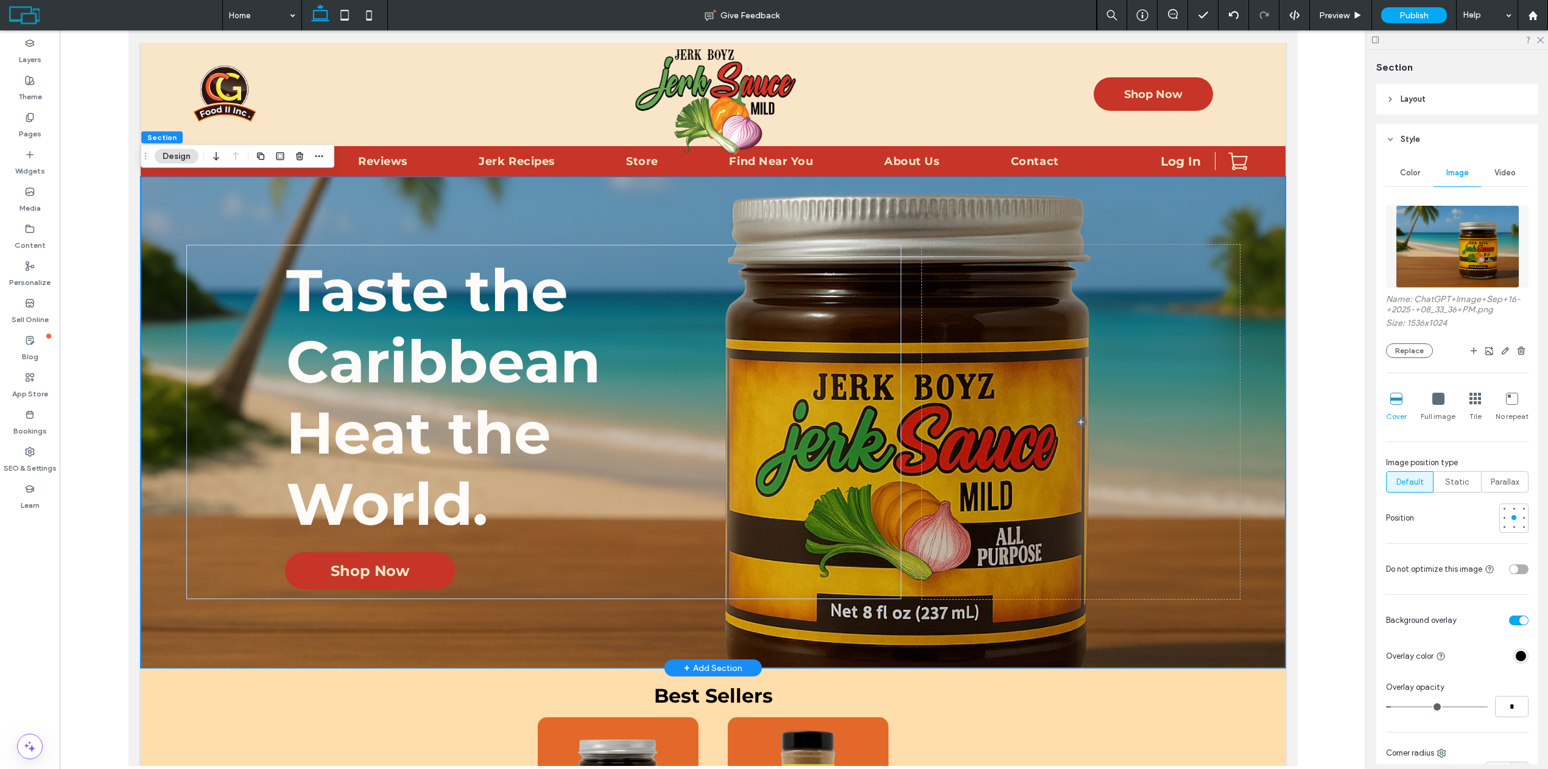
click at [343, 227] on div "Taste the Caribbean Heat the World. Shop Now" at bounding box center [713, 423] width 1145 height 492
click at [1392, 350] on button "Replace" at bounding box center [1409, 351] width 47 height 15
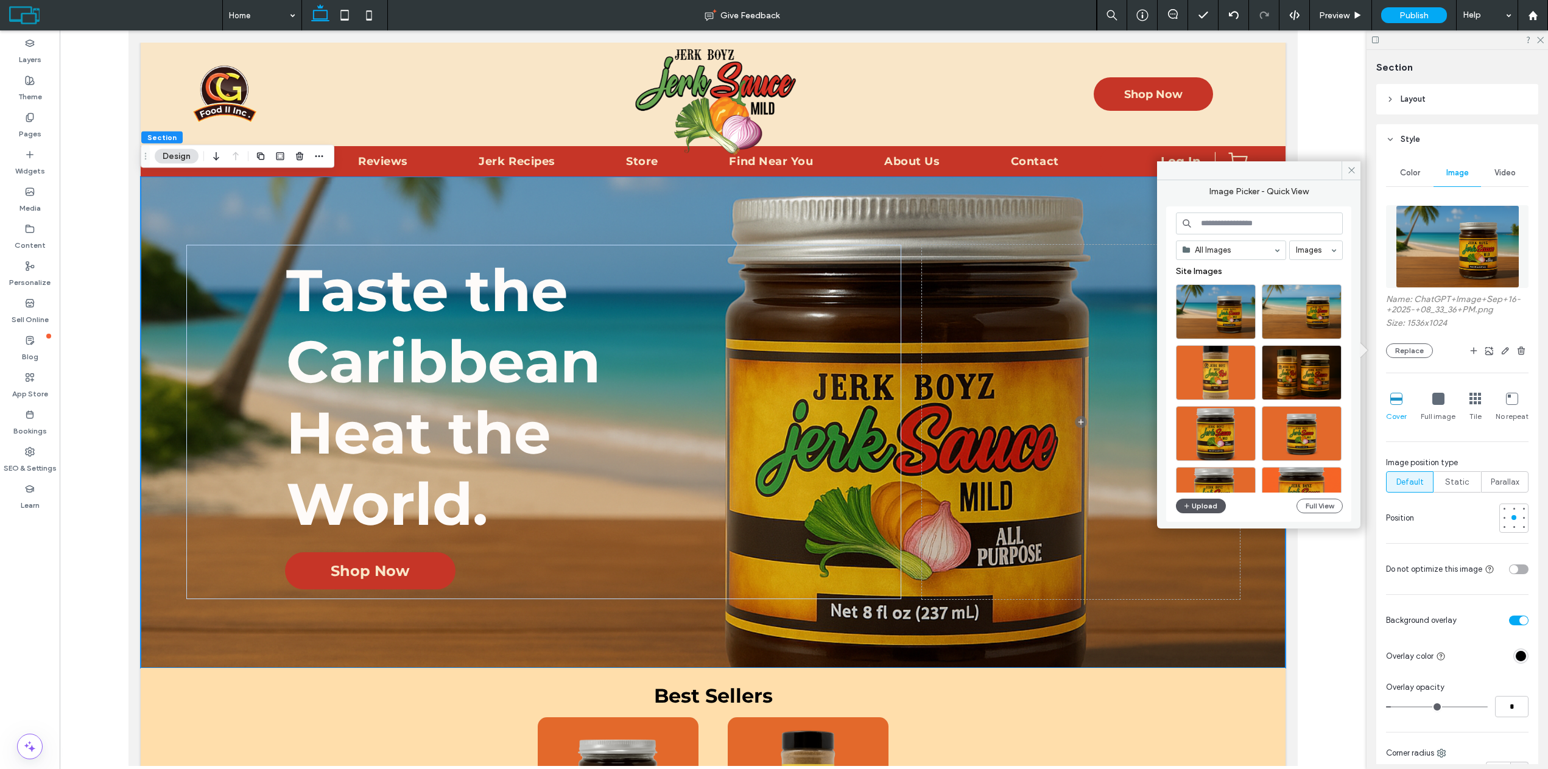
click at [1192, 507] on button "Upload" at bounding box center [1201, 506] width 50 height 15
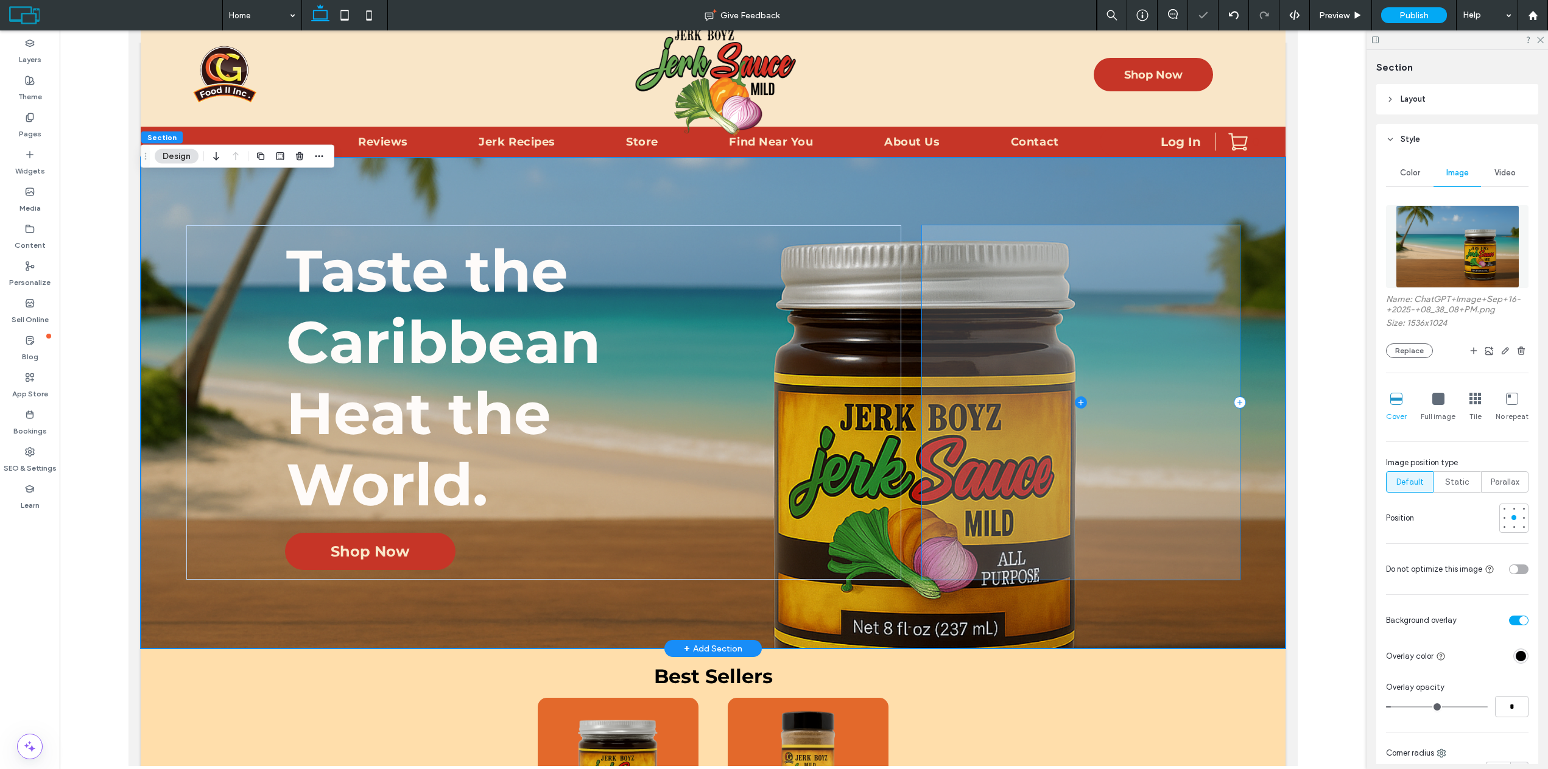
scroll to position [61, 0]
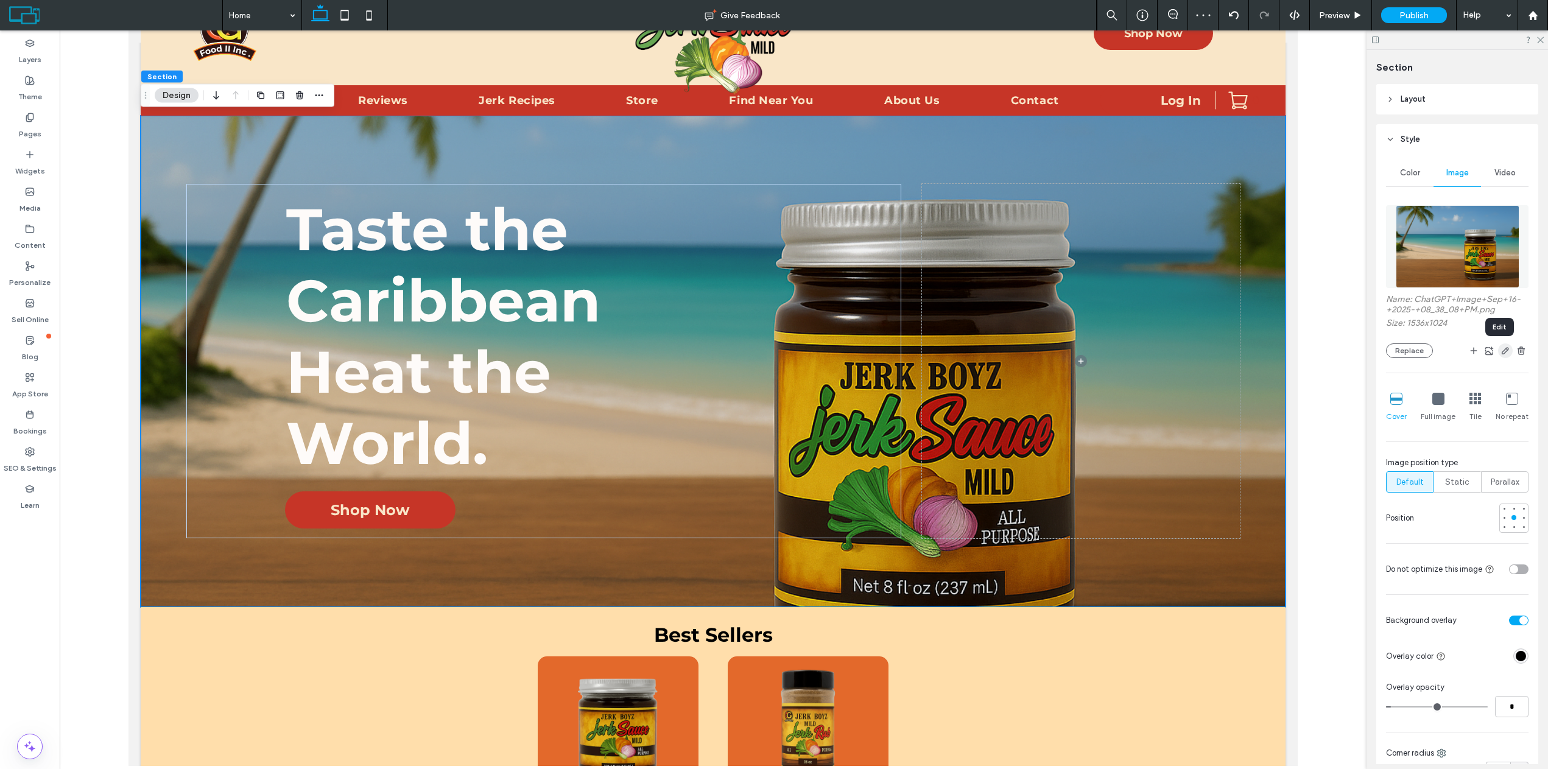
click at [1501, 353] on icon "button" at bounding box center [1506, 351] width 10 height 10
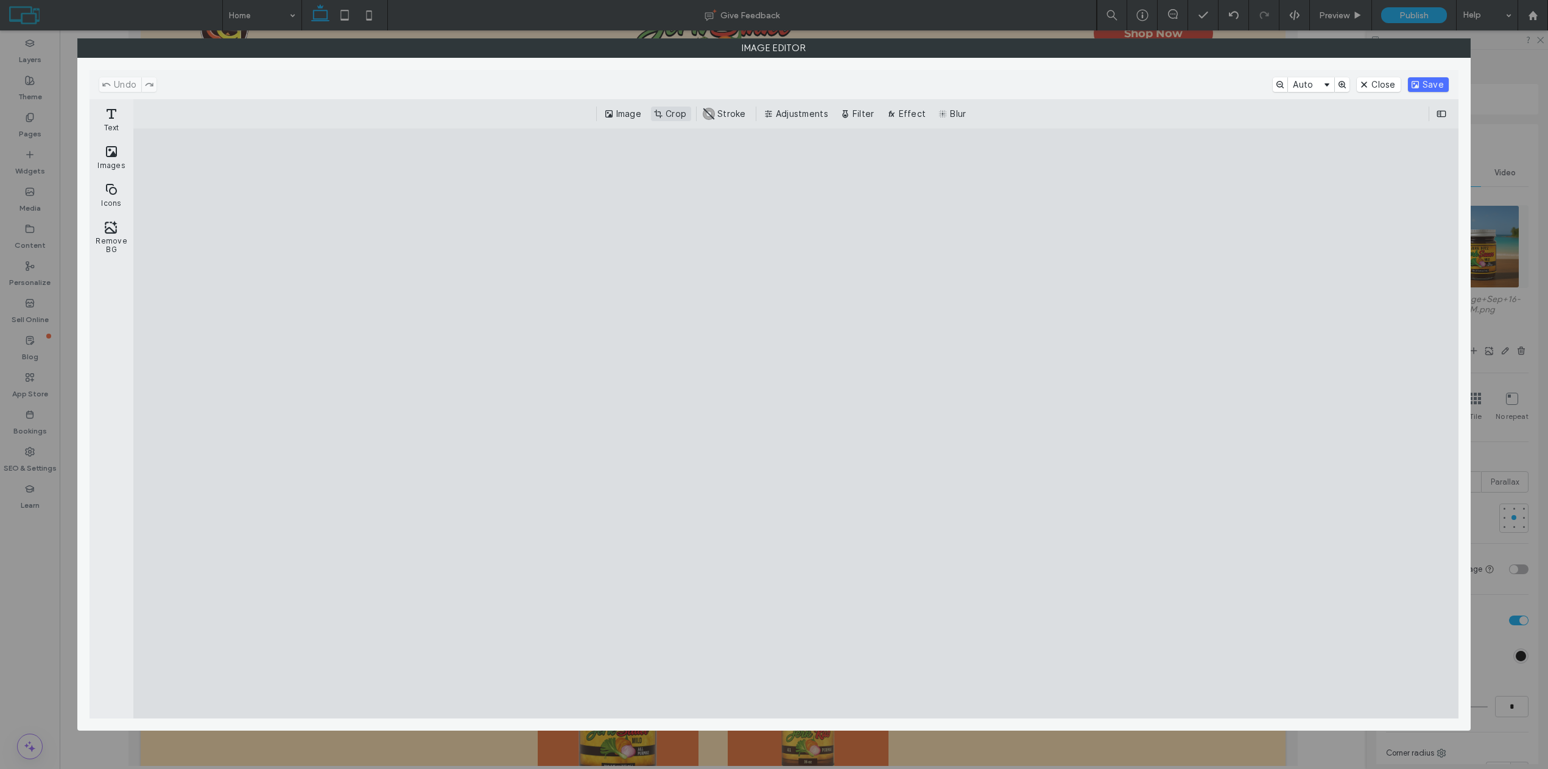
click at [665, 107] on button "Crop" at bounding box center [671, 114] width 40 height 15
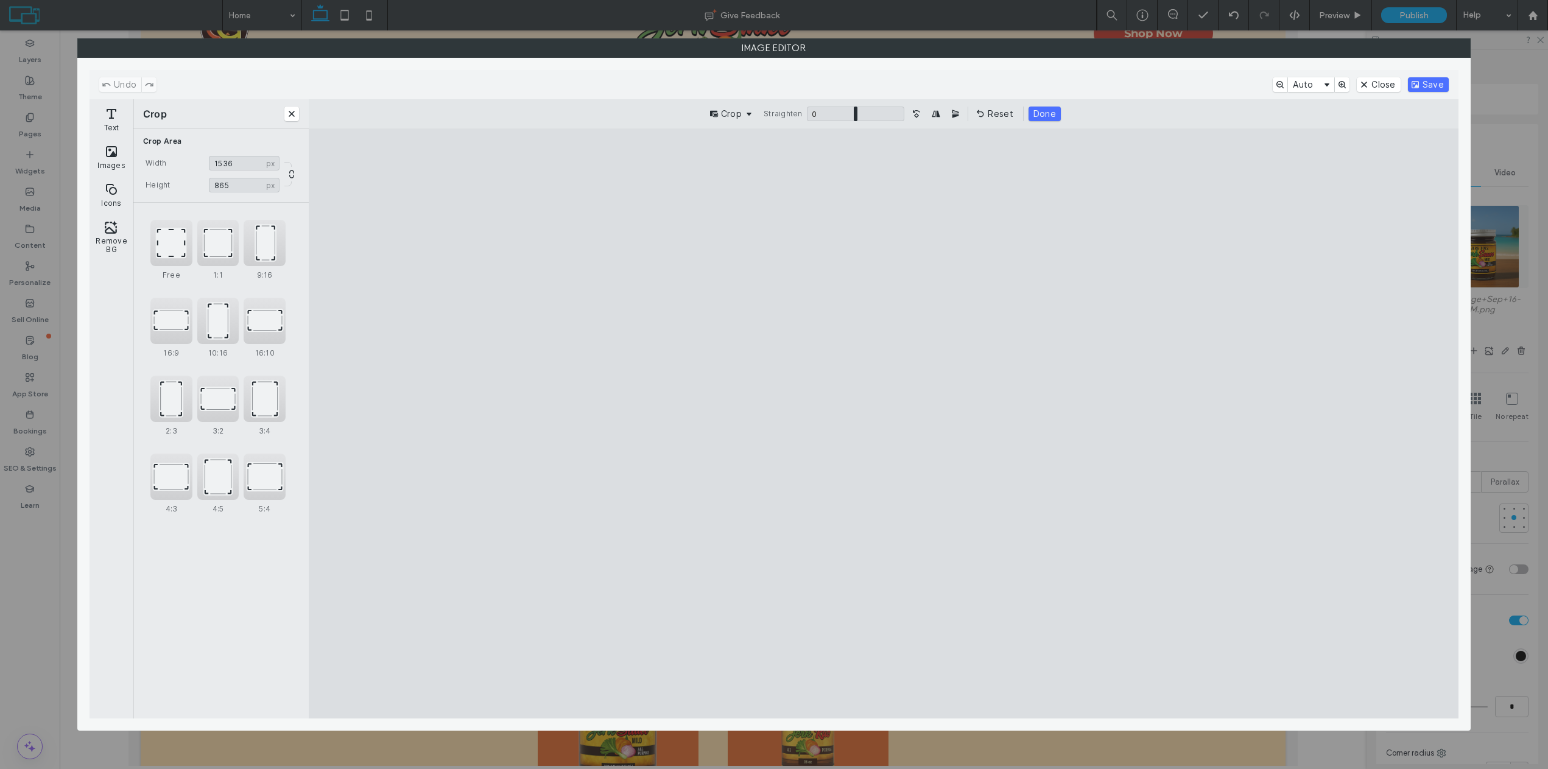
drag, startPoint x: 883, startPoint y: 186, endPoint x: 868, endPoint y: 259, distance: 74.7
click at [884, 424] on cesdk-canvas "Editor canvas" at bounding box center [884, 424] width 0 height 0
type input "***"
drag, startPoint x: 886, startPoint y: 219, endPoint x: 889, endPoint y: 194, distance: 25.2
click at [884, 424] on cesdk-canvas "Editor canvas" at bounding box center [884, 424] width 0 height 0
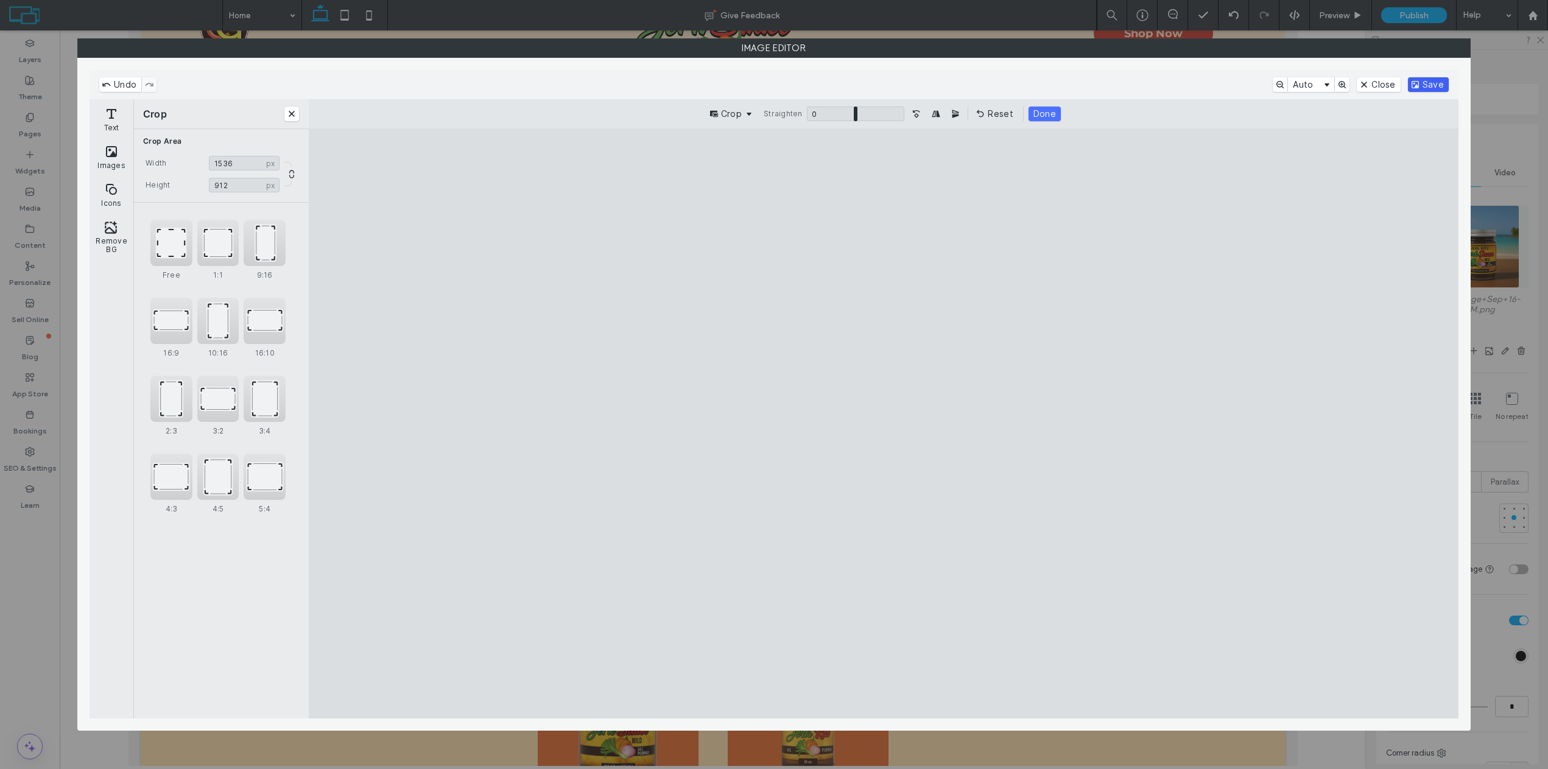
click at [1426, 85] on button "Save" at bounding box center [1428, 84] width 41 height 15
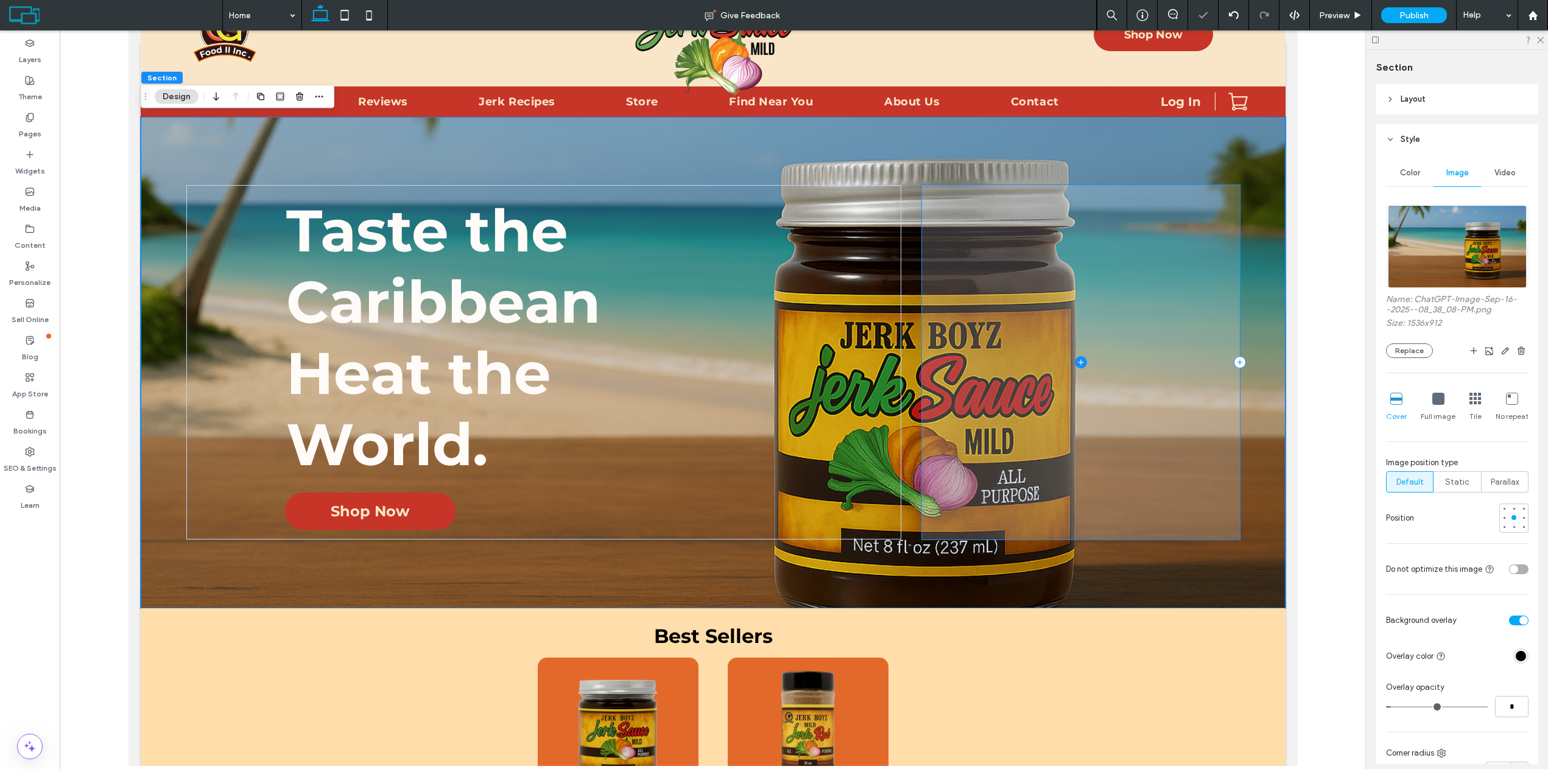
scroll to position [0, 0]
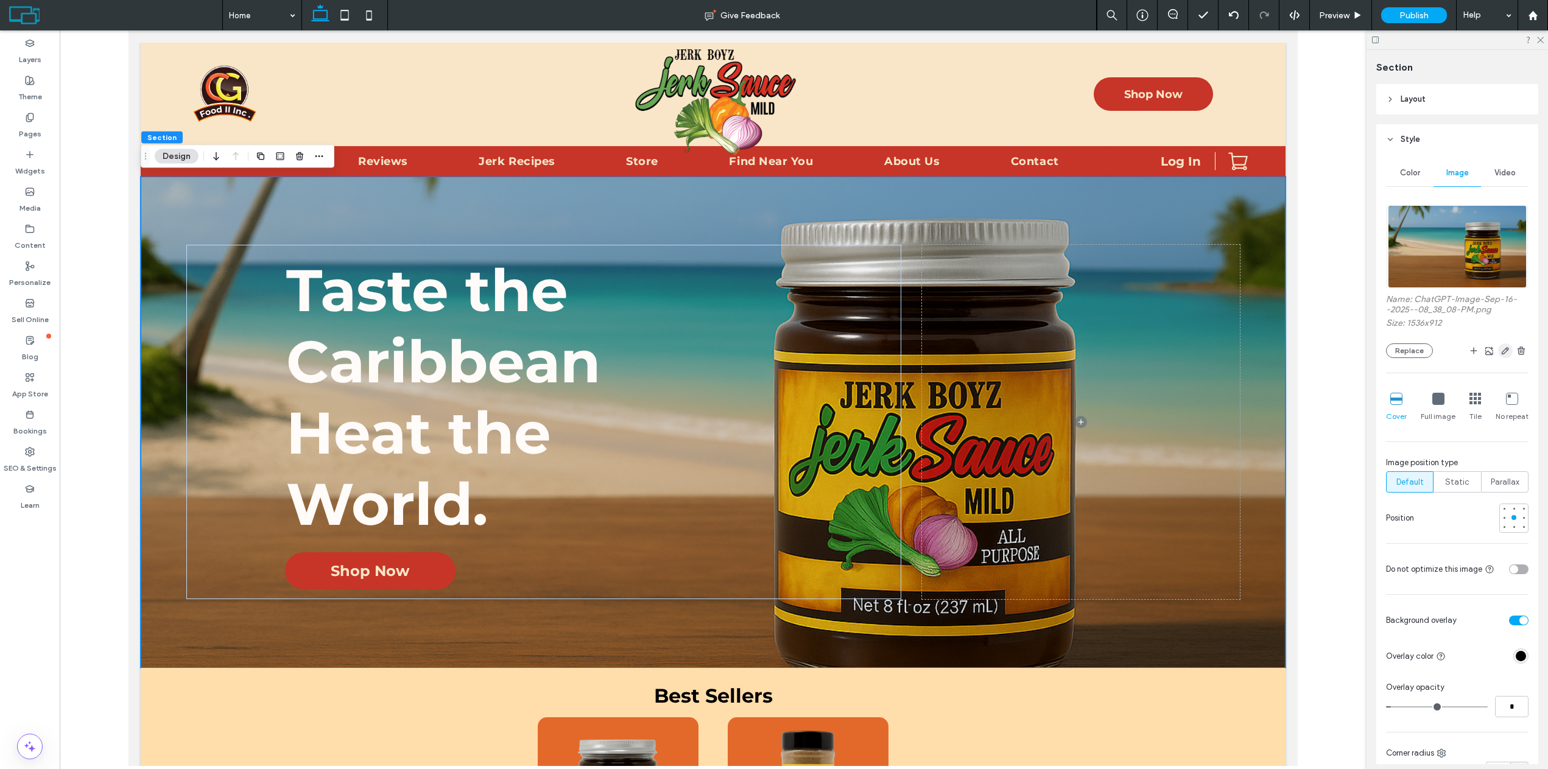
click at [1501, 356] on span "button" at bounding box center [1505, 351] width 15 height 15
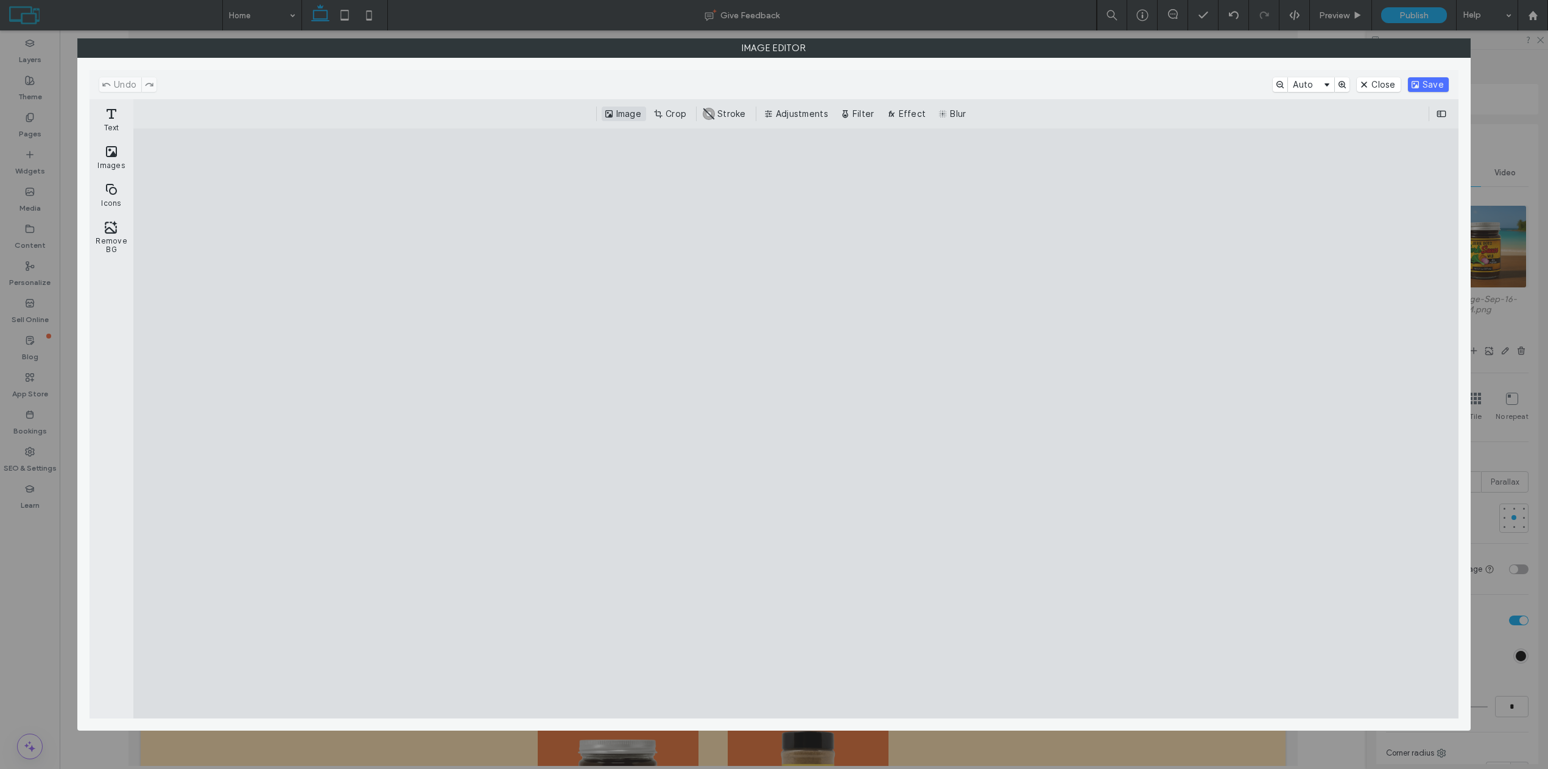
click at [621, 110] on button "Image" at bounding box center [624, 114] width 44 height 15
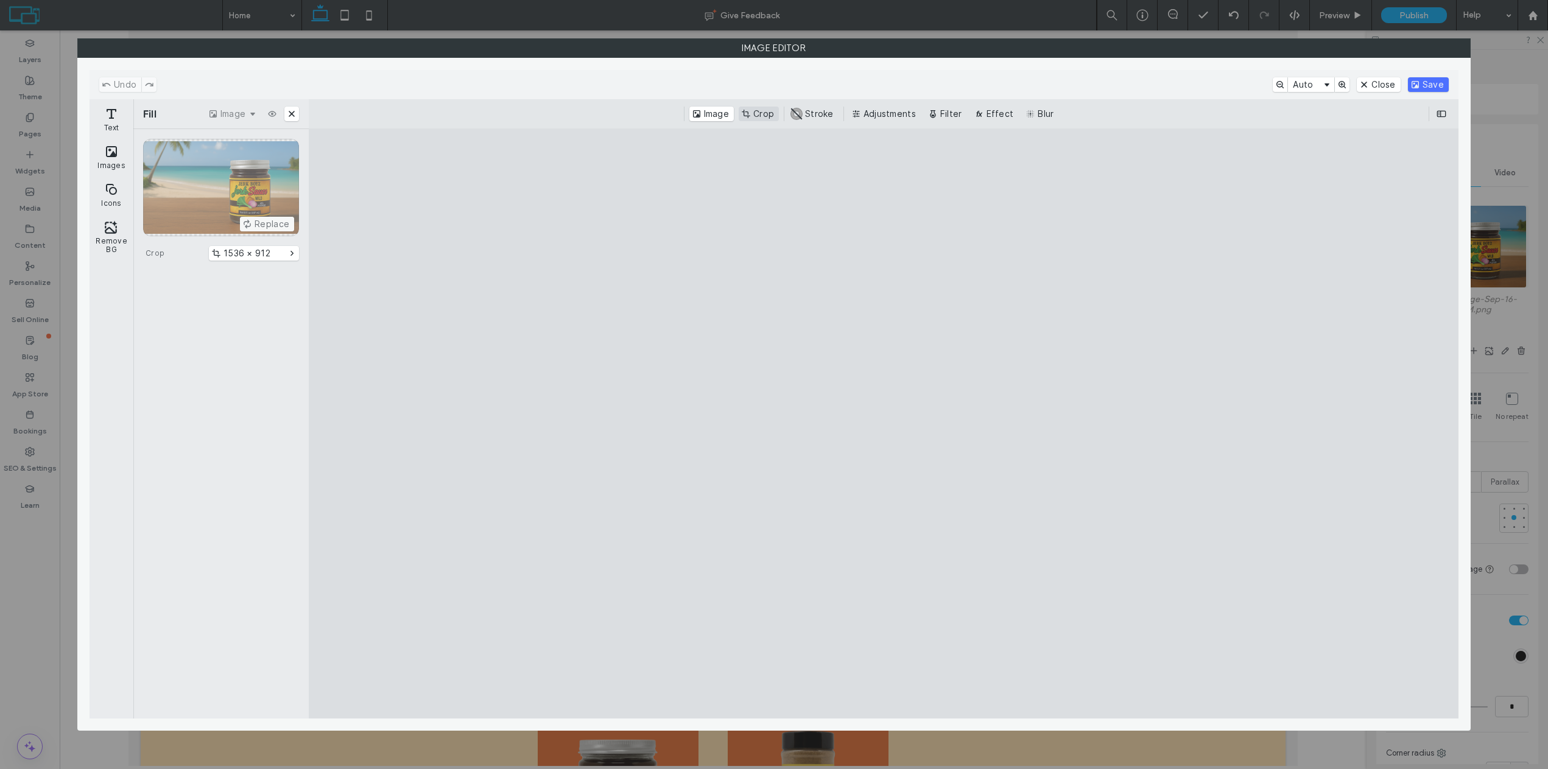
click at [764, 108] on button "Crop" at bounding box center [759, 114] width 40 height 15
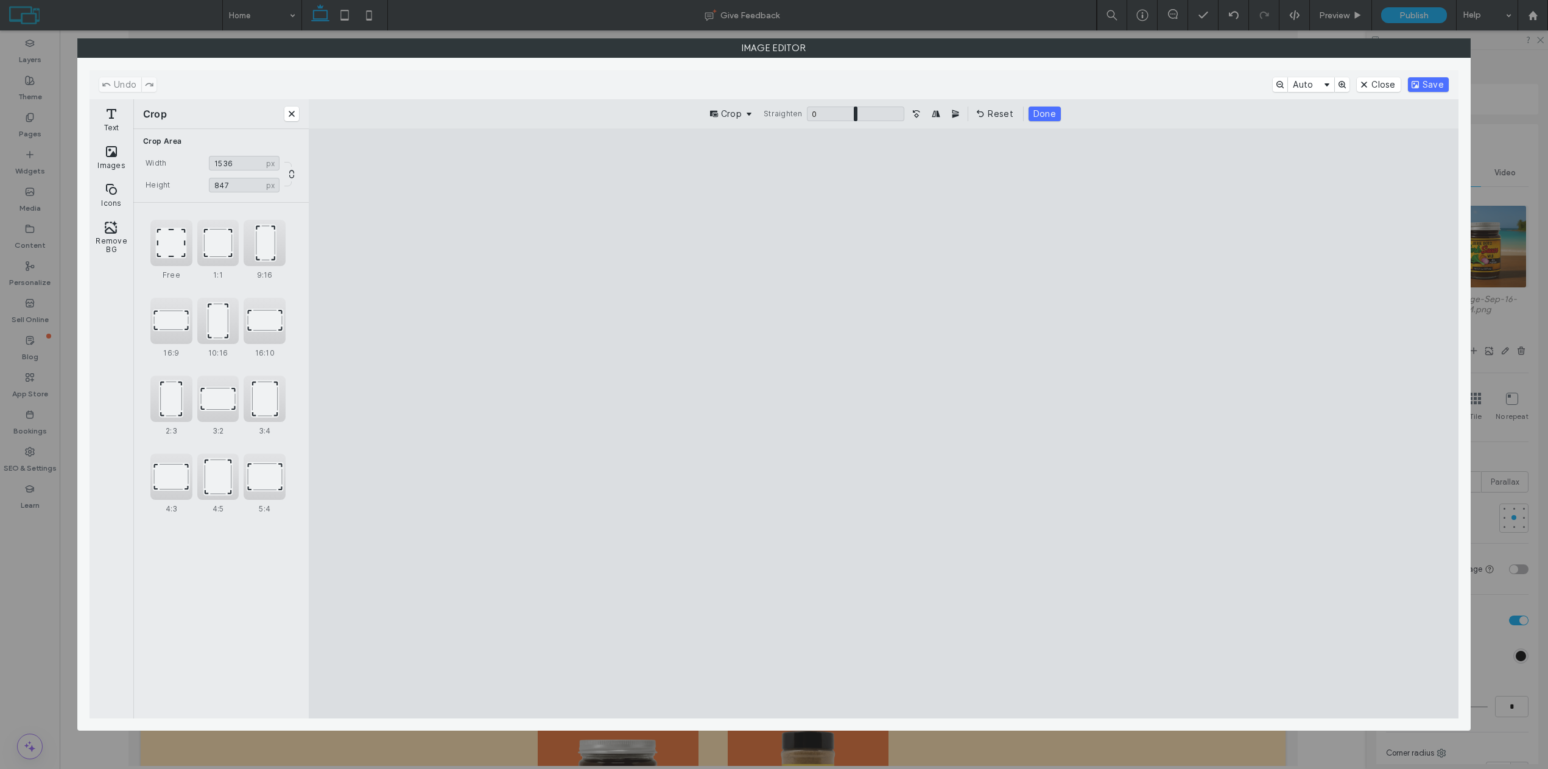
type input "***"
drag, startPoint x: 887, startPoint y: 189, endPoint x: 883, endPoint y: 223, distance: 34.4
click at [884, 424] on cesdk-canvas "Editor canvas" at bounding box center [884, 424] width 0 height 0
click at [1419, 83] on button "Save" at bounding box center [1428, 84] width 41 height 15
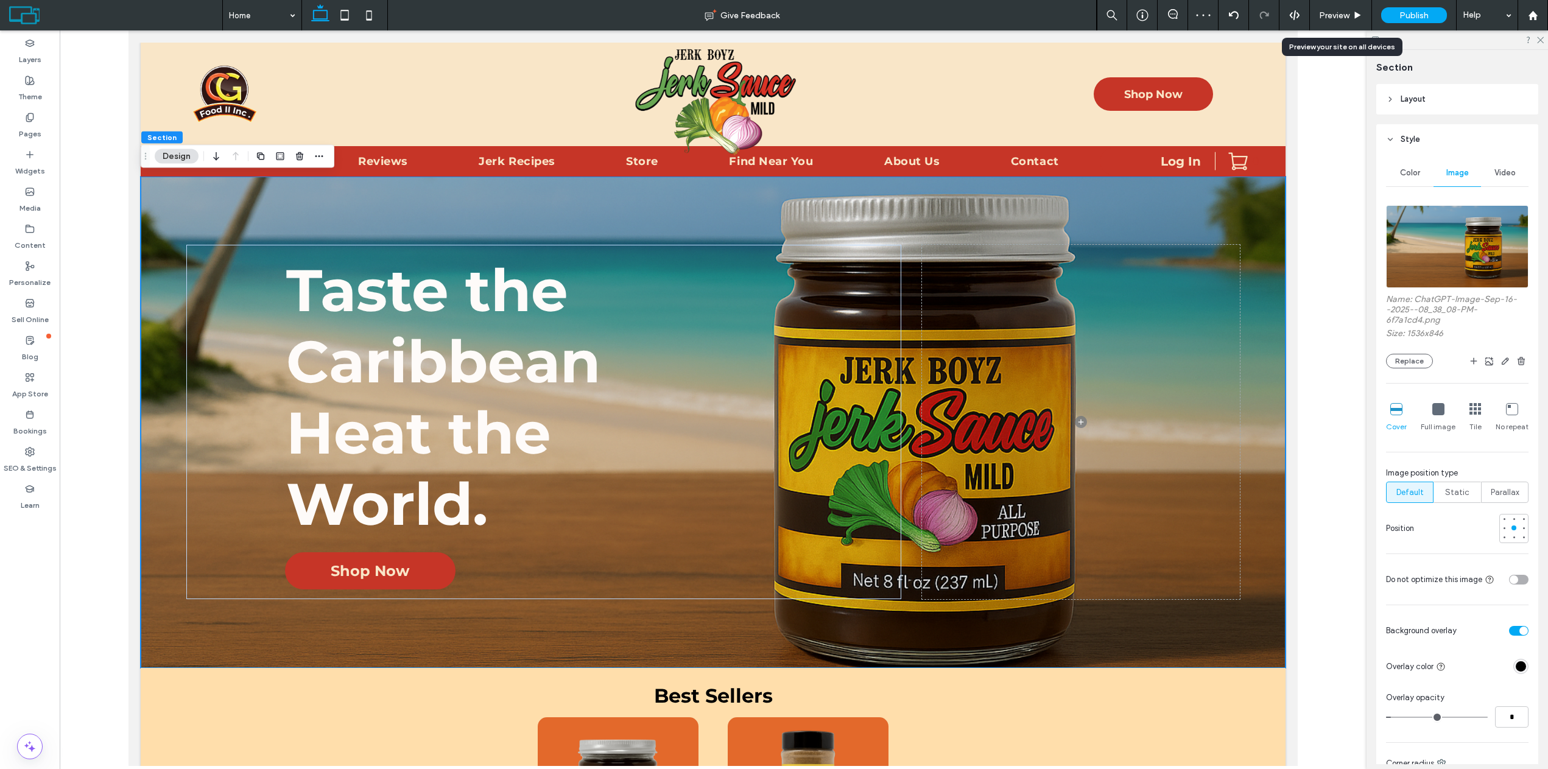
click at [1330, 18] on span "Preview" at bounding box center [1334, 15] width 30 height 10
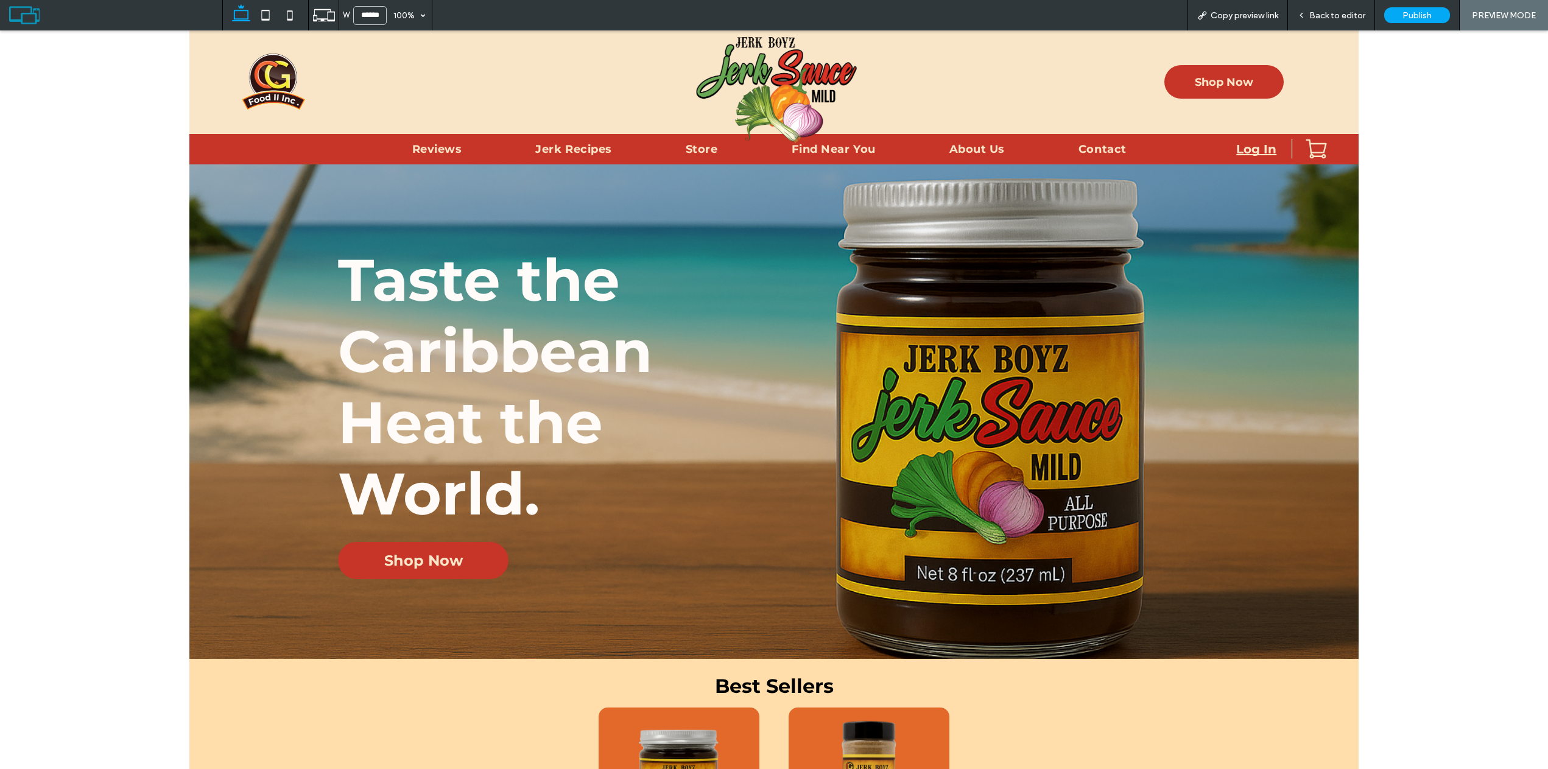
scroll to position [61, 0]
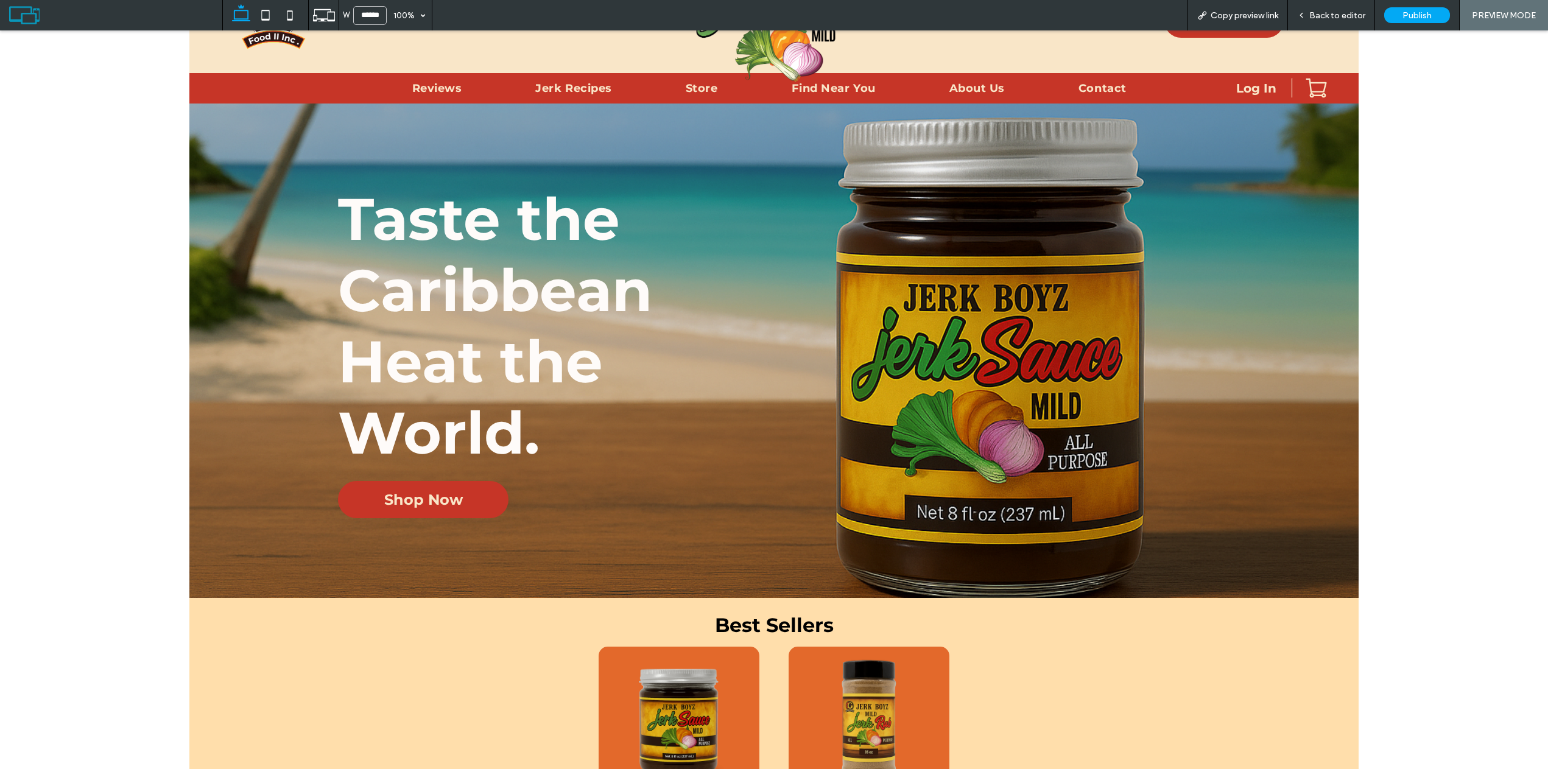
click at [1316, 15] on span "Back to editor" at bounding box center [1338, 15] width 56 height 10
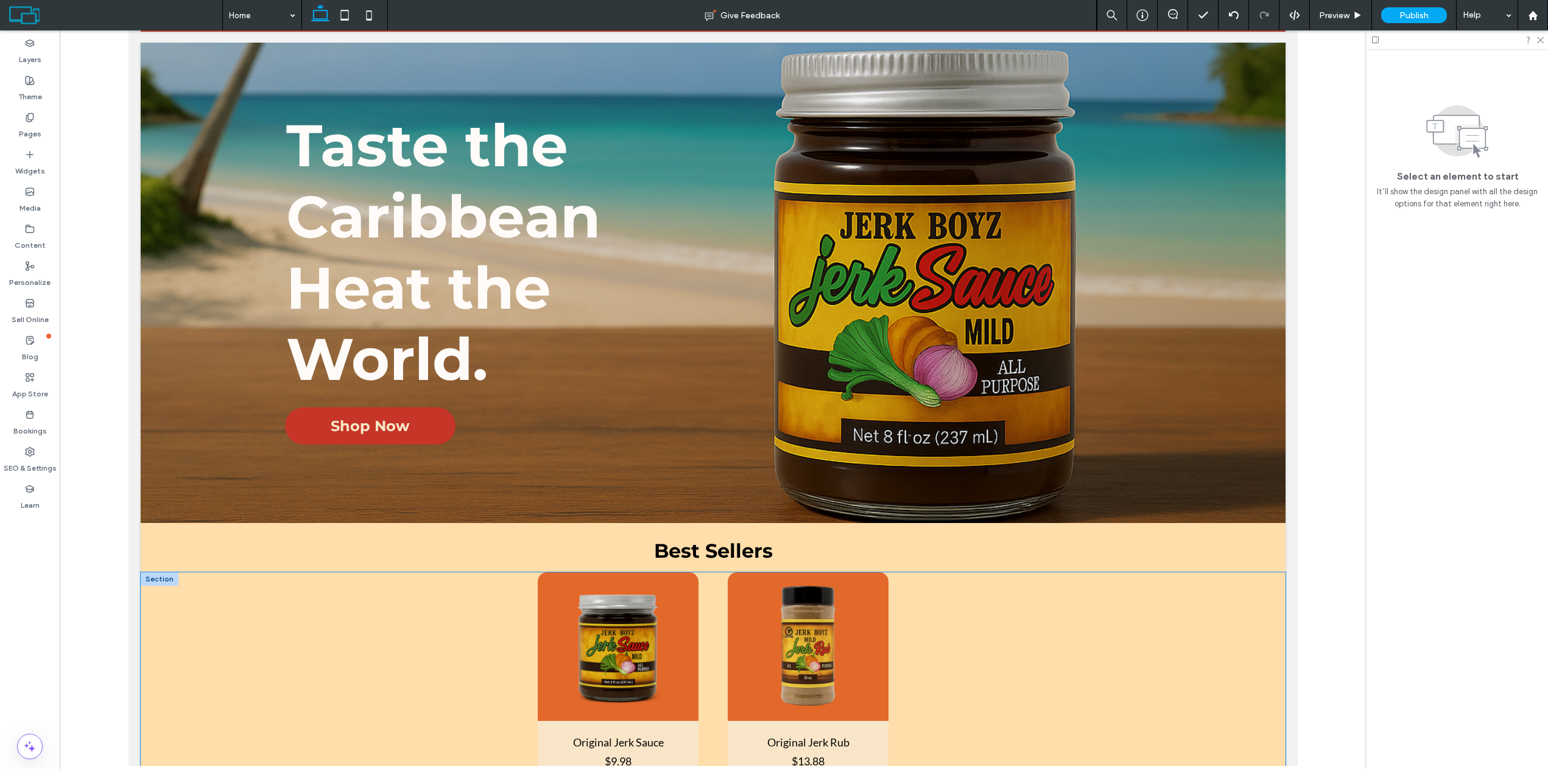
scroll to position [61, 0]
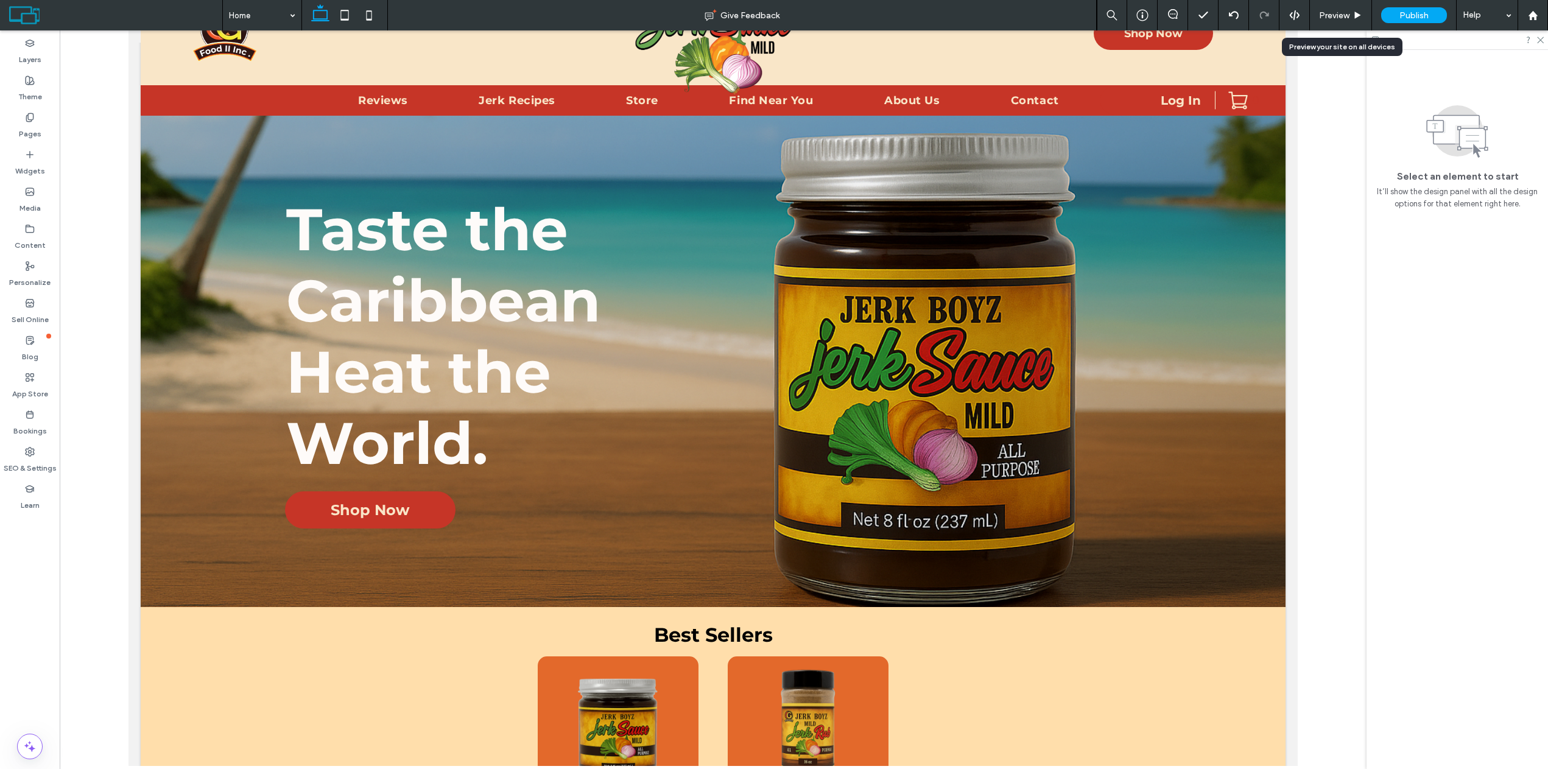
click at [1335, 12] on span "Preview" at bounding box center [1334, 15] width 30 height 10
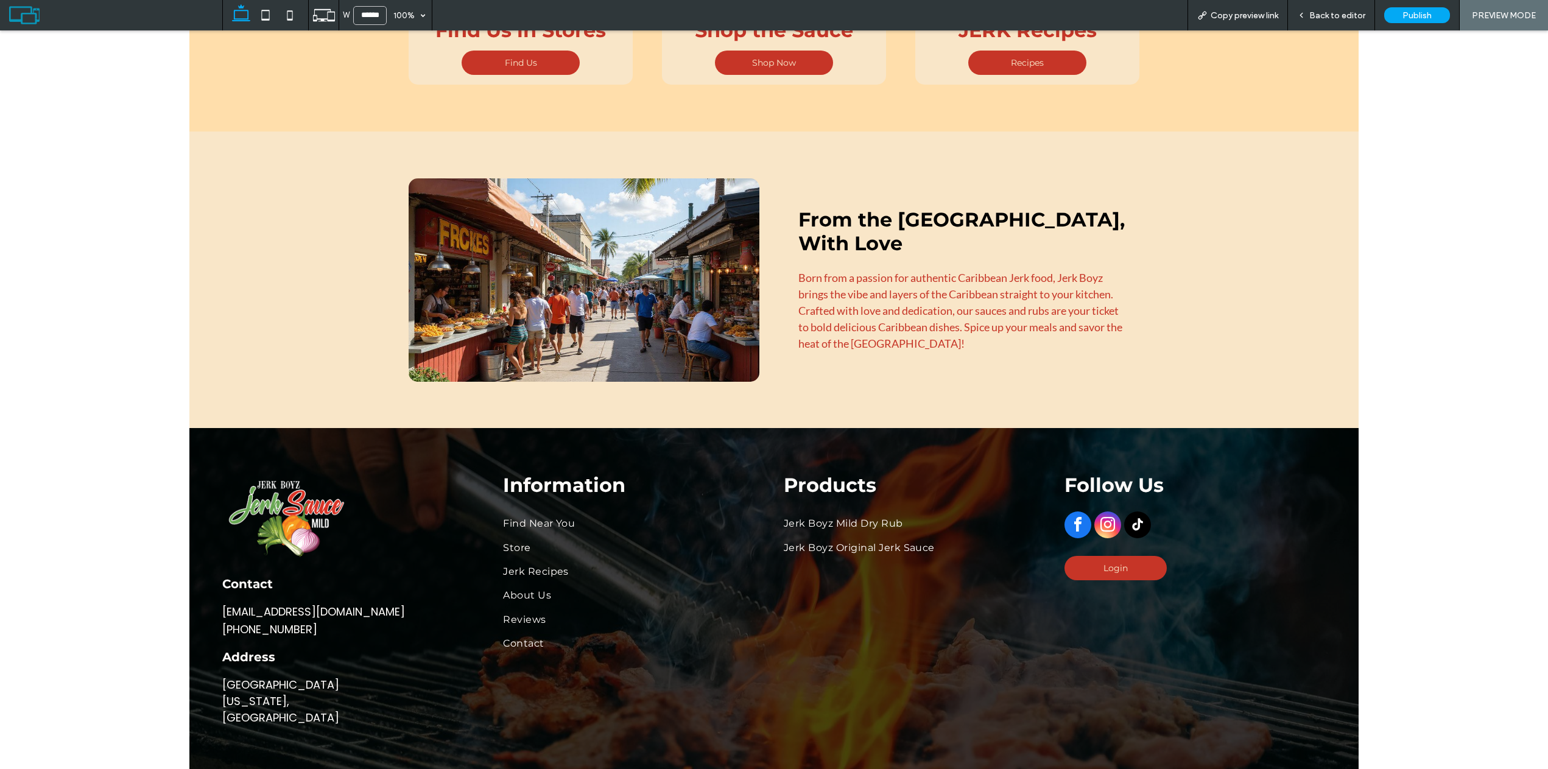
scroll to position [2151, 0]
